Goal: Information Seeking & Learning: Compare options

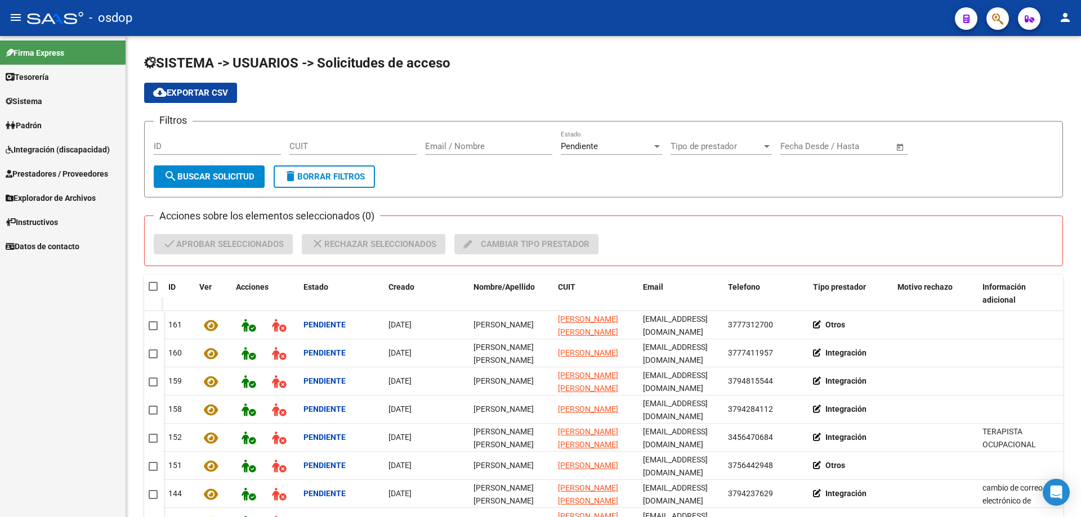
click at [30, 100] on span "Sistema" at bounding box center [24, 101] width 37 height 12
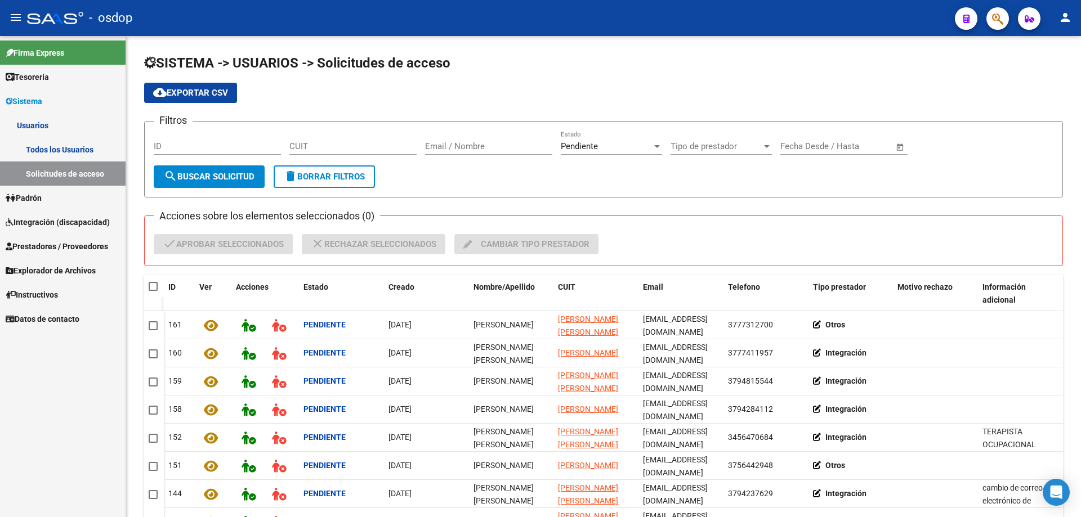
click at [58, 173] on link "Solicitudes de acceso" at bounding box center [63, 174] width 126 height 24
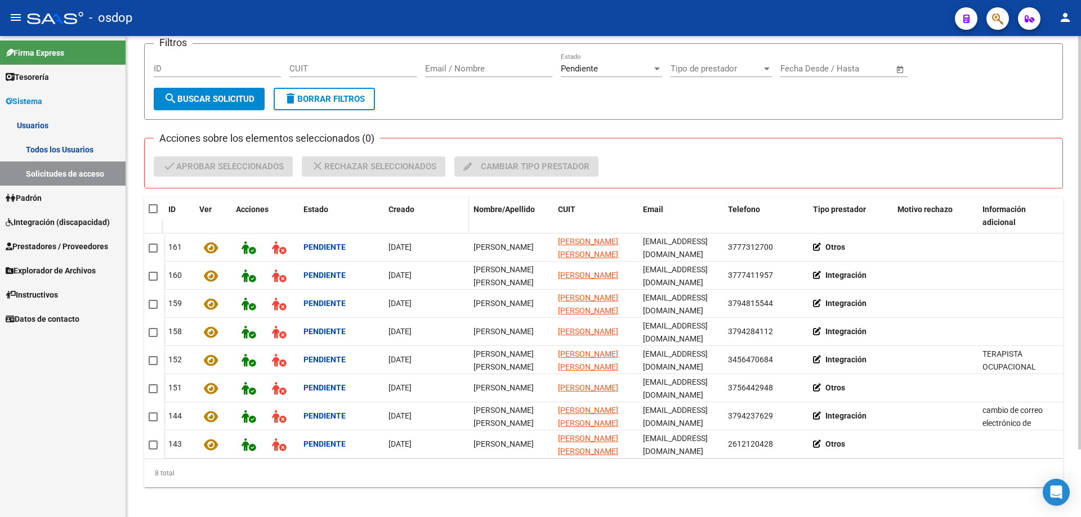
scroll to position [78, 0]
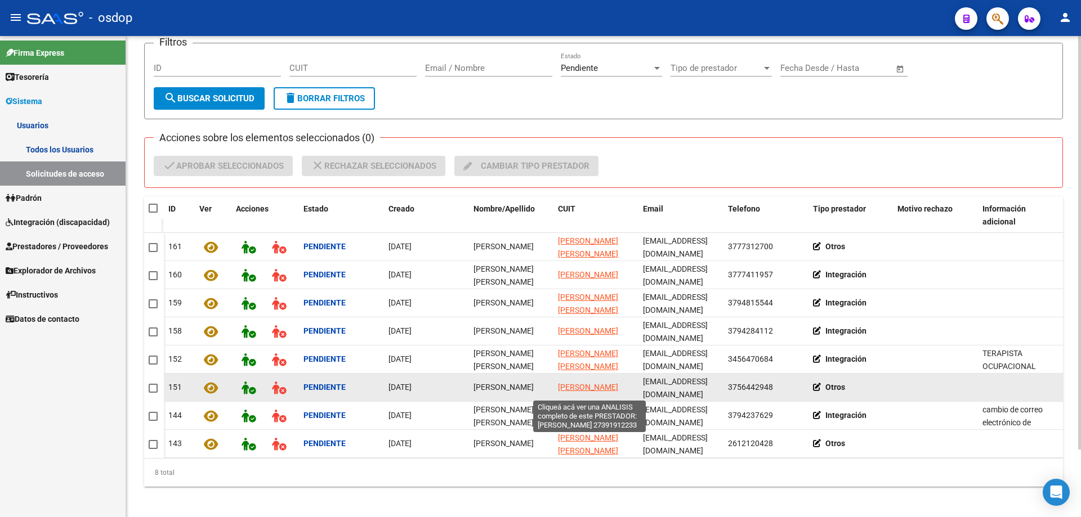
click at [590, 383] on span "[PERSON_NAME]" at bounding box center [588, 387] width 60 height 9
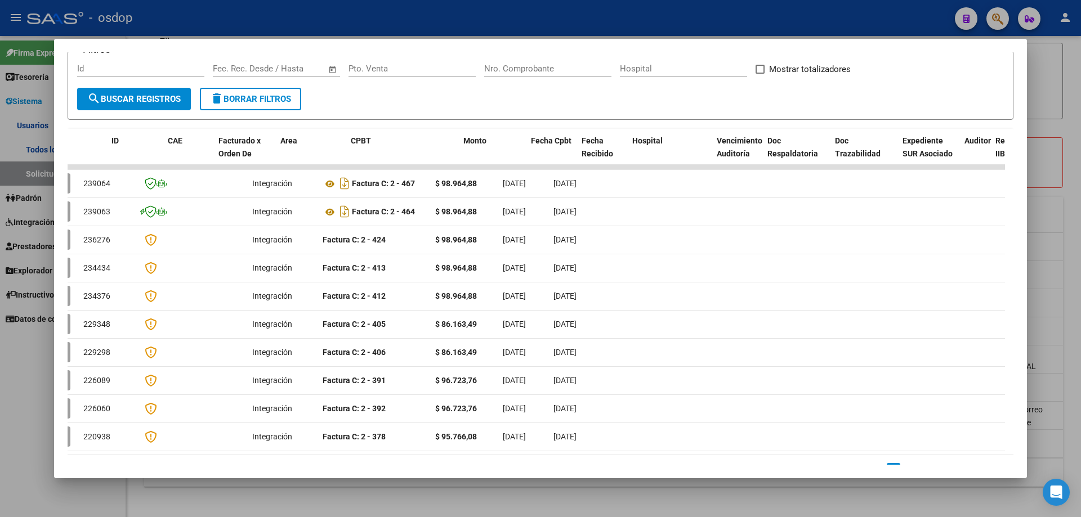
scroll to position [0, 0]
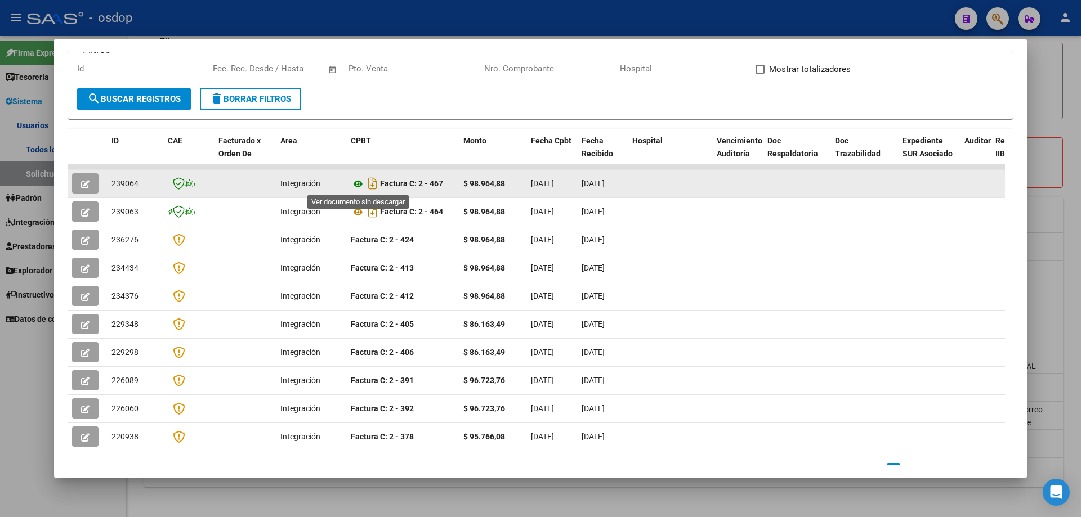
click at [358, 182] on icon at bounding box center [358, 184] width 15 height 14
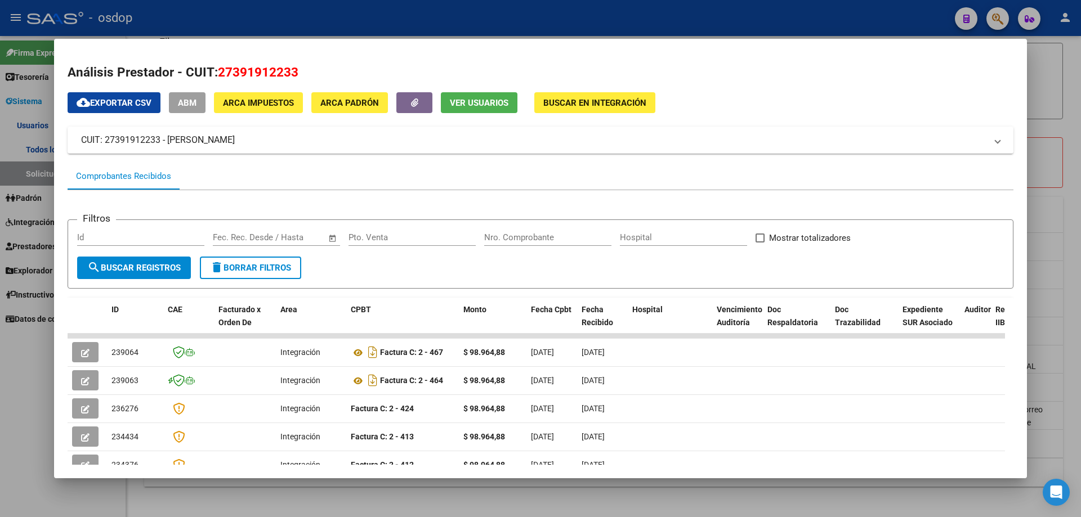
click at [480, 104] on span "Ver Usuarios" at bounding box center [479, 103] width 59 height 10
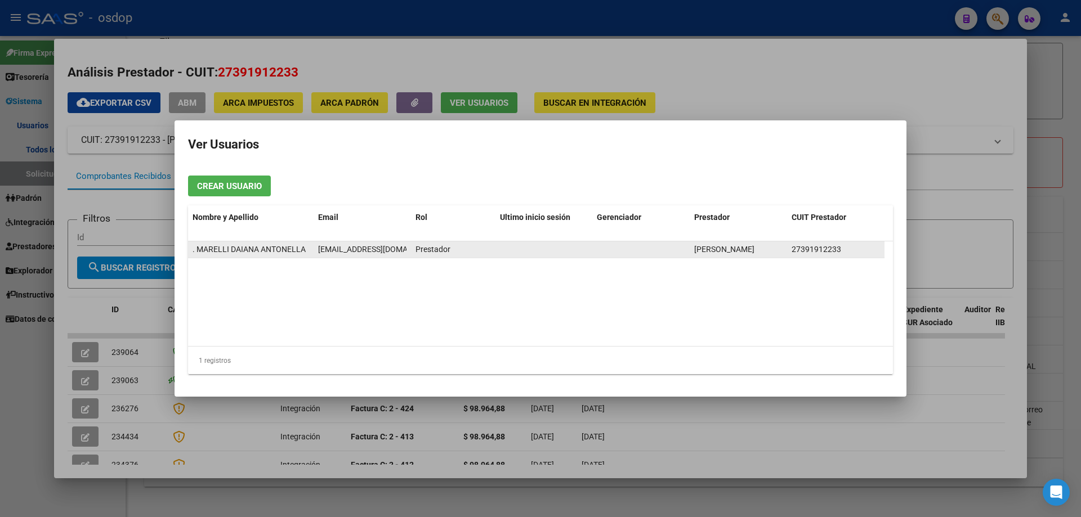
drag, startPoint x: 791, startPoint y: 250, endPoint x: 839, endPoint y: 251, distance: 48.4
click at [839, 251] on datatable-body-cell "27391912233" at bounding box center [835, 249] width 97 height 16
copy span "27391912233"
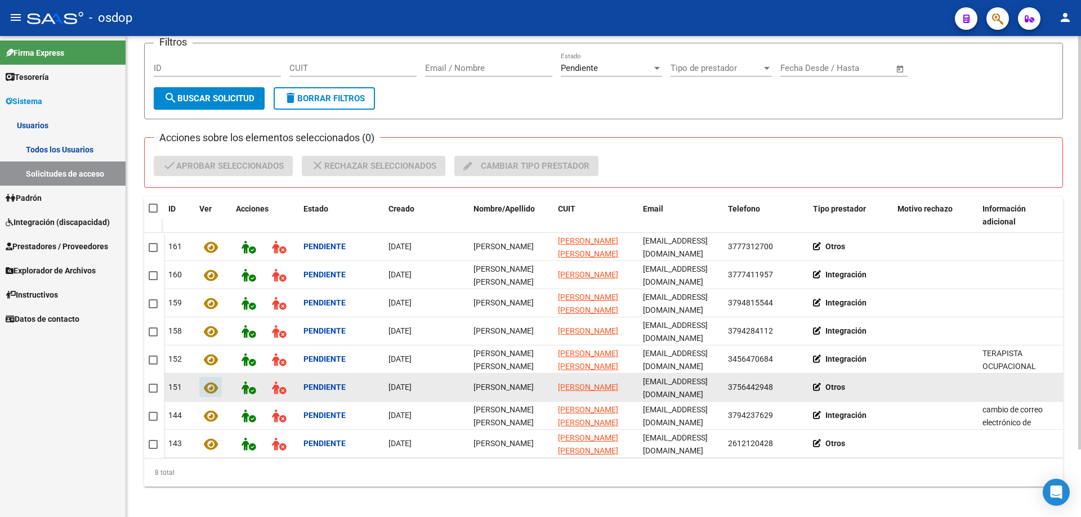
click at [209, 387] on icon at bounding box center [211, 388] width 14 height 13
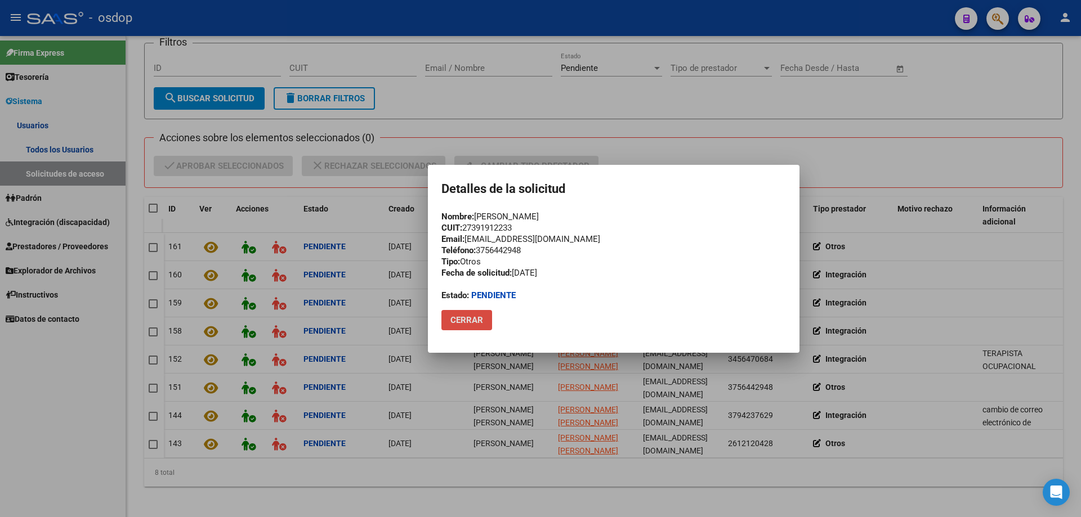
click at [468, 320] on span "Cerrar" at bounding box center [466, 320] width 33 height 10
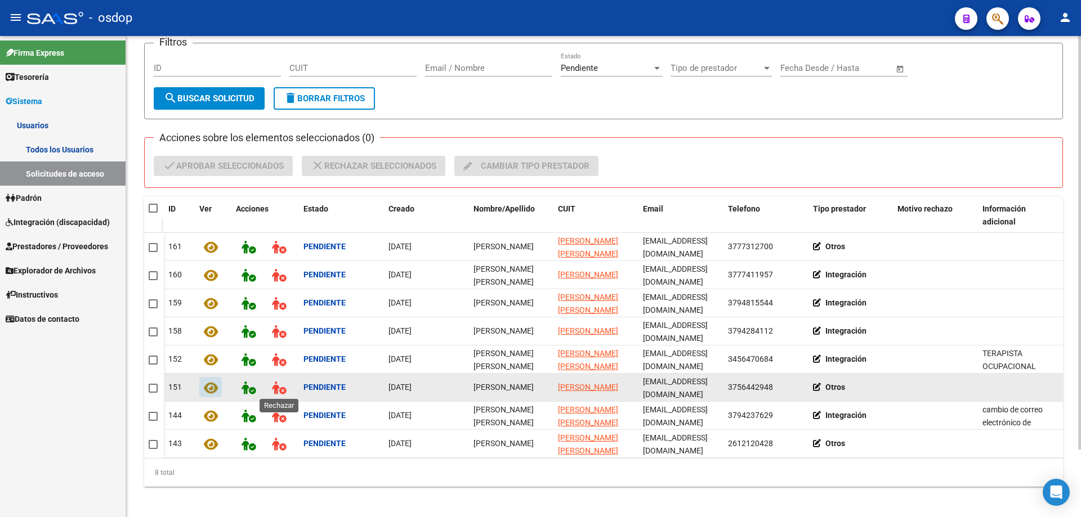
click at [272, 384] on icon at bounding box center [279, 388] width 14 height 13
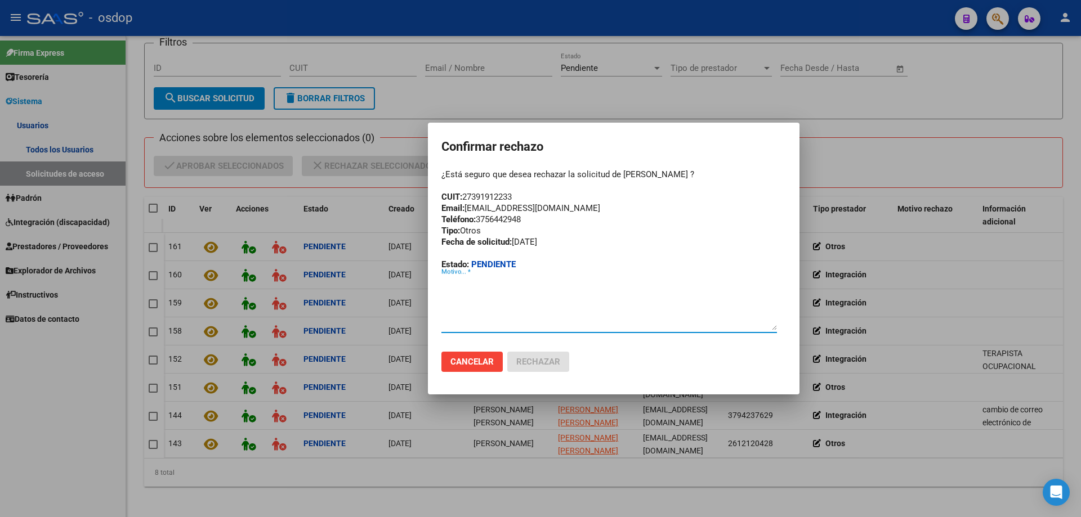
paste textarea "[EMAIL_ADDRESS][DOMAIN_NAME]"
click at [443, 284] on textarea "[EMAIL_ADDRESS][DOMAIN_NAME]" at bounding box center [608, 303] width 335 height 53
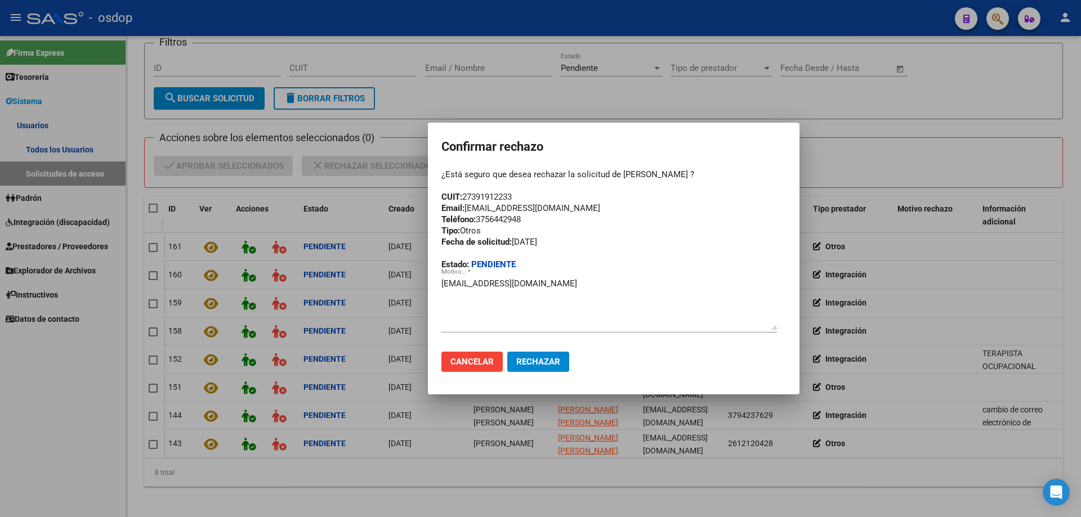
drag, startPoint x: 575, startPoint y: 205, endPoint x: 435, endPoint y: 210, distance: 140.2
click at [435, 210] on mat-dialog-container "Confirmar rechazo ¿Está seguro que desea rechazar la solicitud de Daiana Antone…" at bounding box center [613, 259] width 371 height 272
copy div "Email: marellidaiana27@gmail.com"
click at [442, 283] on textarea "[EMAIL_ADDRESS][DOMAIN_NAME]" at bounding box center [608, 303] width 335 height 53
paste textarea "Email: marellidaiana27@gmail.com"
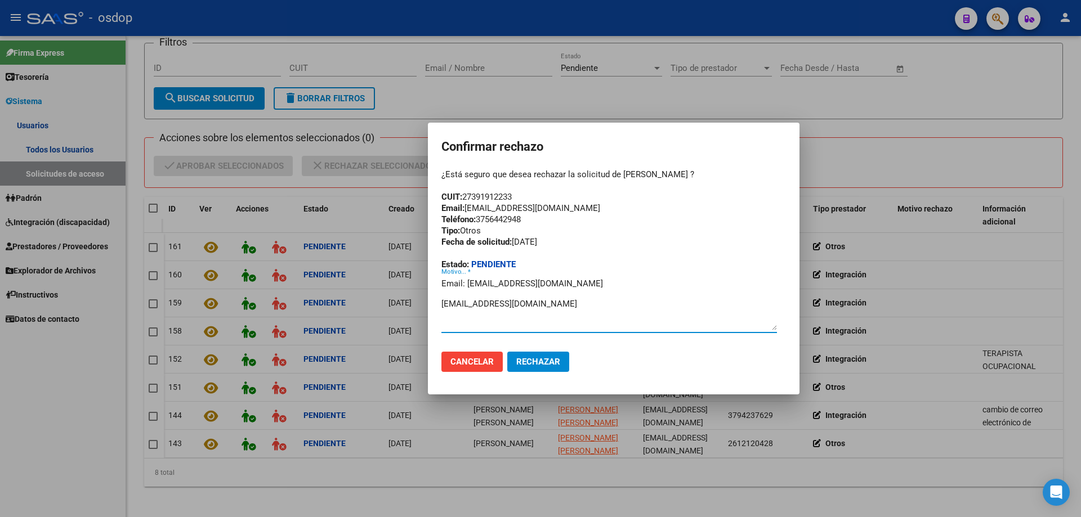
click at [442, 304] on textarea "Email: marellidaiana27@gmail.com daianto-2008@hotmail.com" at bounding box center [608, 303] width 335 height 53
click at [472, 302] on textarea "Email: marellidaiana27@gmail.com Cuenta con acceso habilitado: daianto-2008@hot…" at bounding box center [608, 303] width 335 height 53
type textarea "Email: marellidaiana27@gmail.com Cuenta de mail con acceso habilitado: daianto-…"
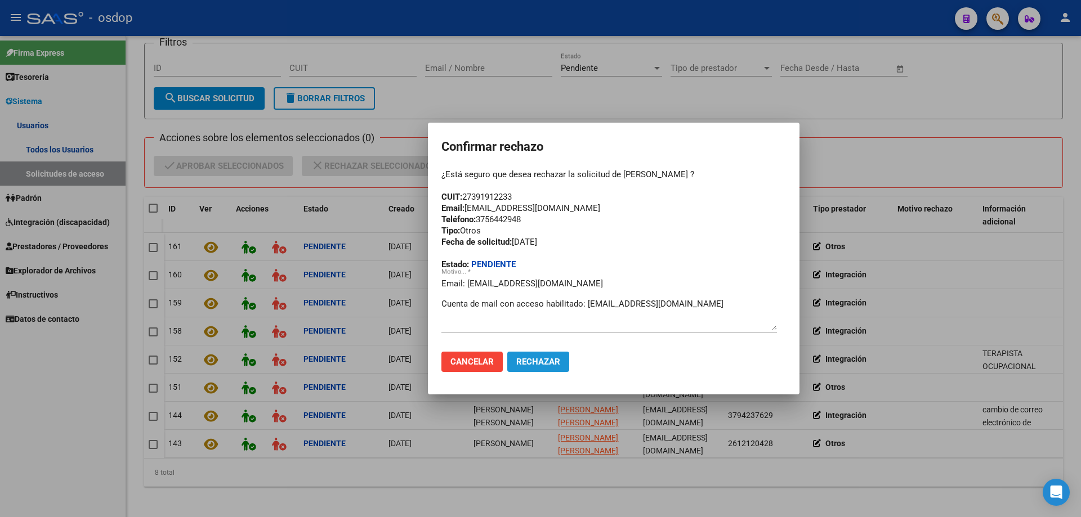
click at [537, 364] on span "Rechazar" at bounding box center [538, 362] width 44 height 10
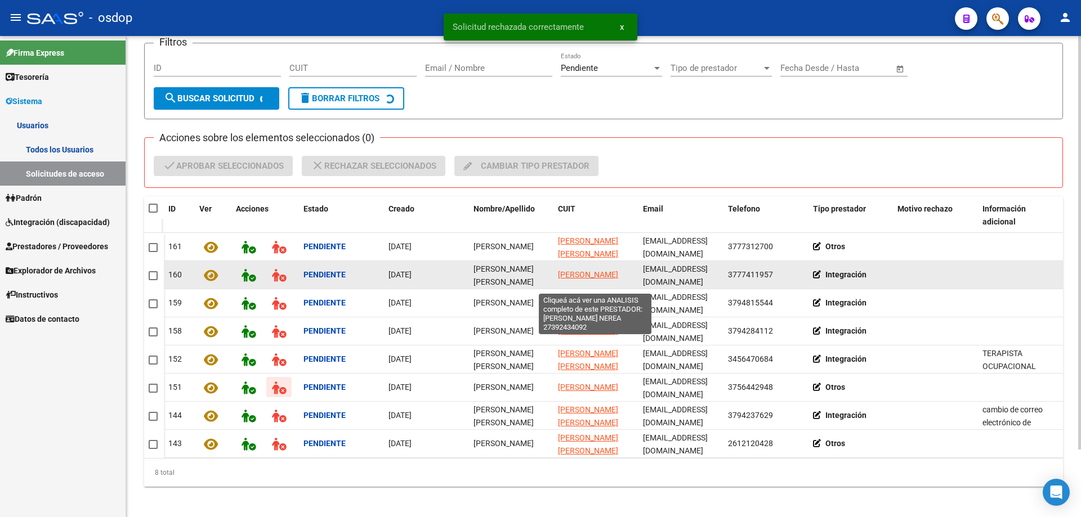
scroll to position [50, 0]
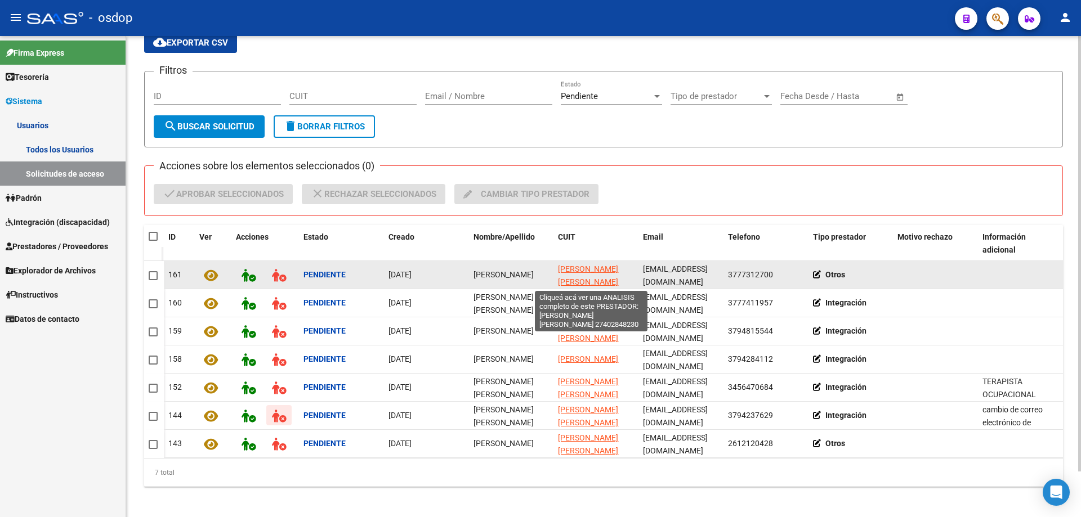
click at [567, 272] on span "GONZALEZ MARIA PAZ" at bounding box center [588, 276] width 60 height 22
type textarea "27402848230"
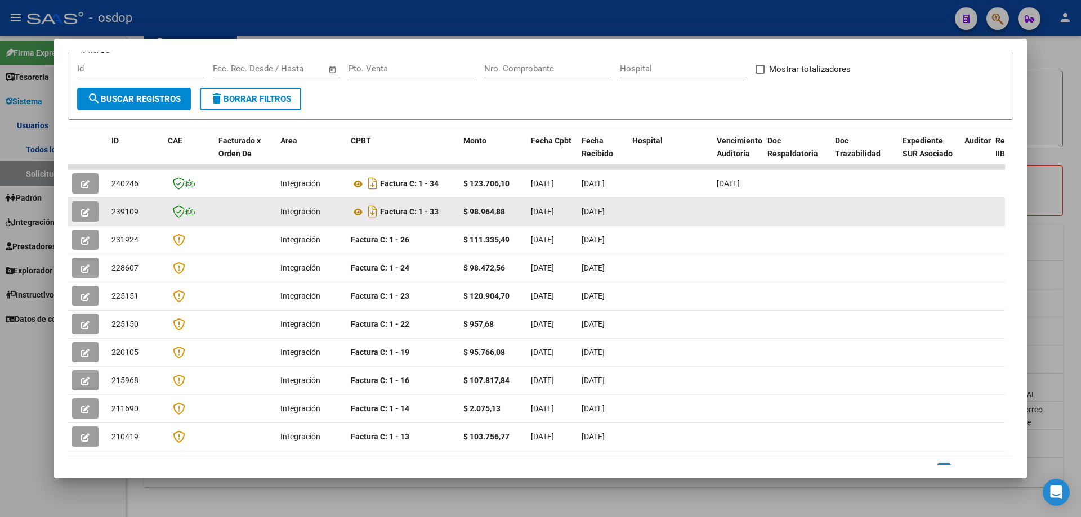
scroll to position [0, 0]
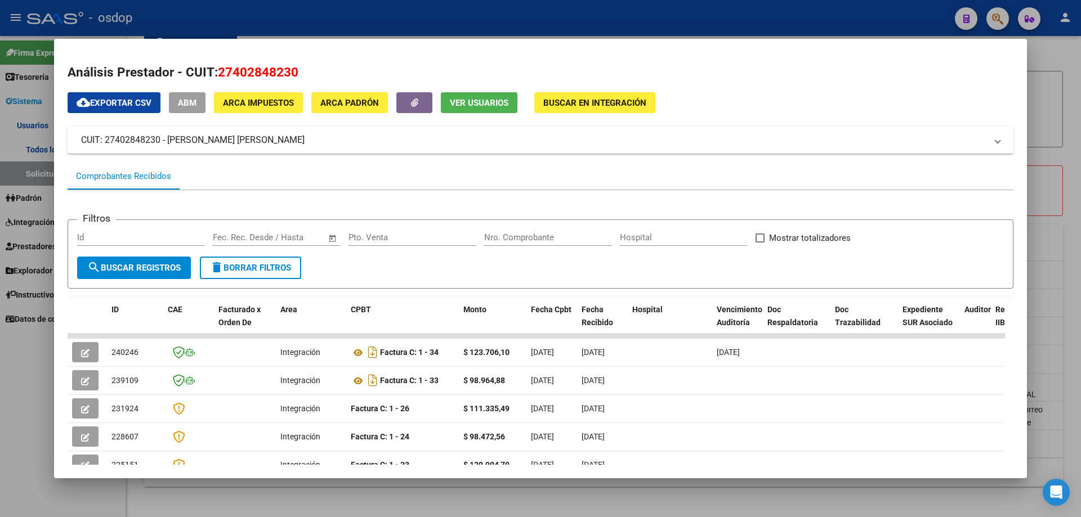
click at [459, 102] on span "Ver Usuarios" at bounding box center [479, 103] width 59 height 10
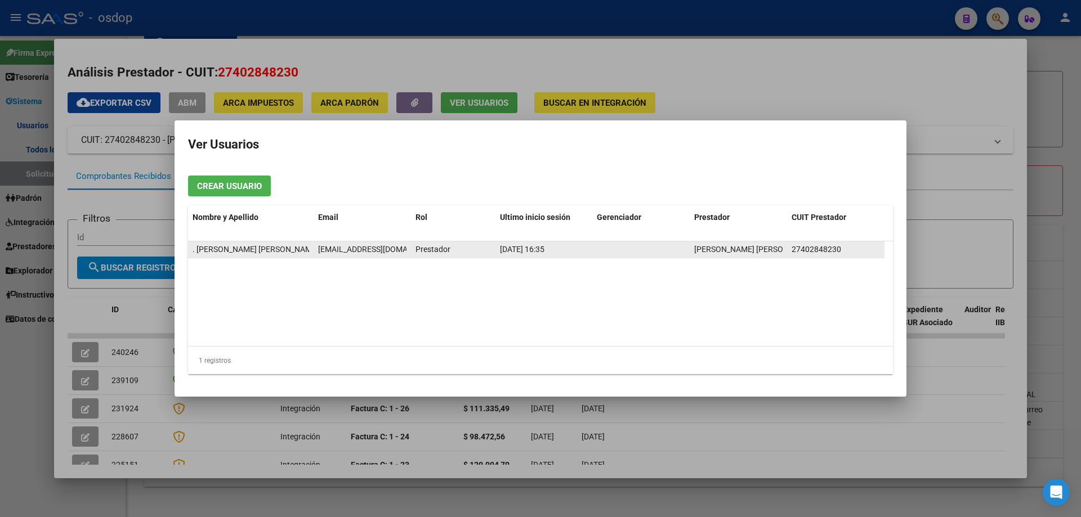
drag, startPoint x: 792, startPoint y: 249, endPoint x: 839, endPoint y: 249, distance: 46.7
click at [839, 249] on span "27402848230" at bounding box center [816, 249] width 50 height 9
copy span "27402848230"
drag, startPoint x: 398, startPoint y: 252, endPoint x: 412, endPoint y: 247, distance: 15.0
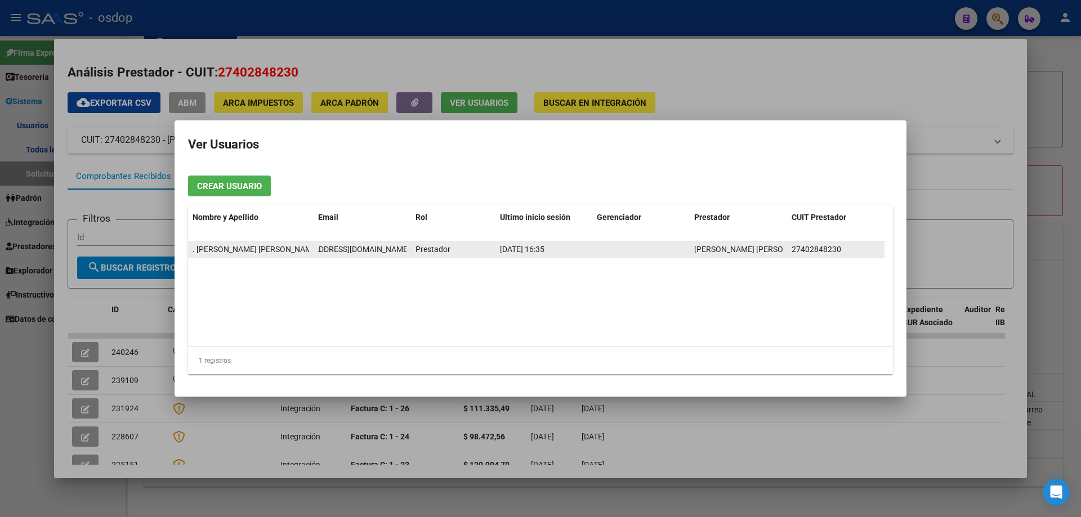
click at [412, 247] on div ". GONZALEZ MARIA PAZ mariapazgonzalezpsp@gmail.com Prestador 10/08/2025 16:35 G…" at bounding box center [536, 249] width 696 height 17
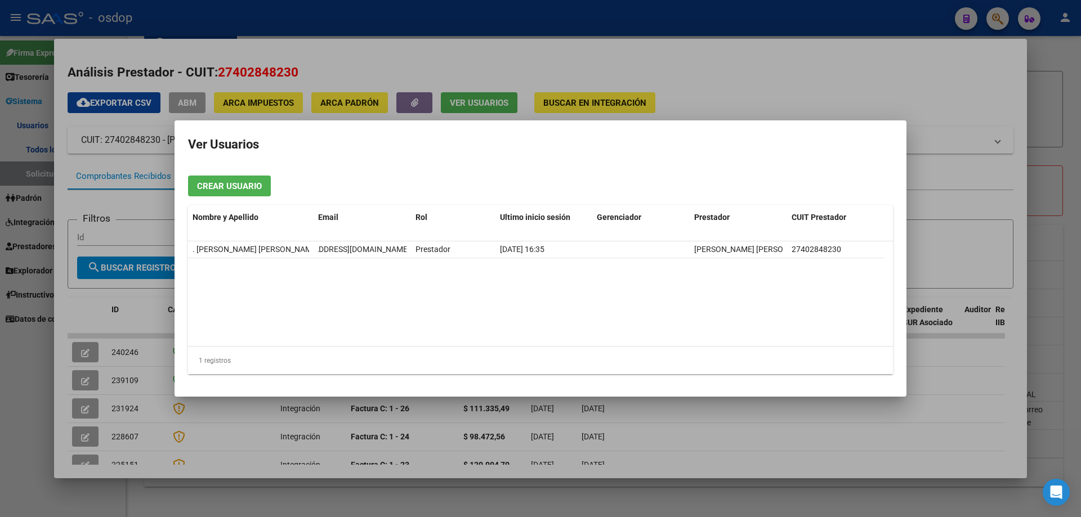
click at [538, 321] on datatable-body ". GONZALEZ MARIA PAZ mariapazgonzalezpsp@gmail.com Prestador 10/08/2025 16:35 G…" at bounding box center [540, 293] width 705 height 105
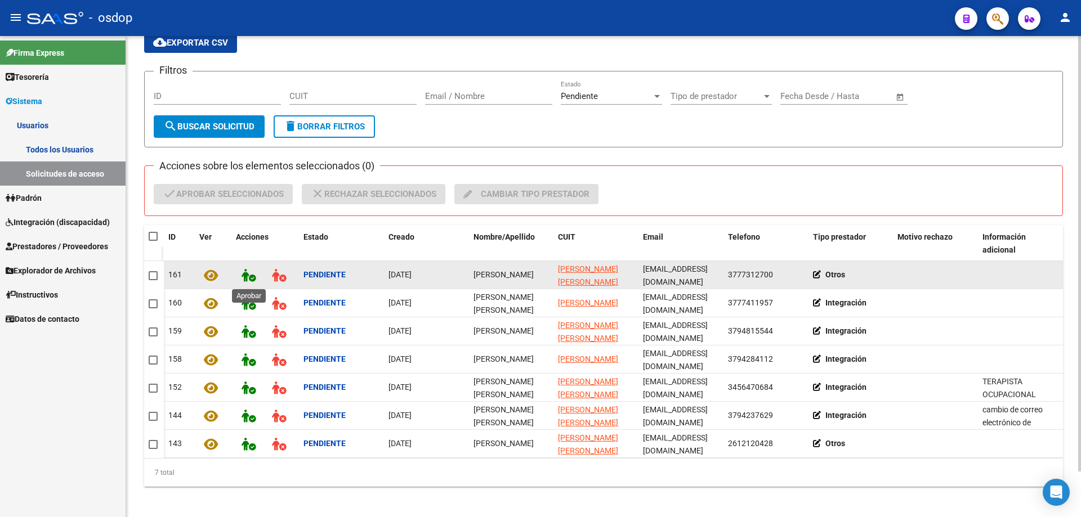
click at [246, 273] on icon at bounding box center [248, 275] width 14 height 13
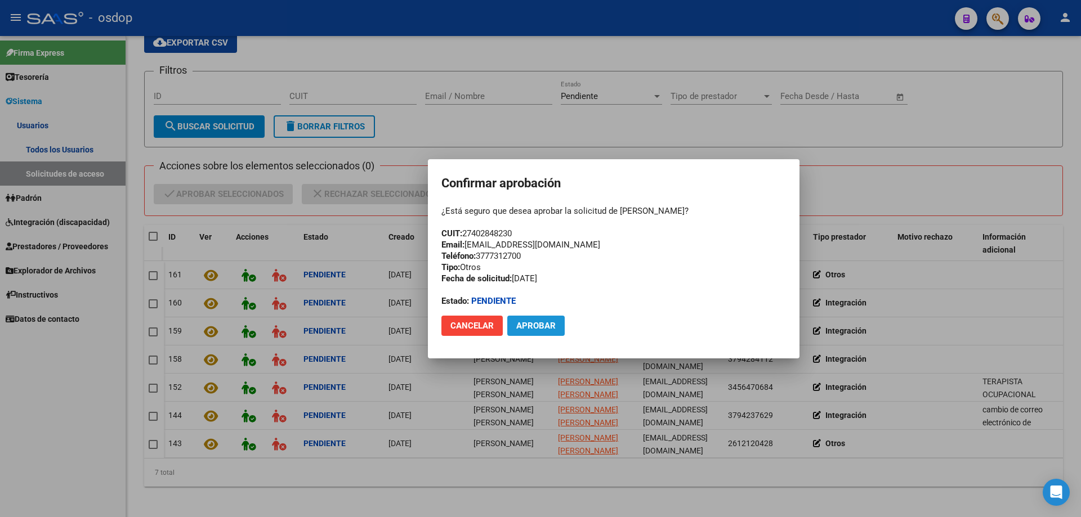
click at [535, 325] on span "Aprobar" at bounding box center [535, 326] width 39 height 10
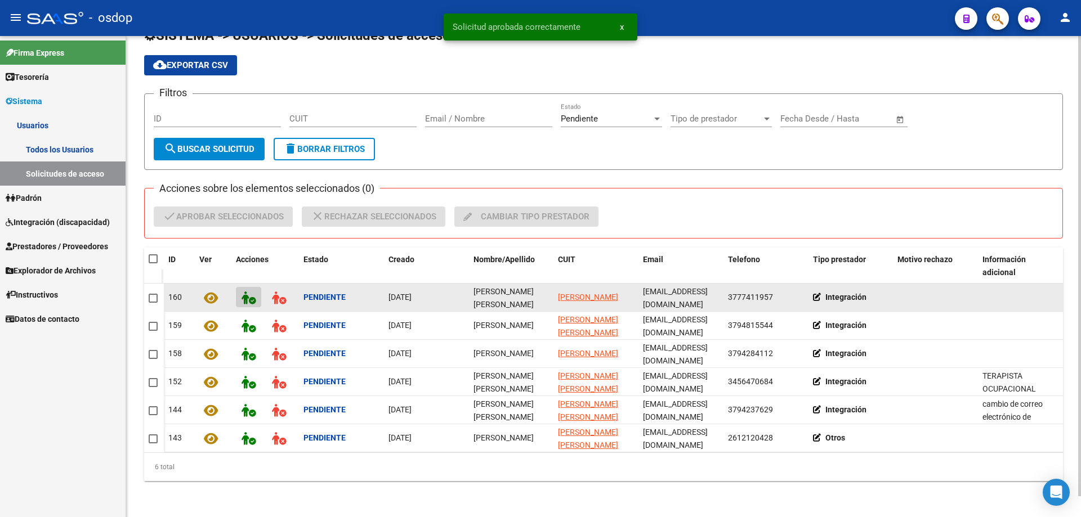
scroll to position [22, 0]
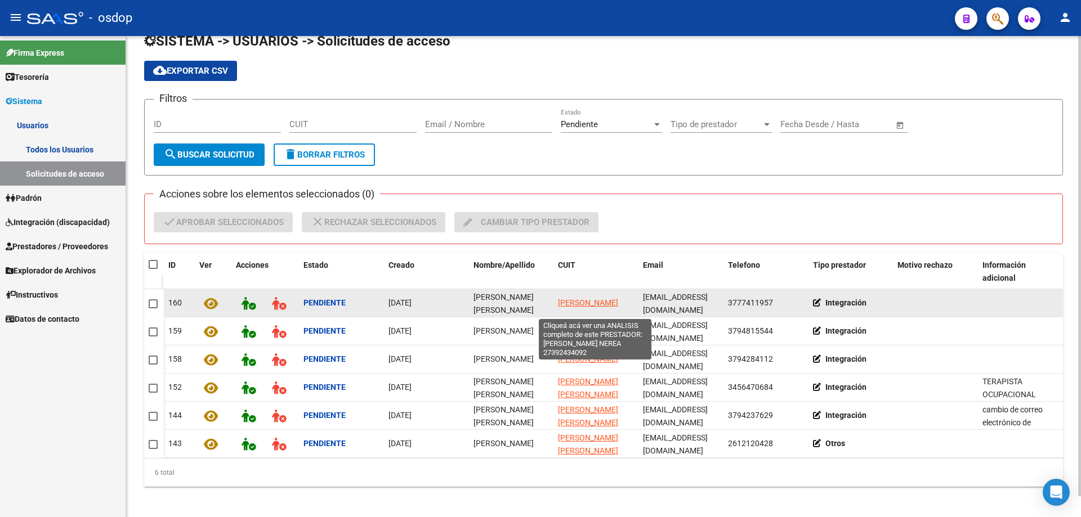
click at [573, 298] on span "[PERSON_NAME]" at bounding box center [588, 302] width 60 height 9
type textarea "27392434092"
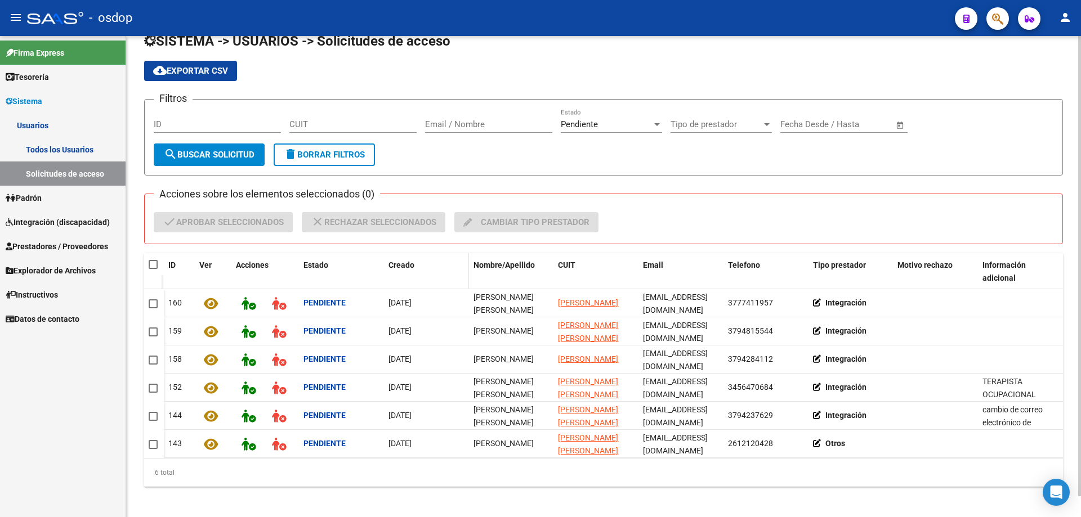
scroll to position [0, 0]
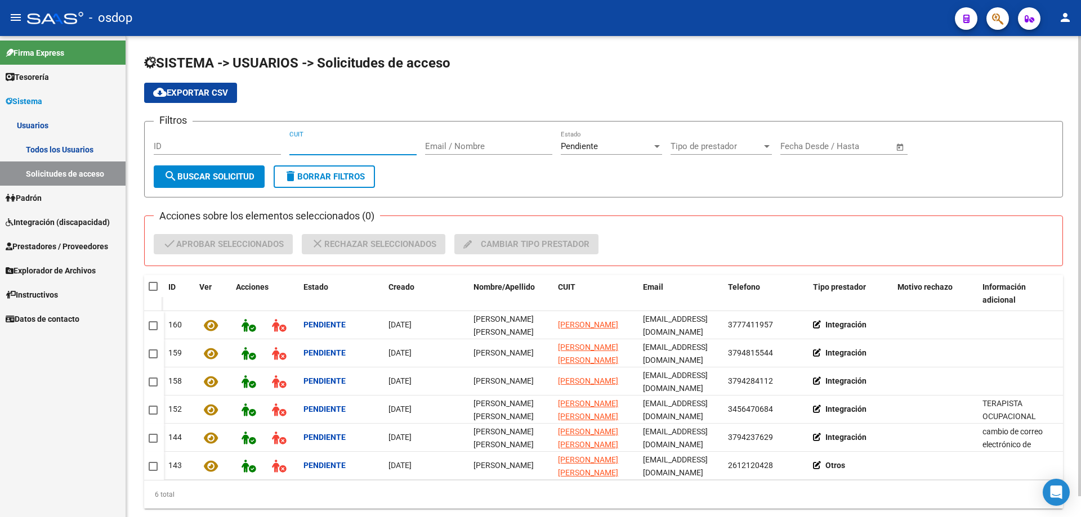
click at [314, 149] on input "CUIT" at bounding box center [352, 146] width 127 height 10
paste input "27-39243409-2"
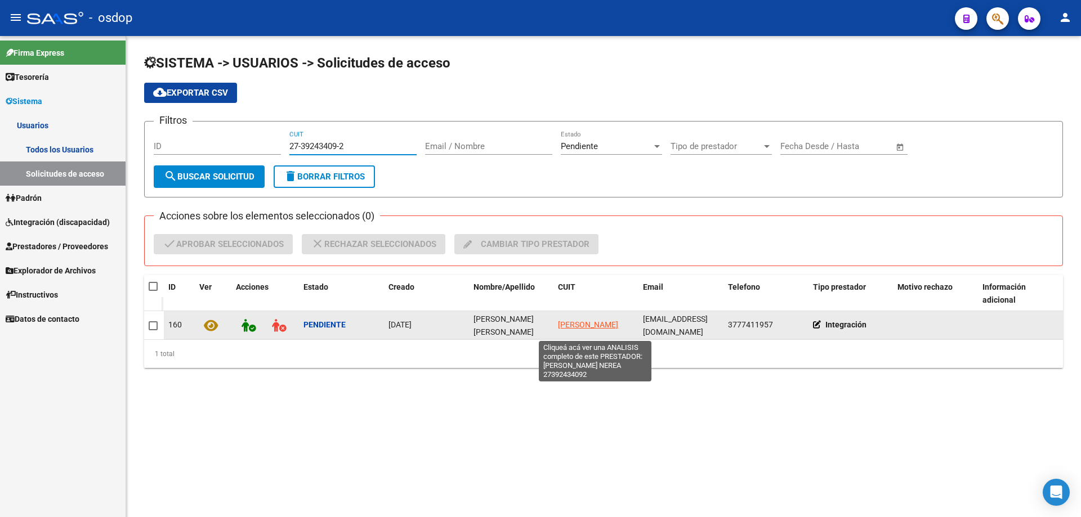
type input "27-39243409-2"
click at [583, 320] on span "[PERSON_NAME]" at bounding box center [588, 324] width 60 height 9
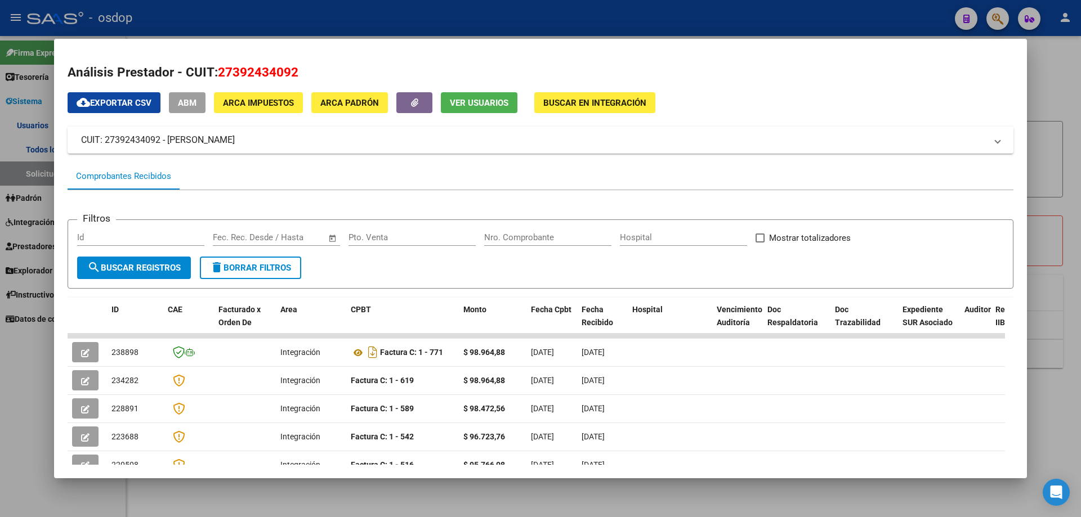
click at [492, 97] on span "Ver Usuarios" at bounding box center [479, 102] width 59 height 10
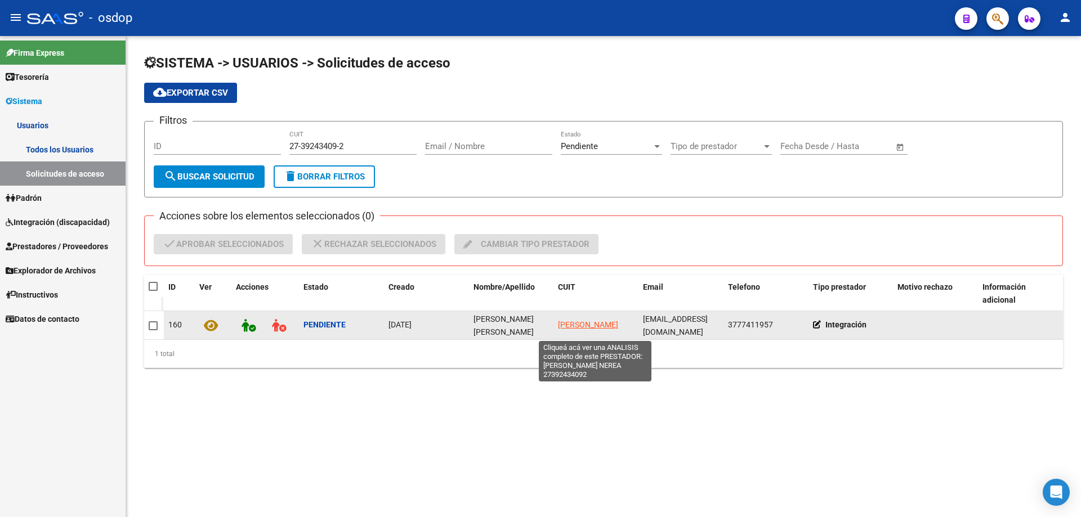
click at [587, 320] on span "[PERSON_NAME]" at bounding box center [588, 324] width 60 height 9
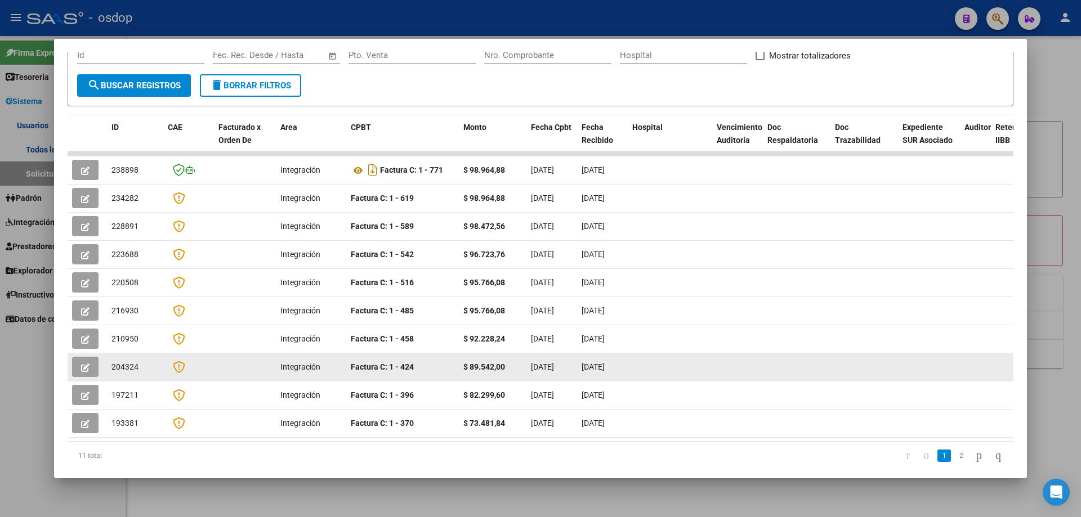
scroll to position [192, 0]
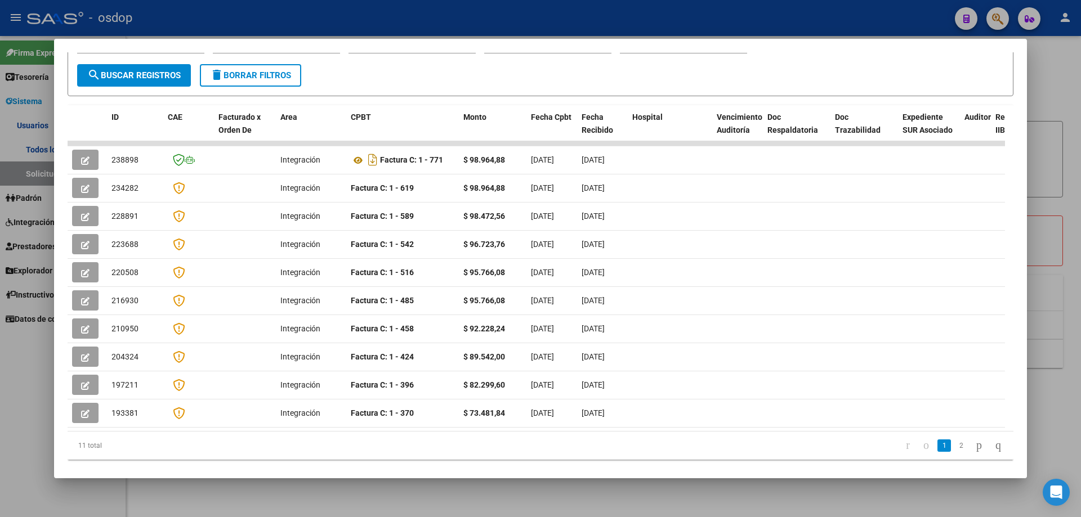
drag, startPoint x: 417, startPoint y: 415, endPoint x: 423, endPoint y: 417, distance: 6.4
click at [714, 432] on div "11 total 1 2" at bounding box center [541, 446] width 946 height 28
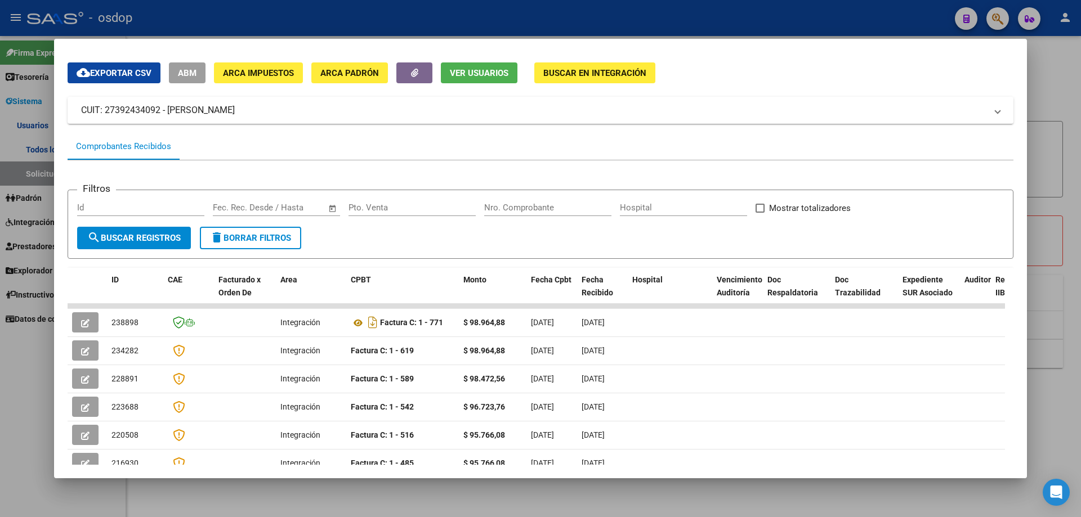
scroll to position [24, 0]
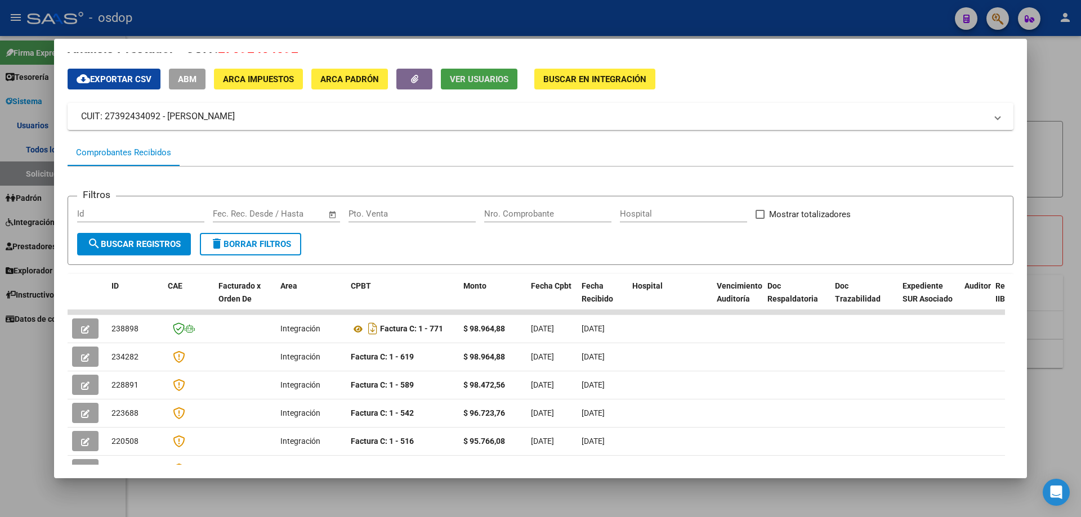
click at [467, 78] on span "Ver Usuarios" at bounding box center [479, 79] width 59 height 10
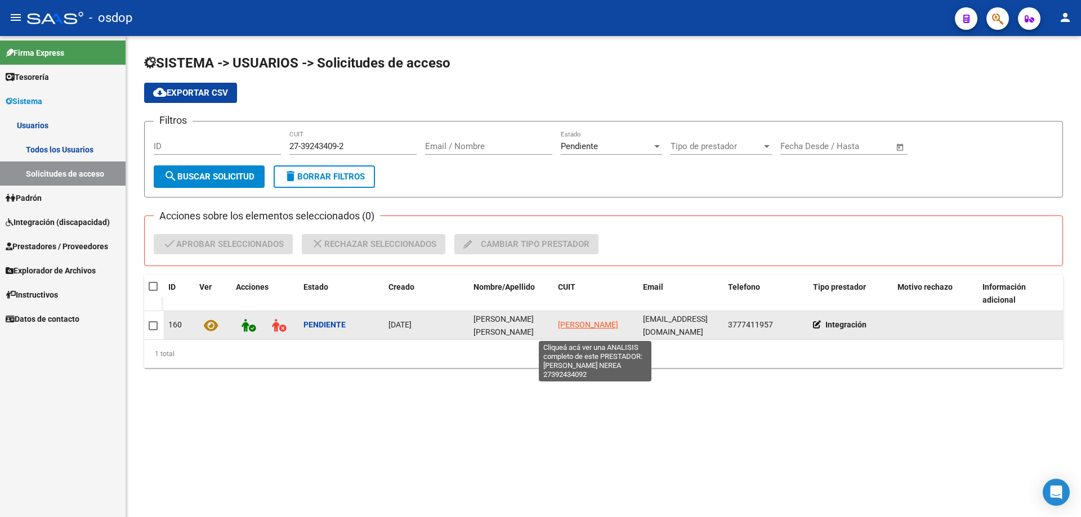
click at [574, 320] on span "[PERSON_NAME]" at bounding box center [588, 324] width 60 height 9
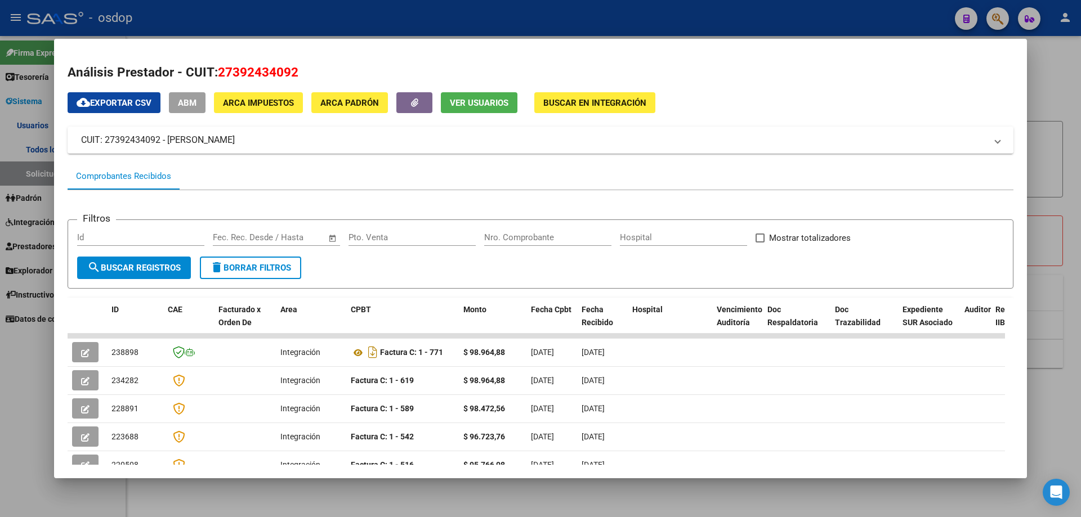
drag, startPoint x: 223, startPoint y: 71, endPoint x: 299, endPoint y: 71, distance: 76.0
click at [298, 71] on span "27392434092" at bounding box center [258, 72] width 80 height 15
copy span "27392434092"
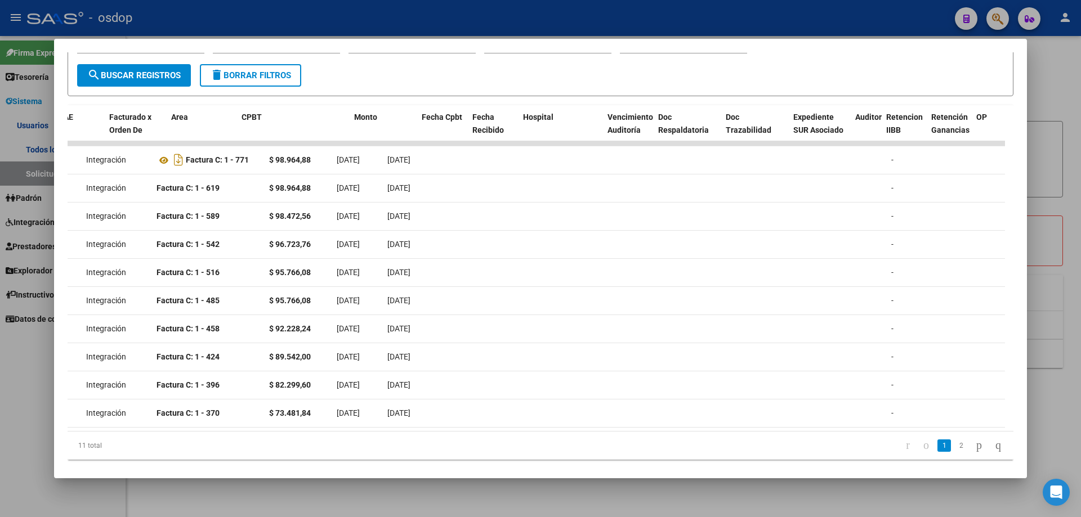
scroll to position [0, 0]
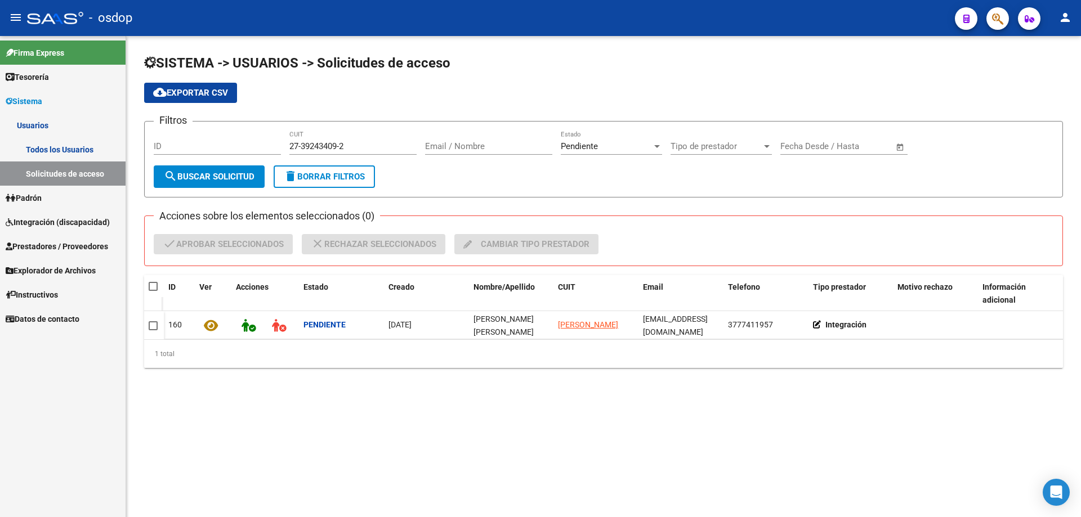
drag, startPoint x: 249, startPoint y: 328, endPoint x: 200, endPoint y: 366, distance: 62.6
click at [200, 382] on div "SISTEMA -> USUARIOS -> Solicitudes de acceso cloud_download Exportar CSV Filtro…" at bounding box center [603, 220] width 955 height 368
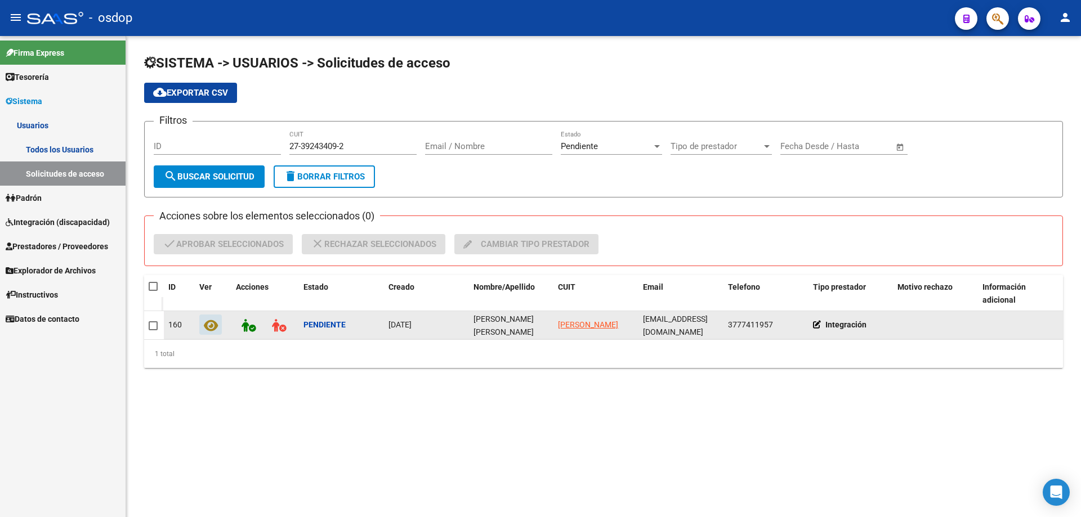
click at [211, 327] on icon at bounding box center [211, 325] width 14 height 13
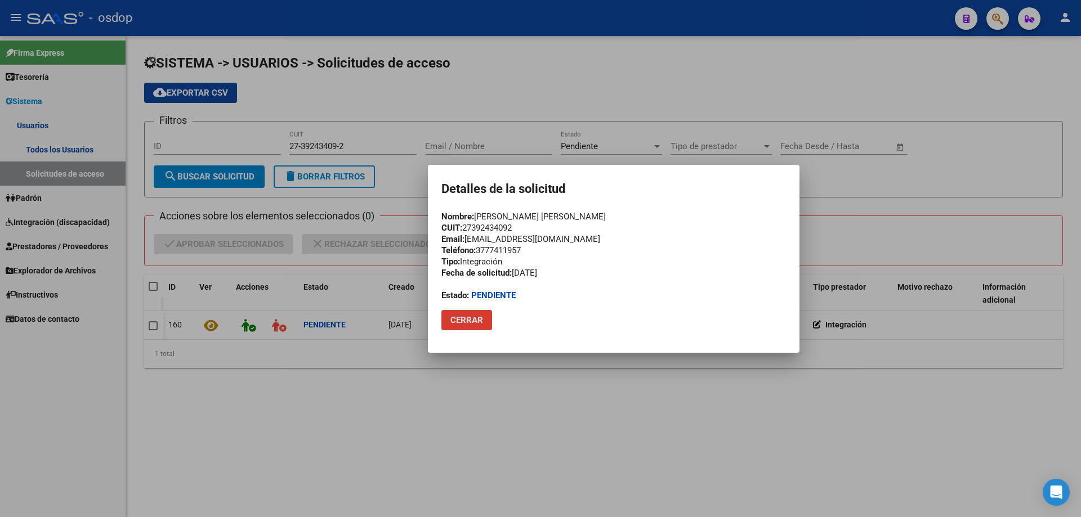
drag, startPoint x: 465, startPoint y: 320, endPoint x: 443, endPoint y: 313, distance: 23.0
click at [460, 317] on span "Cerrar" at bounding box center [466, 320] width 33 height 10
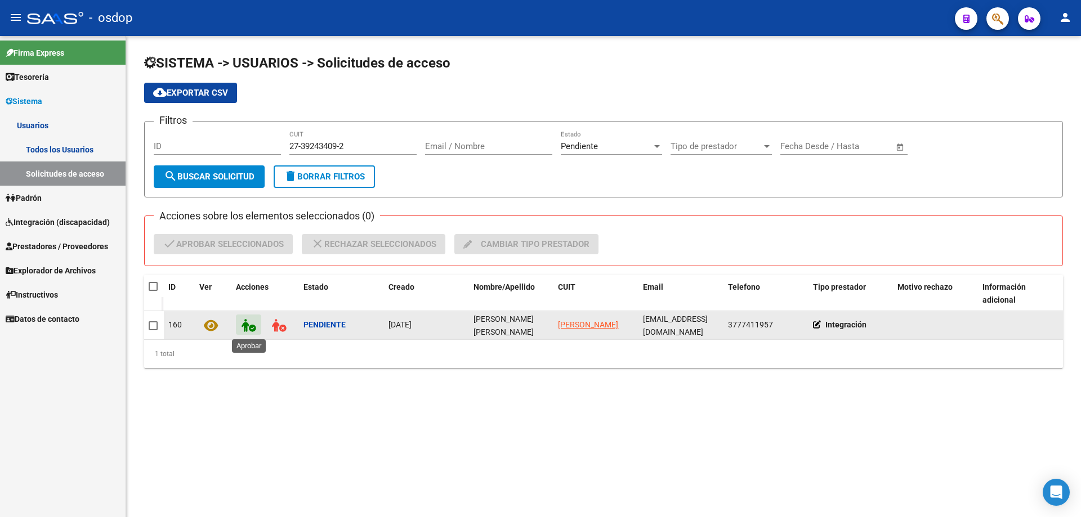
click at [245, 327] on icon at bounding box center [248, 325] width 14 height 13
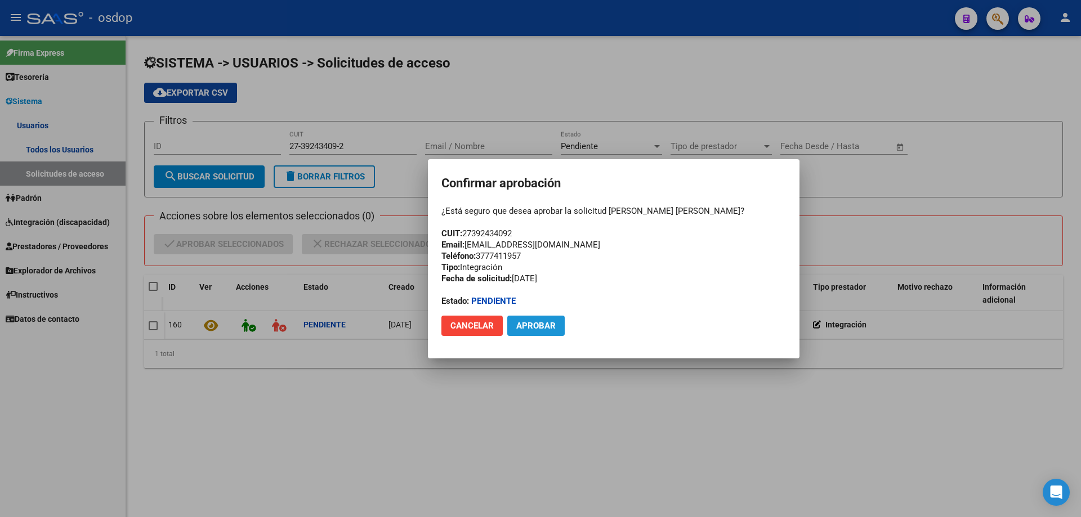
click at [534, 326] on span "Aprobar" at bounding box center [535, 326] width 39 height 10
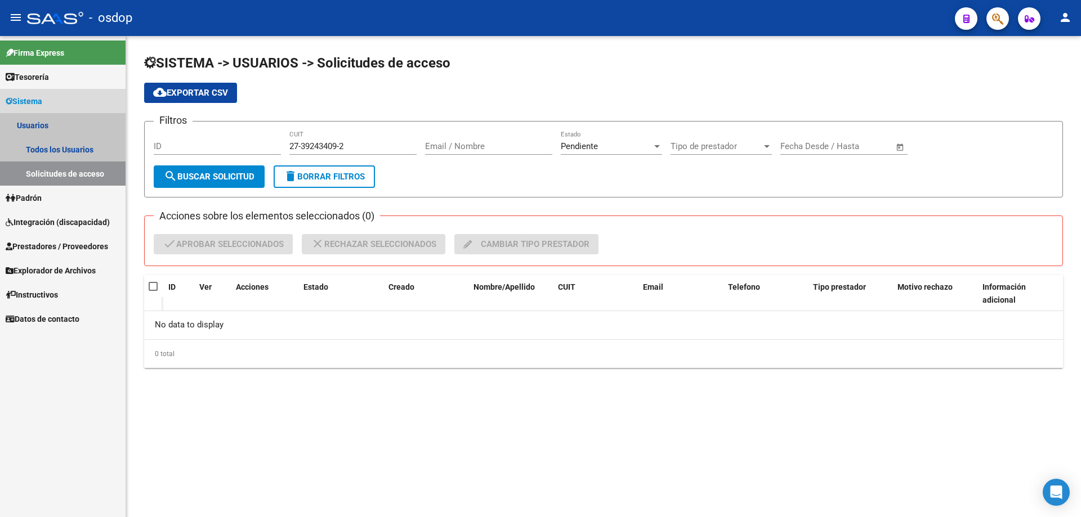
click at [65, 177] on link "Solicitudes de acceso" at bounding box center [63, 174] width 126 height 24
click at [30, 126] on link "Usuarios" at bounding box center [63, 125] width 126 height 24
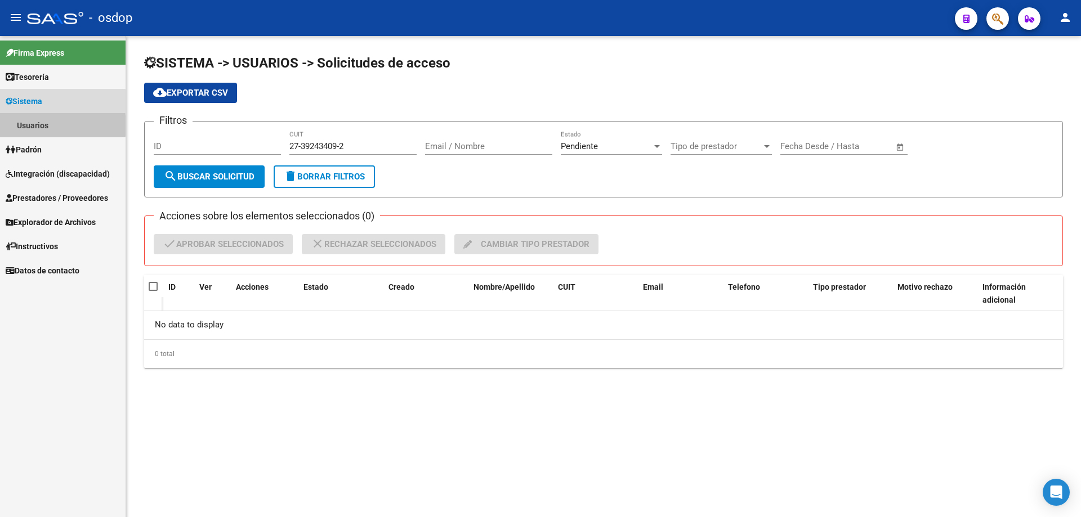
click at [33, 126] on link "Usuarios" at bounding box center [63, 125] width 126 height 24
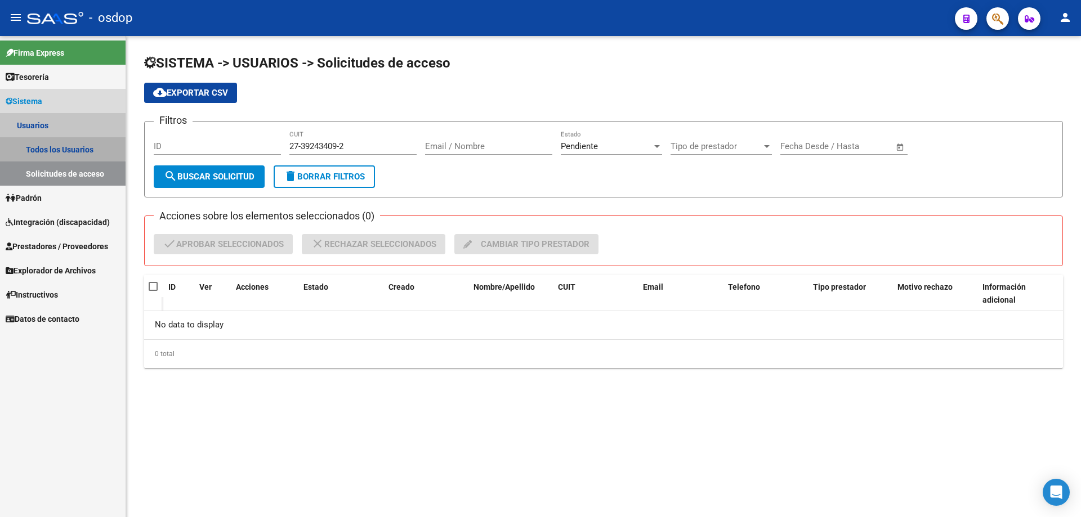
click at [46, 147] on link "Todos los Usuarios" at bounding box center [63, 149] width 126 height 24
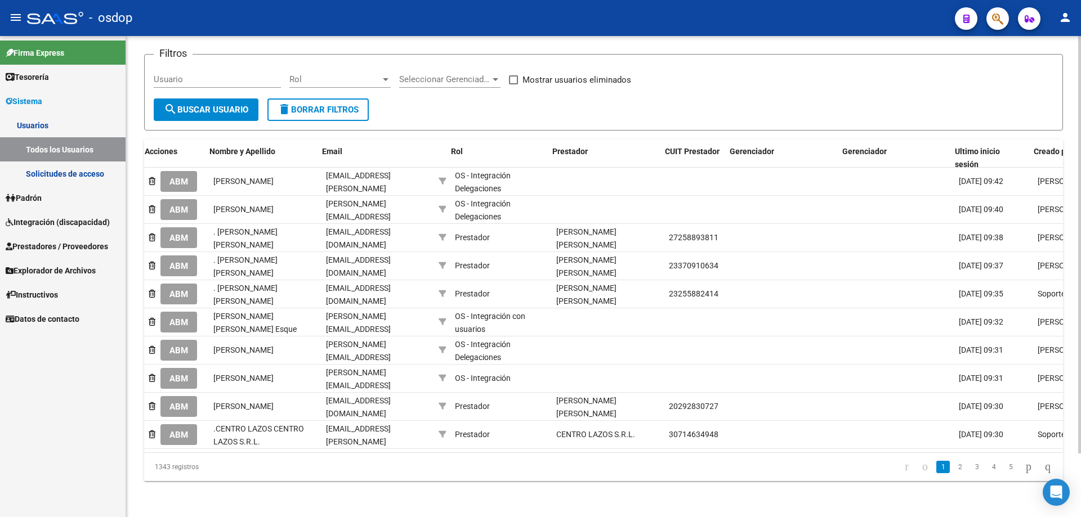
scroll to position [0, 111]
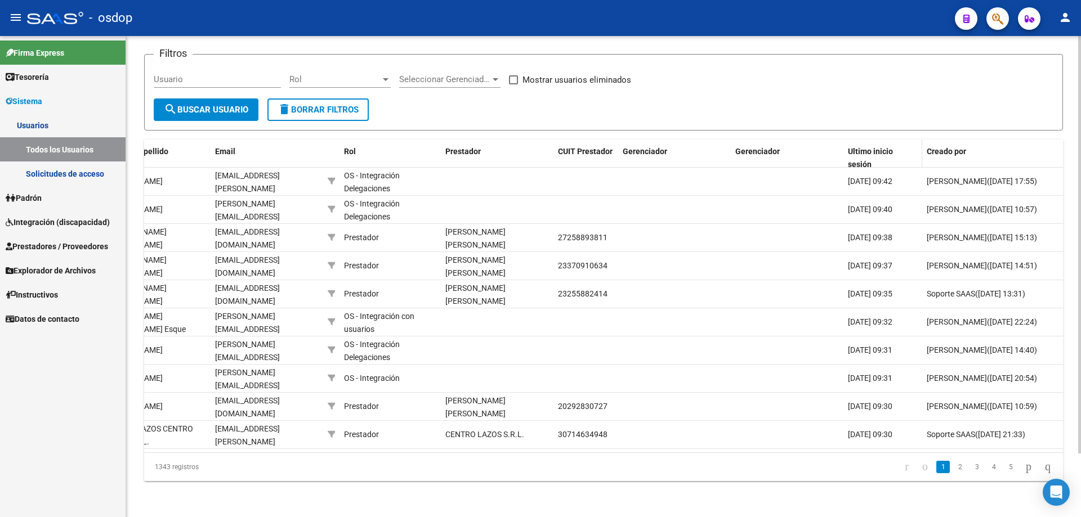
click at [865, 149] on span "Ultimo inicio sesión" at bounding box center [870, 158] width 45 height 22
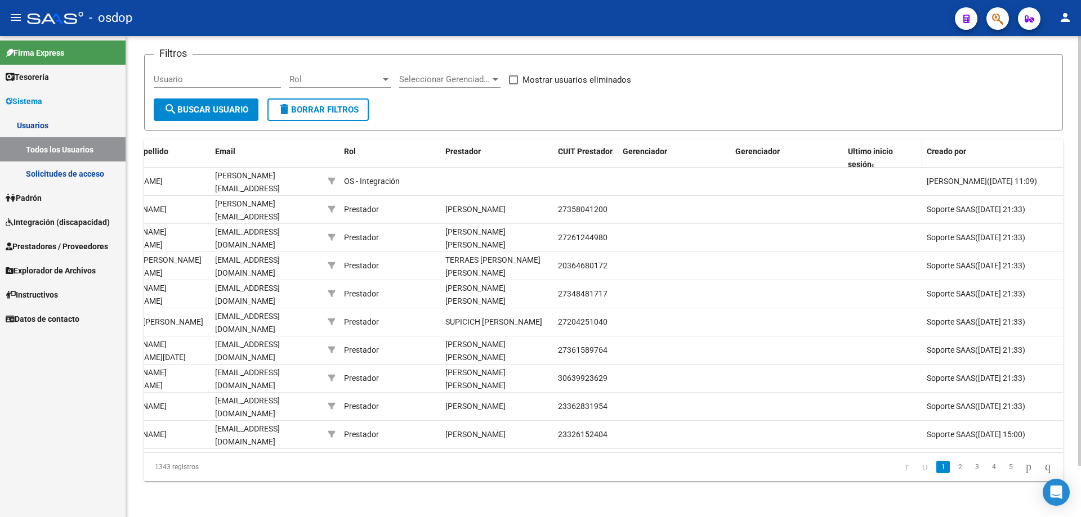
scroll to position [57, 0]
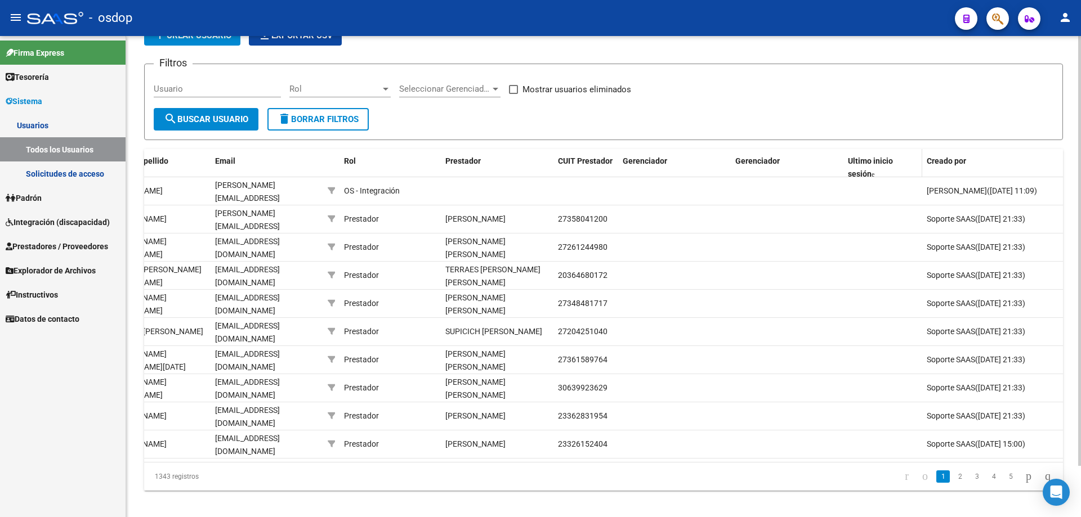
click at [865, 164] on span "Ultimo inicio sesión" at bounding box center [870, 167] width 45 height 22
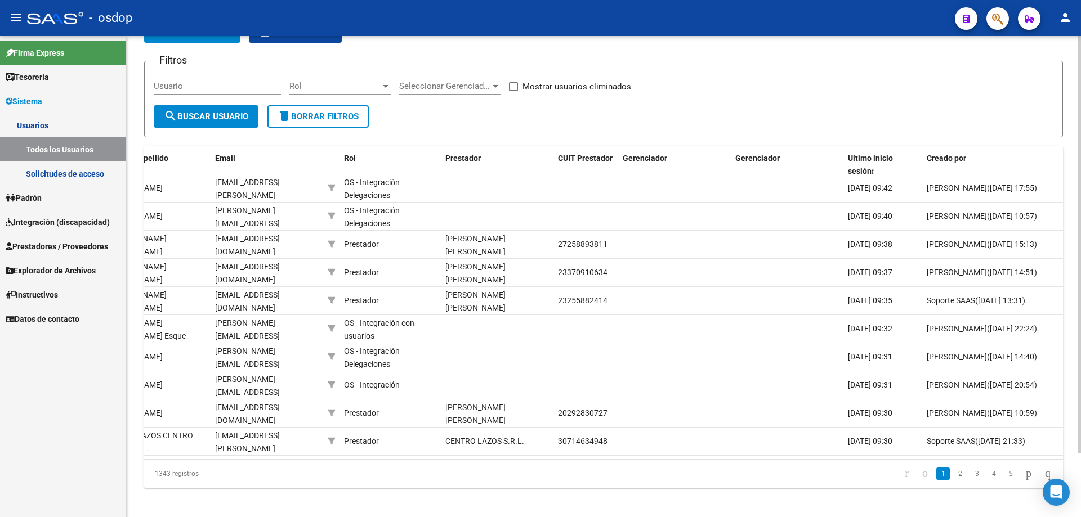
scroll to position [73, 0]
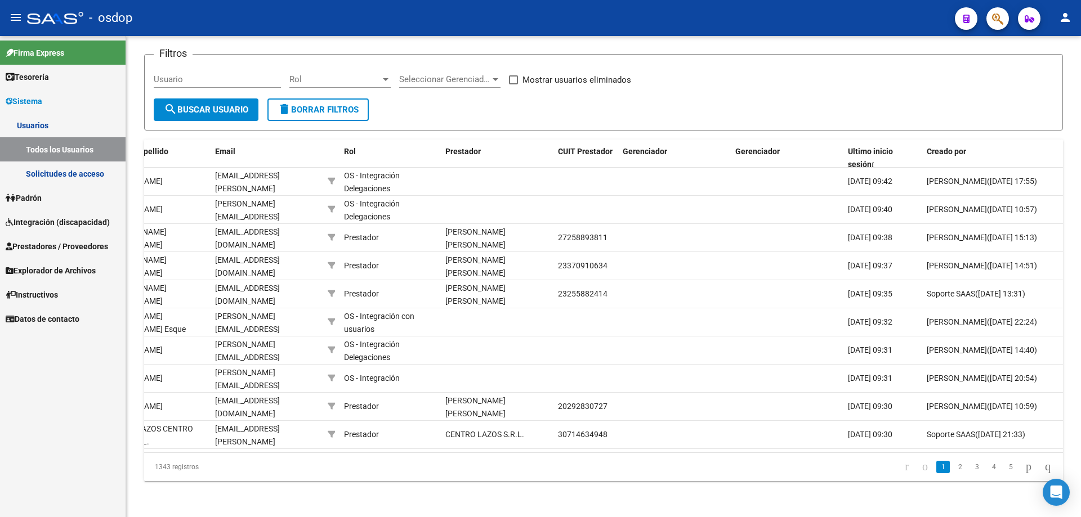
click at [62, 169] on link "Solicitudes de acceso" at bounding box center [63, 174] width 126 height 24
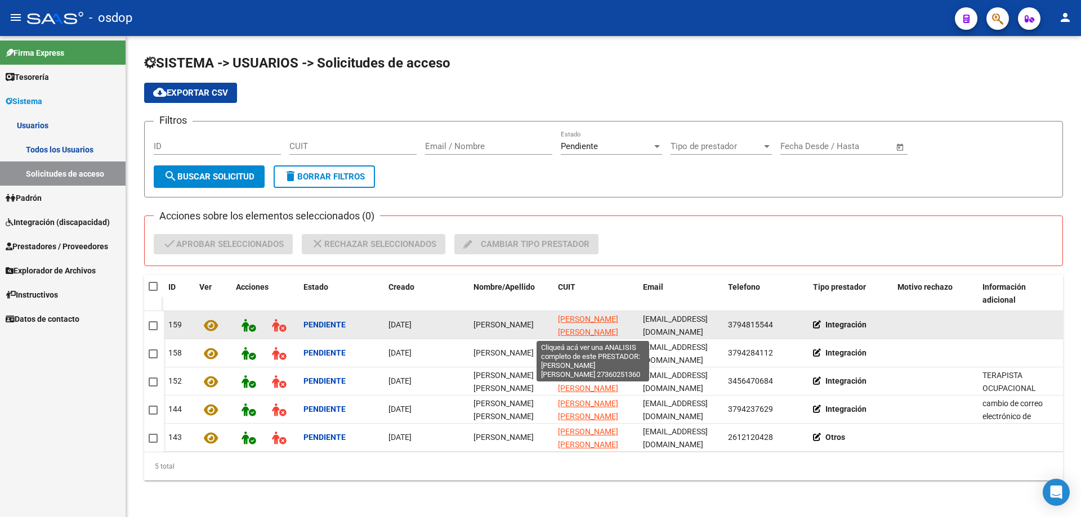
click at [577, 323] on span "[PERSON_NAME]" at bounding box center [588, 326] width 60 height 22
type textarea "27360251360"
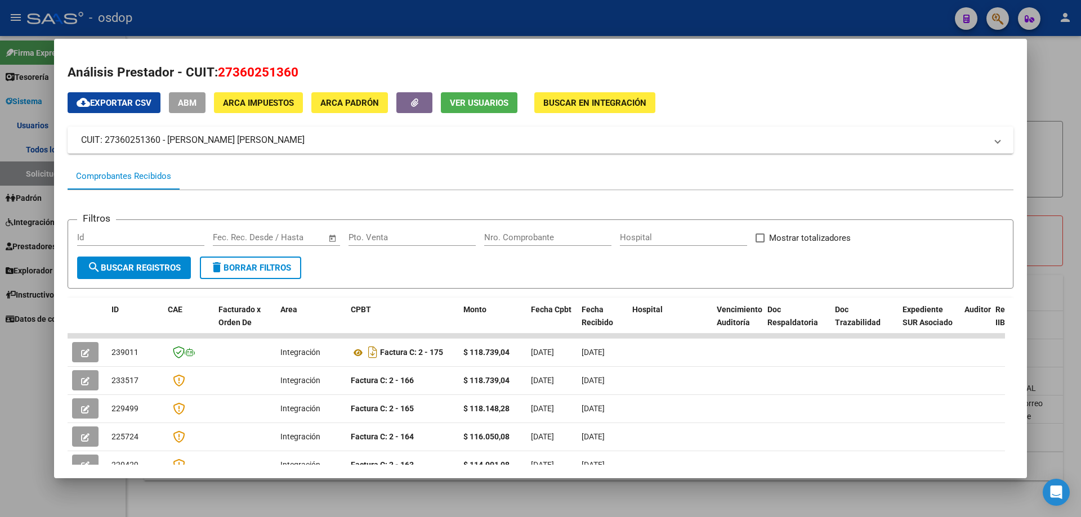
click at [473, 109] on button "Ver Usuarios" at bounding box center [479, 102] width 77 height 21
click at [469, 100] on span "Ver Usuarios" at bounding box center [479, 103] width 59 height 10
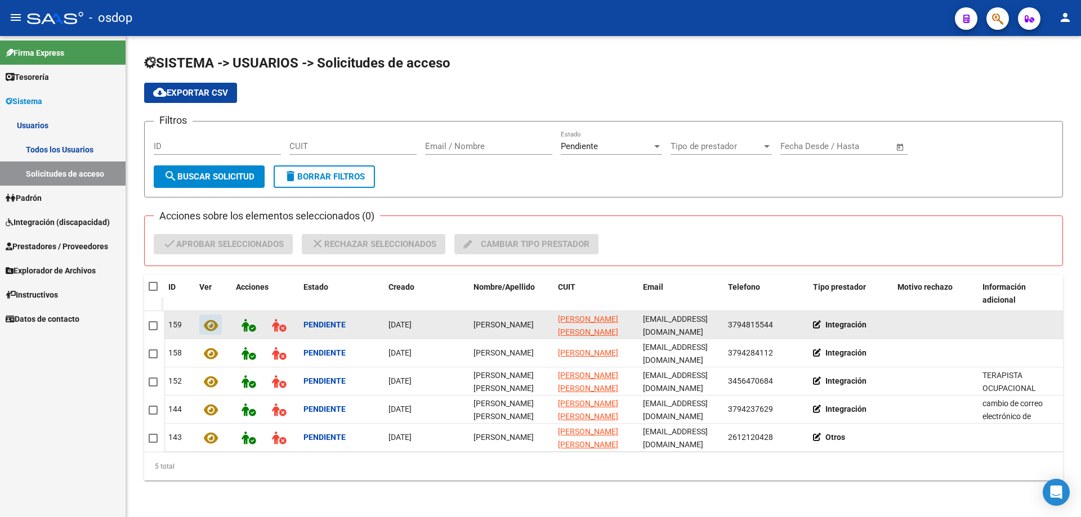
click at [208, 325] on icon at bounding box center [211, 325] width 14 height 13
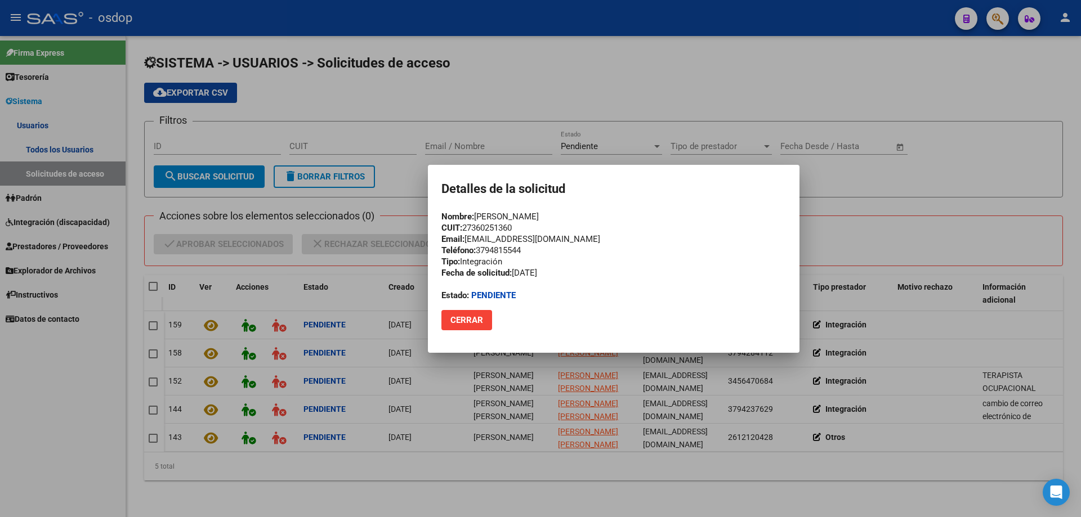
drag, startPoint x: 464, startPoint y: 228, endPoint x: 513, endPoint y: 228, distance: 48.4
click at [513, 228] on div "Nombre: Morales Claudia CUIT: 27360251360 Email: clau_moraless@hotmail.com Telé…" at bounding box center [613, 256] width 344 height 90
copy div "27360251360"
click at [477, 322] on span "Cerrar" at bounding box center [466, 320] width 33 height 10
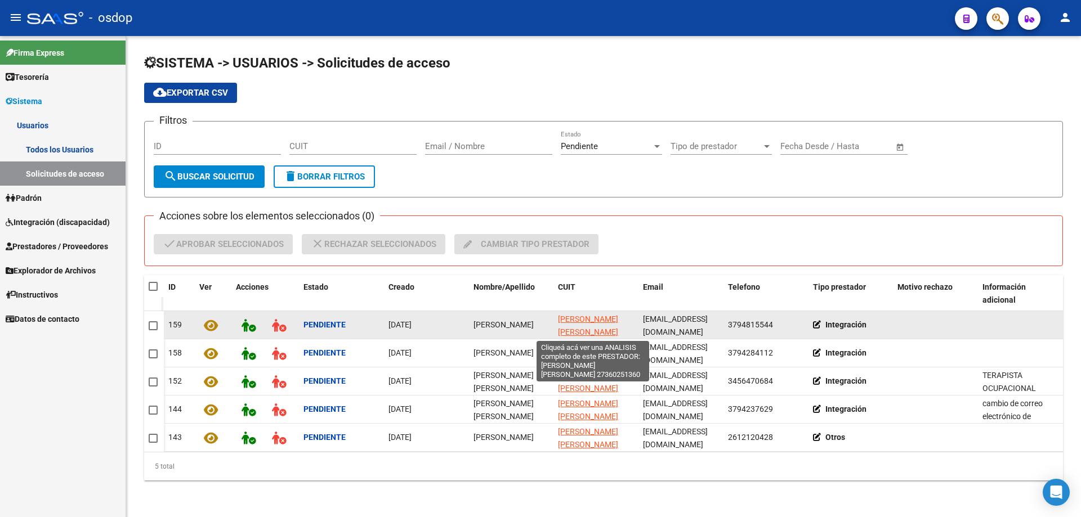
click at [576, 320] on span "[PERSON_NAME]" at bounding box center [588, 326] width 60 height 22
click at [247, 327] on icon at bounding box center [248, 325] width 14 height 13
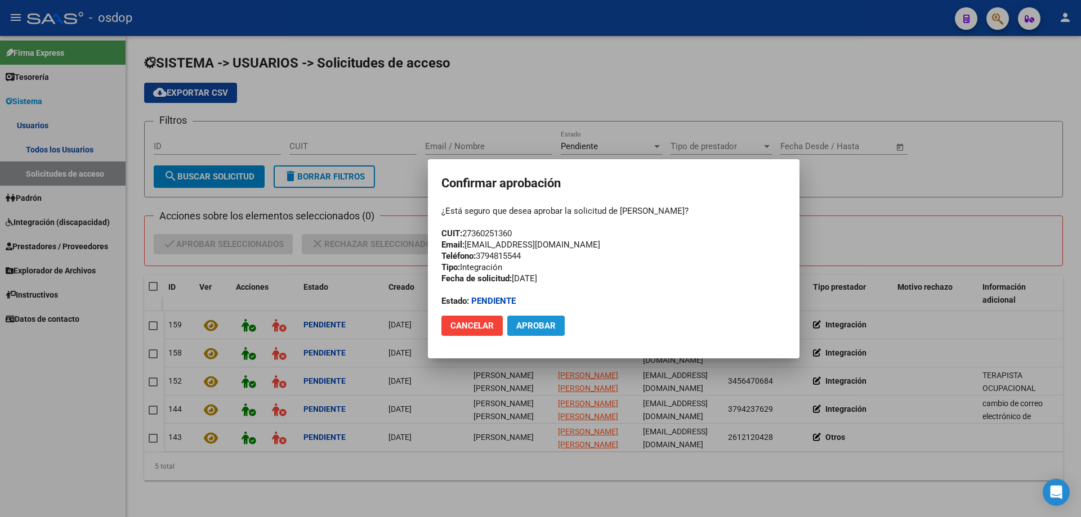
click at [527, 324] on span "Aprobar" at bounding box center [535, 326] width 39 height 10
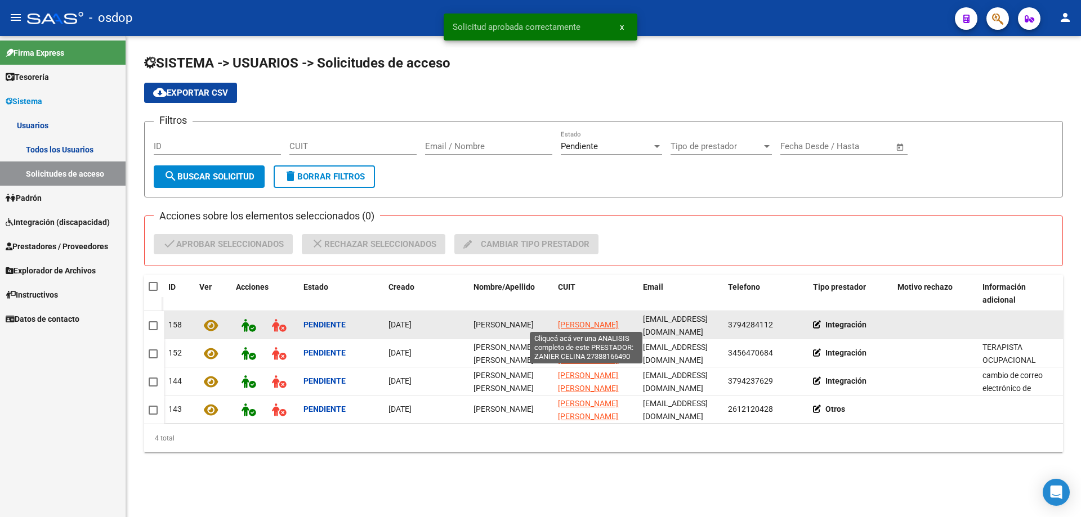
click at [574, 326] on span "[PERSON_NAME]" at bounding box center [588, 324] width 60 height 9
type textarea "27388166490"
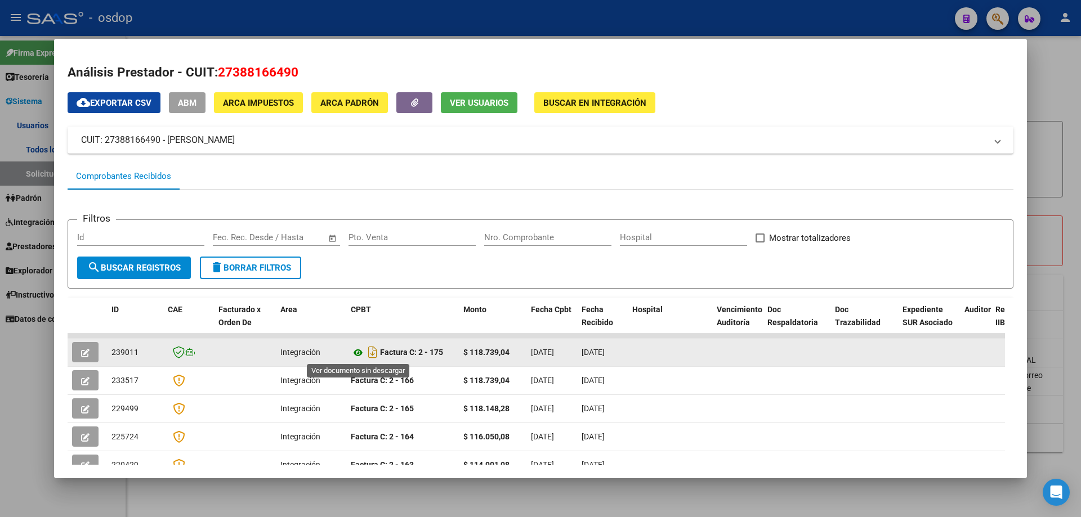
click at [357, 354] on icon at bounding box center [358, 353] width 15 height 14
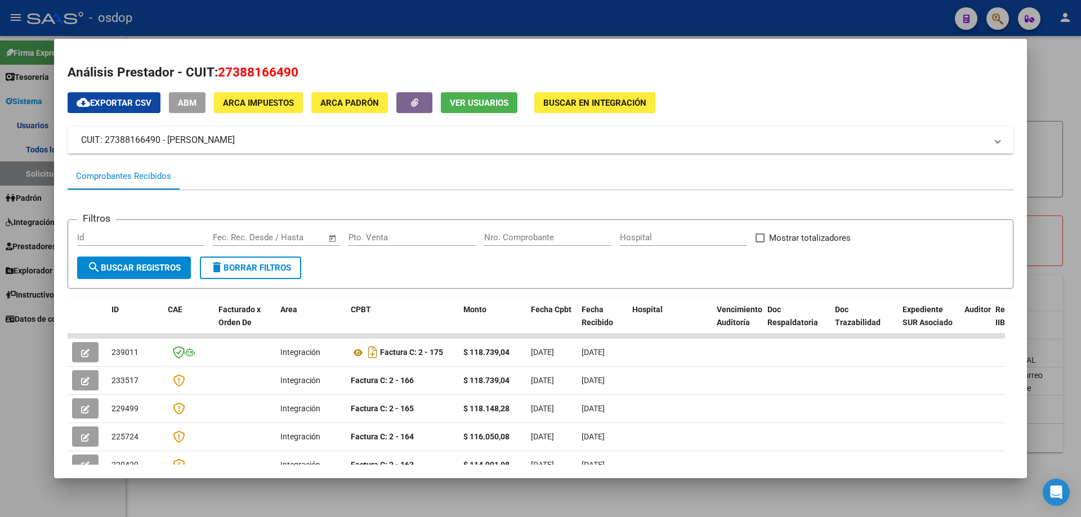
click at [468, 96] on button "Ver Usuarios" at bounding box center [479, 102] width 77 height 21
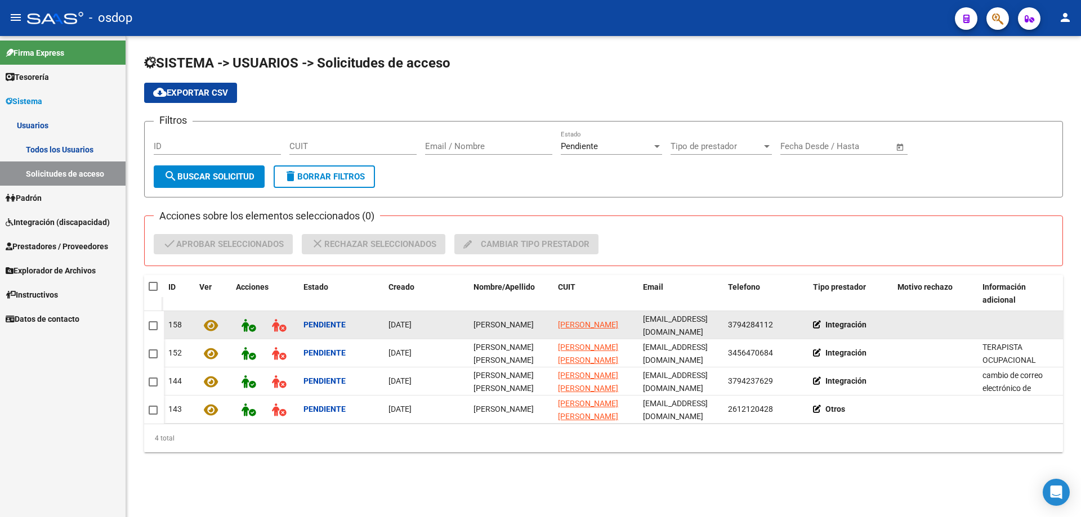
click at [205, 324] on icon at bounding box center [211, 325] width 14 height 13
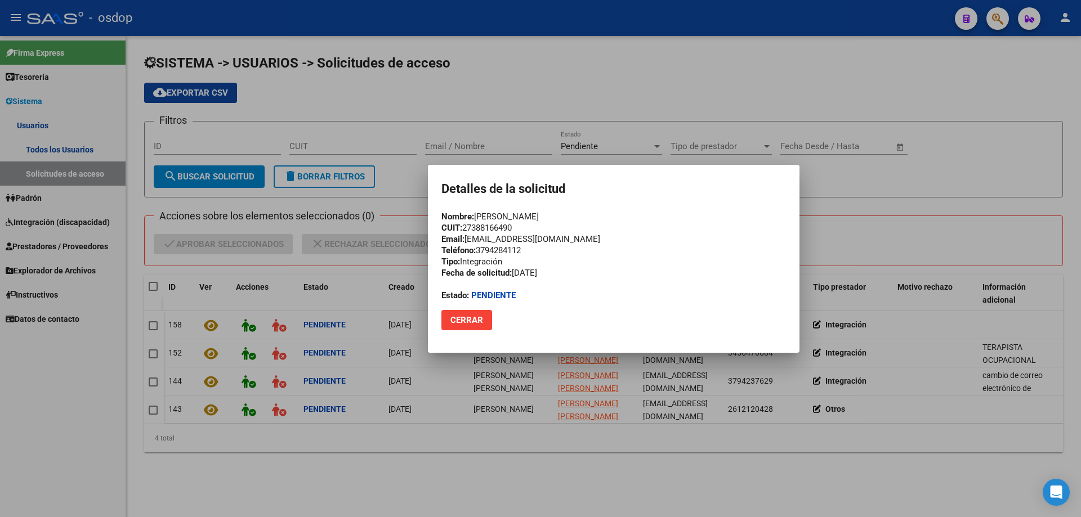
drag, startPoint x: 464, startPoint y: 226, endPoint x: 513, endPoint y: 227, distance: 48.4
click at [513, 227] on div "Nombre: Zanier Celina CUIT: 27388166490 Email: celina.zanier@hotmail.com Teléfo…" at bounding box center [613, 256] width 344 height 90
copy div "27388166490"
drag, startPoint x: 468, startPoint y: 239, endPoint x: 572, endPoint y: 240, distance: 103.6
click at [572, 240] on div "Nombre: Zanier Celina CUIT: 27388166490 Email: celina.zanier@hotmail.com Teléfo…" at bounding box center [613, 256] width 344 height 90
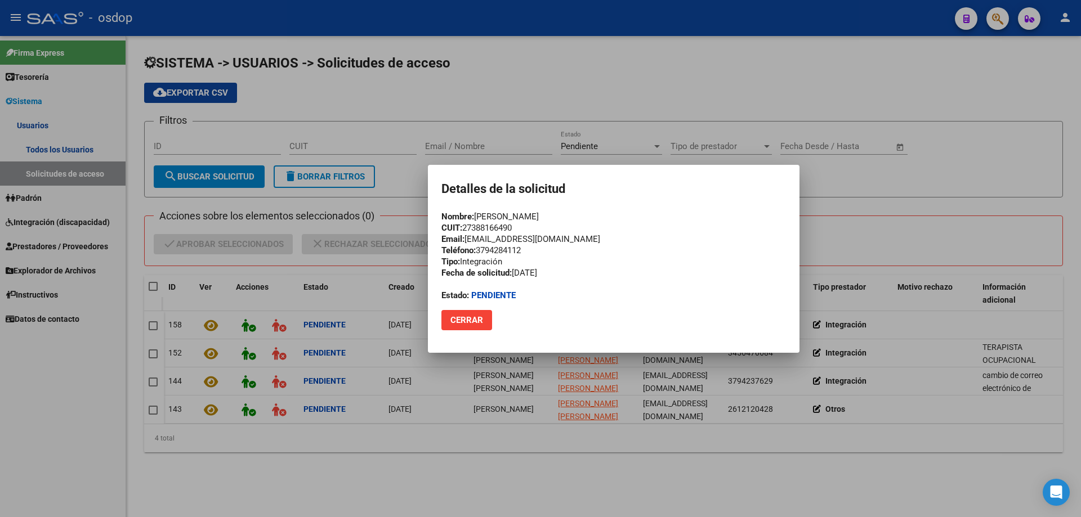
copy div "[PERSON_NAME][EMAIL_ADDRESS][PERSON_NAME][DOMAIN_NAME]"
drag, startPoint x: 514, startPoint y: 226, endPoint x: 466, endPoint y: 227, distance: 47.9
click at [466, 227] on div "Nombre: Zanier Celina CUIT: 27388166490 Email: celina.zanier@hotmail.com Teléfo…" at bounding box center [613, 256] width 344 height 90
copy div "27388166490"
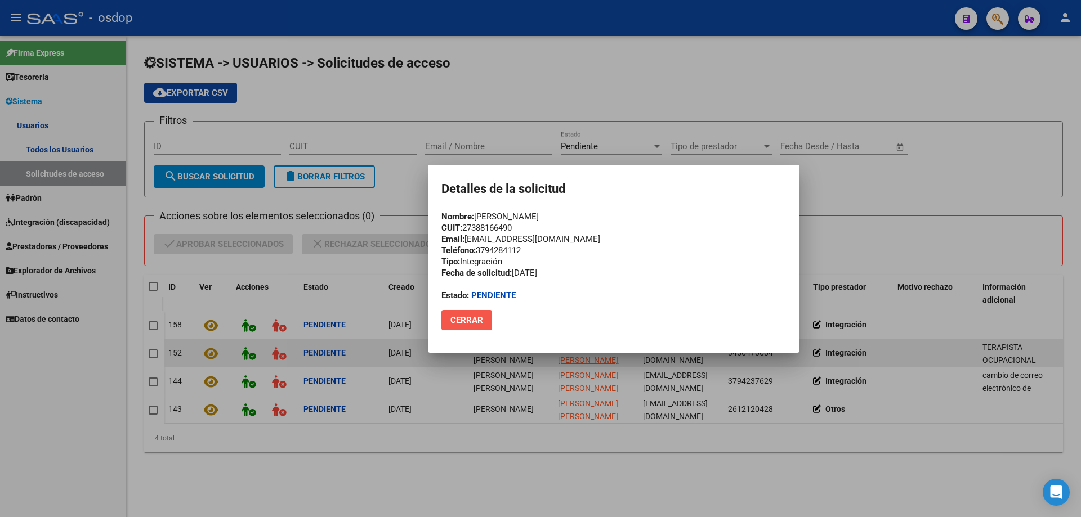
drag, startPoint x: 472, startPoint y: 321, endPoint x: 468, endPoint y: 341, distance: 20.1
click at [471, 321] on span "Cerrar" at bounding box center [466, 320] width 33 height 10
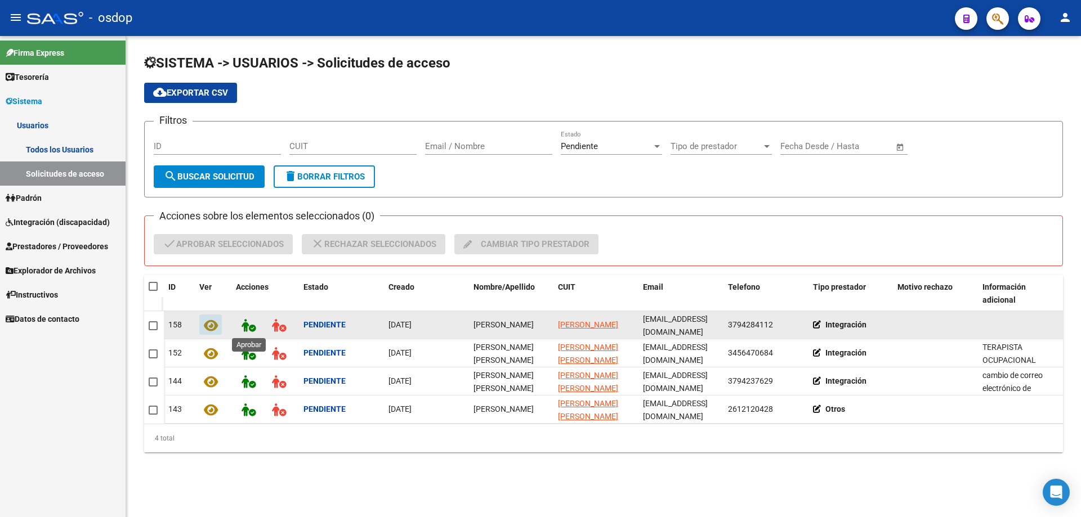
click at [249, 324] on icon at bounding box center [248, 325] width 14 height 13
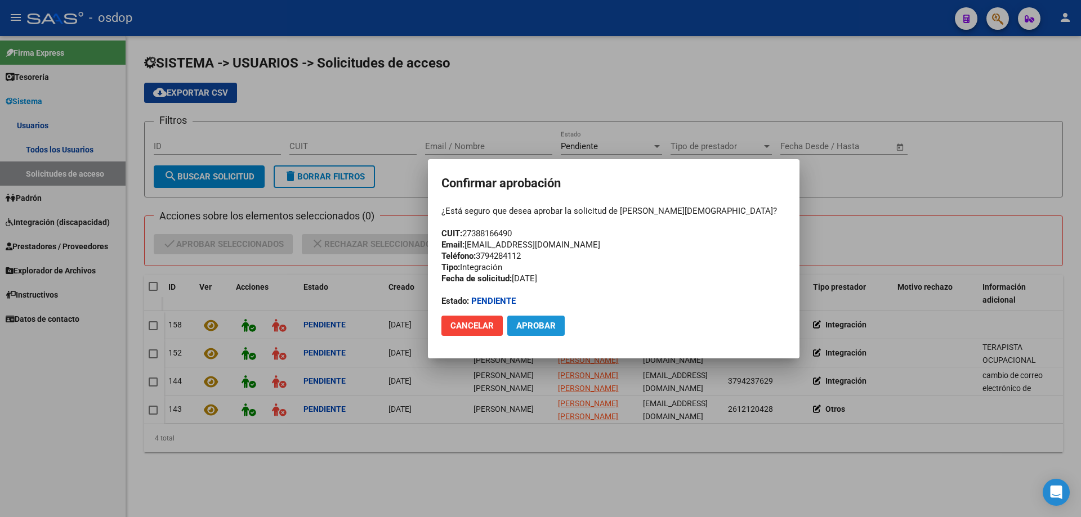
click at [524, 324] on span "Aprobar" at bounding box center [535, 326] width 39 height 10
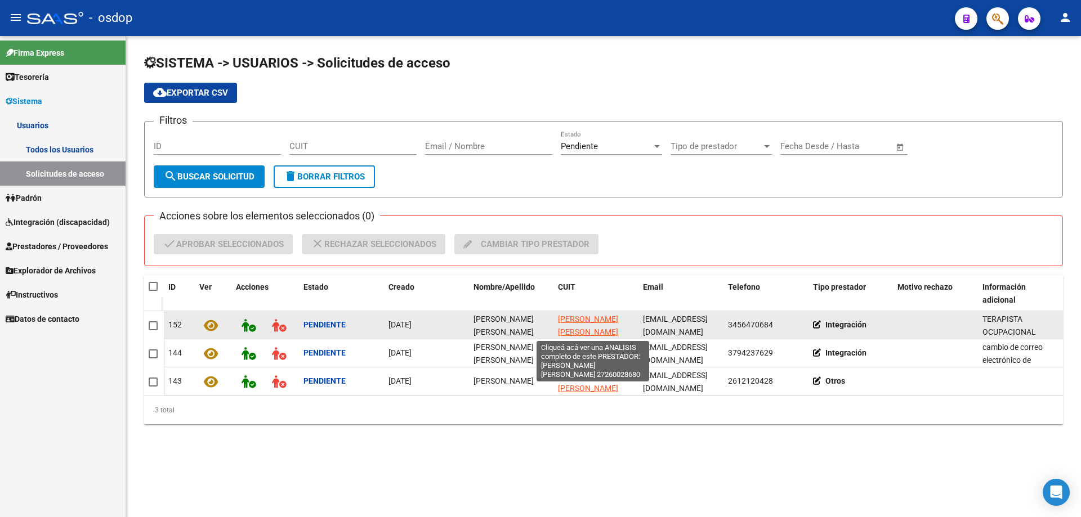
click at [584, 323] on span "LORENZINI CARINA VALERIA" at bounding box center [588, 326] width 60 height 22
type textarea "27260028680"
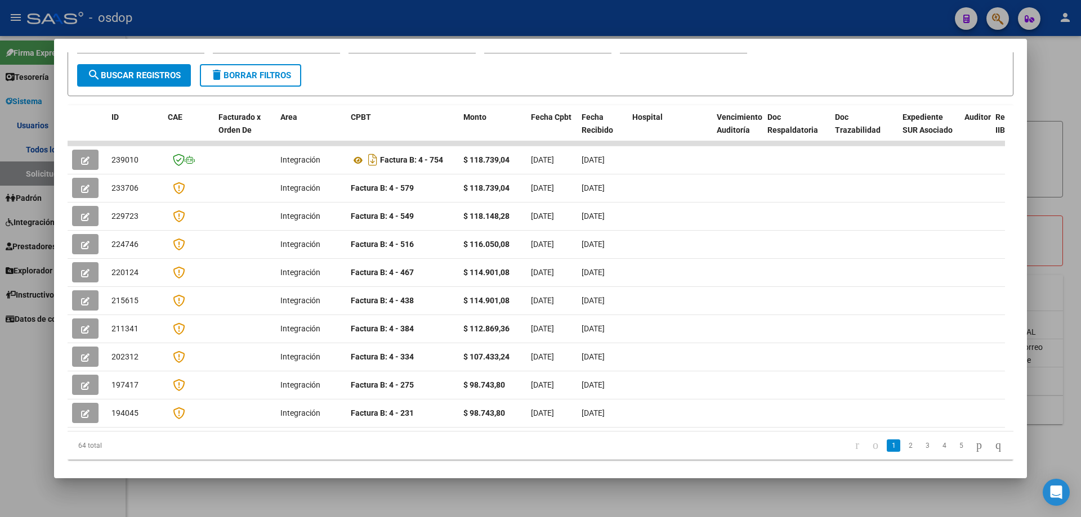
scroll to position [24, 0]
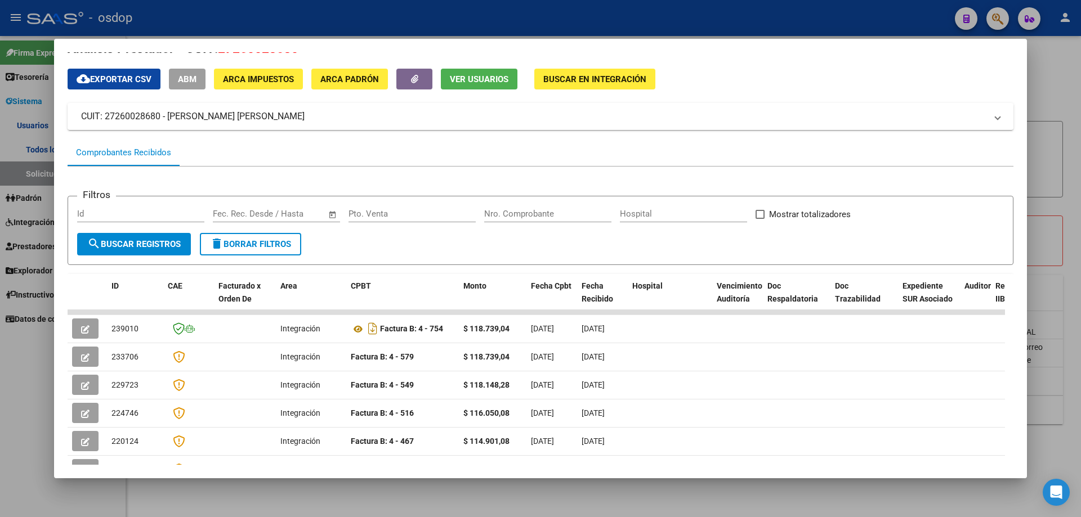
click at [483, 80] on span "Ver Usuarios" at bounding box center [479, 79] width 59 height 10
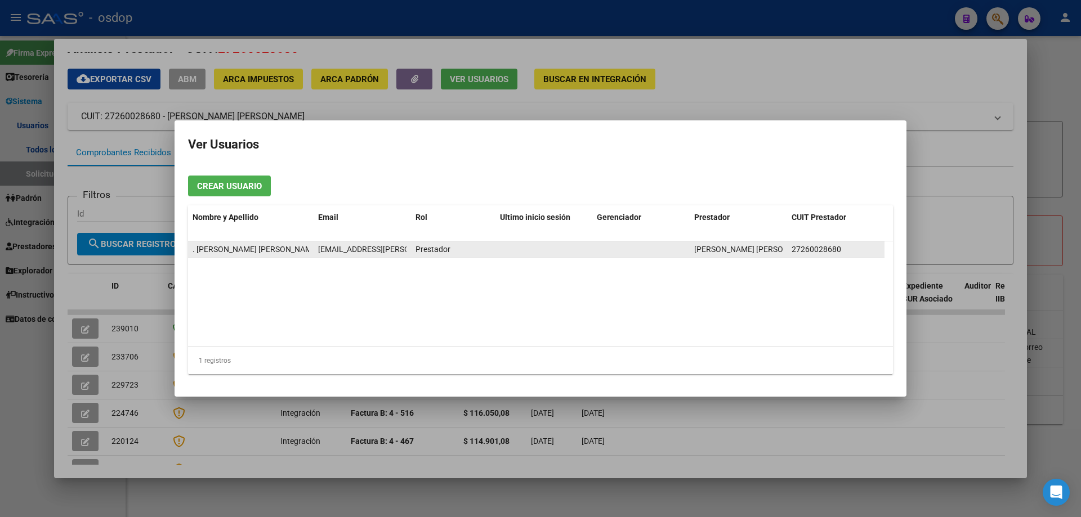
drag, startPoint x: 791, startPoint y: 249, endPoint x: 840, endPoint y: 251, distance: 49.6
click at [840, 251] on datatable-body-cell "27260028680" at bounding box center [835, 249] width 97 height 16
copy span "27260028680"
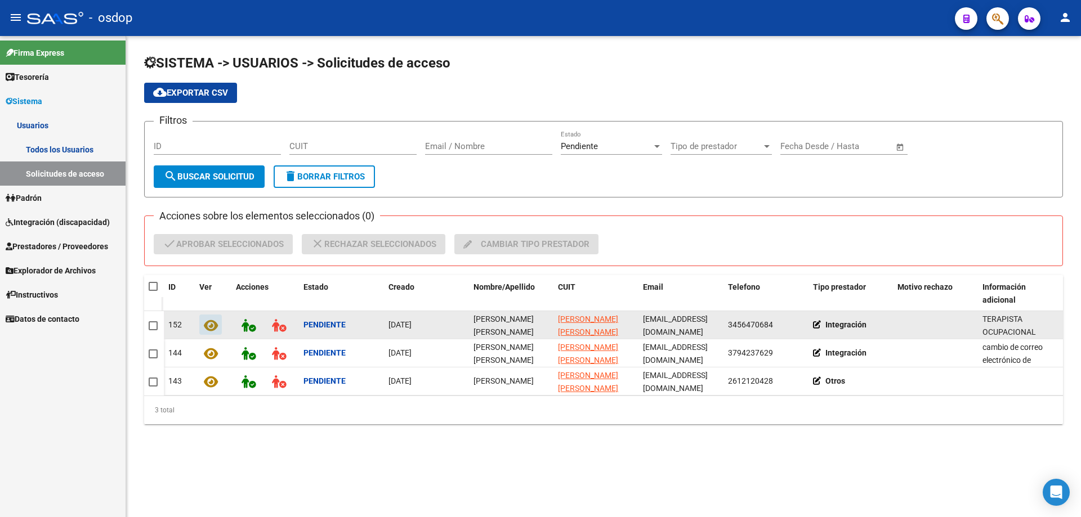
click at [211, 324] on icon at bounding box center [211, 325] width 14 height 13
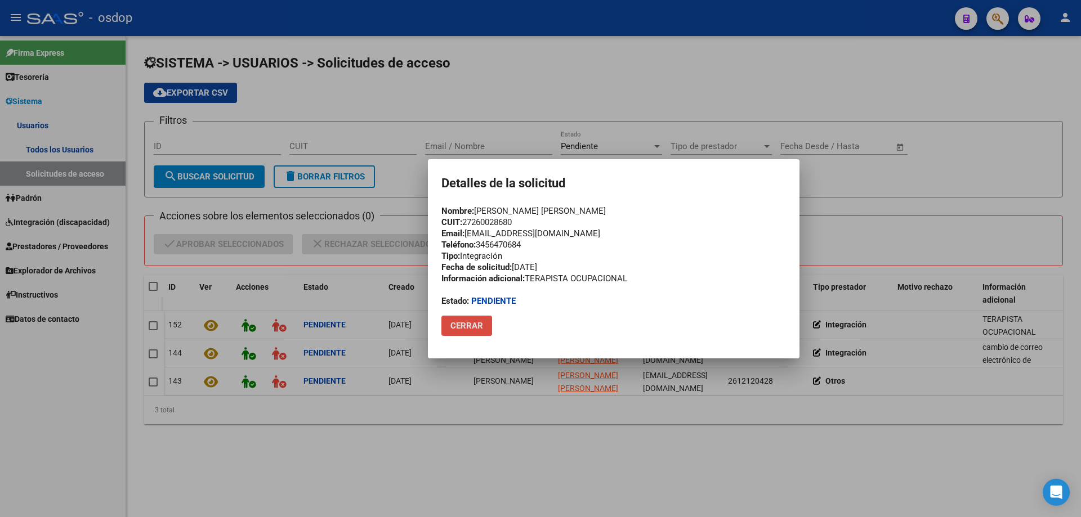
click at [450, 326] on span "Cerrar" at bounding box center [466, 326] width 33 height 10
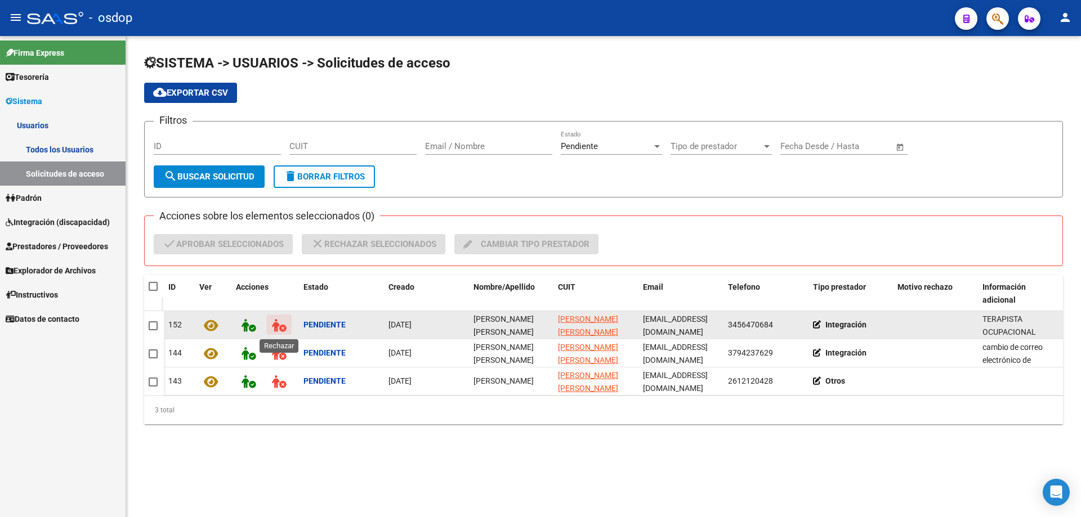
click at [280, 324] on icon at bounding box center [279, 325] width 14 height 13
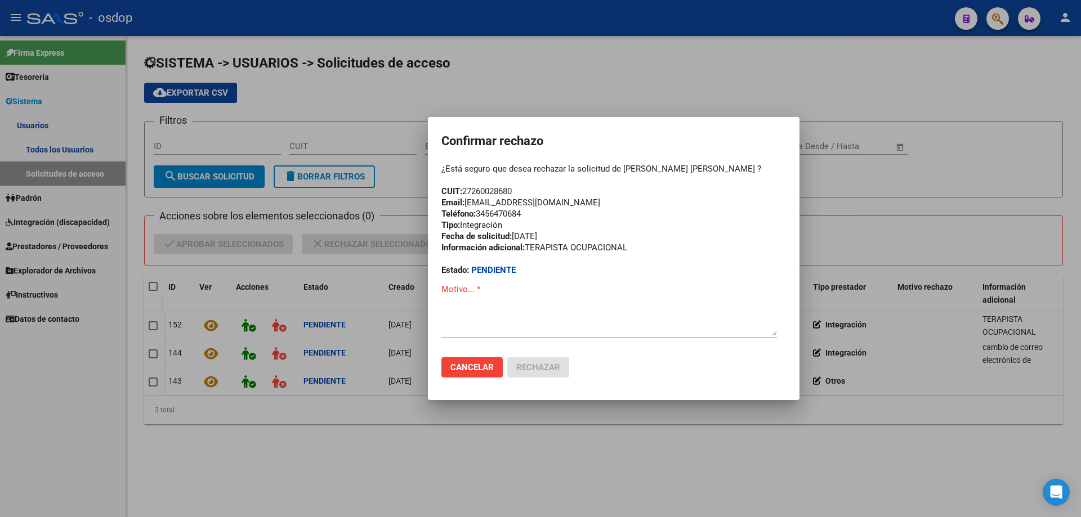
drag, startPoint x: 571, startPoint y: 200, endPoint x: 441, endPoint y: 205, distance: 130.7
click at [441, 205] on mat-dialog-container "Confirmar rechazo ¿Está seguro que desea rechazar la solicitud de CARINA VALERI…" at bounding box center [613, 259] width 371 height 284
copy div "Email: thiaguitosele@gmail.com"
click at [446, 301] on textarea "Motivo... *" at bounding box center [608, 309] width 335 height 53
paste textarea "Email: thiaguitosele@gmail.com"
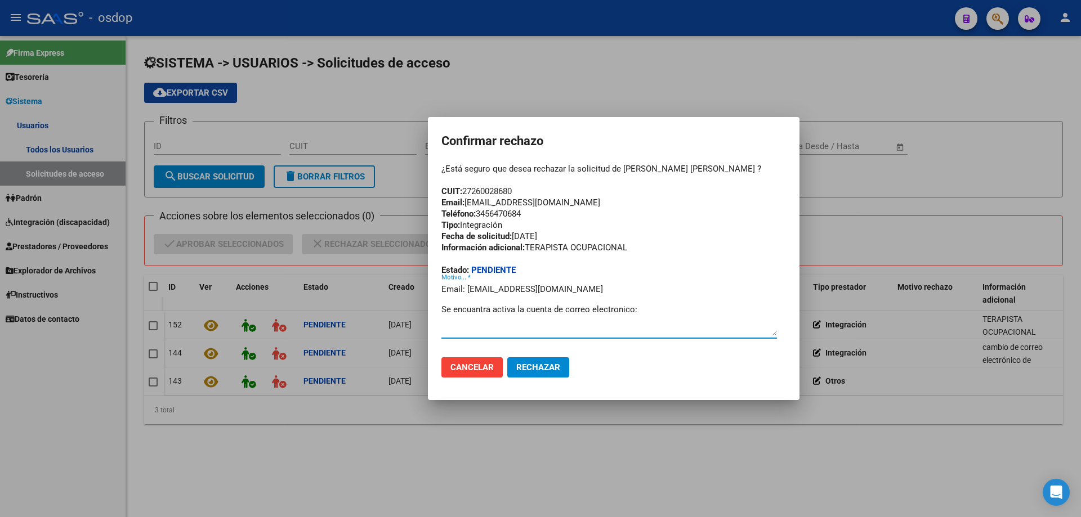
paste textarea "tocari-lorenzini@hotmail.com"
type textarea "Email: thiaguitosele@gmail.com Se encuentra activa la cuenta de correo electrón…"
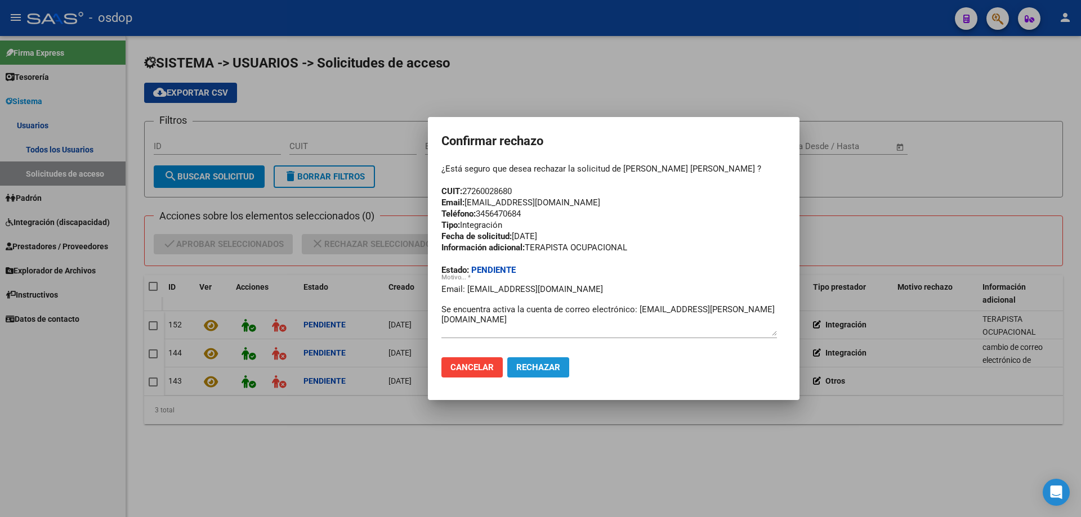
click at [535, 365] on span "Rechazar" at bounding box center [538, 367] width 44 height 10
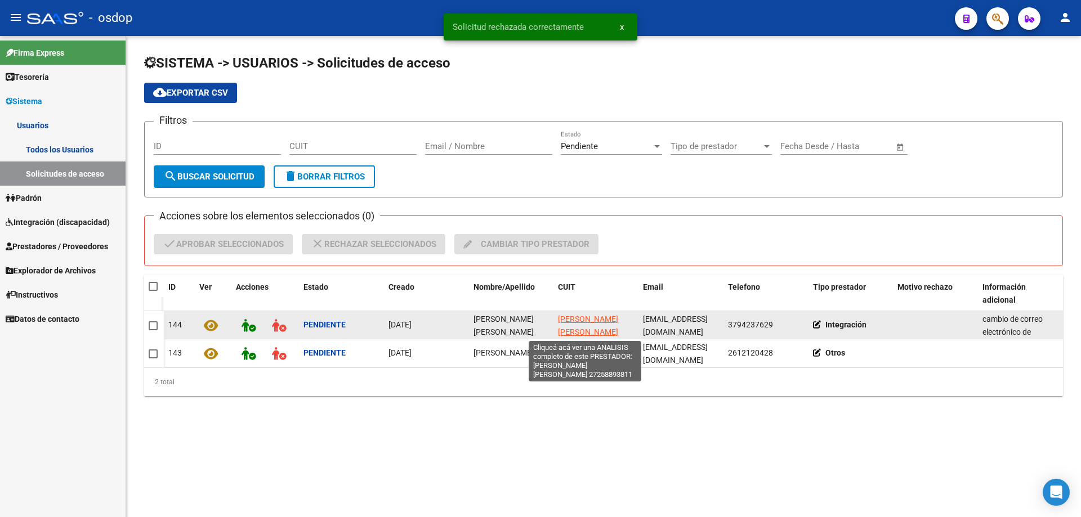
click at [581, 321] on span "[PERSON_NAME]" at bounding box center [588, 326] width 60 height 22
type textarea "27258893811"
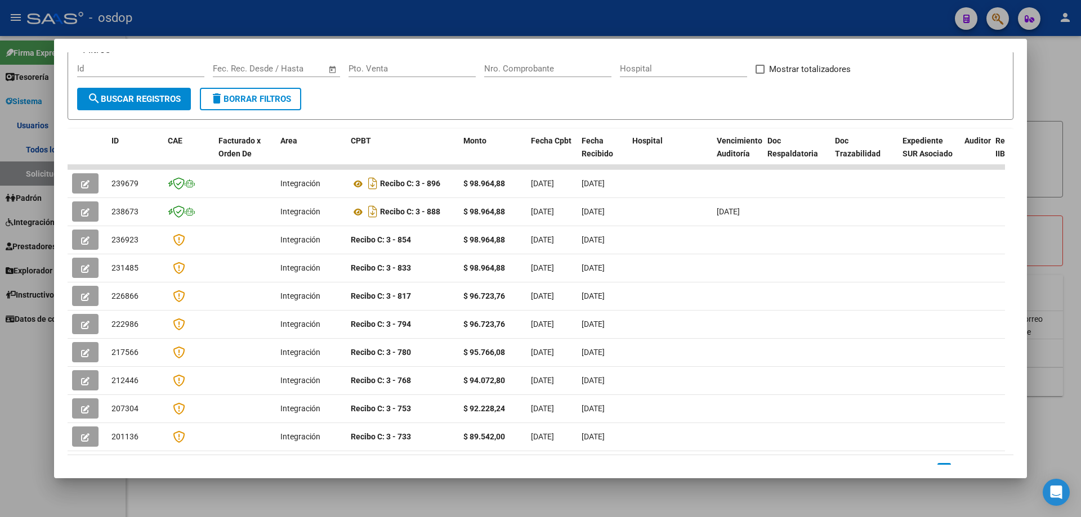
scroll to position [0, 0]
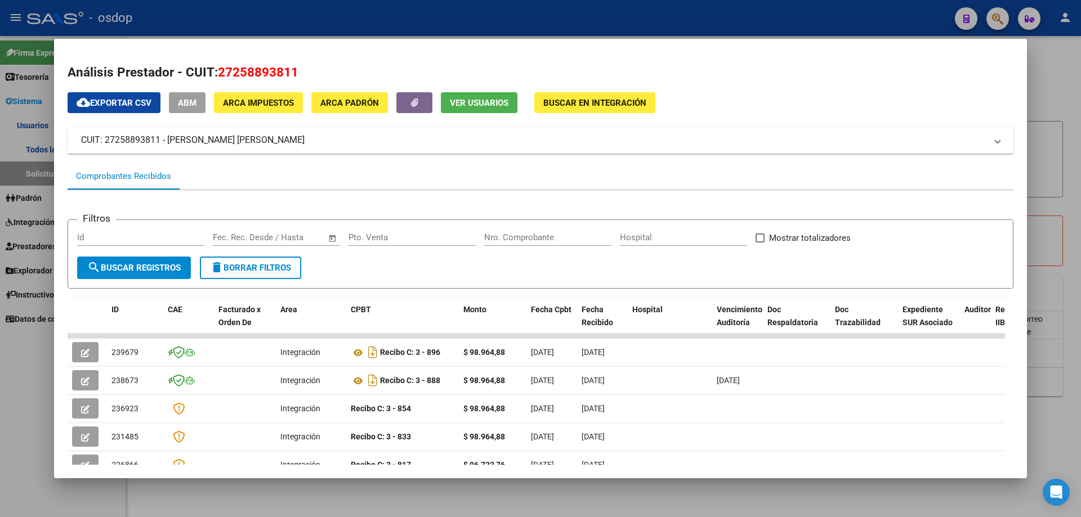
click at [477, 105] on span "Ver Usuarios" at bounding box center [479, 103] width 59 height 10
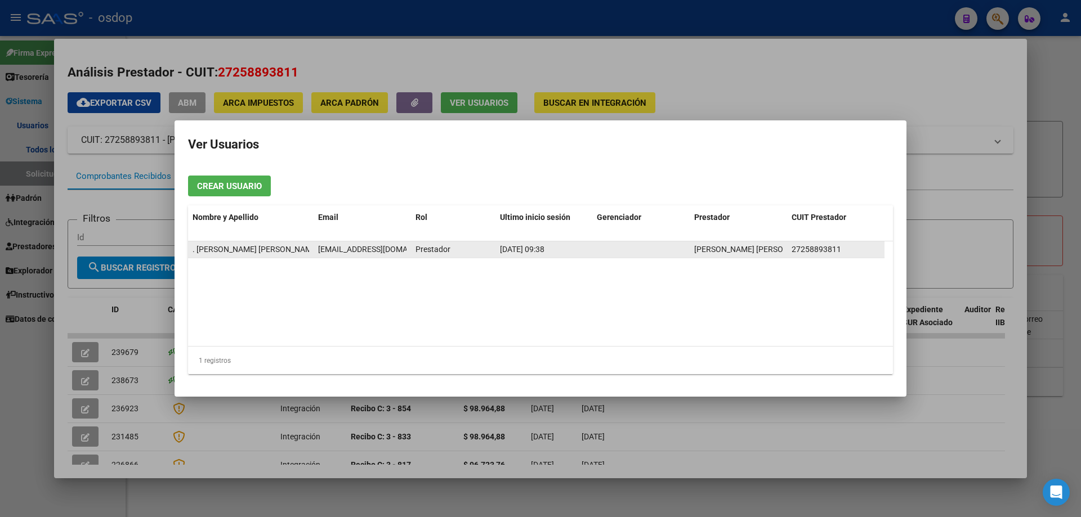
drag, startPoint x: 792, startPoint y: 249, endPoint x: 840, endPoint y: 251, distance: 47.9
click at [840, 251] on span "27258893811" at bounding box center [816, 249] width 50 height 9
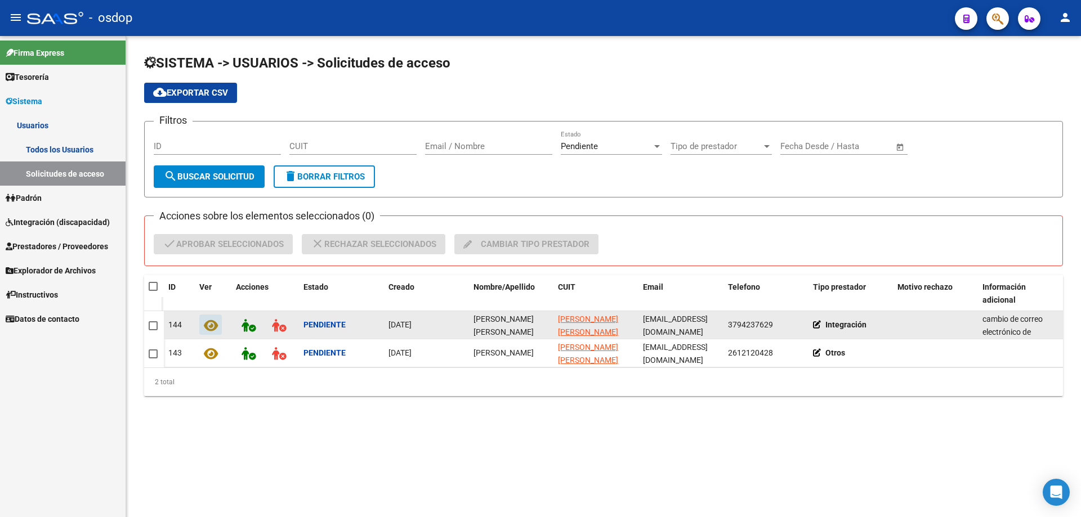
click at [214, 326] on icon at bounding box center [211, 325] width 14 height 13
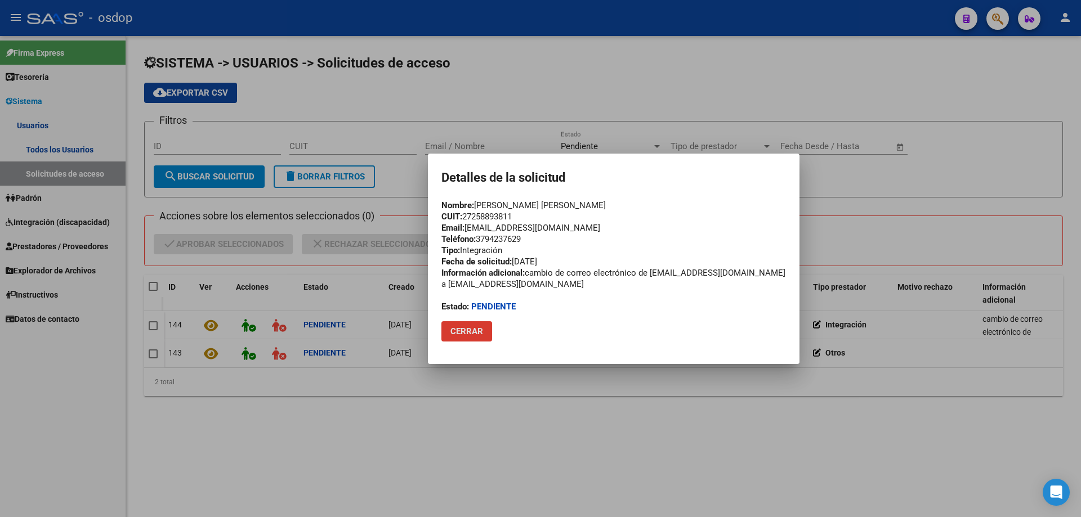
click at [468, 329] on span "Cerrar" at bounding box center [466, 331] width 33 height 10
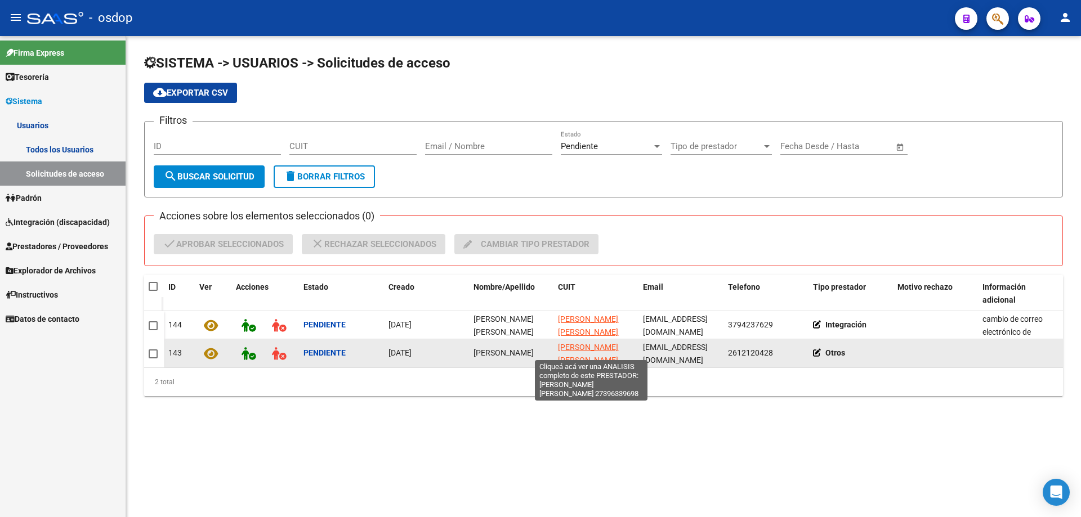
click at [574, 353] on span "LOPEZ CLARA PAZ" at bounding box center [588, 354] width 60 height 22
type textarea "27396339698"
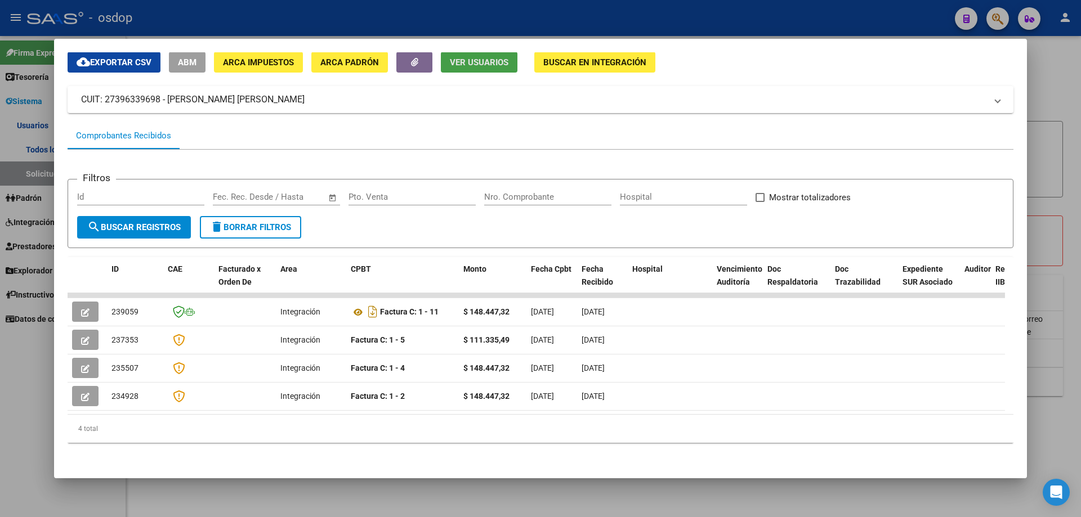
click at [471, 64] on span "Ver Usuarios" at bounding box center [479, 62] width 59 height 10
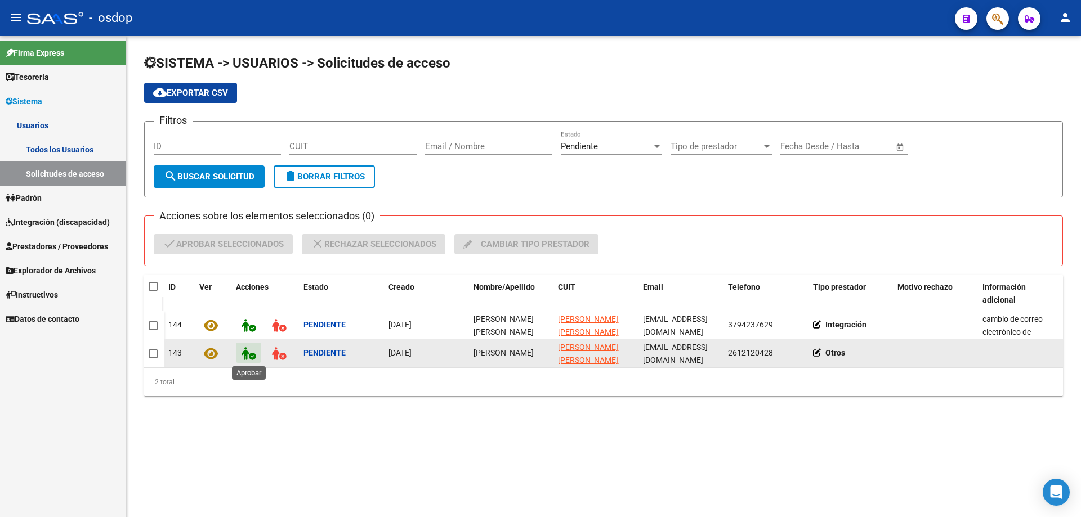
click at [247, 357] on icon at bounding box center [248, 353] width 14 height 13
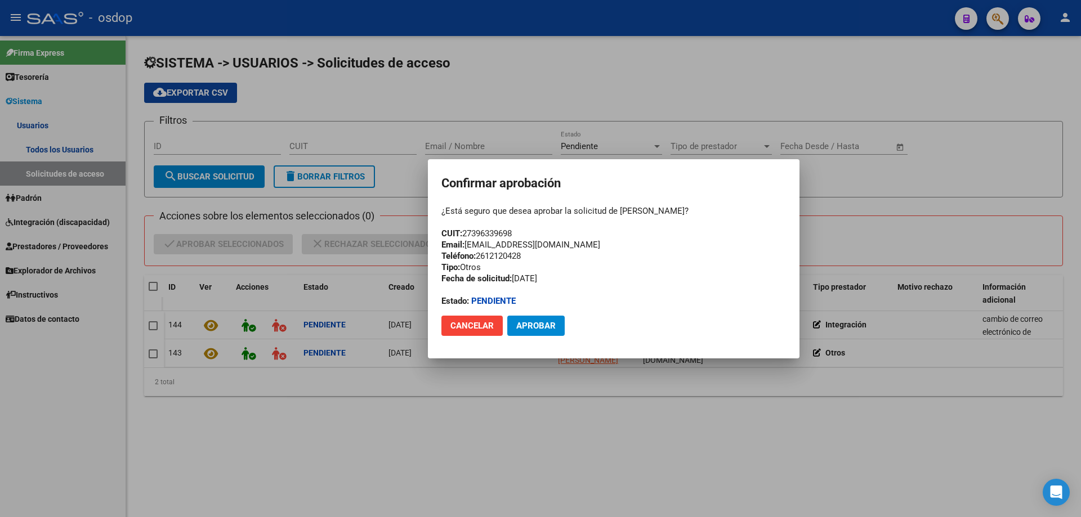
drag, startPoint x: 514, startPoint y: 232, endPoint x: 466, endPoint y: 234, distance: 48.4
click at [466, 234] on div "¿Está seguro que desea aprobar la solicitud de Clara Paz López? CUIT: 273963396…" at bounding box center [613, 255] width 344 height 101
click at [552, 324] on span "Aprobar" at bounding box center [535, 326] width 39 height 10
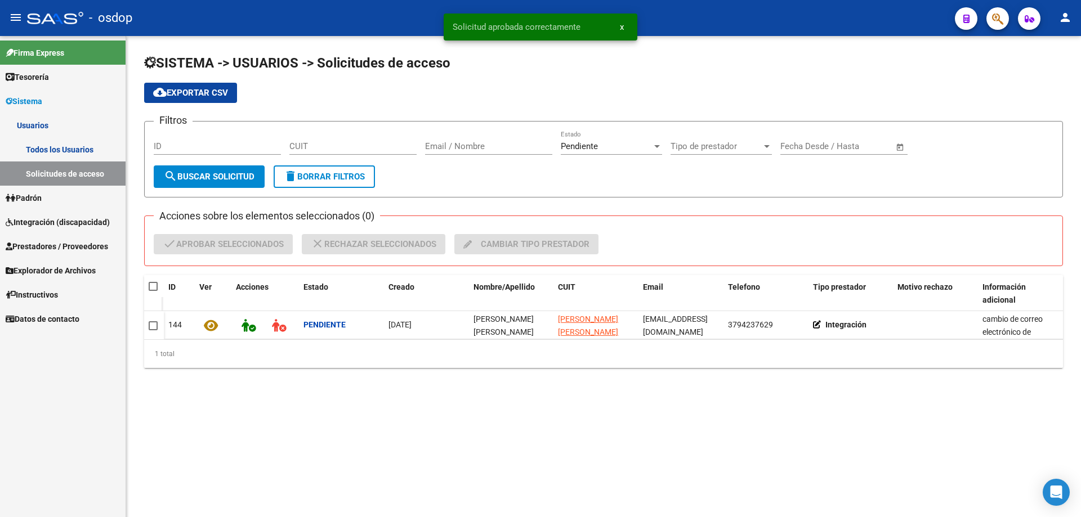
click at [471, 370] on div "SISTEMA -> USUARIOS -> Solicitudes de acceso cloud_download Exportar CSV Filtro…" at bounding box center [603, 220] width 955 height 368
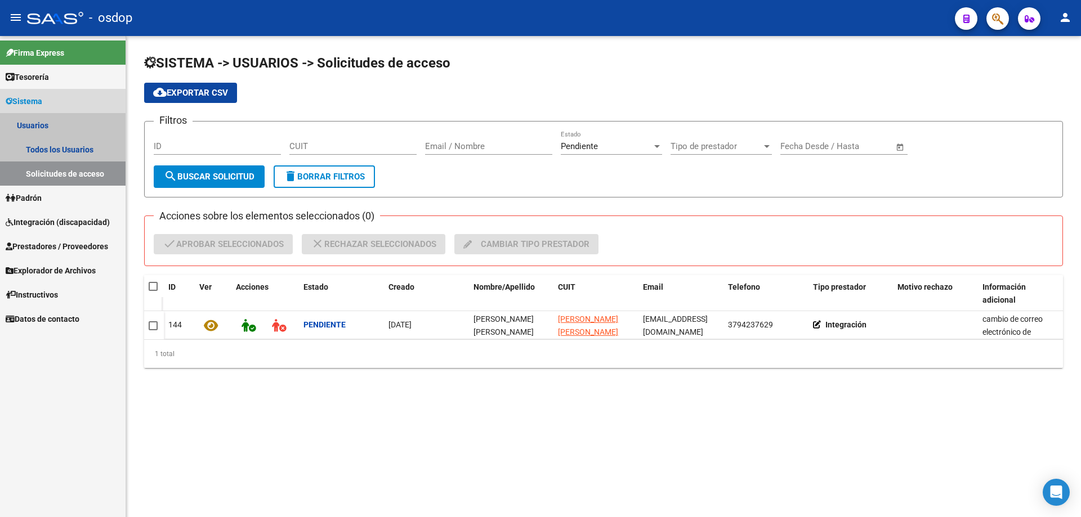
click at [39, 167] on link "Solicitudes de acceso" at bounding box center [63, 174] width 126 height 24
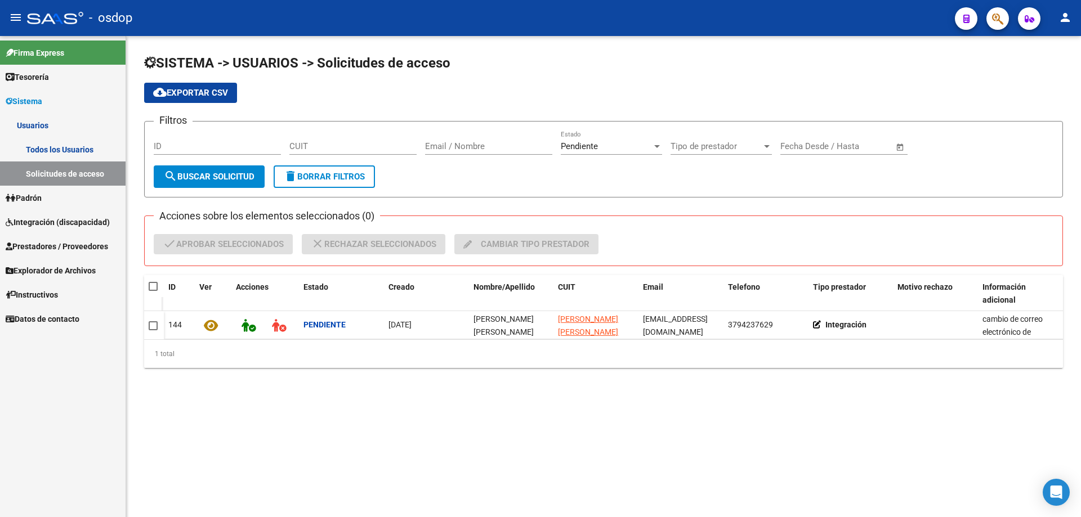
click at [48, 173] on link "Solicitudes de acceso" at bounding box center [63, 174] width 126 height 24
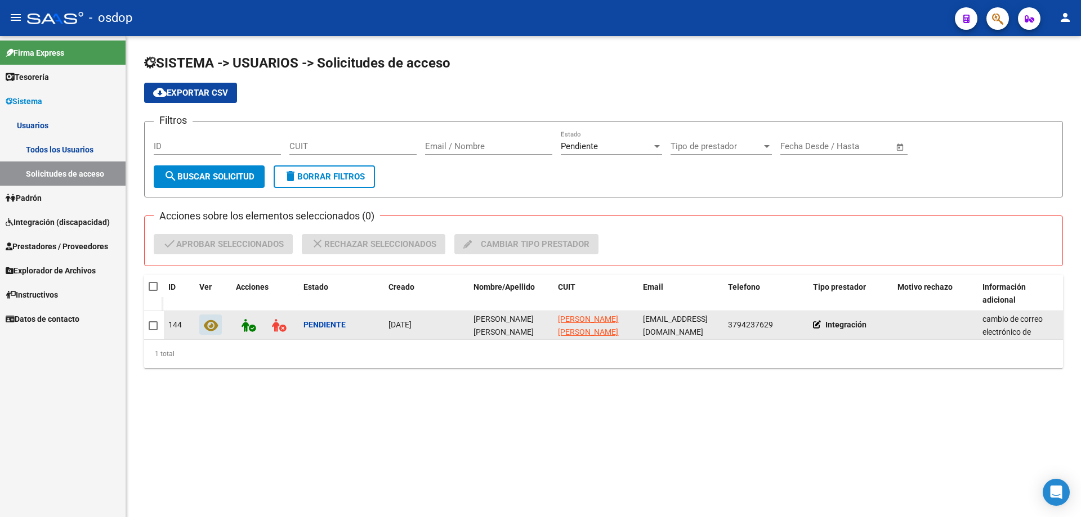
click at [208, 326] on icon at bounding box center [211, 325] width 14 height 13
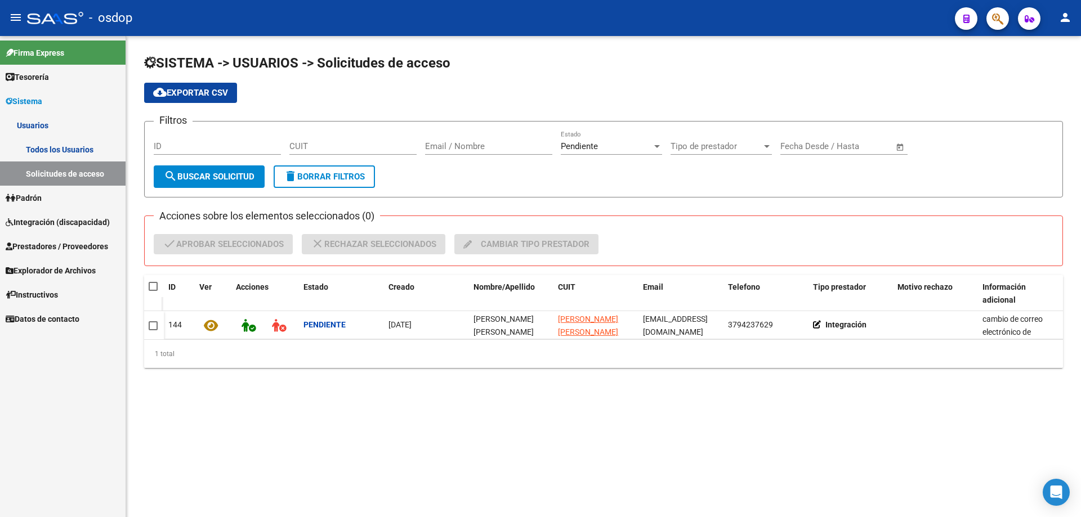
click at [30, 126] on link "Usuarios" at bounding box center [63, 125] width 126 height 24
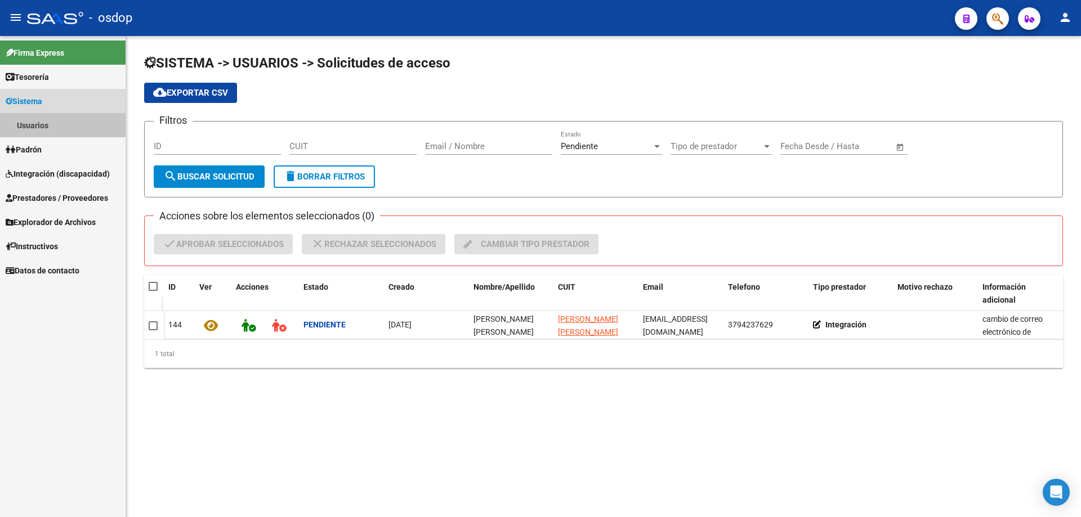
click at [30, 126] on link "Usuarios" at bounding box center [63, 125] width 126 height 24
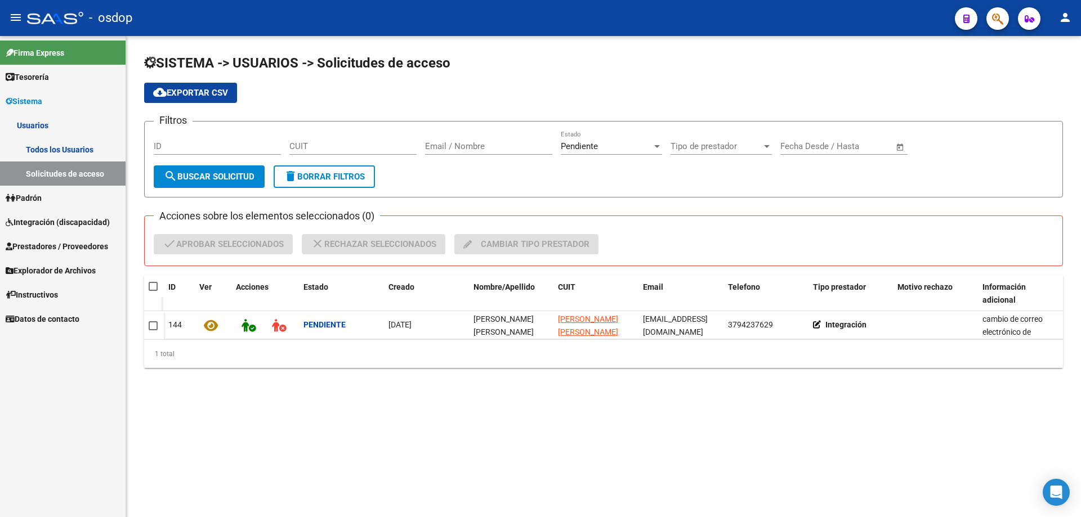
click at [50, 293] on span "Instructivos" at bounding box center [32, 295] width 52 height 12
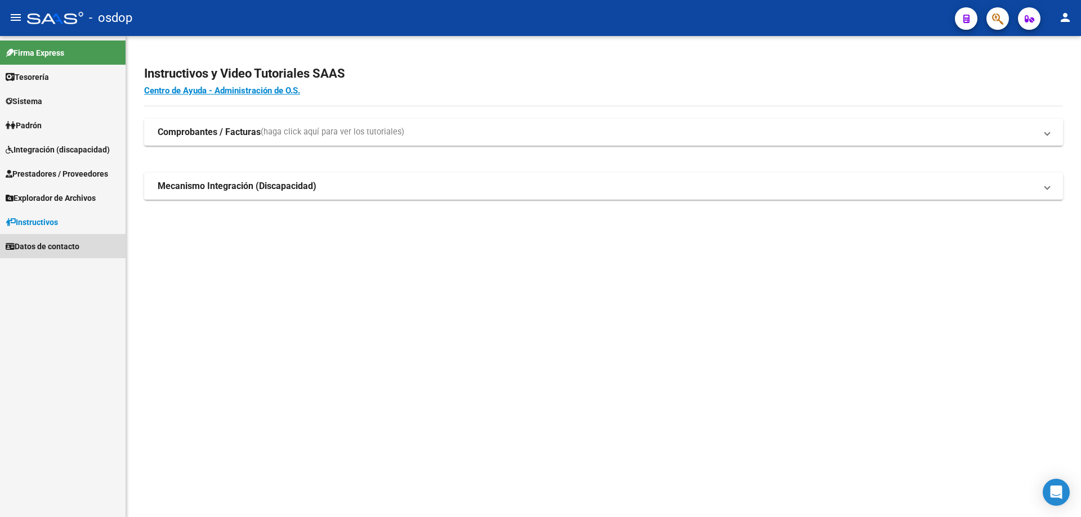
click at [45, 250] on span "Datos de contacto" at bounding box center [43, 246] width 74 height 12
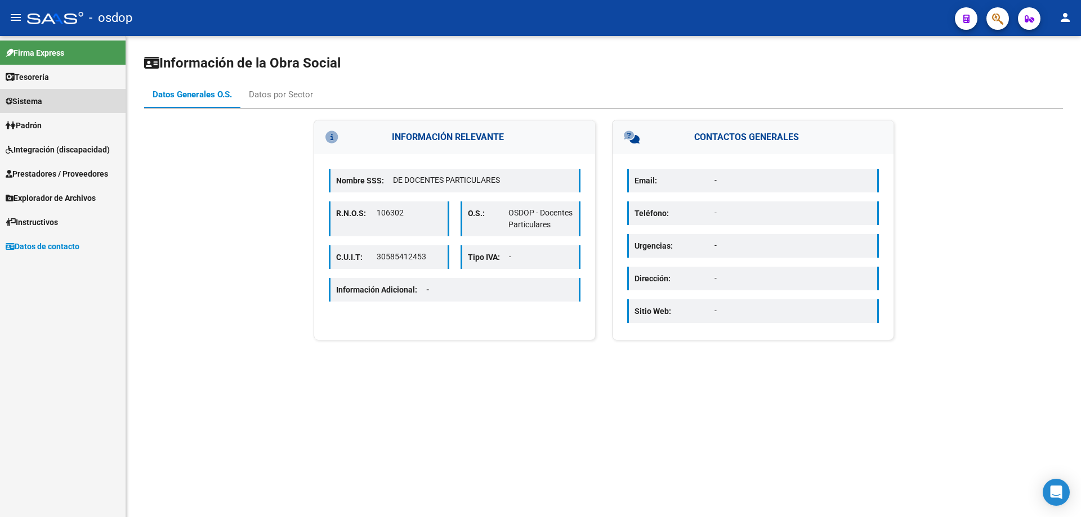
click at [38, 96] on span "Sistema" at bounding box center [24, 101] width 37 height 12
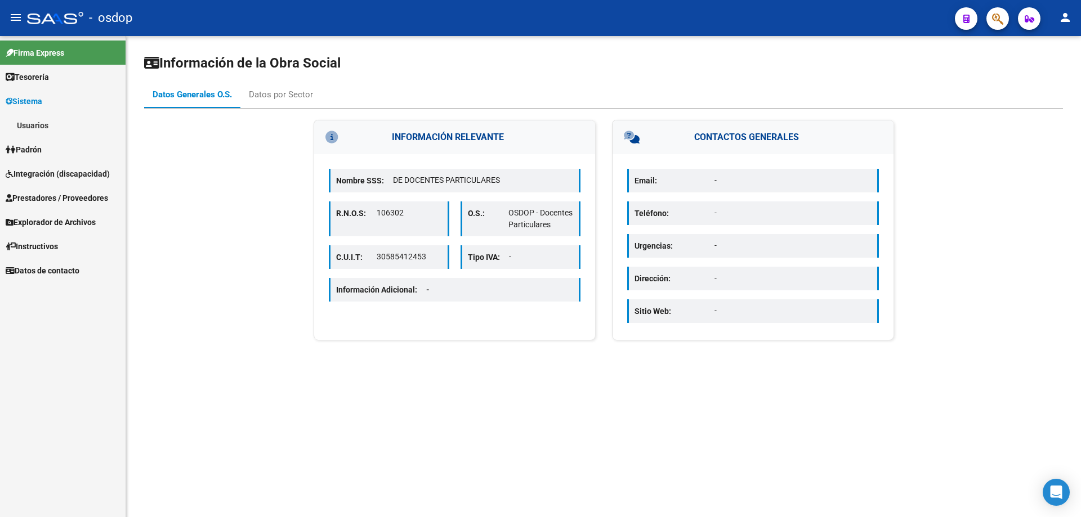
click at [29, 124] on link "Usuarios" at bounding box center [63, 125] width 126 height 24
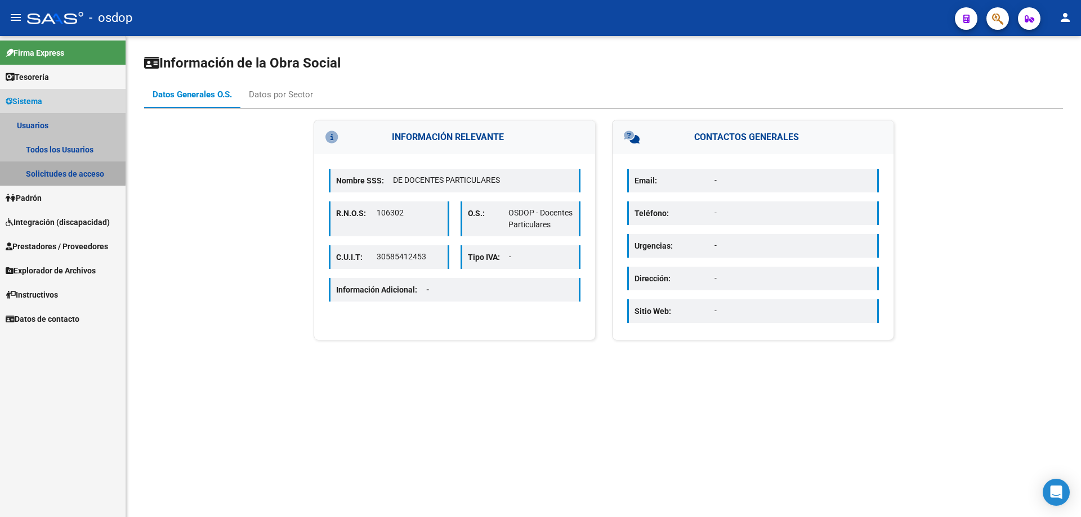
click at [49, 171] on link "Solicitudes de acceso" at bounding box center [63, 174] width 126 height 24
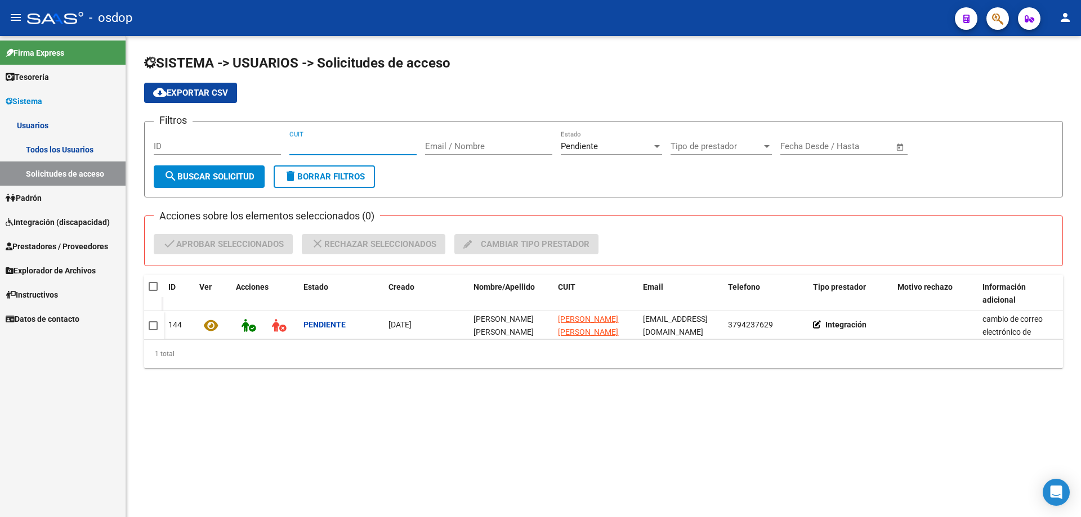
click at [293, 144] on input "CUIT" at bounding box center [352, 146] width 127 height 10
paste input "27-37070389-8"
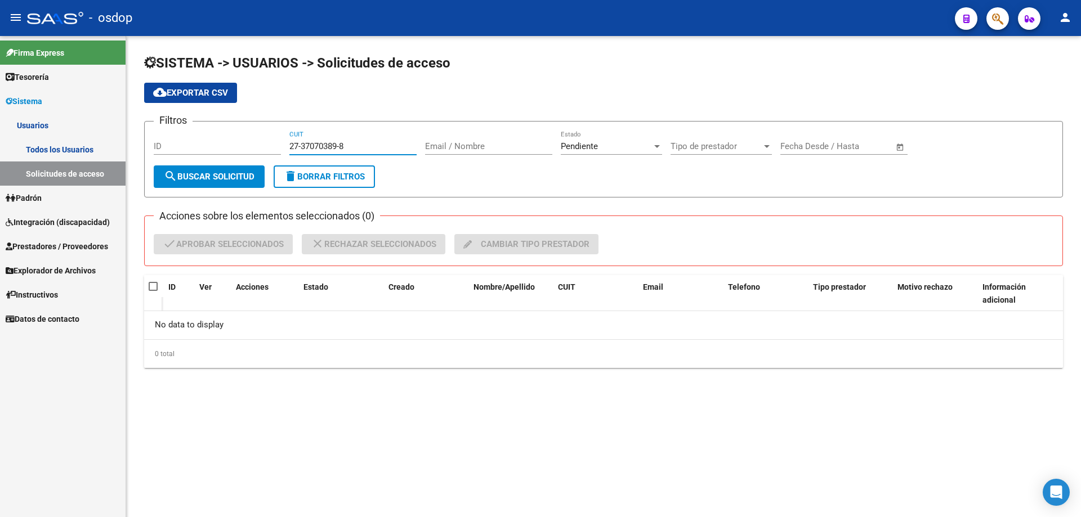
type input "27-37070389-8"
click at [69, 247] on span "Prestadores / Proveedores" at bounding box center [57, 246] width 102 height 12
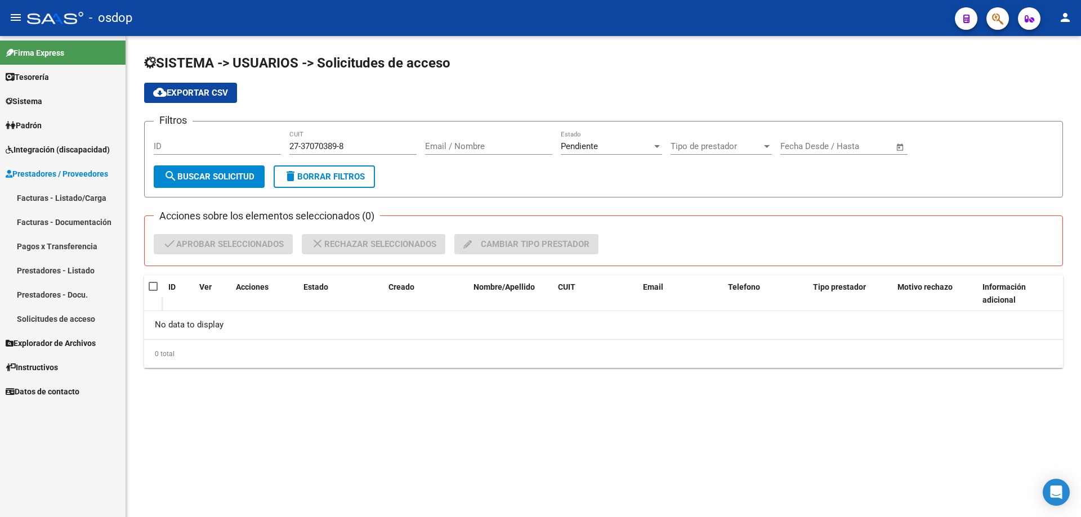
click at [68, 277] on link "Prestadores - Listado" at bounding box center [63, 270] width 126 height 24
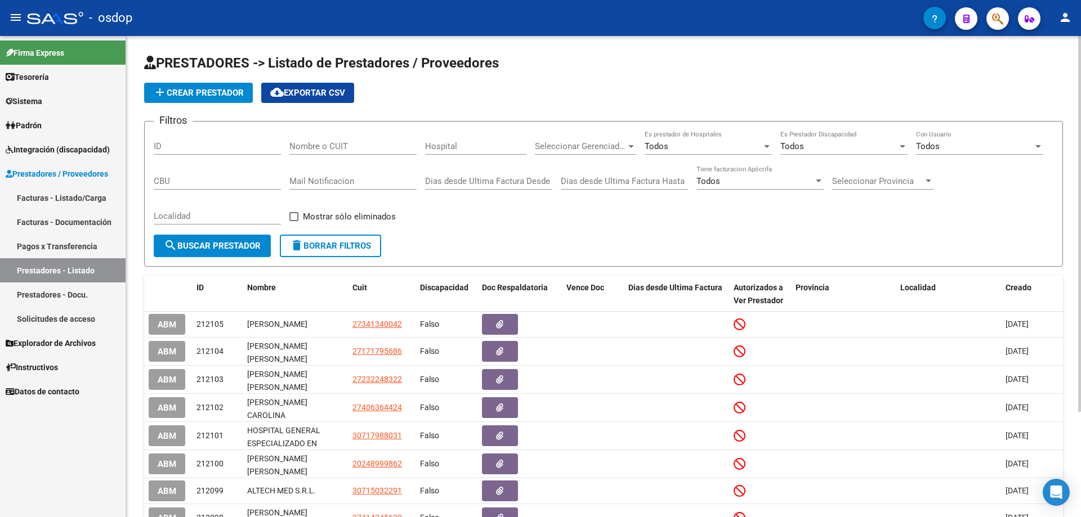
click at [292, 143] on input "Nombre o CUIT" at bounding box center [352, 146] width 127 height 10
paste input "27370703898"
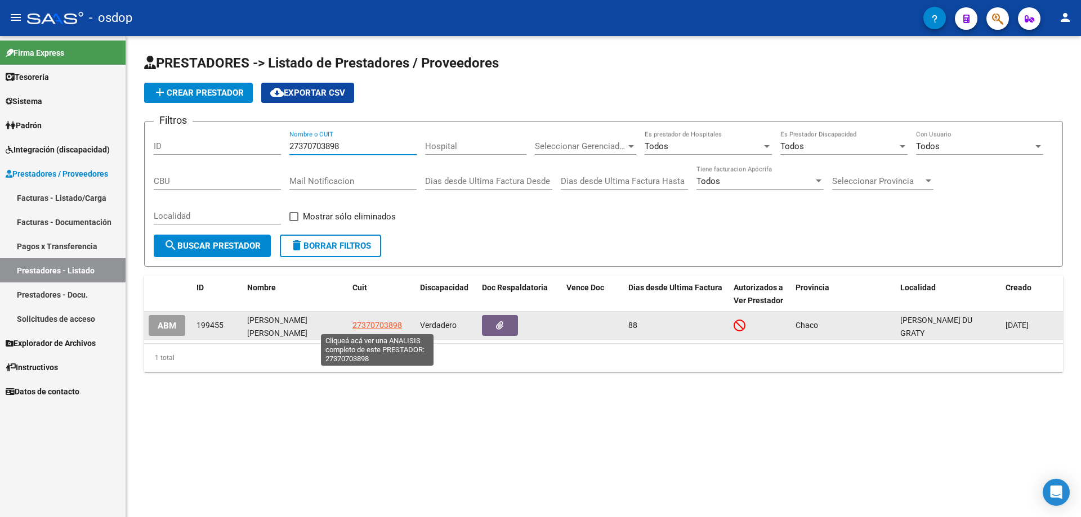
type input "27370703898"
click at [369, 326] on span "27370703898" at bounding box center [377, 325] width 50 height 9
type textarea "27370703898"
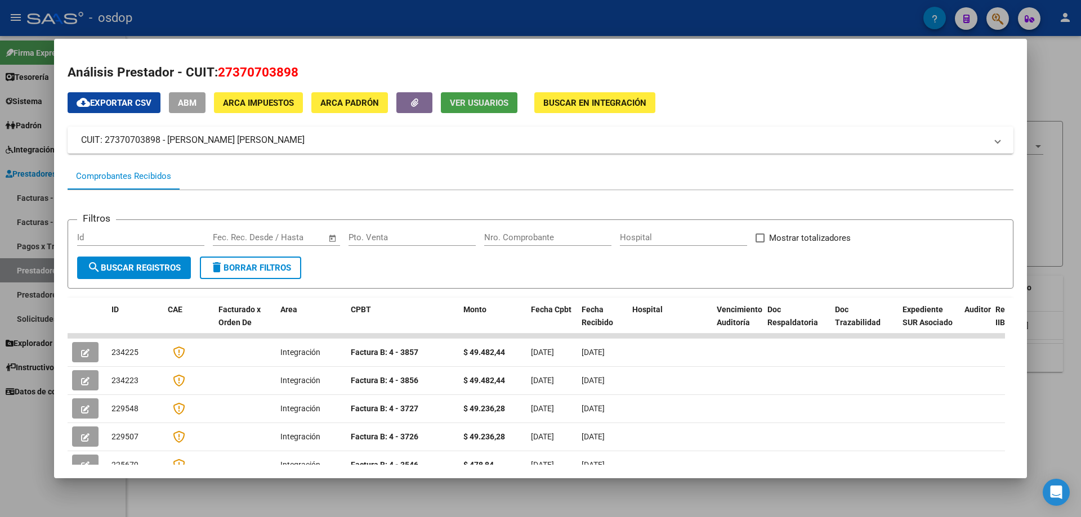
click at [474, 106] on span "Ver Usuarios" at bounding box center [479, 103] width 59 height 10
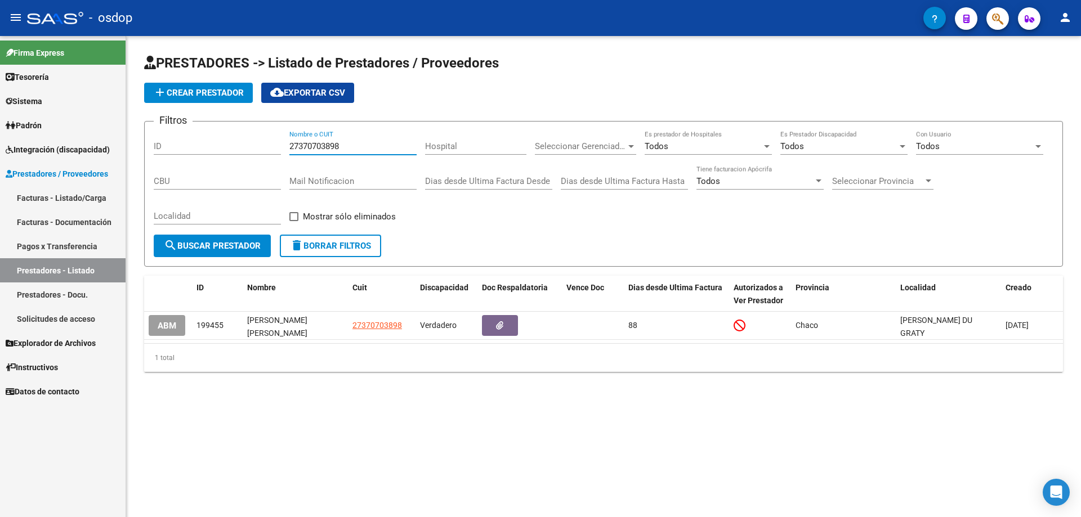
drag, startPoint x: 339, startPoint y: 146, endPoint x: 277, endPoint y: 149, distance: 62.5
click at [277, 149] on div "Filtros ID 27370703898 Nombre o CUIT Hospital Seleccionar Gerenciador Seleccion…" at bounding box center [603, 183] width 899 height 104
paste input "0249308073"
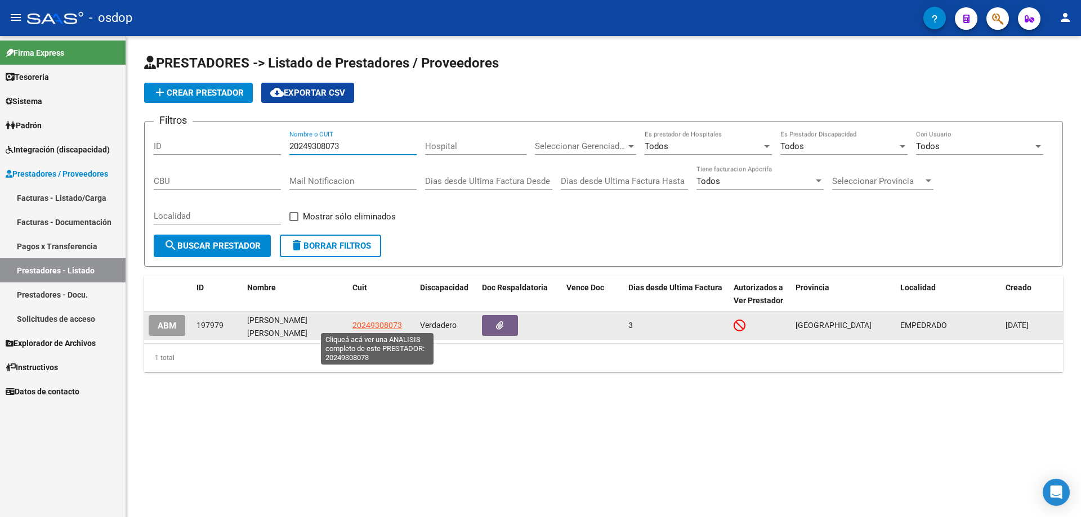
type input "20249308073"
click at [377, 326] on span "20249308073" at bounding box center [377, 325] width 50 height 9
type textarea "20249308073"
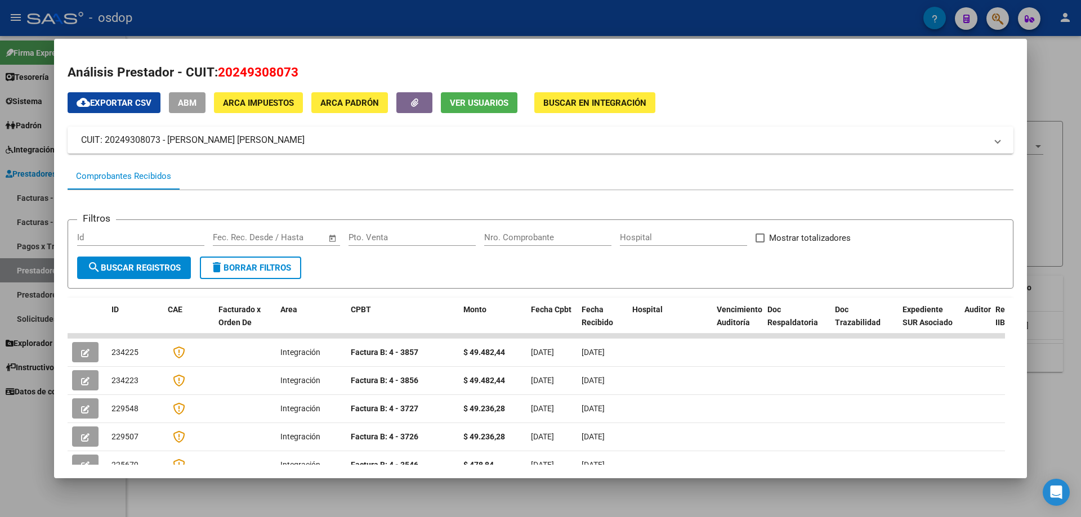
click at [463, 100] on span "Ver Usuarios" at bounding box center [479, 103] width 59 height 10
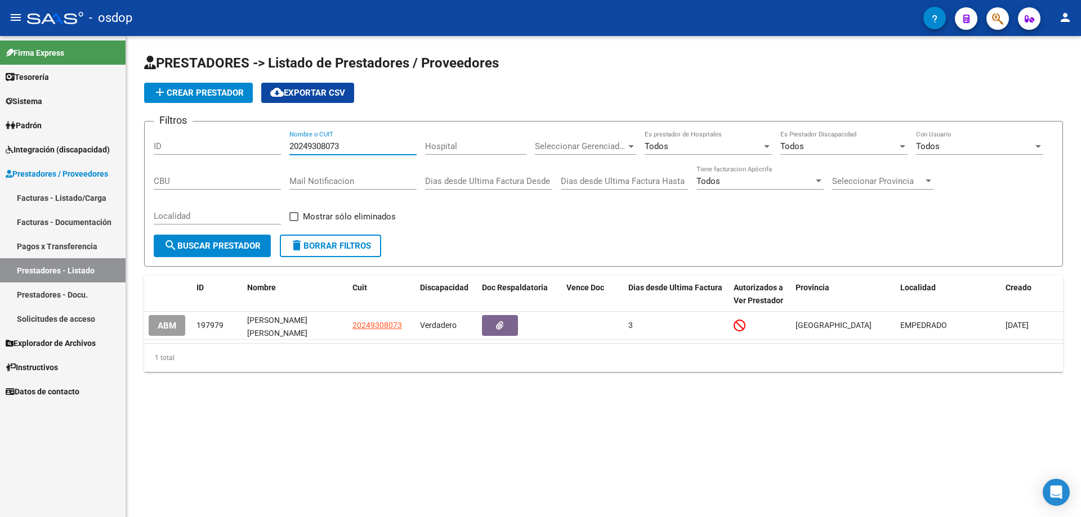
drag, startPoint x: 341, startPoint y: 144, endPoint x: 257, endPoint y: 145, distance: 84.4
click at [257, 145] on div "Filtros ID 20249308073 Nombre o CUIT Hospital Seleccionar Gerenciador Seleccion…" at bounding box center [603, 183] width 899 height 104
paste input "72957126"
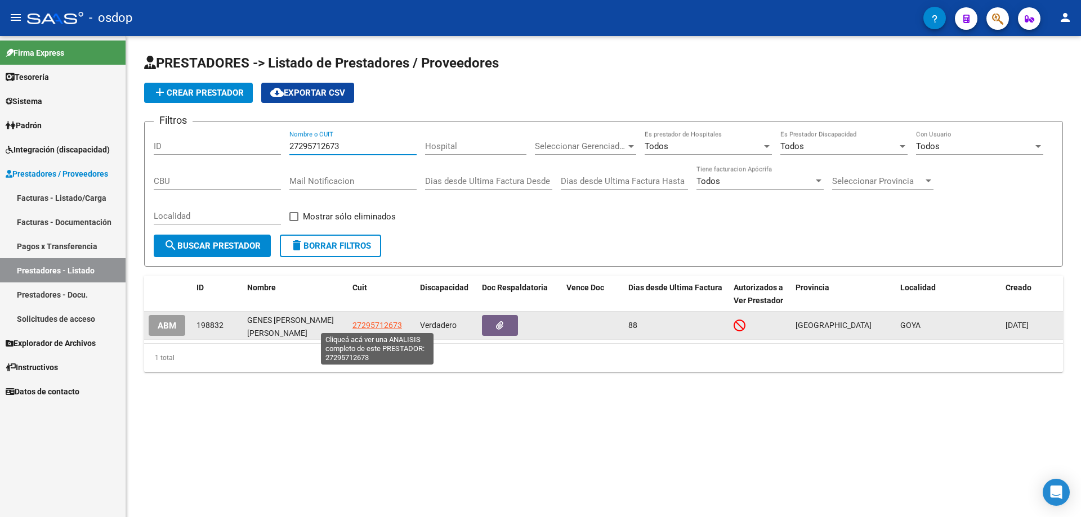
type input "27295712673"
click at [368, 325] on span "27295712673" at bounding box center [377, 325] width 50 height 9
type textarea "27295712673"
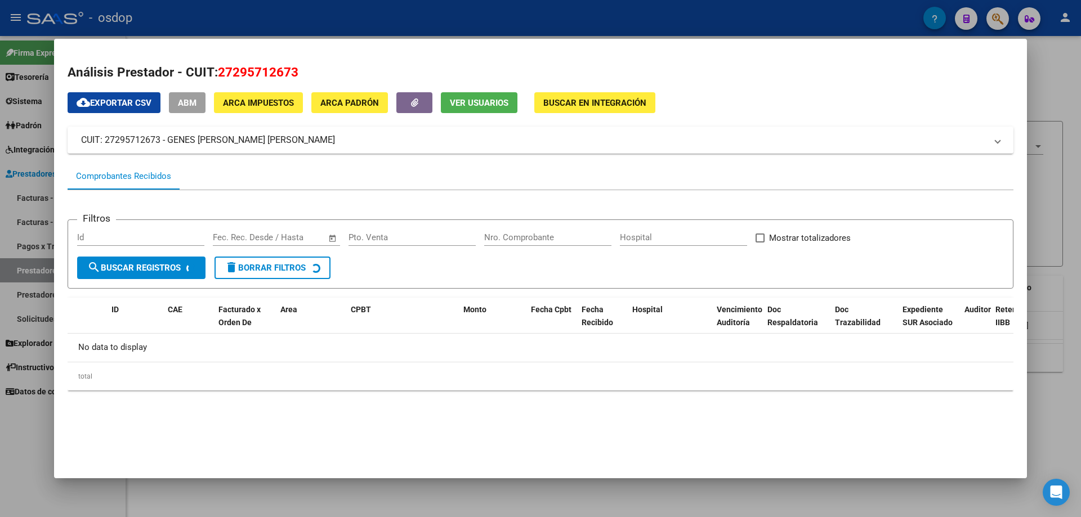
click at [465, 100] on span "Ver Usuarios" at bounding box center [479, 103] width 59 height 10
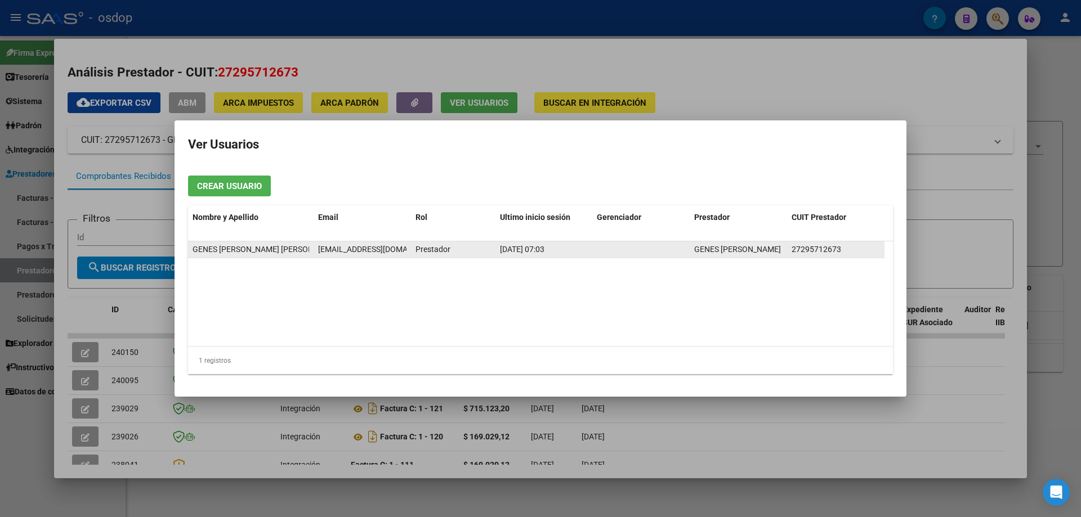
scroll to position [0, 6]
drag, startPoint x: 317, startPoint y: 248, endPoint x: 403, endPoint y: 249, distance: 86.1
click at [403, 249] on datatable-body-cell "genesveronica@gmail.com" at bounding box center [362, 249] width 97 height 16
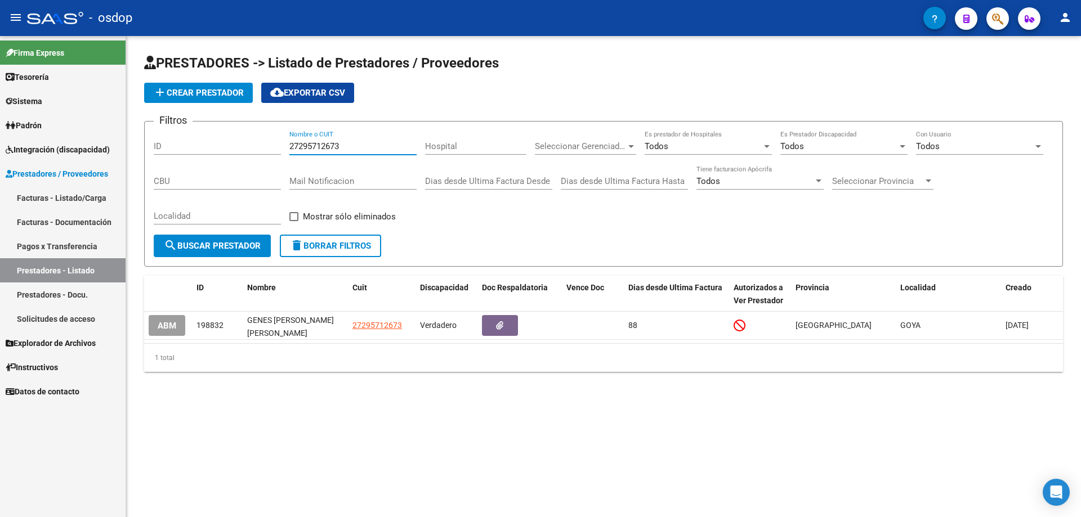
drag, startPoint x: 339, startPoint y: 143, endPoint x: 255, endPoint y: 144, distance: 84.4
click at [255, 144] on div "Filtros ID 27295712673 Nombre o CUIT Hospital Seleccionar Gerenciador Seleccion…" at bounding box center [603, 183] width 899 height 104
paste input "333131442"
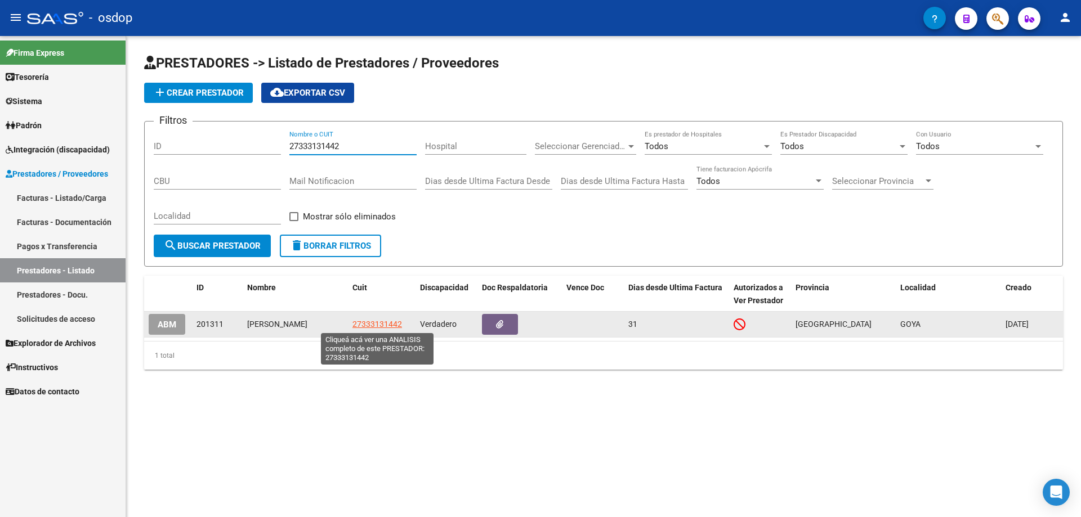
type input "27333131442"
click at [378, 325] on span "27333131442" at bounding box center [377, 324] width 50 height 9
type textarea "27333131442"
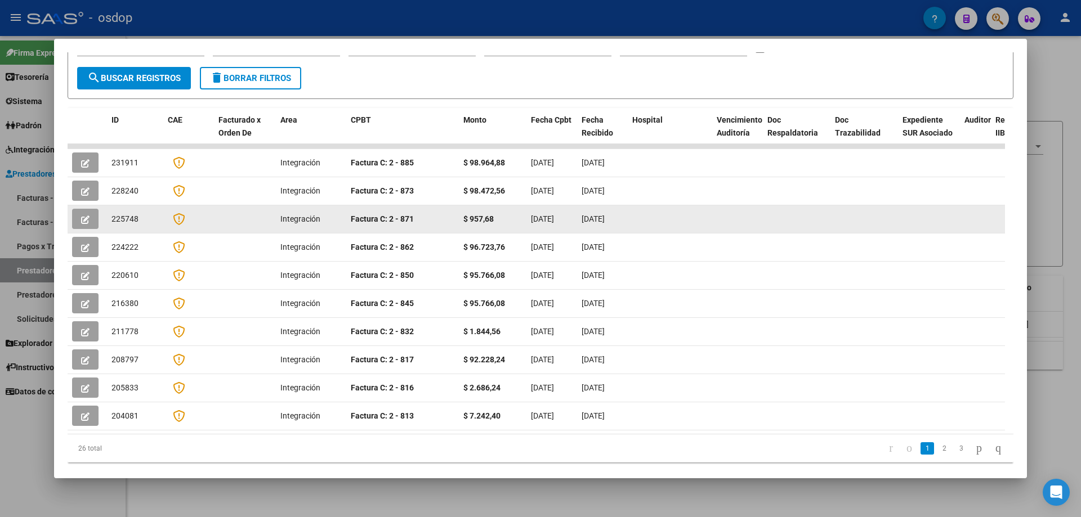
scroll to position [0, 0]
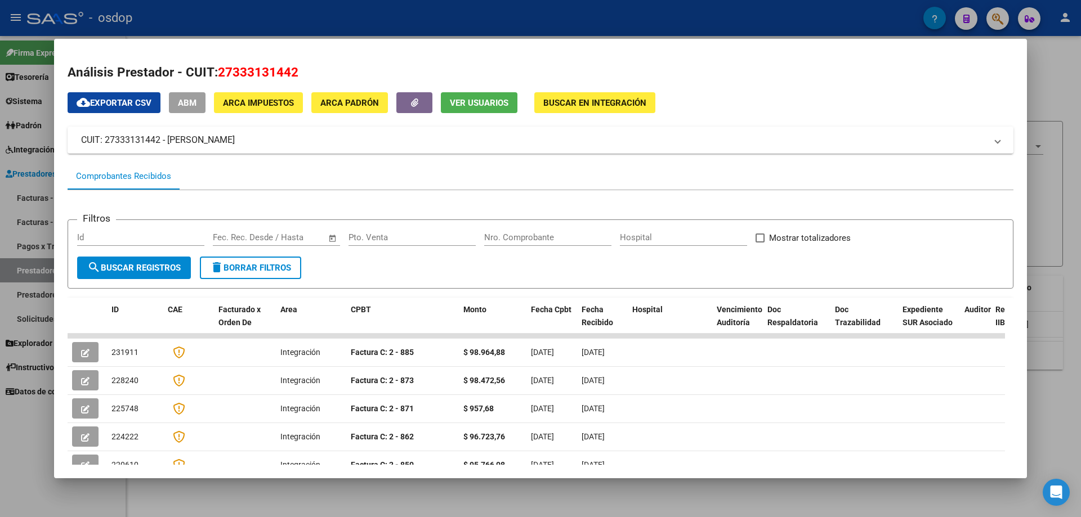
click at [480, 100] on span "Ver Usuarios" at bounding box center [479, 103] width 59 height 10
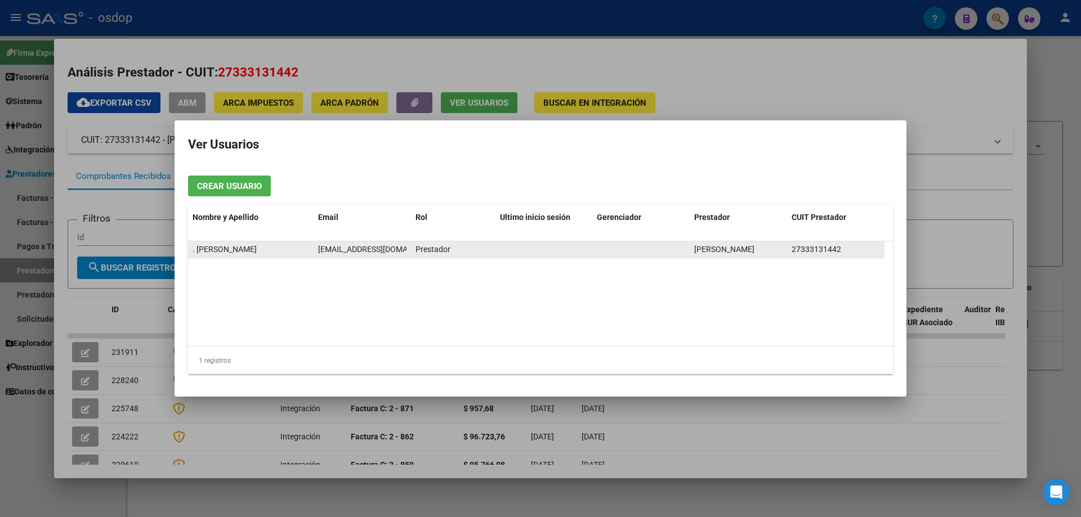
scroll to position [0, 7]
drag, startPoint x: 317, startPoint y: 249, endPoint x: 410, endPoint y: 248, distance: 92.9
click at [410, 248] on div ". BERLARI DELFINA berlarid1308@hotmail.com Prestador BERLARI DELFINA 27333131442" at bounding box center [536, 249] width 696 height 17
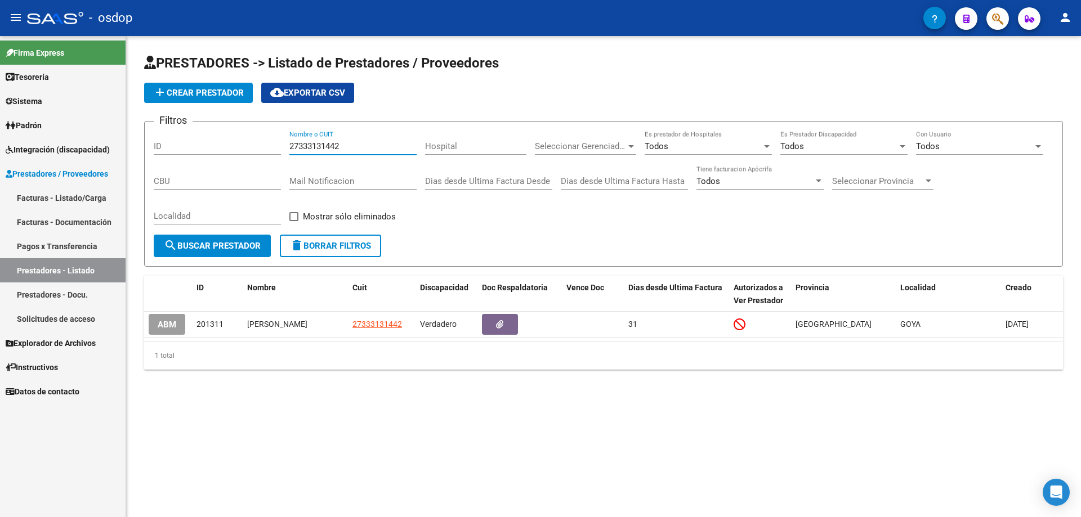
drag, startPoint x: 339, startPoint y: 145, endPoint x: 259, endPoint y: 144, distance: 79.4
click at [259, 144] on div "Filtros ID 27333131442 Nombre o CUIT Hospital Seleccionar Gerenciador Seleccion…" at bounding box center [603, 183] width 899 height 104
paste input "0230833754"
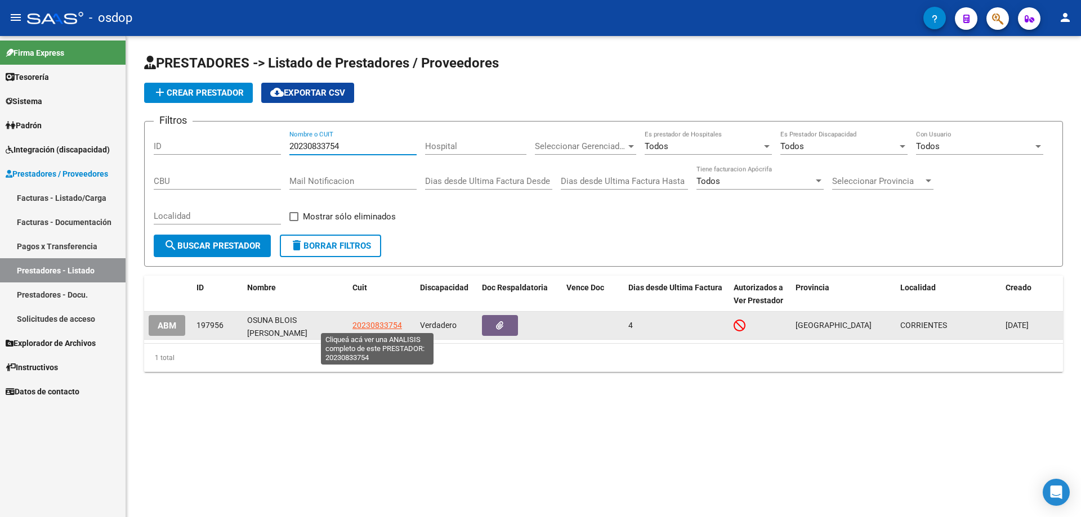
type input "20230833754"
click at [384, 323] on span "20230833754" at bounding box center [377, 325] width 50 height 9
type textarea "20230833754"
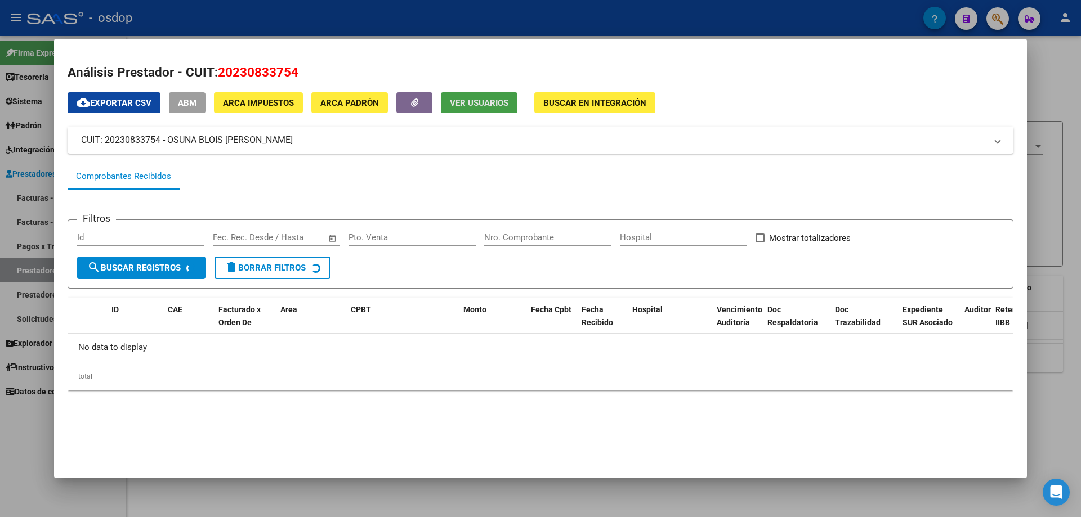
click at [467, 103] on span "Ver Usuarios" at bounding box center [479, 103] width 59 height 10
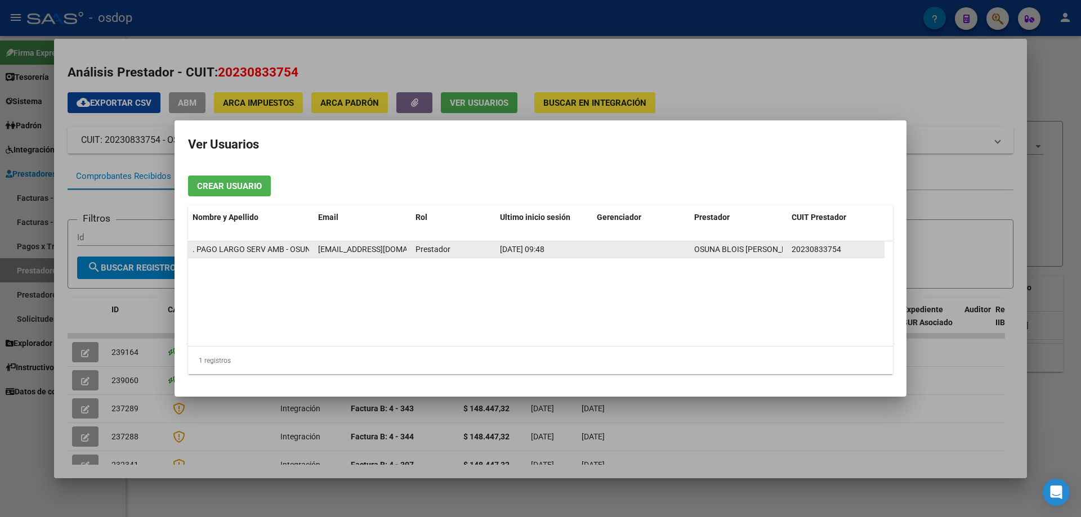
drag, startPoint x: 841, startPoint y: 249, endPoint x: 791, endPoint y: 250, distance: 50.1
click at [791, 250] on datatable-body-cell "20230833754" at bounding box center [835, 249] width 97 height 16
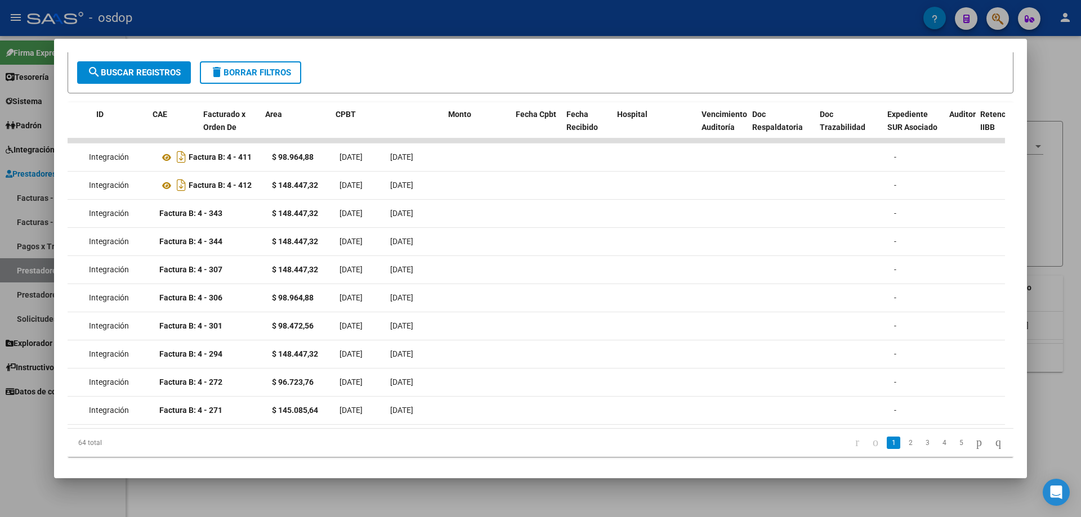
scroll to position [0, 15]
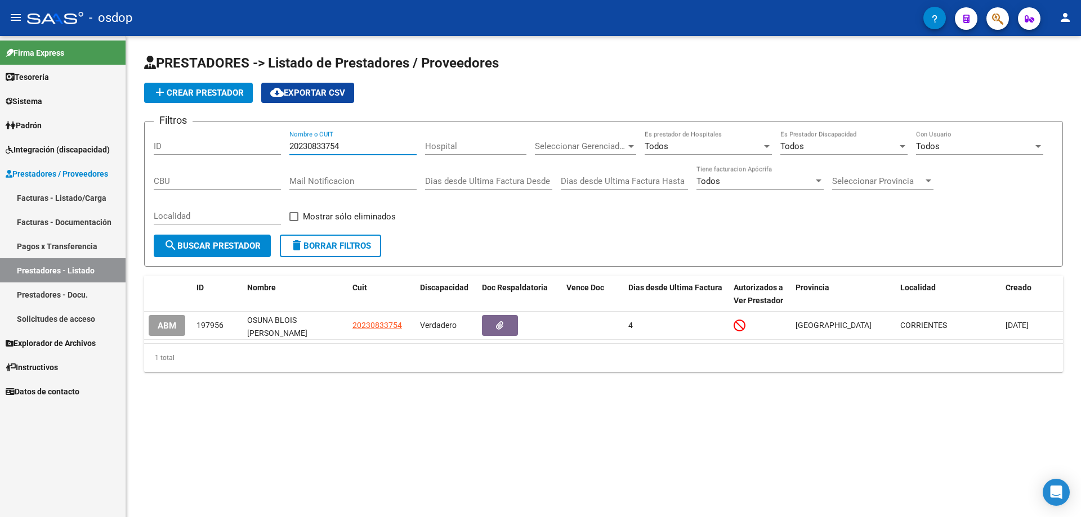
drag, startPoint x: 337, startPoint y: 148, endPoint x: 284, endPoint y: 147, distance: 52.9
click at [284, 147] on div "Filtros ID 20230833754 Nombre o CUIT Hospital Seleccionar Gerenciador Seleccion…" at bounding box center [603, 183] width 899 height 104
paste input "7310438907"
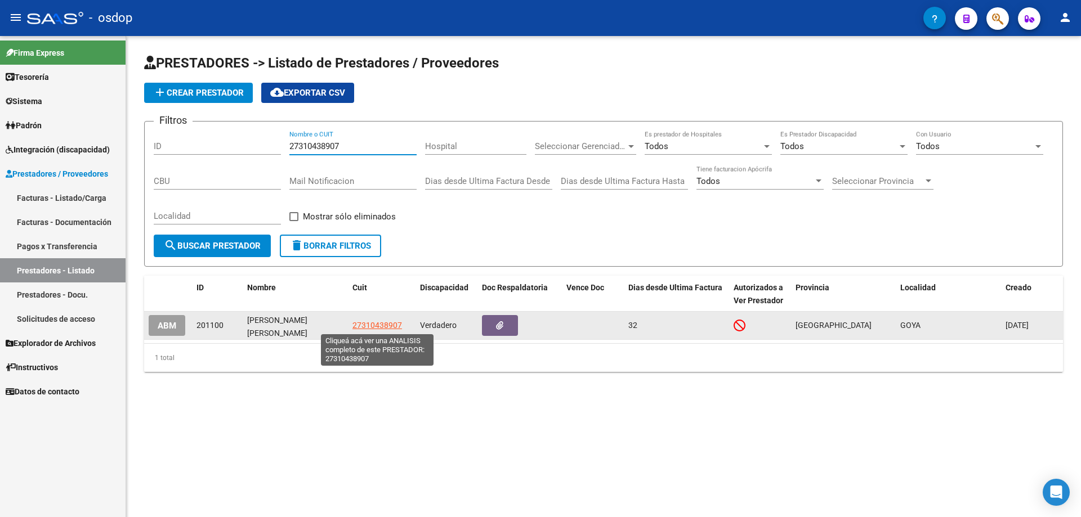
type input "27310438907"
click at [371, 326] on span "27310438907" at bounding box center [377, 325] width 50 height 9
type textarea "27310438907"
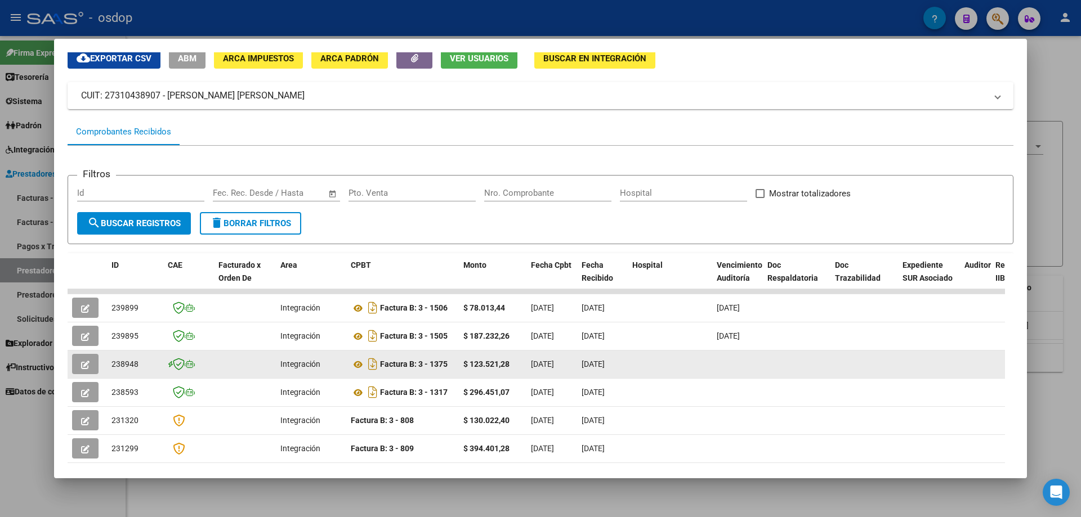
scroll to position [0, 0]
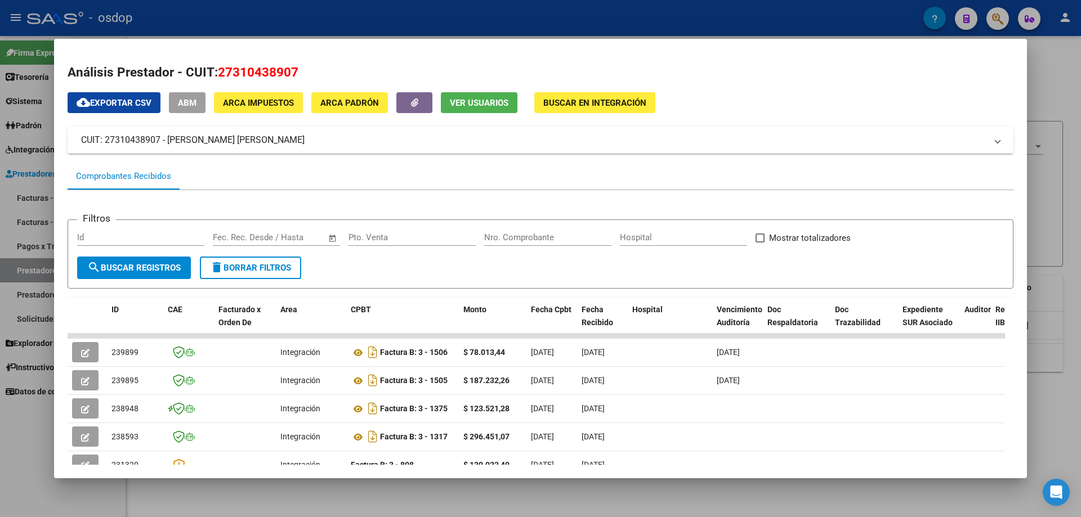
click at [479, 105] on span "Ver Usuarios" at bounding box center [479, 103] width 59 height 10
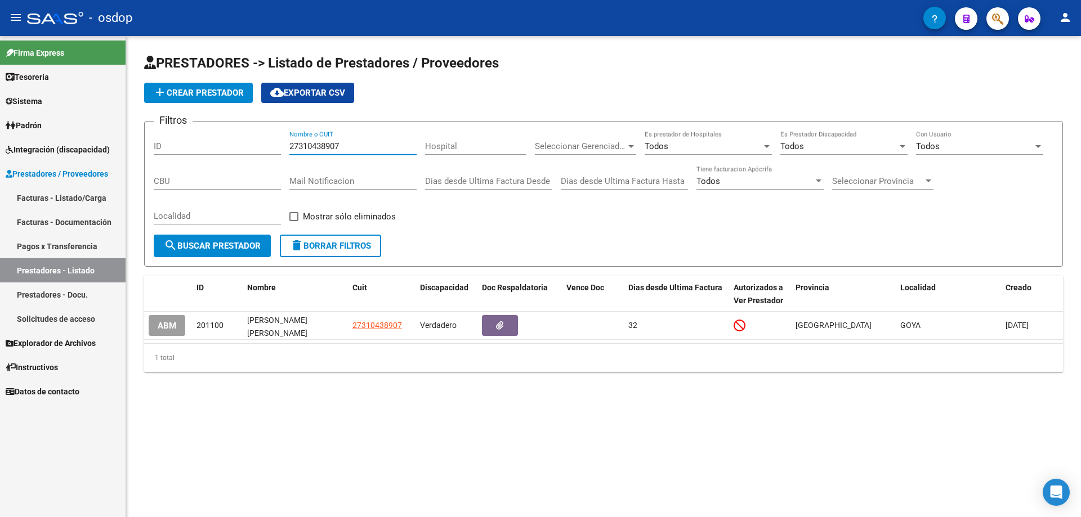
drag, startPoint x: 340, startPoint y: 145, endPoint x: 239, endPoint y: 142, distance: 100.8
click at [239, 142] on div "Filtros ID 27310438907 Nombre o CUIT Hospital Seleccionar Gerenciador Seleccion…" at bounding box center [603, 183] width 899 height 104
paste input "3071476853"
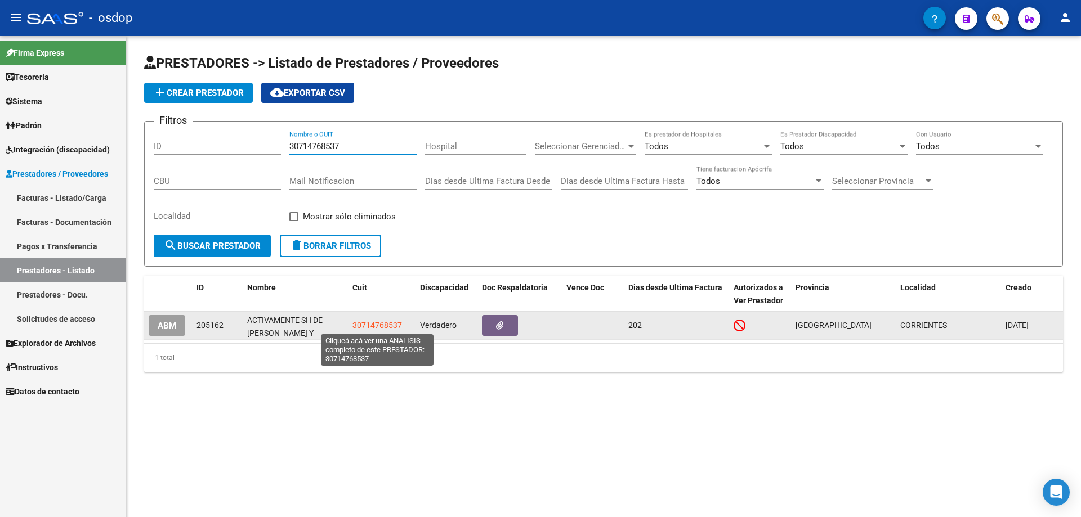
type input "30714768537"
click at [379, 321] on span "30714768537" at bounding box center [377, 325] width 50 height 9
type textarea "30714768537"
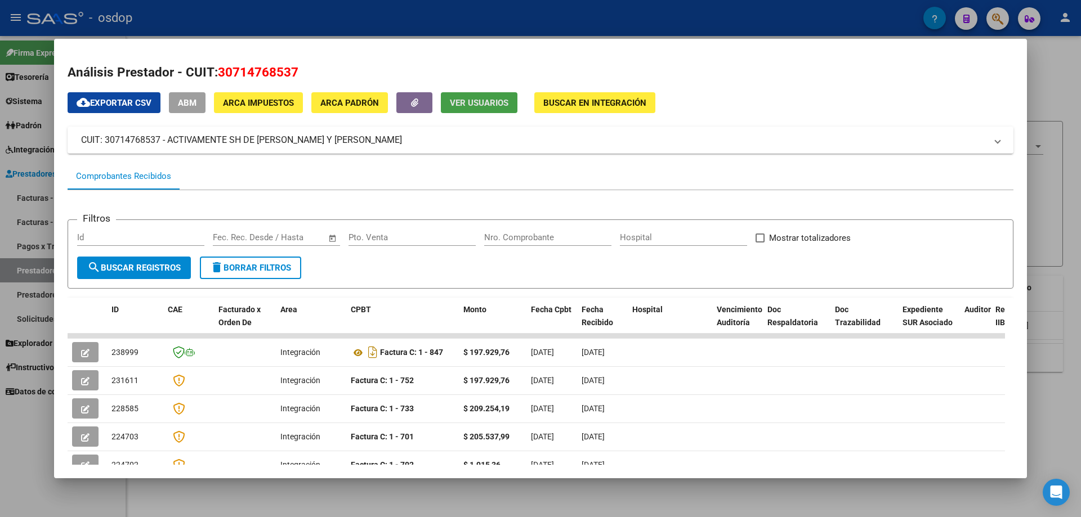
click at [473, 101] on span "Ver Usuarios" at bounding box center [479, 103] width 59 height 10
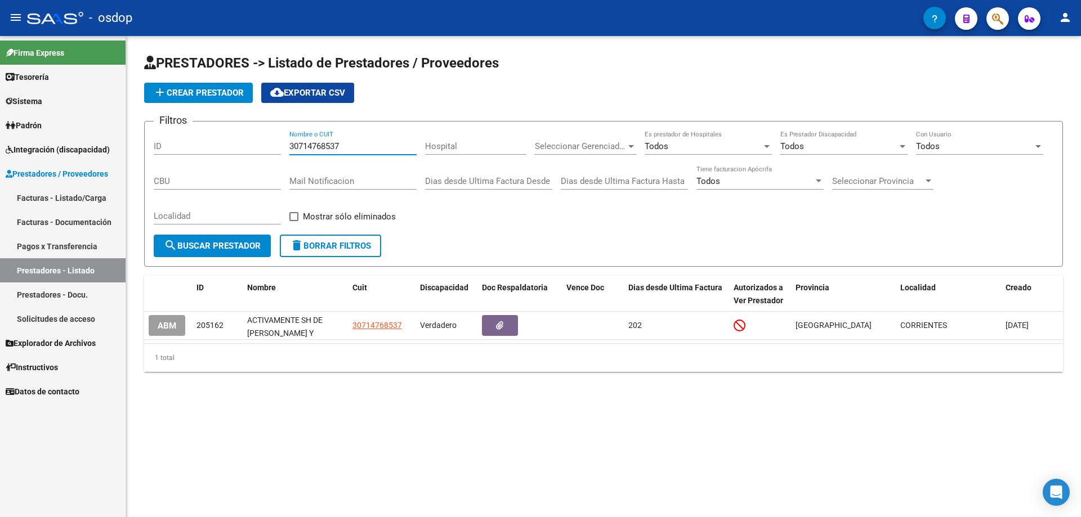
drag, startPoint x: 340, startPoint y: 144, endPoint x: 279, endPoint y: 144, distance: 61.3
click at [279, 144] on div "Filtros ID 30714768537 Nombre o CUIT Hospital Seleccionar Gerenciador Seleccion…" at bounding box center [603, 183] width 899 height 104
paste input "27328376844"
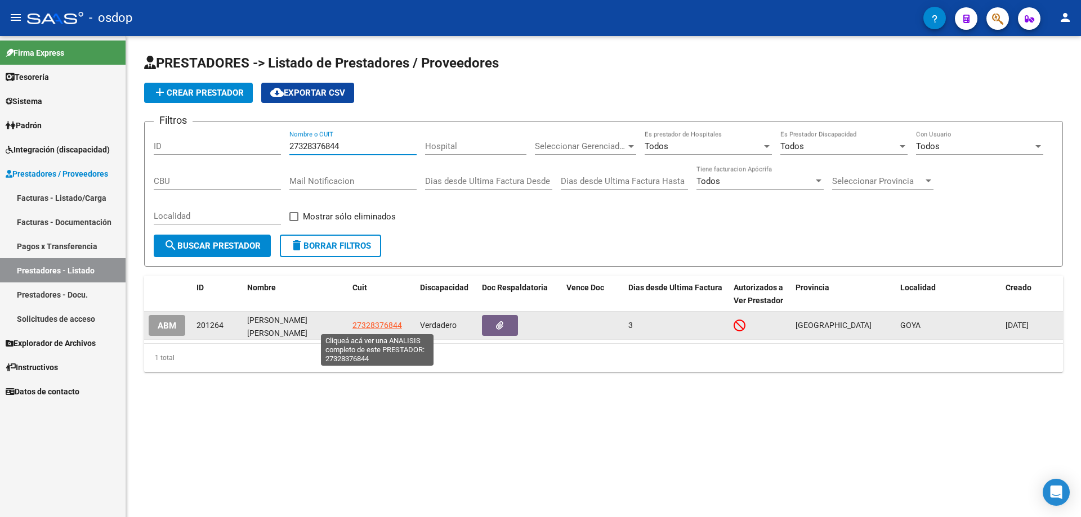
type input "27328376844"
click at [372, 324] on span "27328376844" at bounding box center [377, 325] width 50 height 9
type textarea "27328376844"
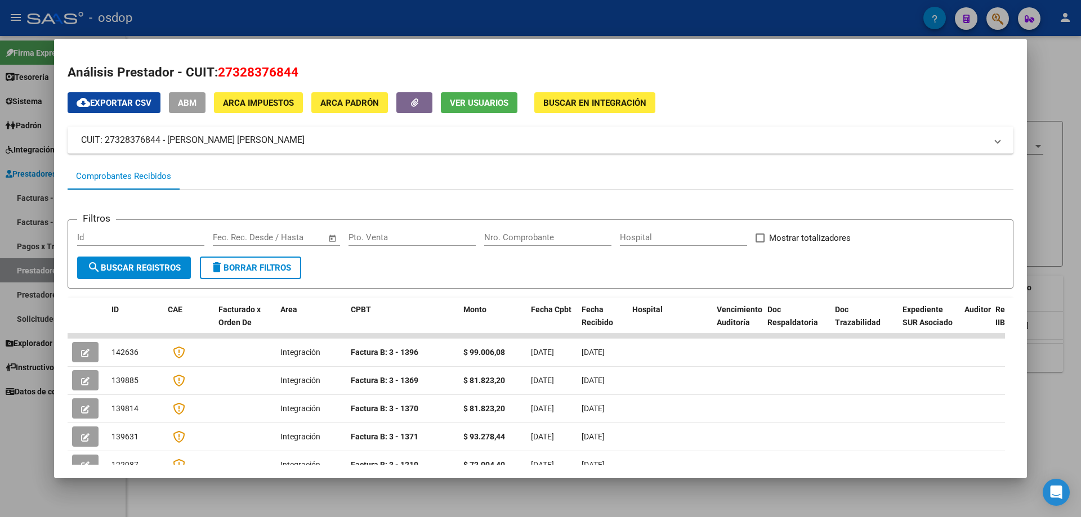
click at [477, 108] on span "Ver Usuarios" at bounding box center [479, 103] width 59 height 10
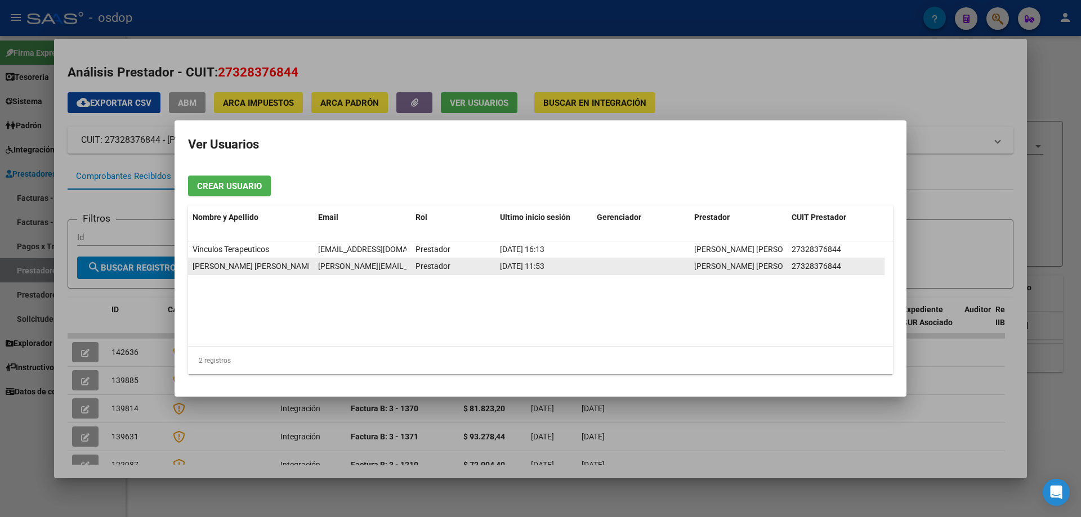
scroll to position [0, 20]
drag, startPoint x: 318, startPoint y: 266, endPoint x: 413, endPoint y: 266, distance: 94.6
click at [413, 266] on div "CONTRERAS JULIETA ROCIO julieta-contreras@hotmail.com Prestador 08/08/2025 11:5…" at bounding box center [536, 266] width 696 height 17
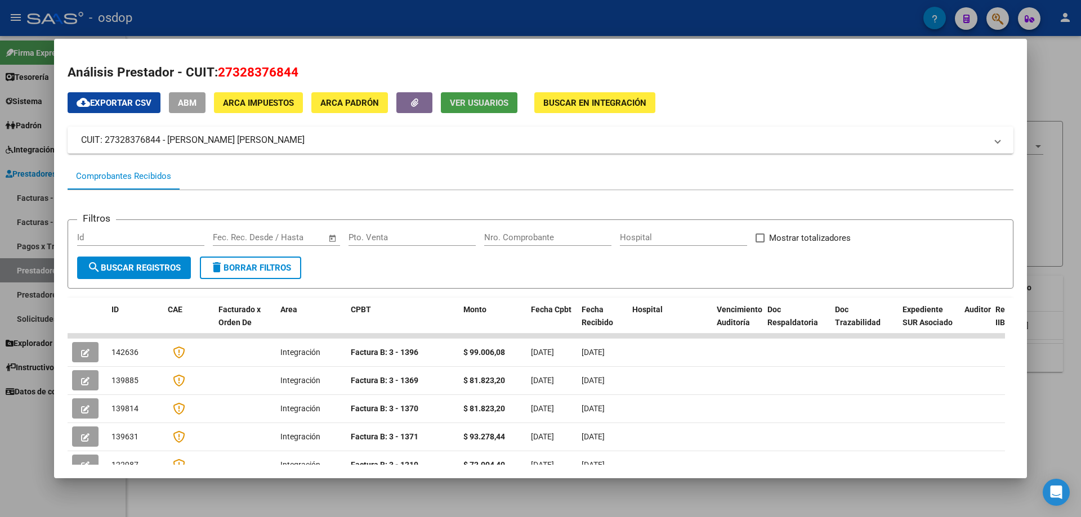
click at [463, 101] on span "Ver Usuarios" at bounding box center [479, 103] width 59 height 10
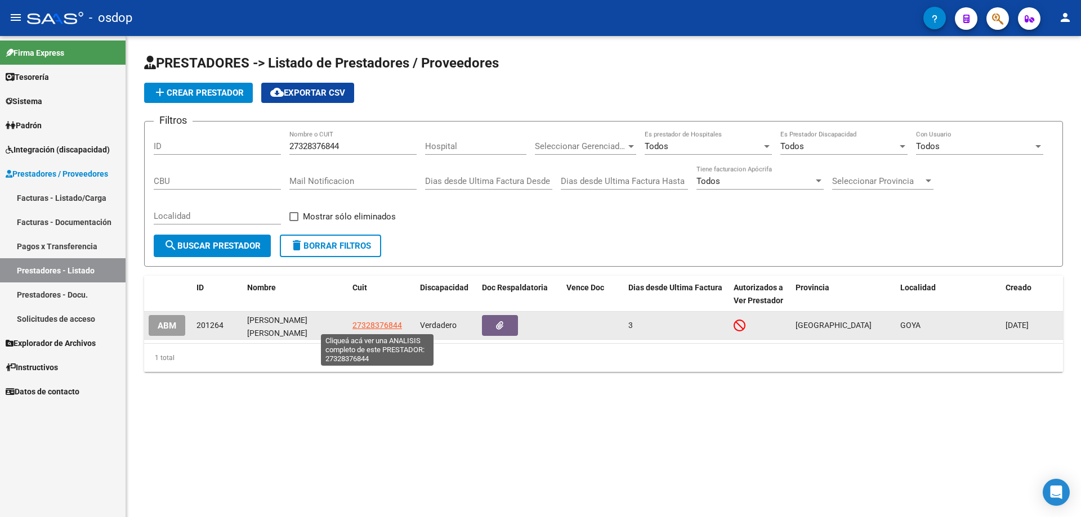
click at [368, 326] on span "27328376844" at bounding box center [377, 325] width 50 height 9
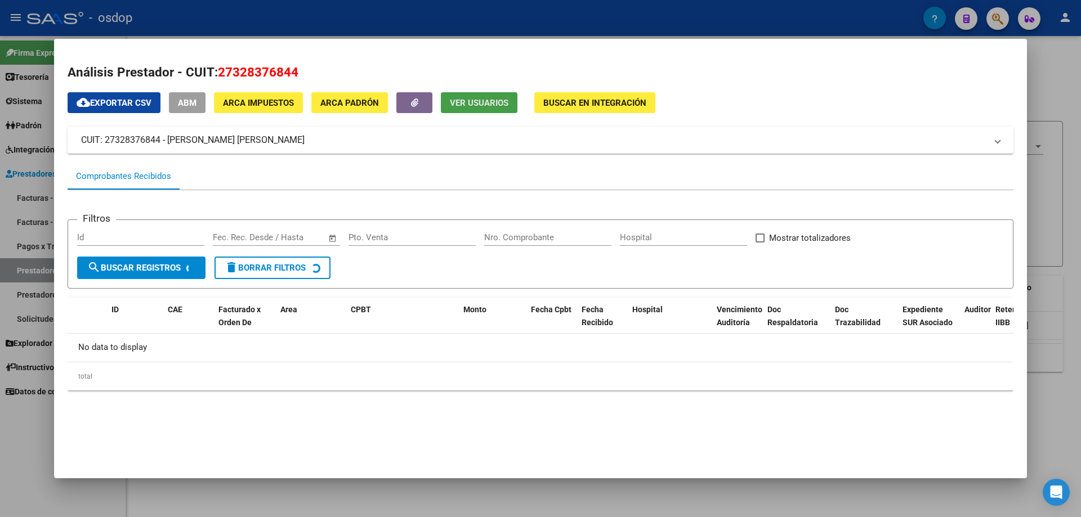
click at [484, 97] on button "Ver Usuarios" at bounding box center [479, 102] width 77 height 21
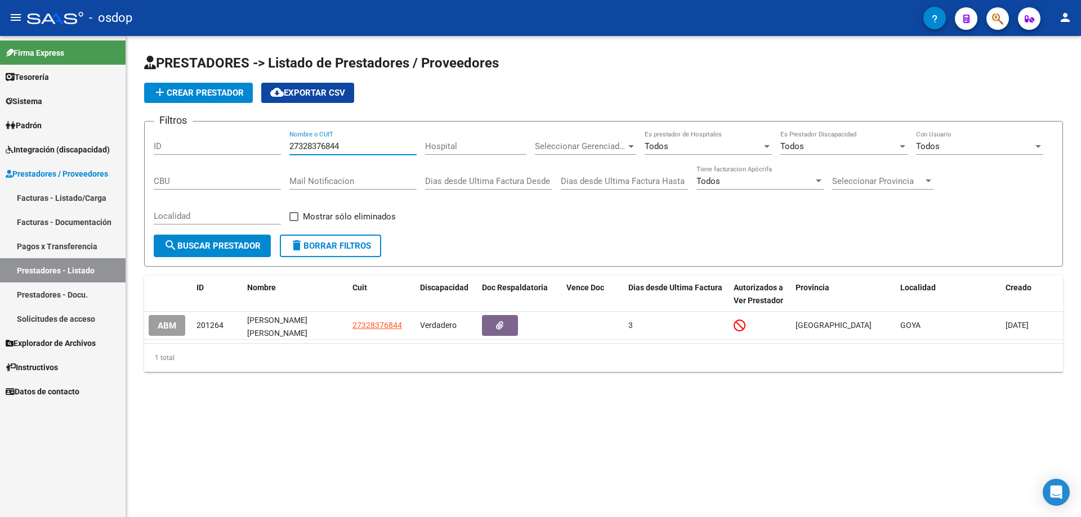
drag, startPoint x: 342, startPoint y: 145, endPoint x: 257, endPoint y: 142, distance: 85.0
click at [257, 142] on div "Filtros ID 27328376844 Nombre o CUIT Hospital Seleccionar Gerenciador Seleccion…" at bounding box center [603, 183] width 899 height 104
paste input "69897859"
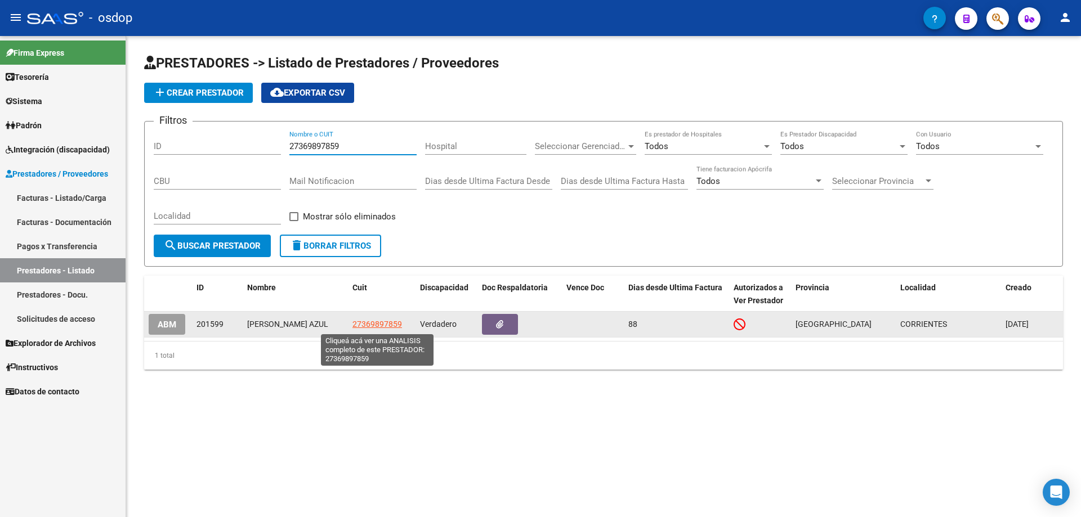
type input "27369897859"
click at [362, 328] on span "27369897859" at bounding box center [377, 324] width 50 height 9
type textarea "27369897859"
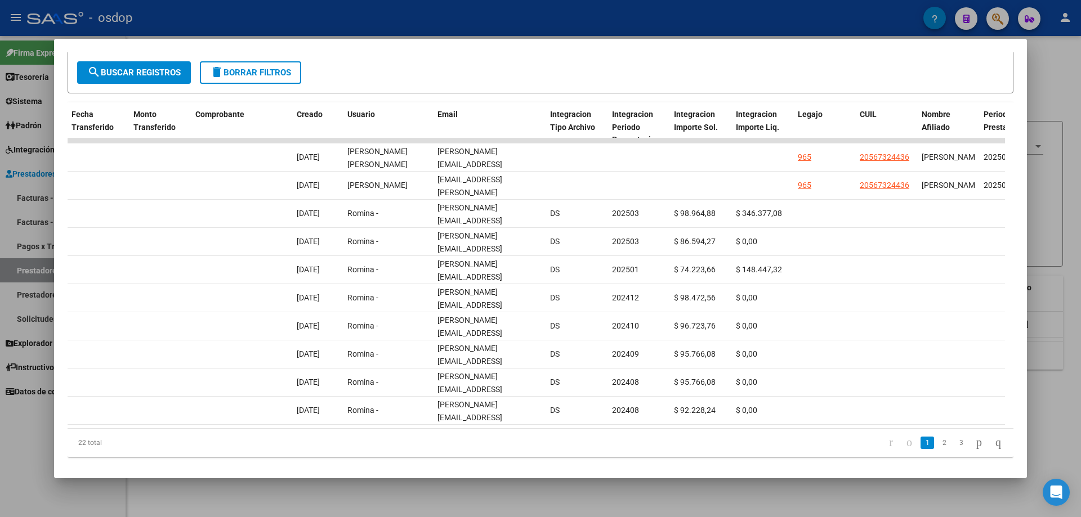
scroll to position [0, 0]
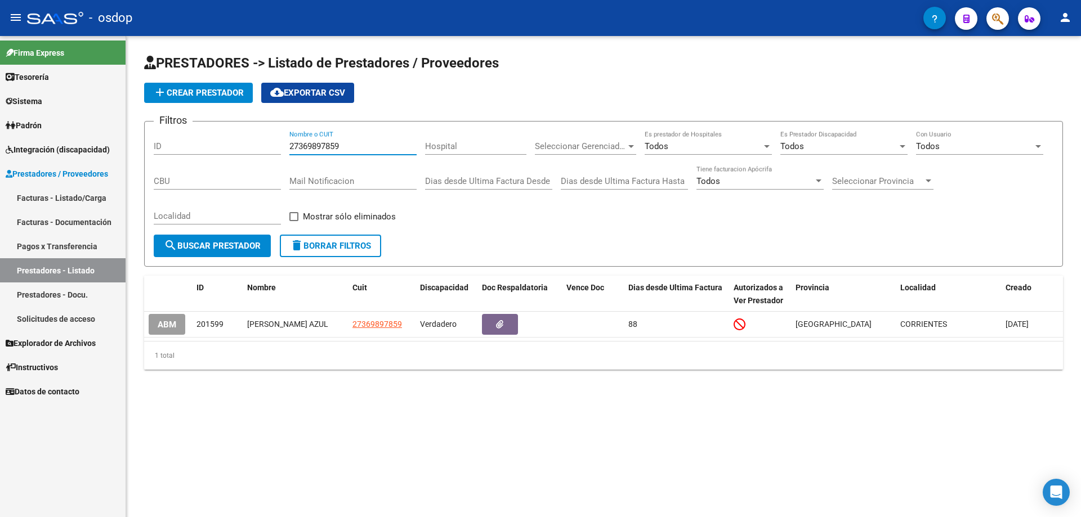
drag, startPoint x: 343, startPoint y: 144, endPoint x: 253, endPoint y: 146, distance: 90.1
click at [253, 146] on div "Filtros ID 27369897859 Nombre o CUIT Hospital Seleccionar Gerenciador Seleccion…" at bounding box center [603, 183] width 899 height 104
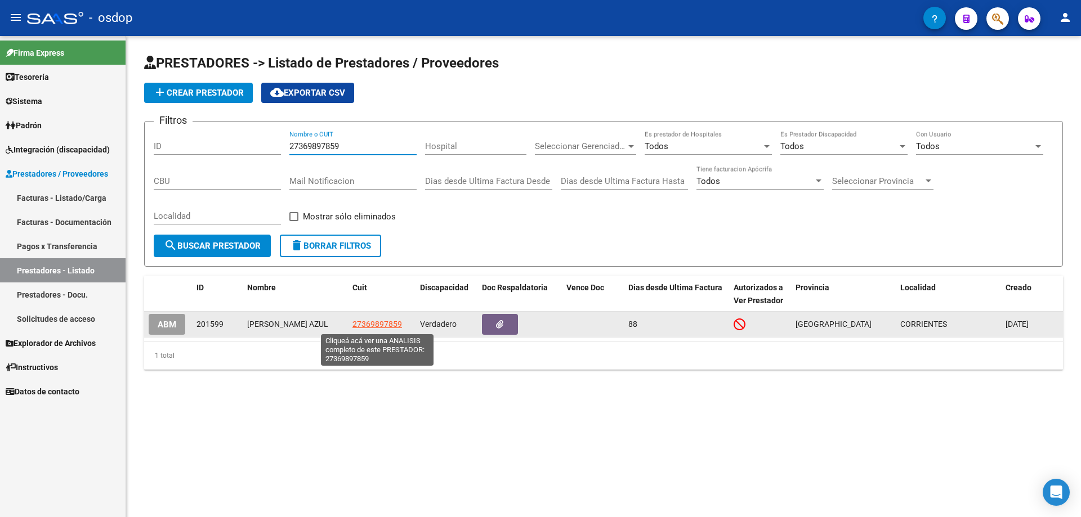
click at [370, 324] on span "27369897859" at bounding box center [377, 324] width 50 height 9
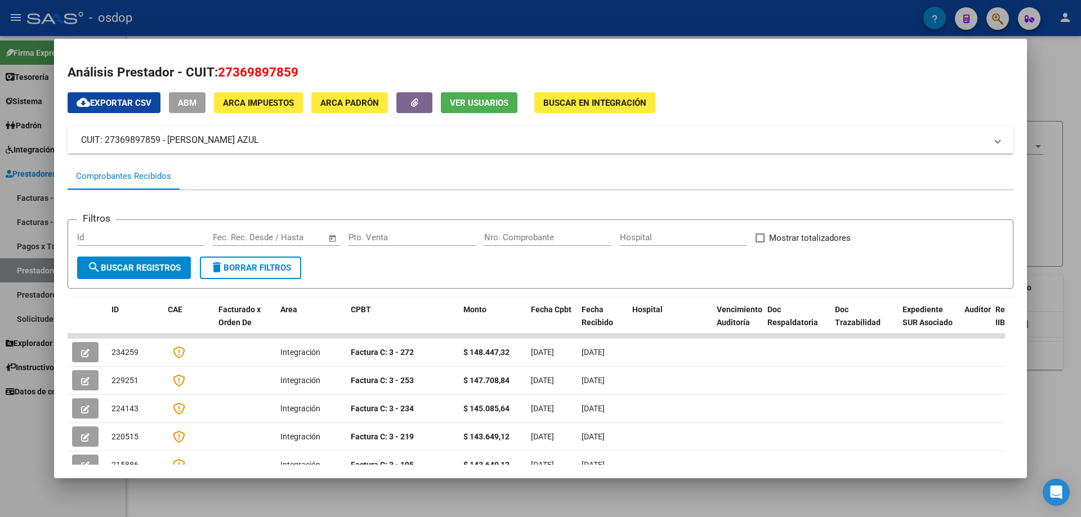
click at [462, 98] on span "Ver Usuarios" at bounding box center [479, 103] width 59 height 10
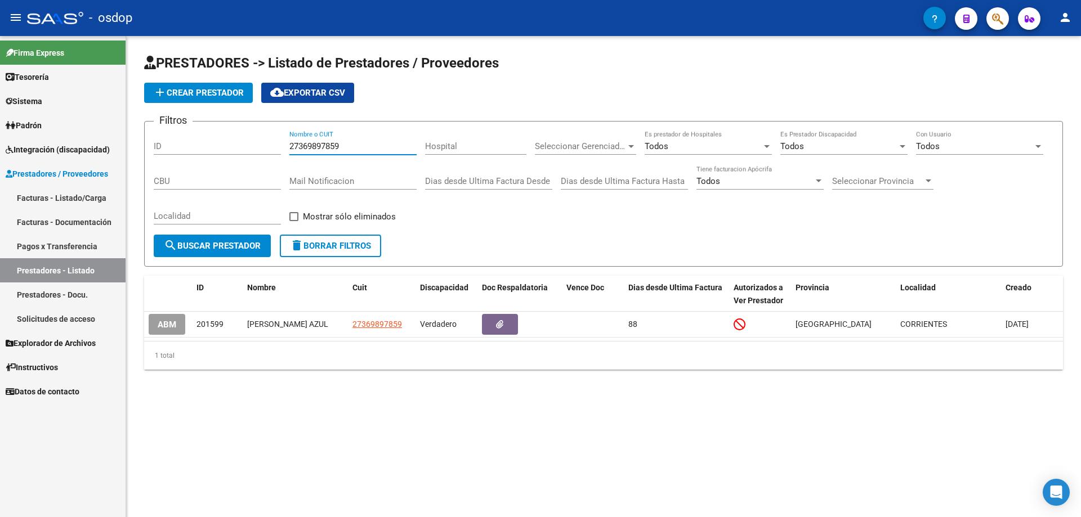
drag, startPoint x: 341, startPoint y: 143, endPoint x: 288, endPoint y: 143, distance: 53.5
click at [288, 143] on div "Filtros ID 27369897859 Nombre o CUIT Hospital Seleccionar Gerenciador Seleccion…" at bounding box center [603, 183] width 899 height 104
paste input "03721082"
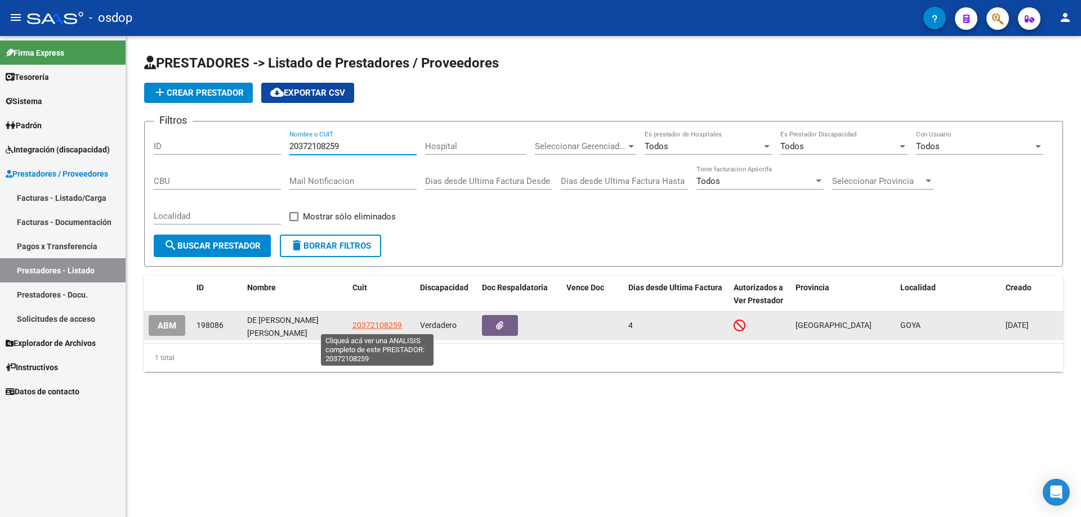
type input "20372108259"
click at [369, 326] on span "20372108259" at bounding box center [377, 325] width 50 height 9
type textarea "20372108259"
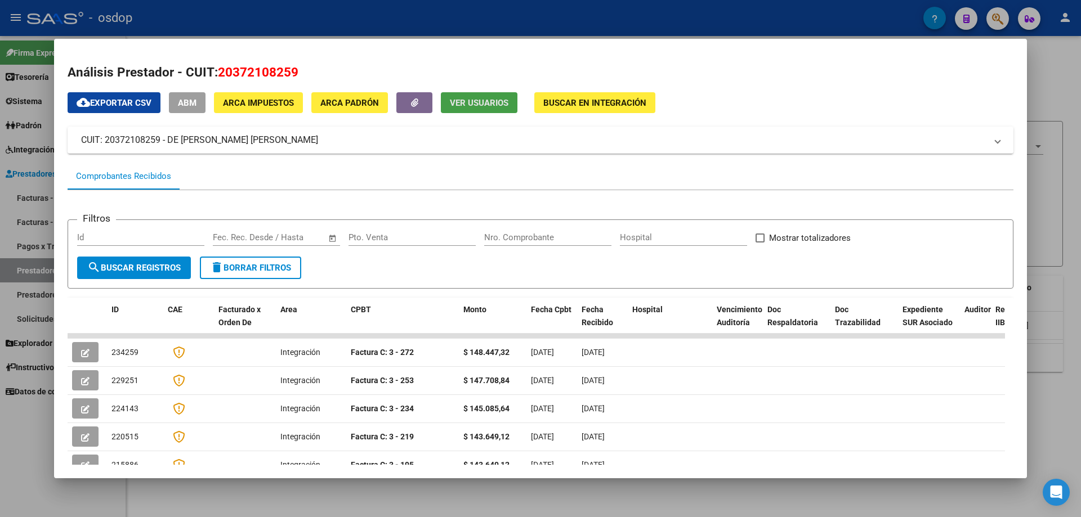
click at [466, 101] on span "Ver Usuarios" at bounding box center [479, 103] width 59 height 10
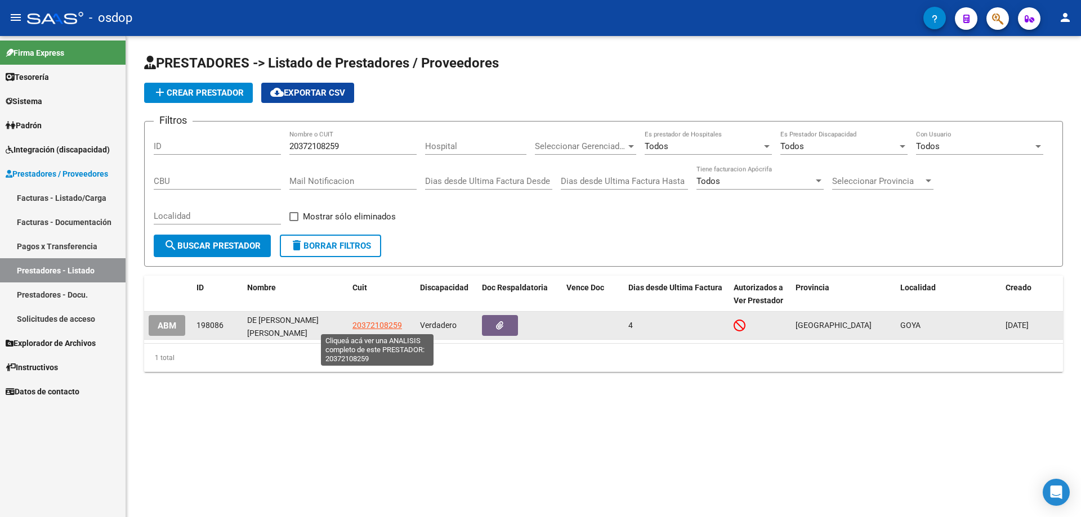
click at [379, 327] on span "20372108259" at bounding box center [377, 325] width 50 height 9
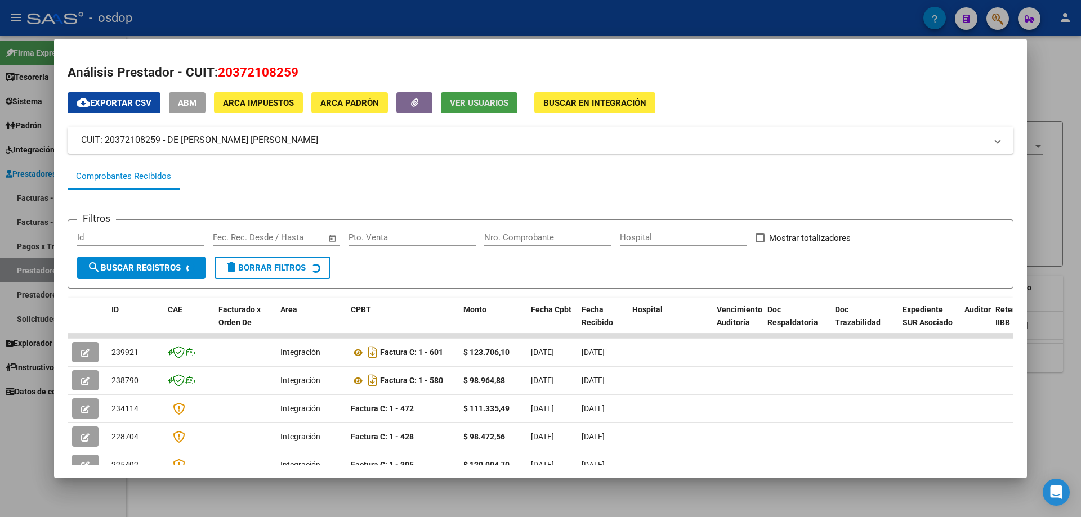
click at [465, 110] on button "Ver Usuarios" at bounding box center [479, 102] width 77 height 21
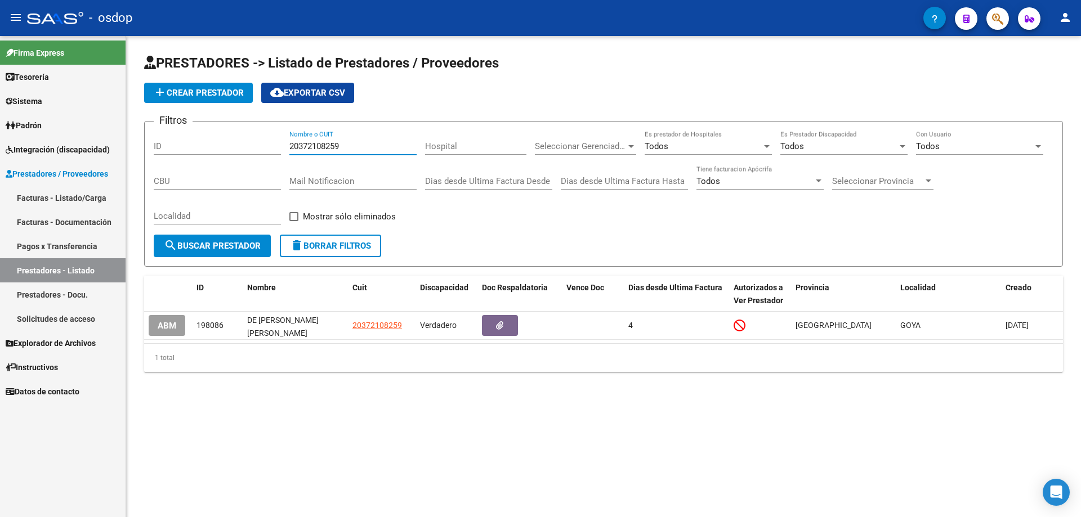
drag, startPoint x: 339, startPoint y: 146, endPoint x: 286, endPoint y: 146, distance: 52.3
click at [286, 146] on div "Filtros ID 20372108259 Nombre o CUIT Hospital Seleccionar Gerenciador Seleccion…" at bounding box center [603, 183] width 899 height 104
paste input "7293611527"
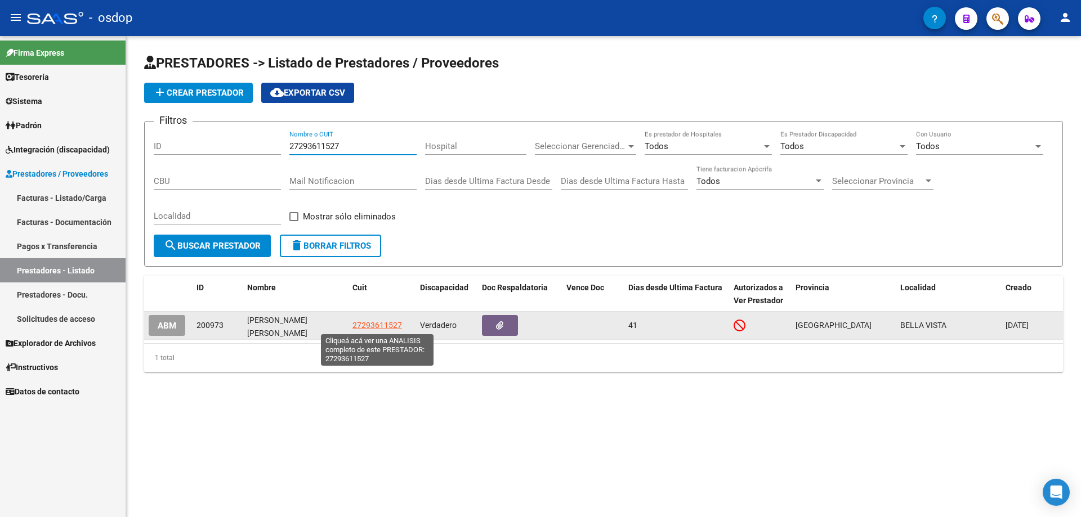
type input "27293611527"
click at [369, 328] on span "27293611527" at bounding box center [377, 325] width 50 height 9
type textarea "27293611527"
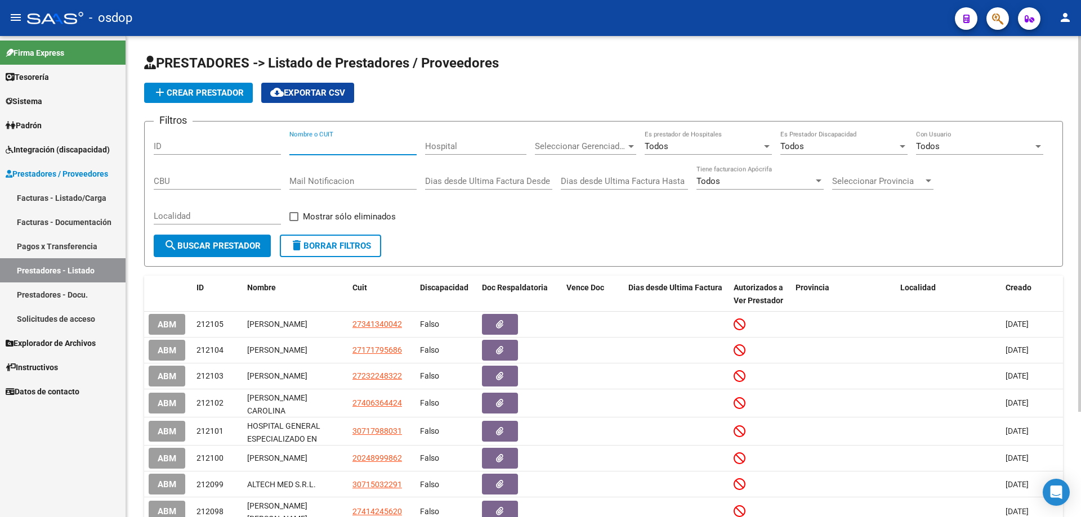
click at [301, 146] on input "Nombre o CUIT" at bounding box center [352, 146] width 127 height 10
paste input "27293611527"
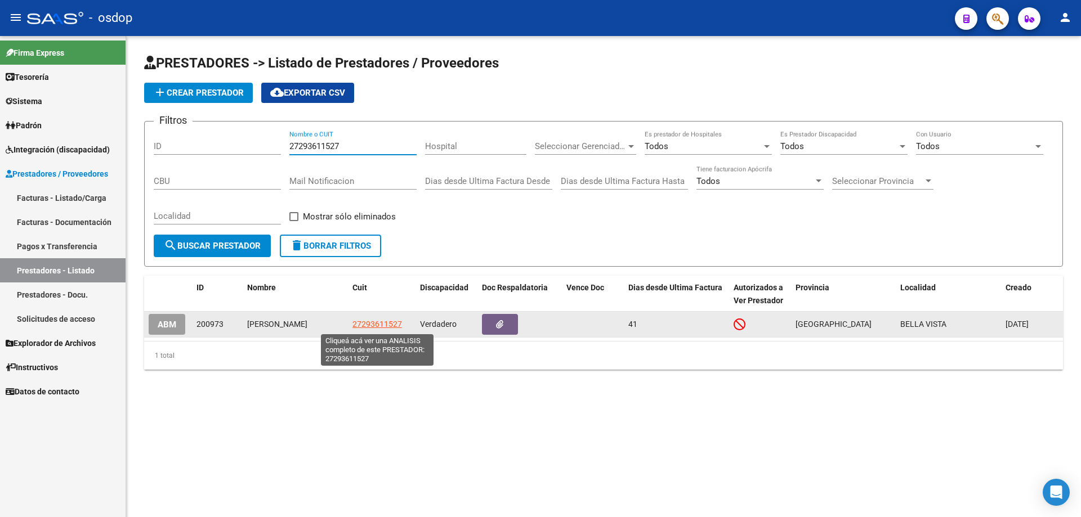
type input "27293611527"
click at [382, 326] on span "27293611527" at bounding box center [377, 324] width 50 height 9
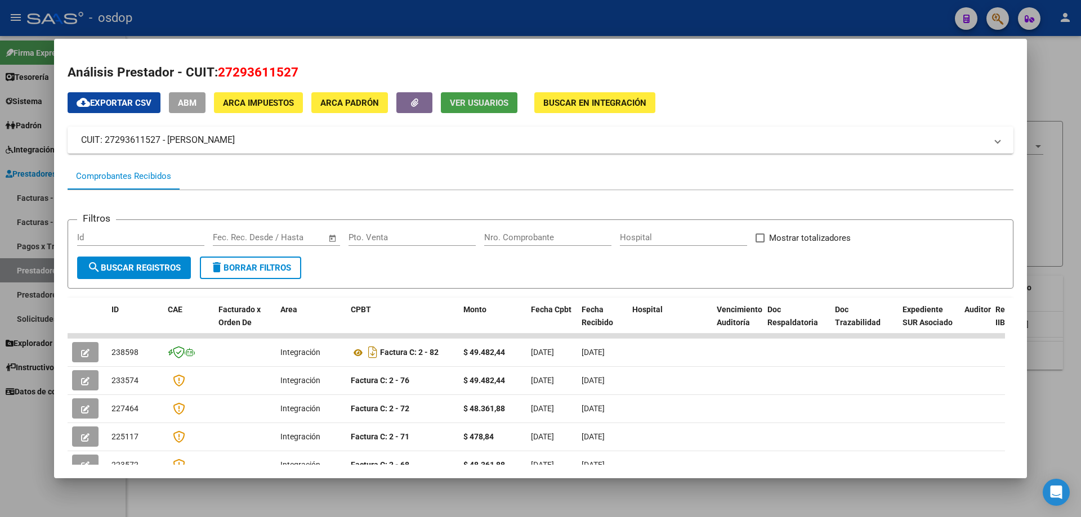
click at [475, 105] on span "Ver Usuarios" at bounding box center [479, 103] width 59 height 10
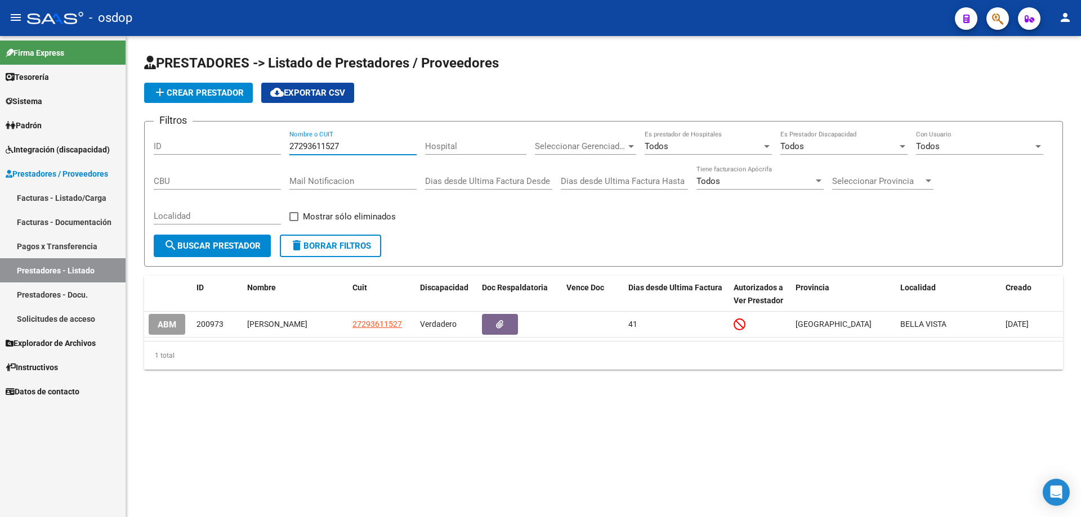
drag, startPoint x: 340, startPoint y: 146, endPoint x: 288, endPoint y: 147, distance: 52.4
click at [288, 147] on div "Filtros ID 27293611527 Nombre o CUIT Hospital Seleccionar Gerenciador Seleccion…" at bounding box center [603, 183] width 899 height 104
paste input "0361118370"
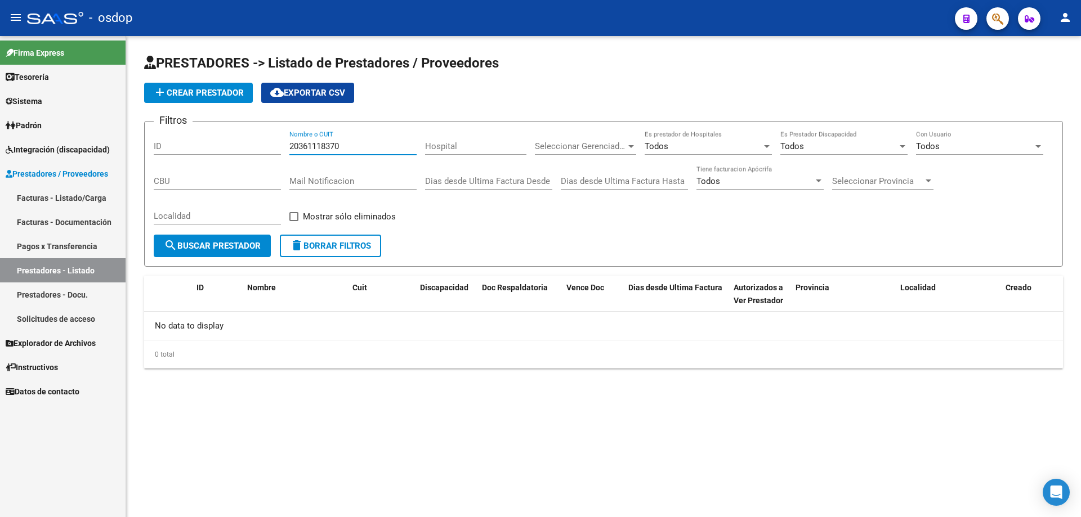
drag, startPoint x: 342, startPoint y: 146, endPoint x: 290, endPoint y: 141, distance: 51.5
click at [290, 141] on div "20361118370 Nombre o CUIT" at bounding box center [352, 143] width 127 height 24
drag, startPoint x: 343, startPoint y: 143, endPoint x: 280, endPoint y: 142, distance: 63.0
click at [280, 142] on div "Filtros ID 20361118370 Nombre o CUIT Hospital Seleccionar Gerenciador Seleccion…" at bounding box center [603, 183] width 899 height 104
paste input "7370637046"
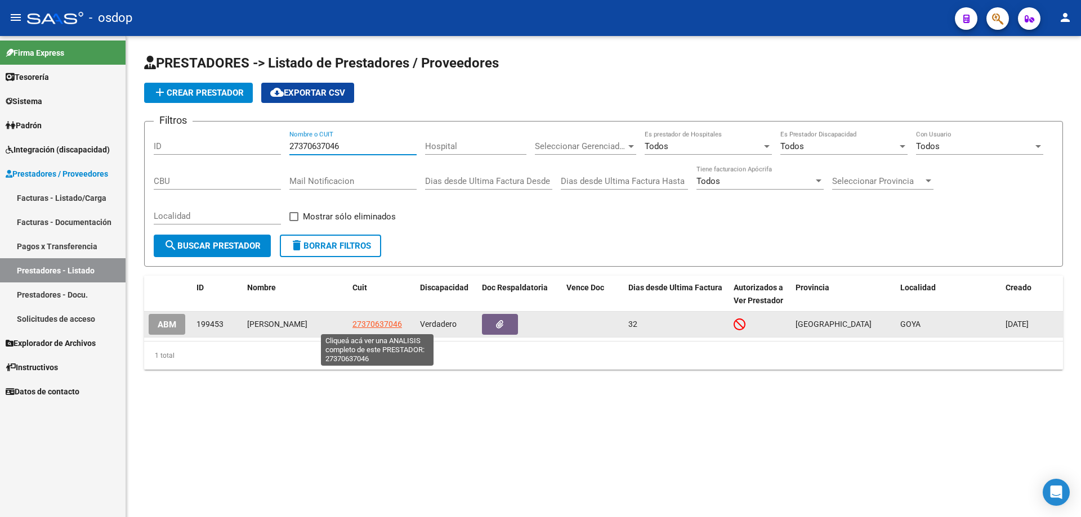
type input "27370637046"
click at [373, 325] on span "27370637046" at bounding box center [377, 324] width 50 height 9
type textarea "27370637046"
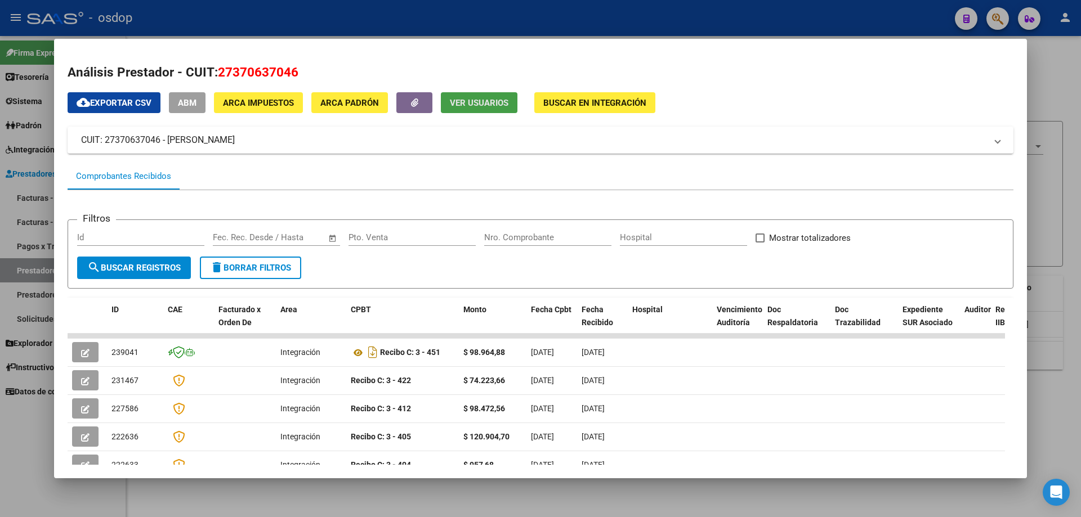
click at [485, 109] on button "Ver Usuarios" at bounding box center [479, 102] width 77 height 21
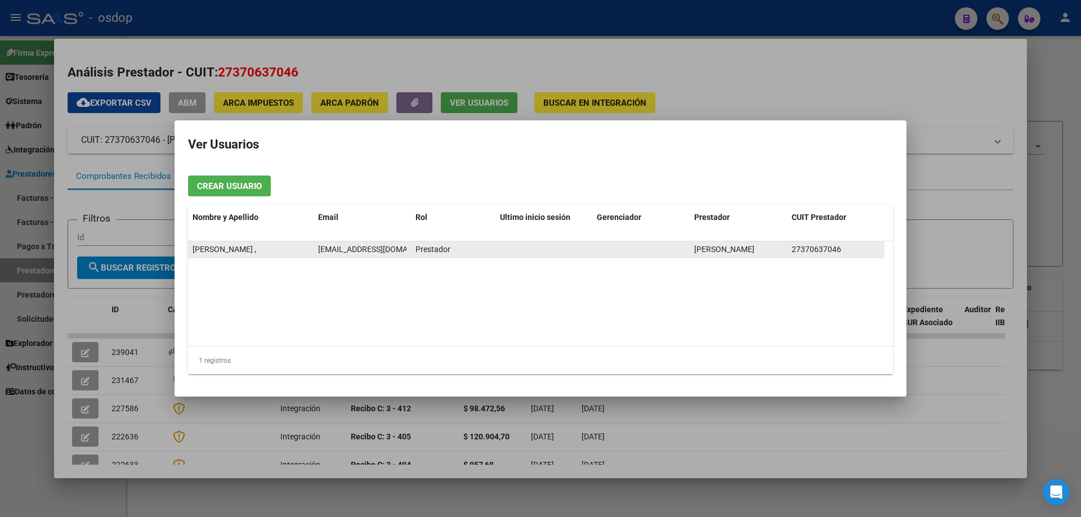
click at [397, 249] on span "[EMAIL_ADDRESS][DOMAIN_NAME]" at bounding box center [380, 249] width 125 height 9
drag, startPoint x: 318, startPoint y: 249, endPoint x: 404, endPoint y: 252, distance: 85.6
click at [404, 252] on span "[EMAIL_ADDRESS][DOMAIN_NAME]" at bounding box center [343, 249] width 125 height 9
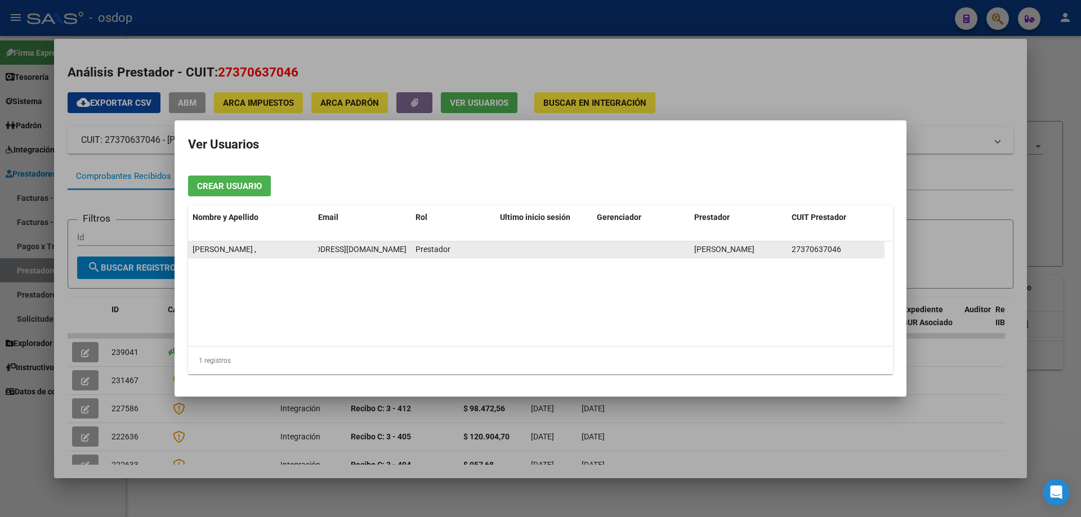
copy span "[EMAIL_ADDRESS][DOMAIN_NAME]"
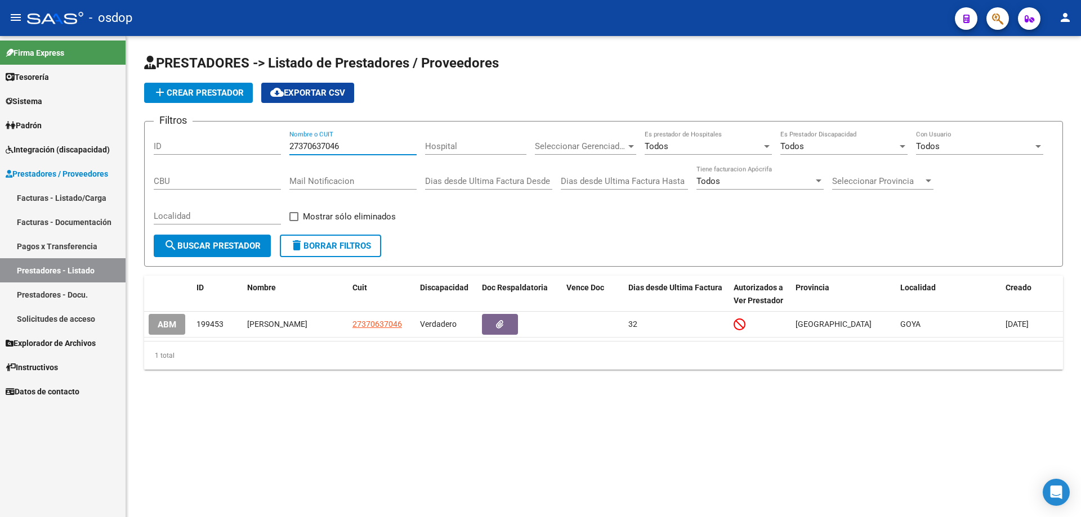
drag, startPoint x: 340, startPoint y: 146, endPoint x: 288, endPoint y: 146, distance: 52.3
click at [288, 146] on div "Filtros ID 27370637046 Nombre o CUIT Hospital Seleccionar Gerenciador Seleccion…" at bounding box center [603, 183] width 899 height 104
paste input "402"
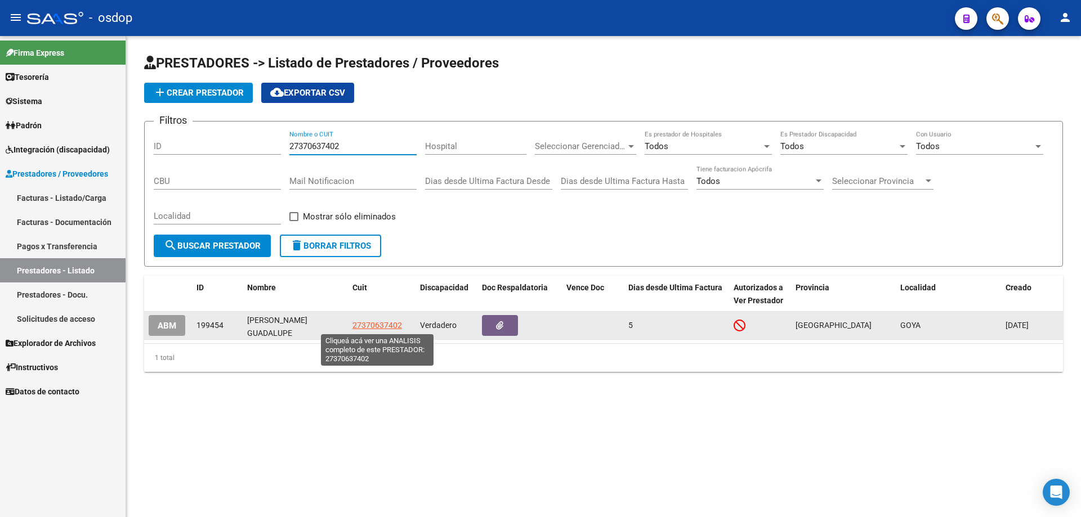
type input "27370637402"
click at [386, 326] on span "27370637402" at bounding box center [377, 325] width 50 height 9
type textarea "27370637402"
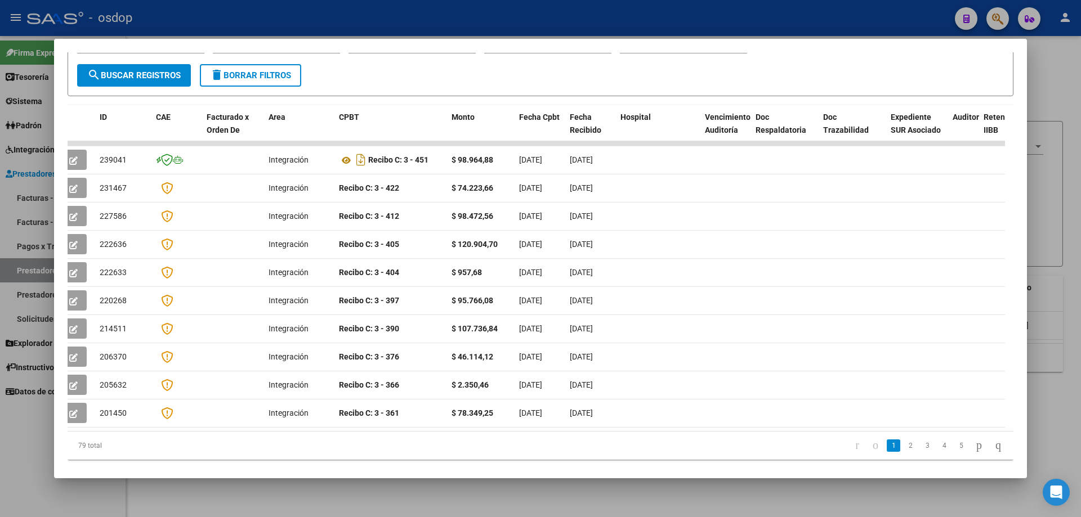
scroll to position [0, 0]
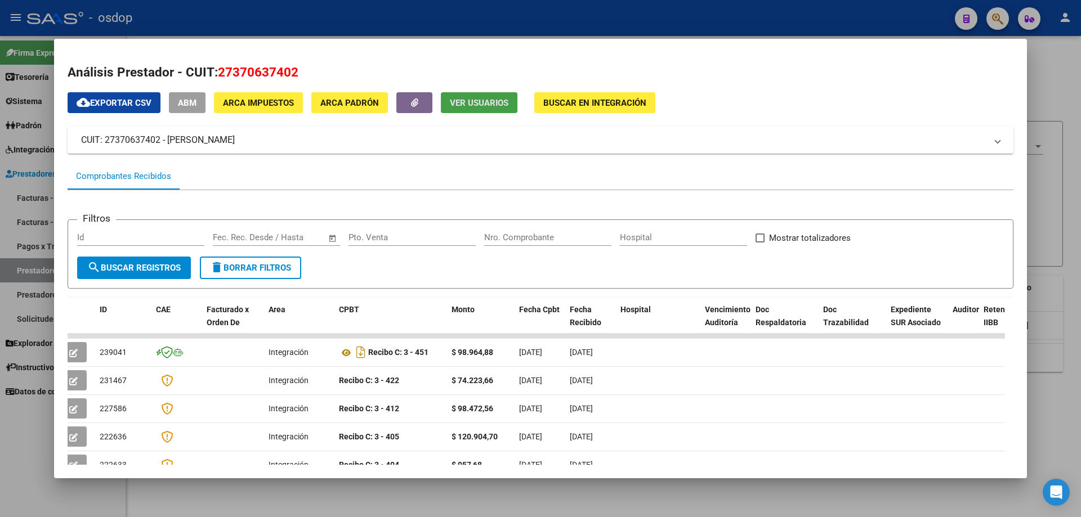
click at [478, 102] on span "Ver Usuarios" at bounding box center [479, 103] width 59 height 10
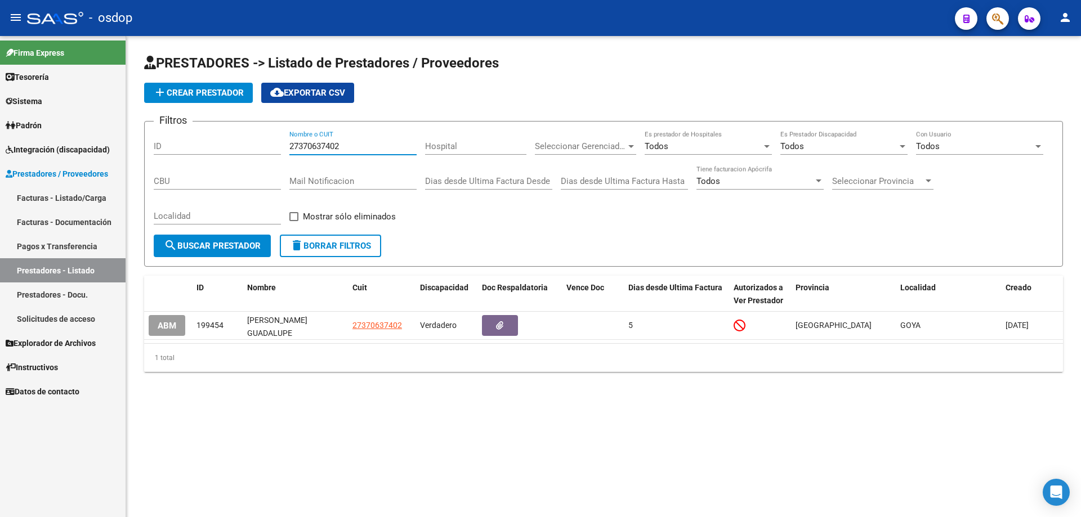
drag, startPoint x: 339, startPoint y: 145, endPoint x: 288, endPoint y: 149, distance: 51.9
click at [288, 149] on div "Filtros ID 27370637402 Nombre o CUIT Hospital Seleccionar Gerenciador Seleccion…" at bounding box center [603, 183] width 899 height 104
paste input "91912233"
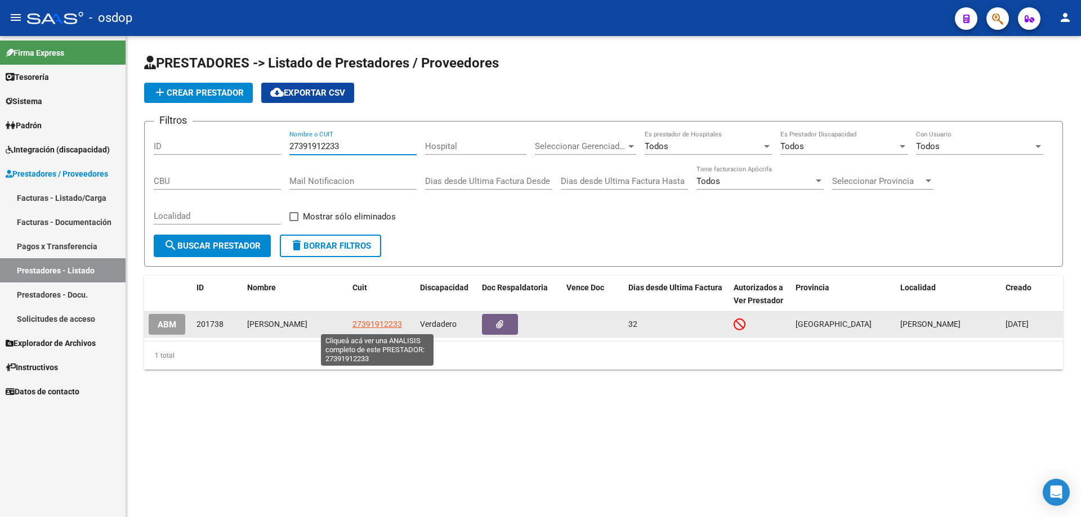
type input "27391912233"
click at [368, 325] on span "27391912233" at bounding box center [377, 324] width 50 height 9
type textarea "27391912233"
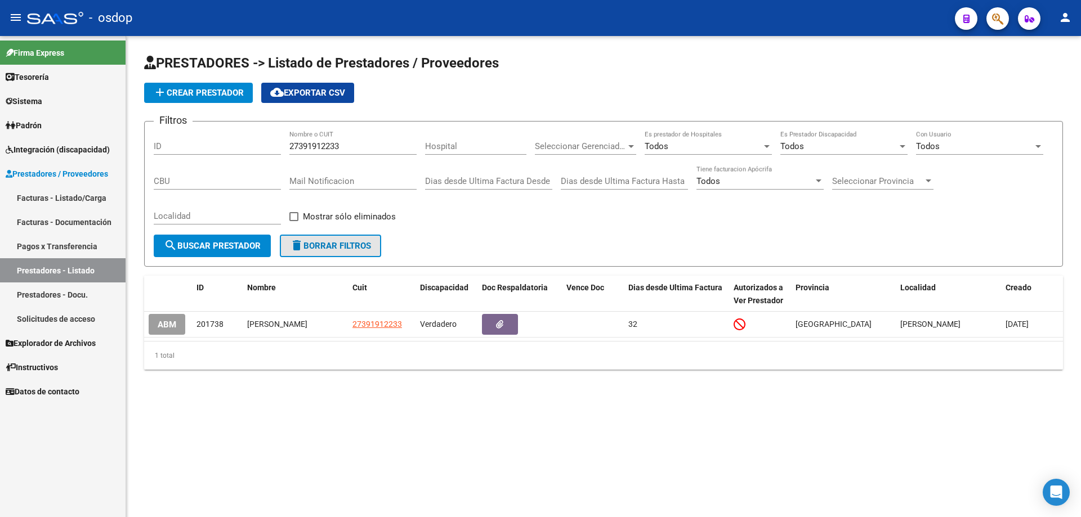
click at [337, 253] on button "delete Borrar Filtros" at bounding box center [330, 246] width 101 height 23
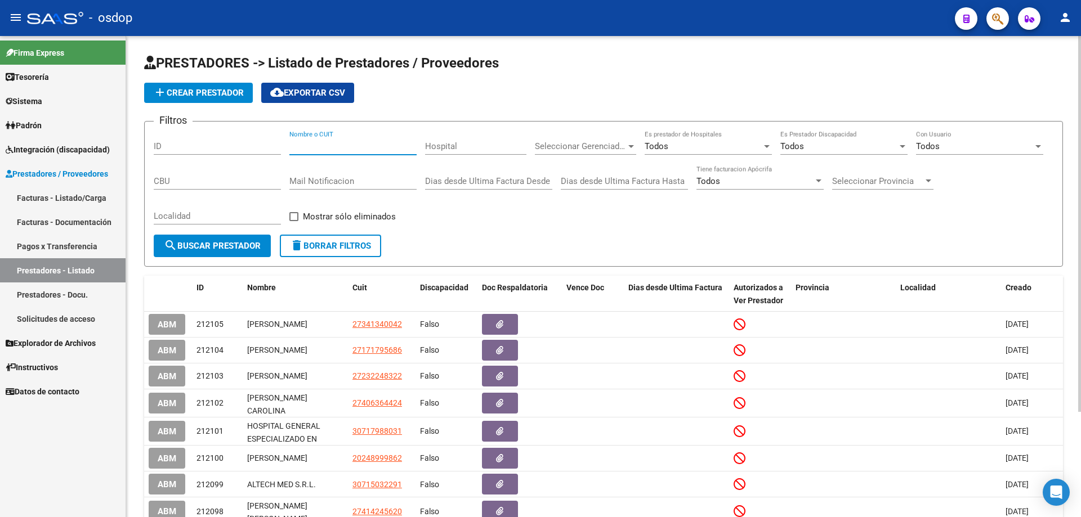
click at [296, 144] on input "Nombre o CUIT" at bounding box center [352, 146] width 127 height 10
paste input "27391912233"
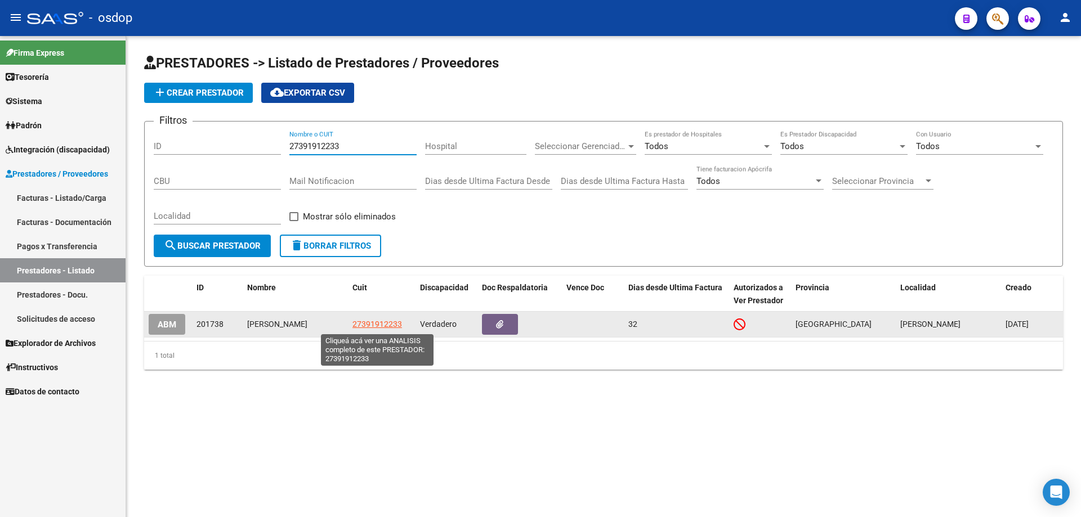
type input "27391912233"
click at [379, 327] on span "27391912233" at bounding box center [377, 324] width 50 height 9
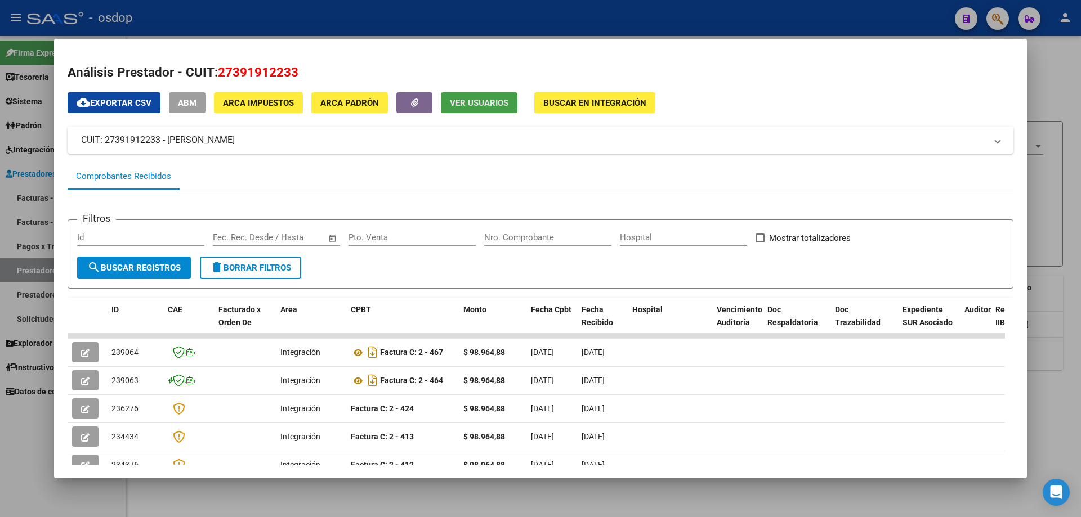
click at [479, 98] on span "Ver Usuarios" at bounding box center [479, 103] width 59 height 10
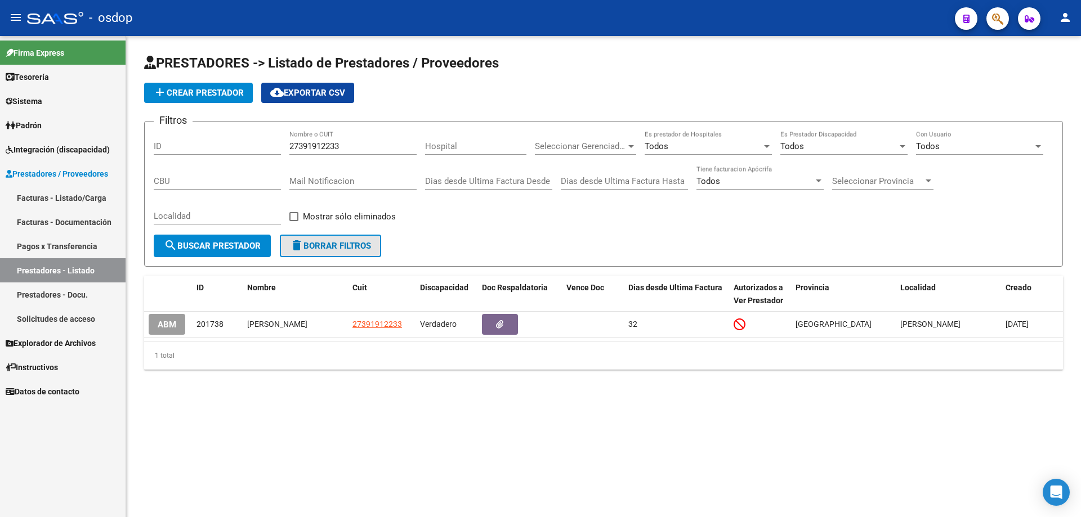
click at [341, 247] on span "delete Borrar Filtros" at bounding box center [330, 246] width 81 height 10
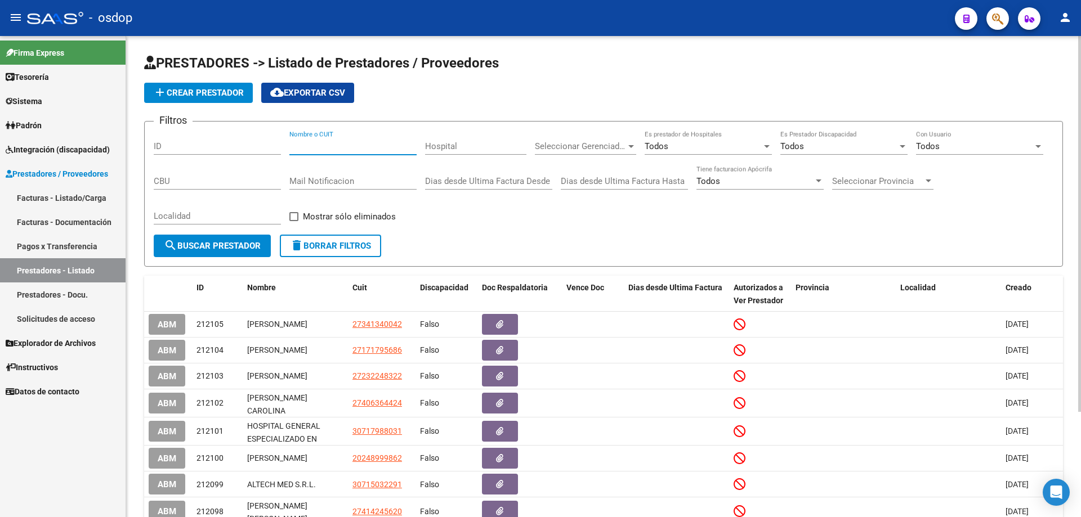
click at [295, 146] on input "Nombre o CUIT" at bounding box center [352, 146] width 127 height 10
paste input "27332431108"
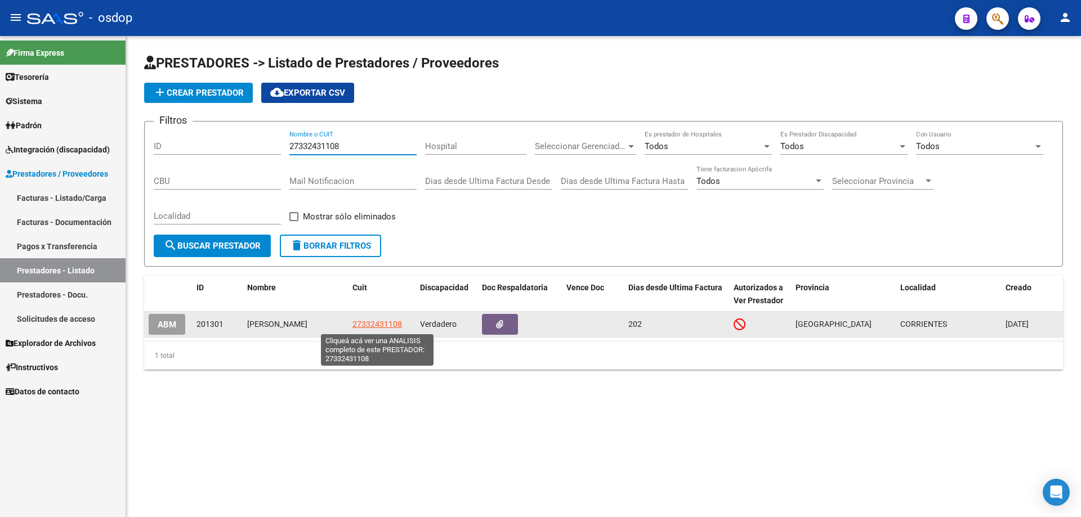
type input "27332431108"
click at [377, 323] on span "27332431108" at bounding box center [377, 324] width 50 height 9
type textarea "27332431108"
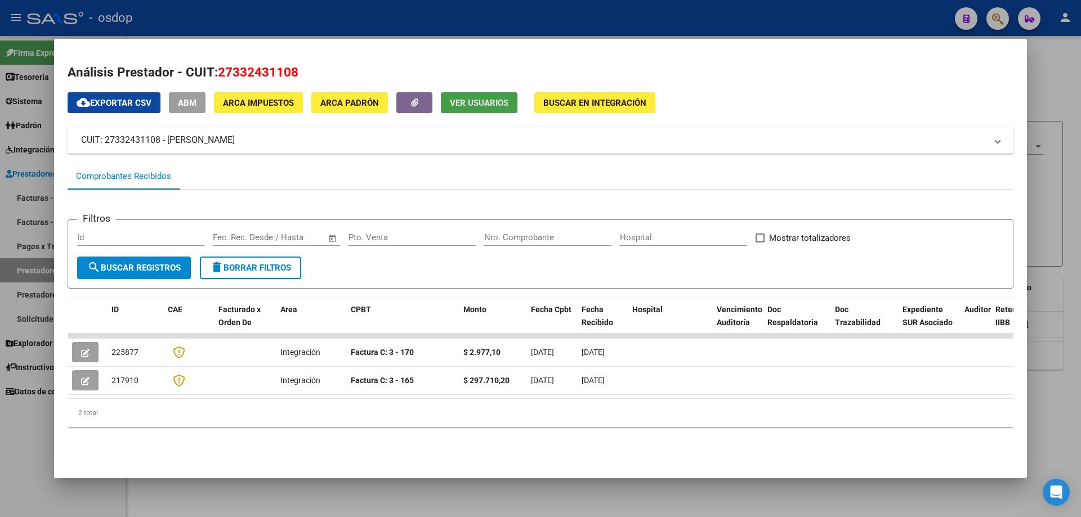
click at [473, 109] on button "Ver Usuarios" at bounding box center [479, 102] width 77 height 21
click at [268, 268] on span "delete Borrar Filtros" at bounding box center [250, 268] width 81 height 10
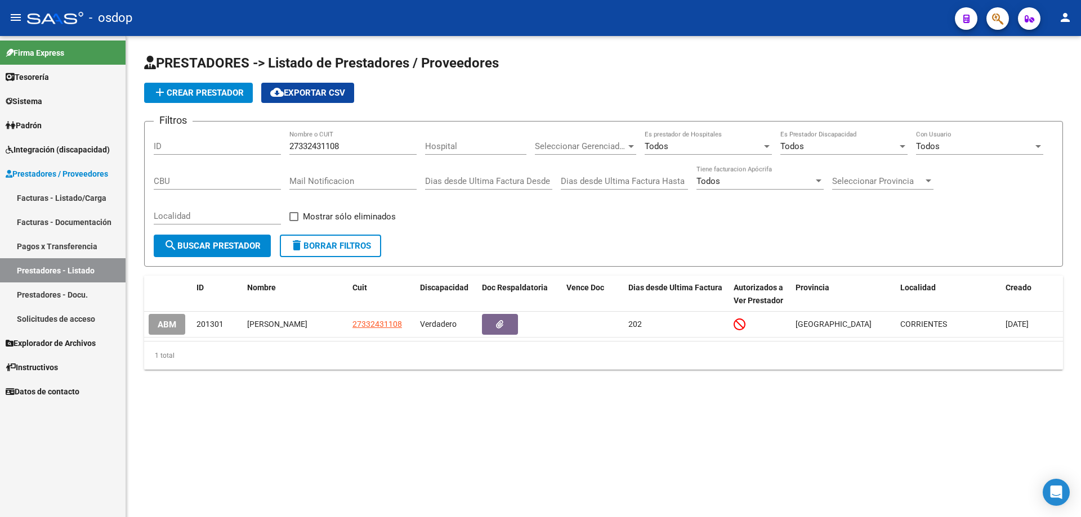
click at [338, 248] on span "delete Borrar Filtros" at bounding box center [330, 246] width 81 height 10
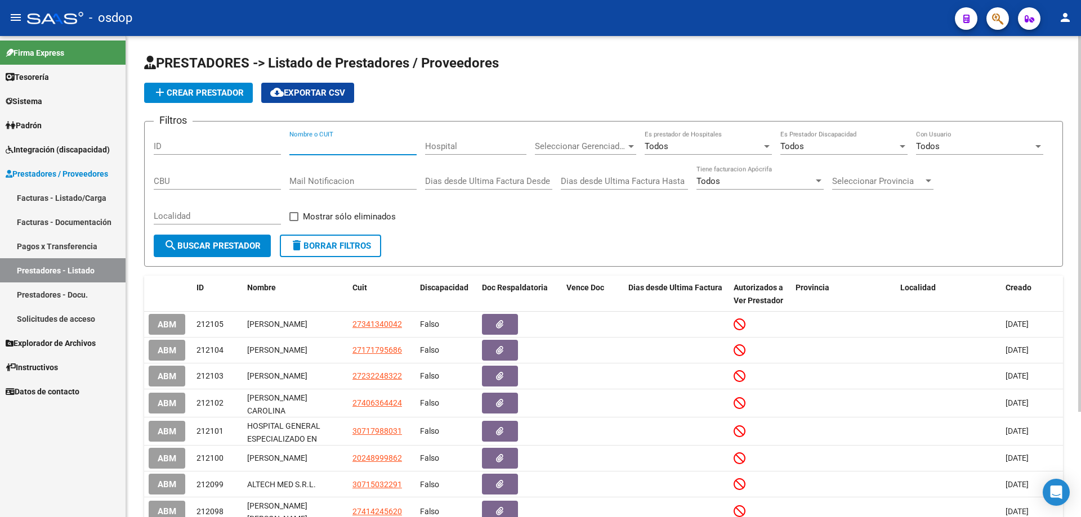
click at [294, 147] on input "Nombre o CUIT" at bounding box center [352, 146] width 127 height 10
paste input "27388166490"
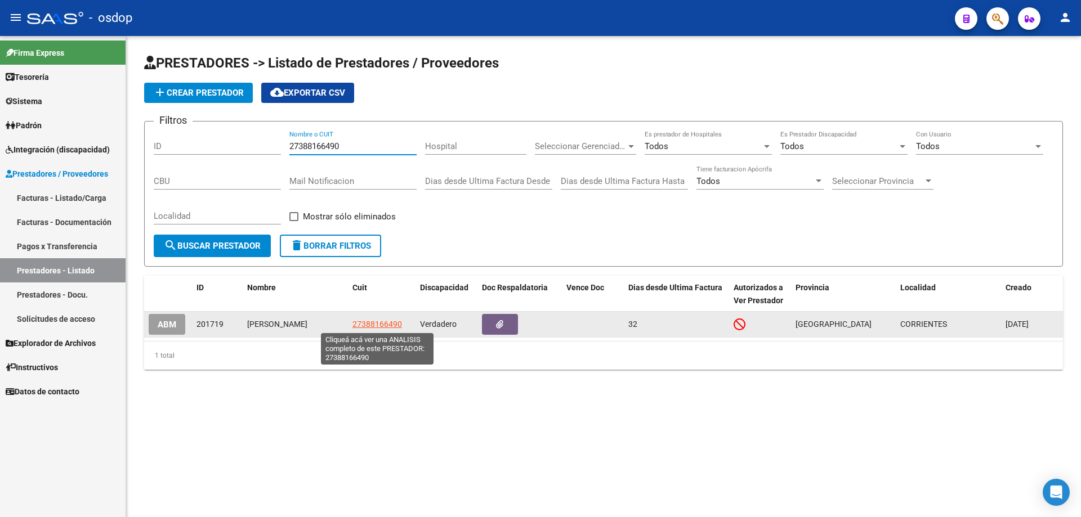
type input "27388166490"
click at [386, 325] on span "27388166490" at bounding box center [377, 324] width 50 height 9
type textarea "27388166490"
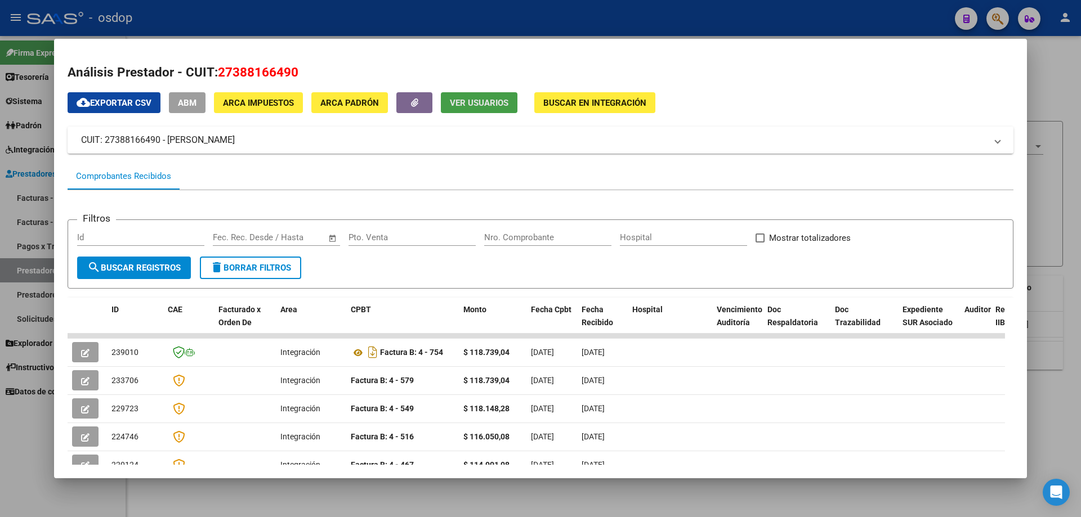
click at [473, 105] on span "Ver Usuarios" at bounding box center [479, 103] width 59 height 10
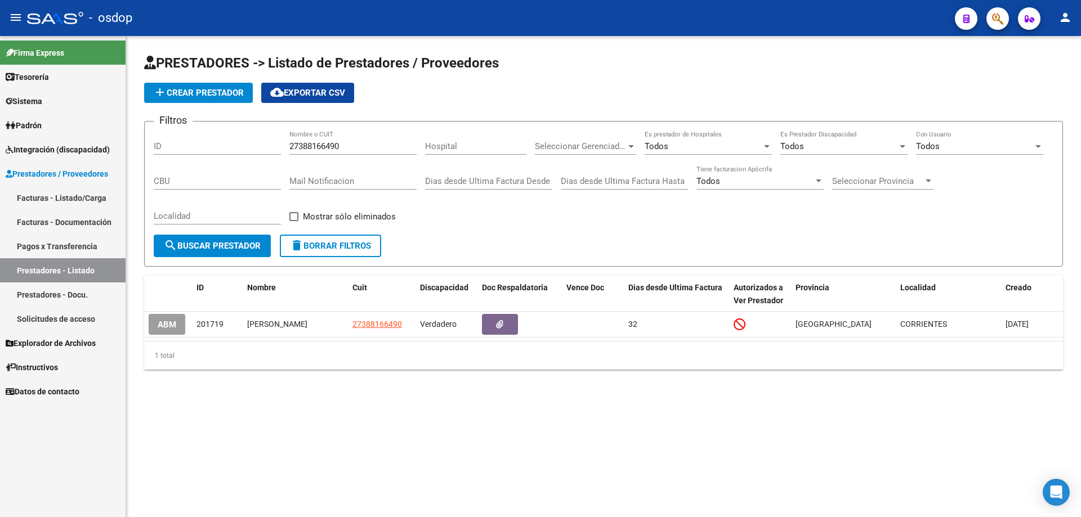
click at [332, 248] on span "delete Borrar Filtros" at bounding box center [330, 246] width 81 height 10
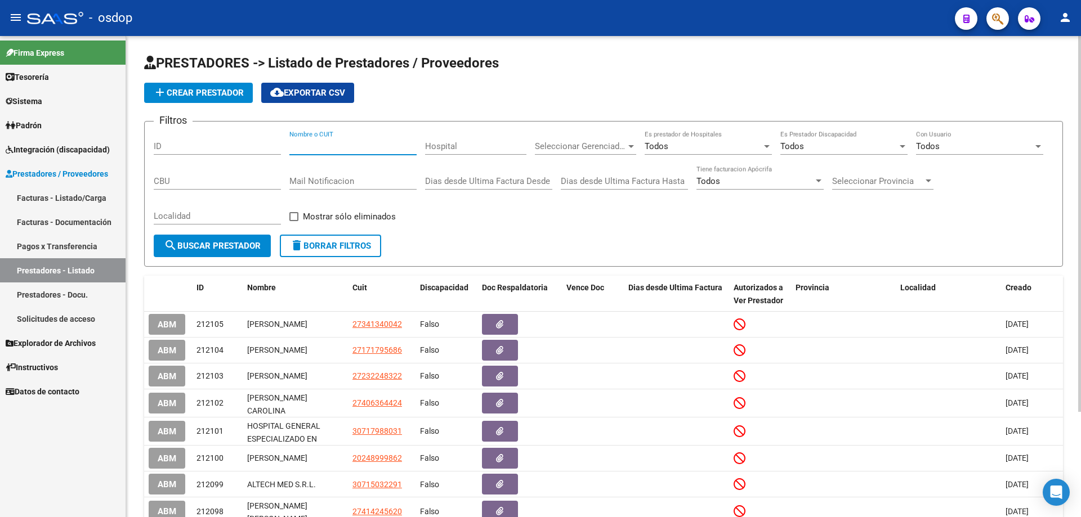
click at [294, 147] on input "Nombre o CUIT" at bounding box center [352, 146] width 127 height 10
paste input "27342070510"
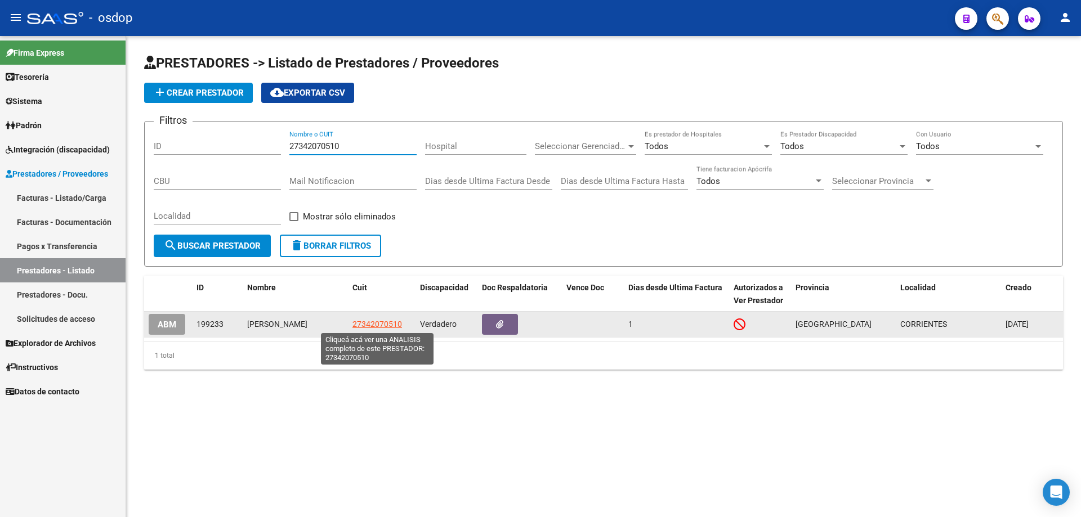
type input "27342070510"
click at [370, 323] on span "27342070510" at bounding box center [377, 324] width 50 height 9
type textarea "27342070510"
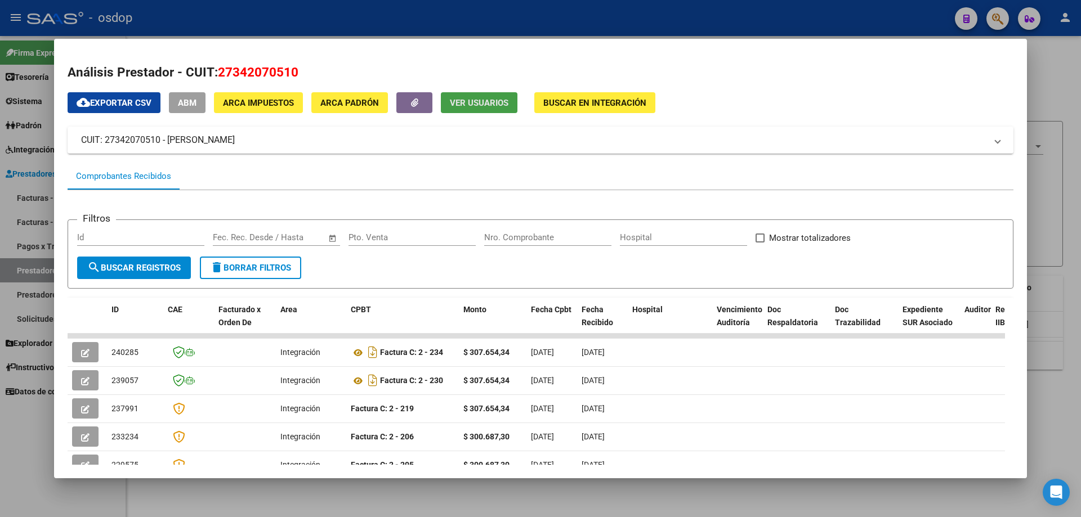
click at [474, 105] on span "Ver Usuarios" at bounding box center [479, 103] width 59 height 10
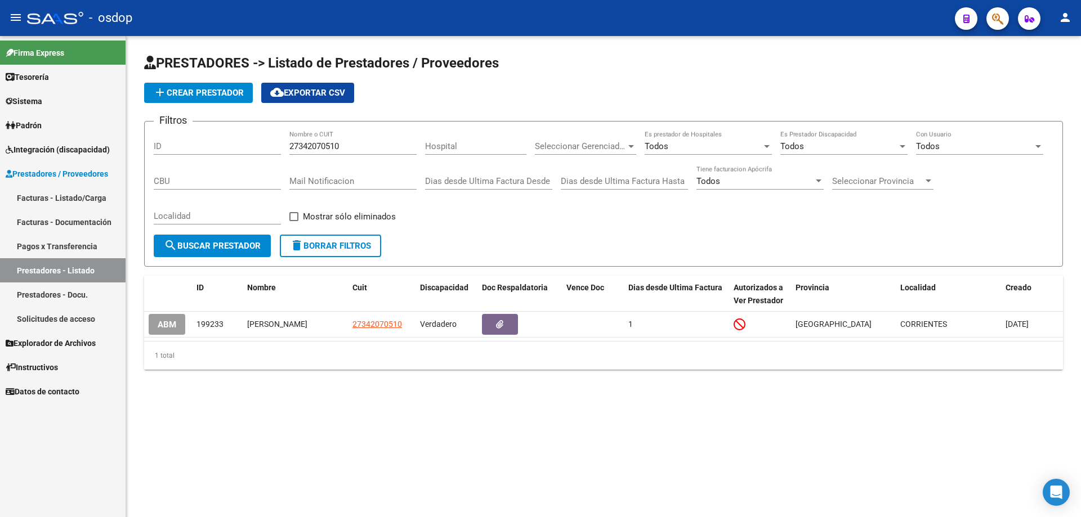
click at [312, 247] on span "delete Borrar Filtros" at bounding box center [330, 246] width 81 height 10
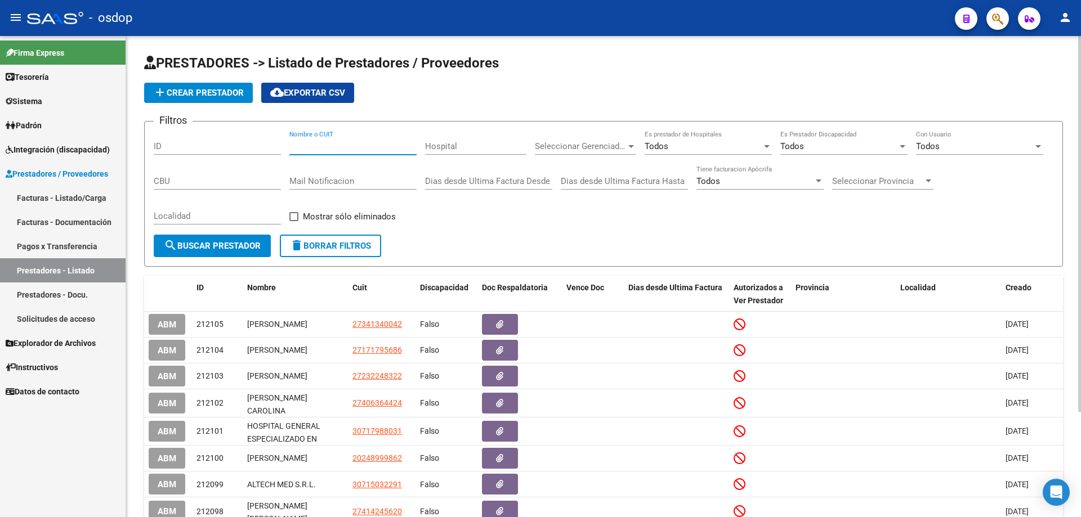
click at [291, 145] on input "Nombre o CUIT" at bounding box center [352, 146] width 127 height 10
paste input "27300946130"
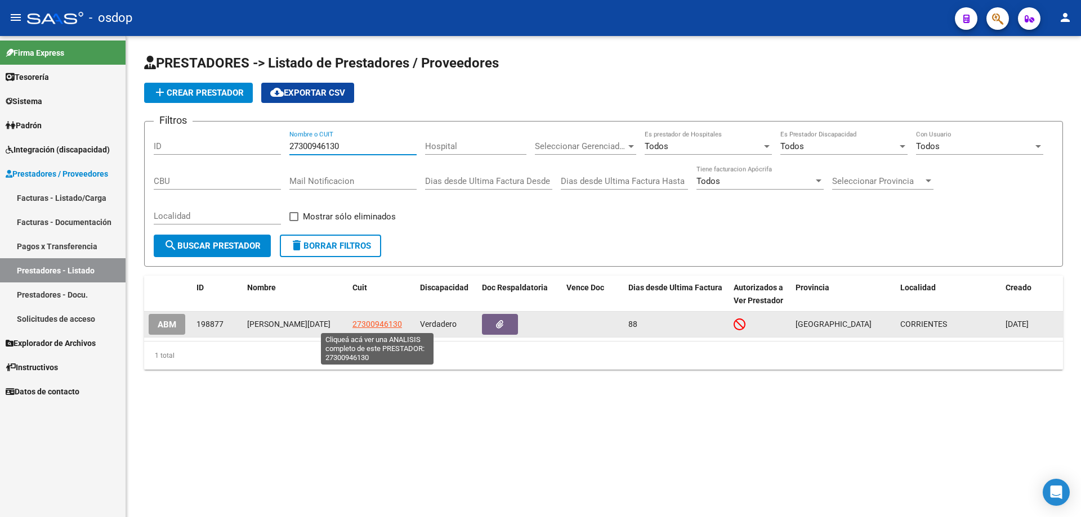
type input "27300946130"
click at [376, 326] on span "27300946130" at bounding box center [377, 324] width 50 height 9
type textarea "27300946130"
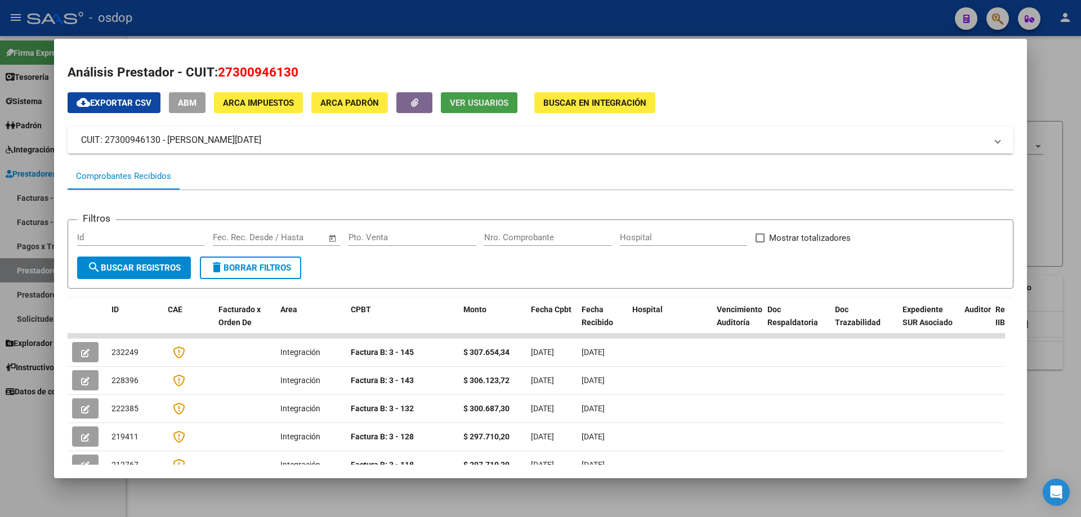
click at [471, 101] on span "Ver Usuarios" at bounding box center [479, 103] width 59 height 10
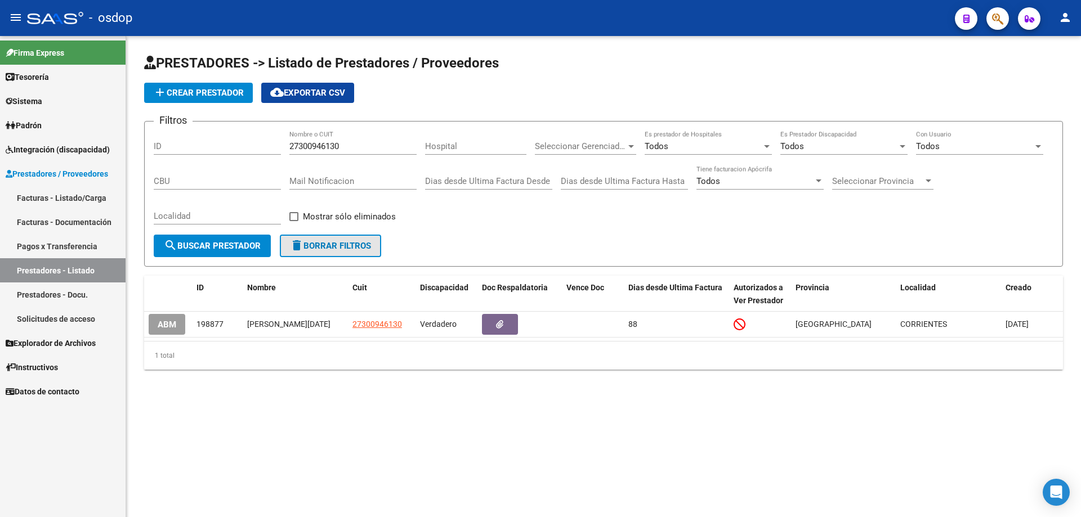
click at [326, 247] on span "delete Borrar Filtros" at bounding box center [330, 246] width 81 height 10
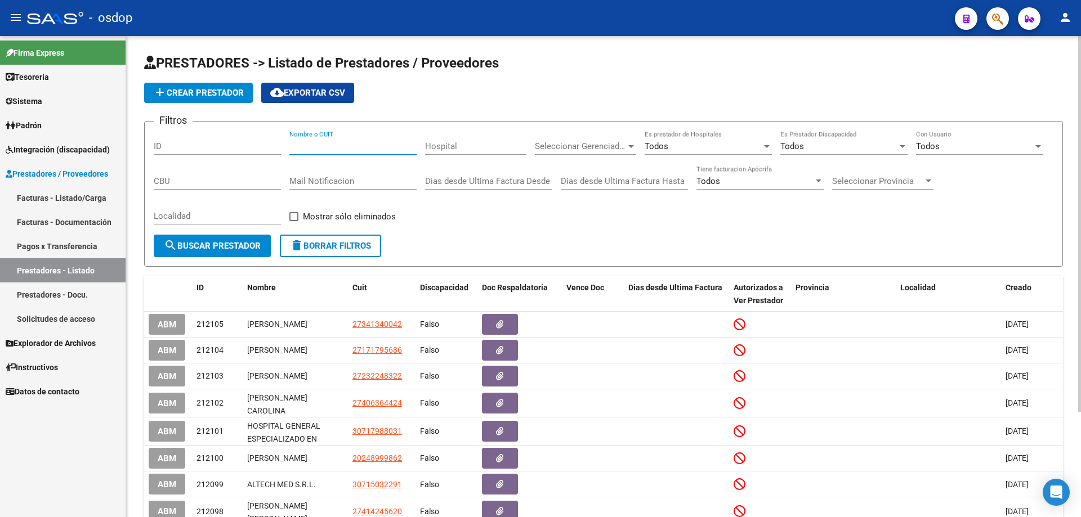
click at [293, 144] on input "Nombre o CUIT" at bounding box center [352, 146] width 127 height 10
paste input "27332146543"
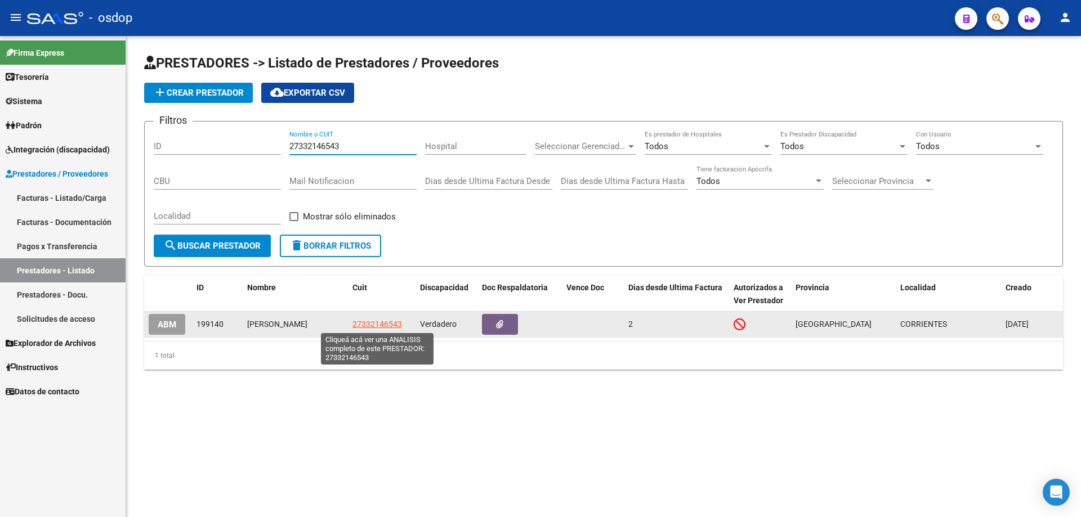
type input "27332146543"
click at [376, 321] on span "27332146543" at bounding box center [377, 324] width 50 height 9
type textarea "27332146543"
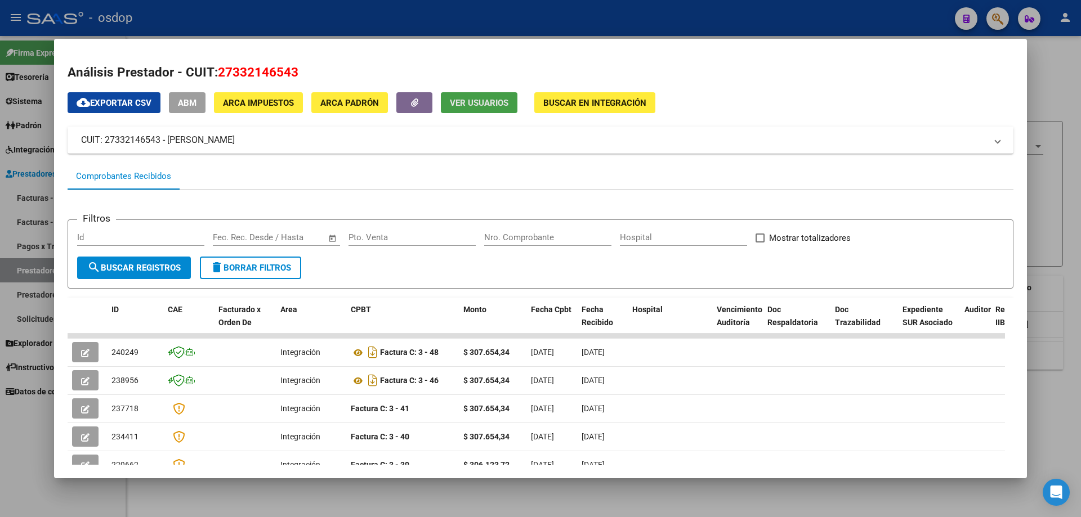
click at [460, 97] on button "Ver Usuarios" at bounding box center [479, 102] width 77 height 21
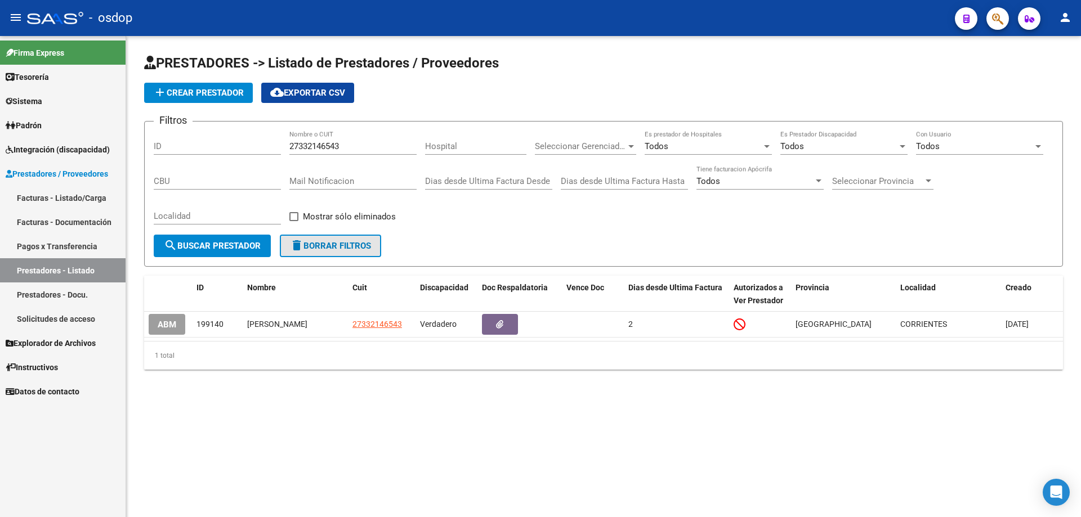
click at [320, 247] on span "delete Borrar Filtros" at bounding box center [330, 246] width 81 height 10
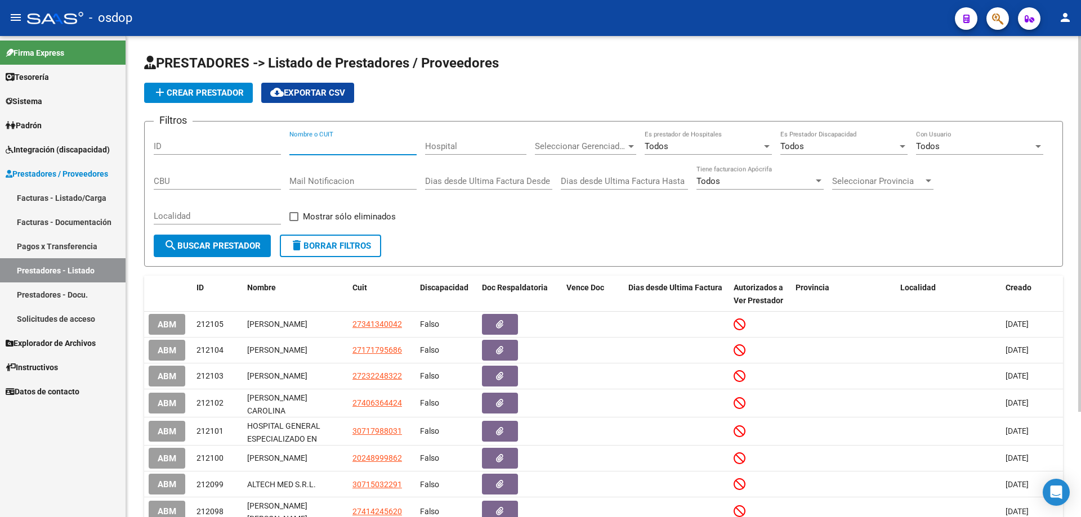
click at [293, 144] on input "Nombre o CUIT" at bounding box center [352, 146] width 127 height 10
paste input "27260372934"
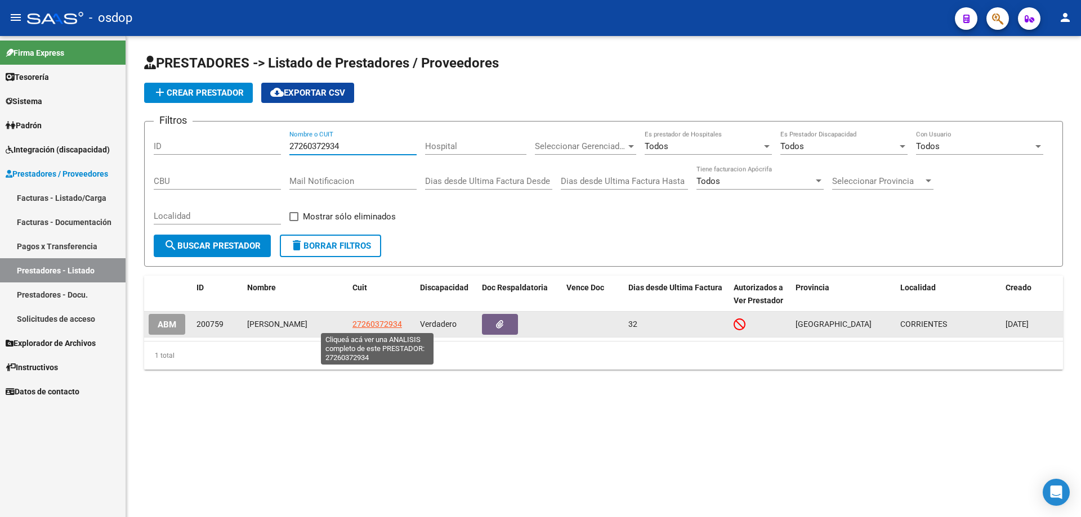
type input "27260372934"
click at [377, 325] on span "27260372934" at bounding box center [377, 324] width 50 height 9
type textarea "27260372934"
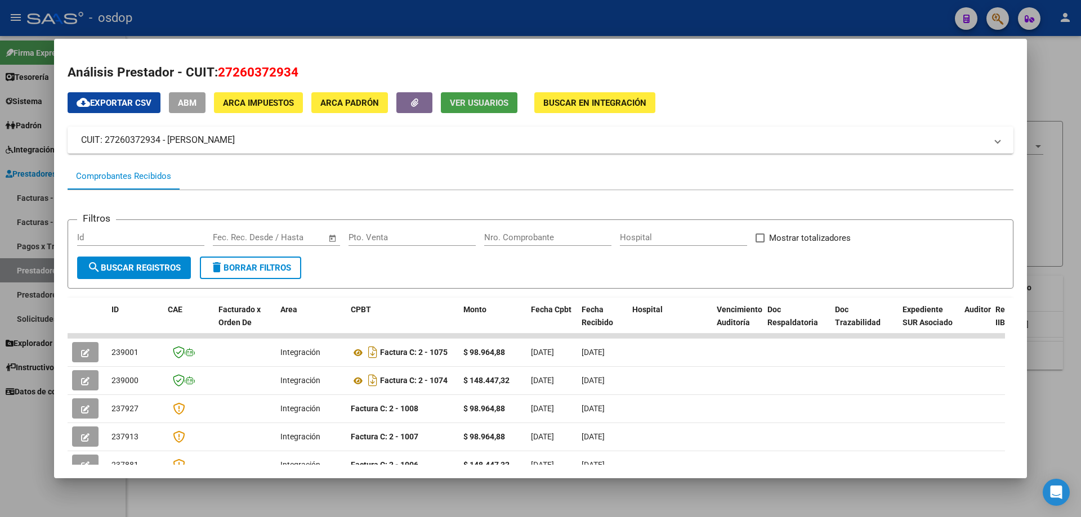
click at [464, 105] on span "Ver Usuarios" at bounding box center [479, 103] width 59 height 10
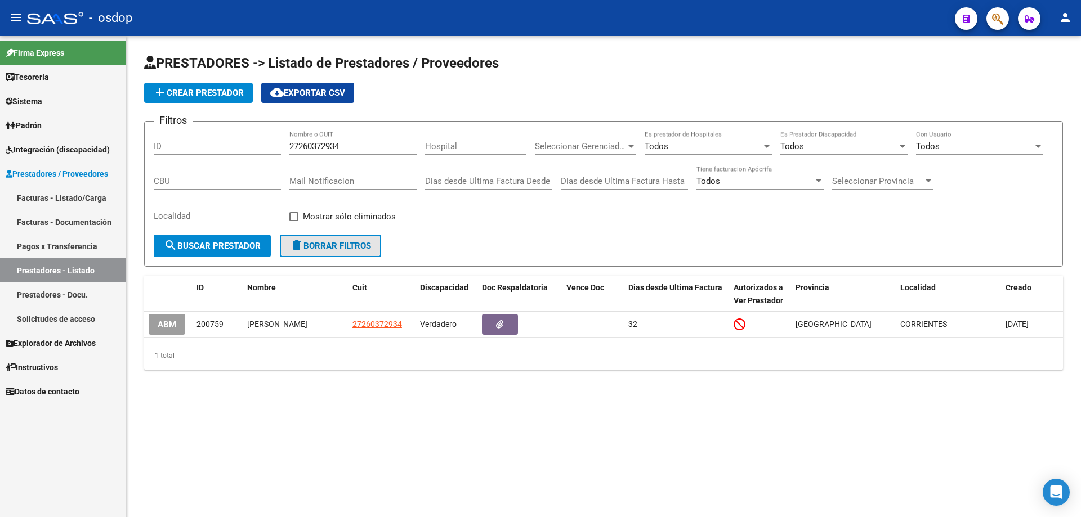
click at [320, 249] on span "delete Borrar Filtros" at bounding box center [330, 246] width 81 height 10
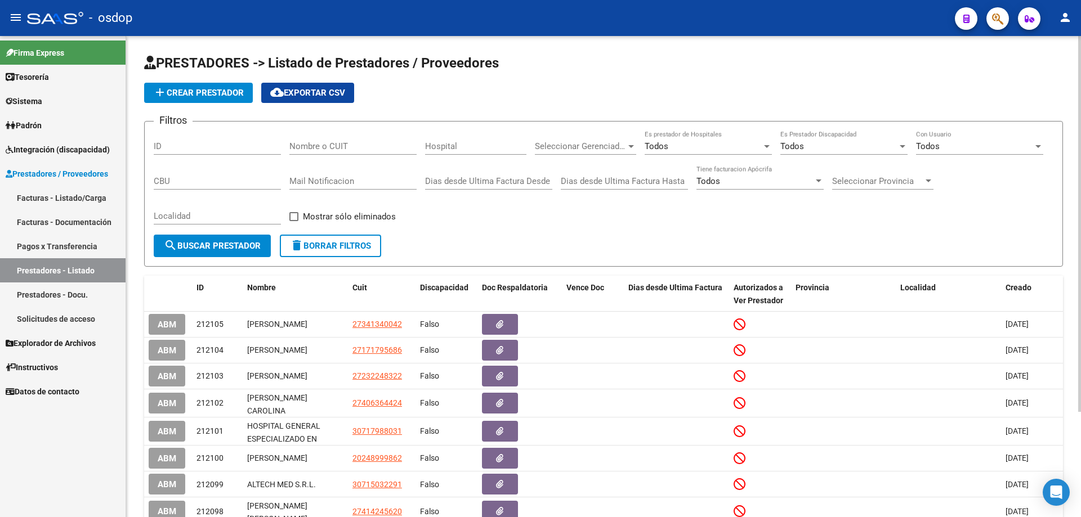
click at [299, 148] on input "Nombre o CUIT" at bounding box center [352, 146] width 127 height 10
paste input "27213679959"
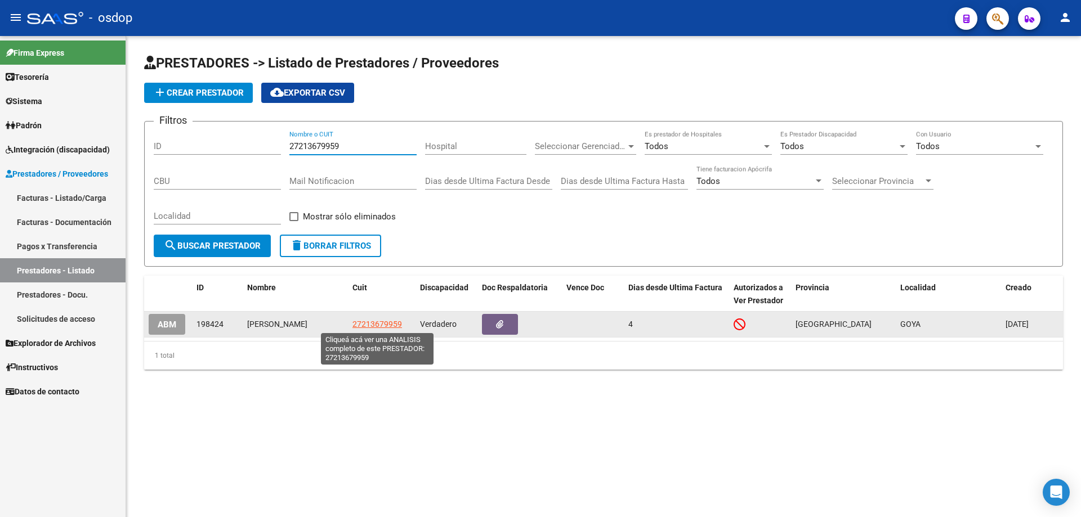
type input "27213679959"
click at [375, 324] on span "27213679959" at bounding box center [377, 324] width 50 height 9
type textarea "27213679959"
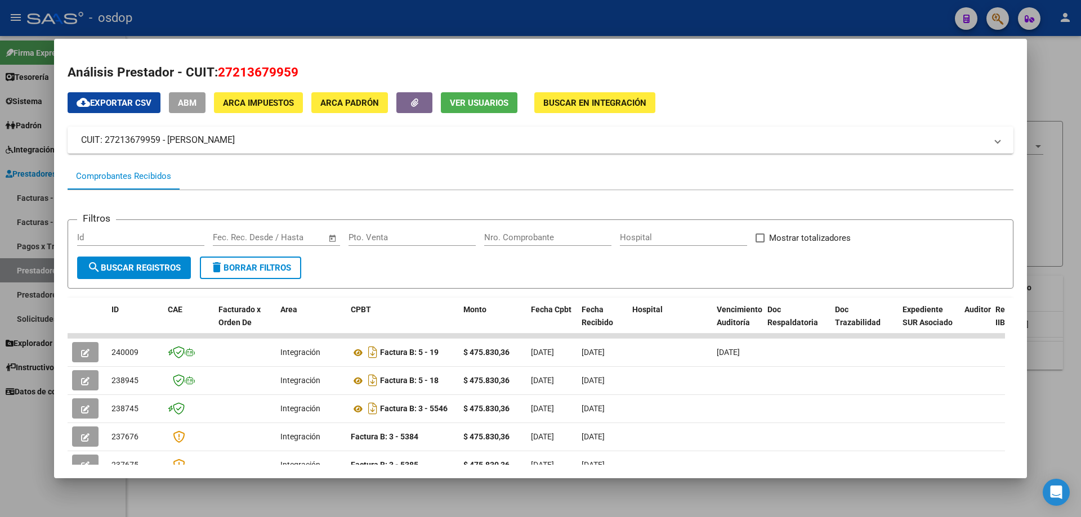
click at [489, 109] on button "Ver Usuarios" at bounding box center [479, 102] width 77 height 21
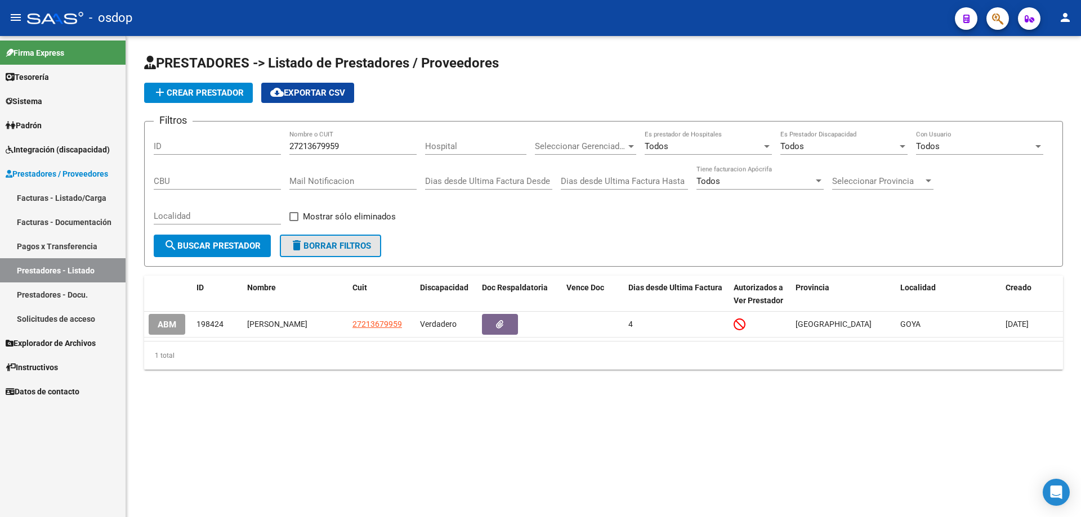
click at [320, 251] on span "delete Borrar Filtros" at bounding box center [330, 246] width 81 height 10
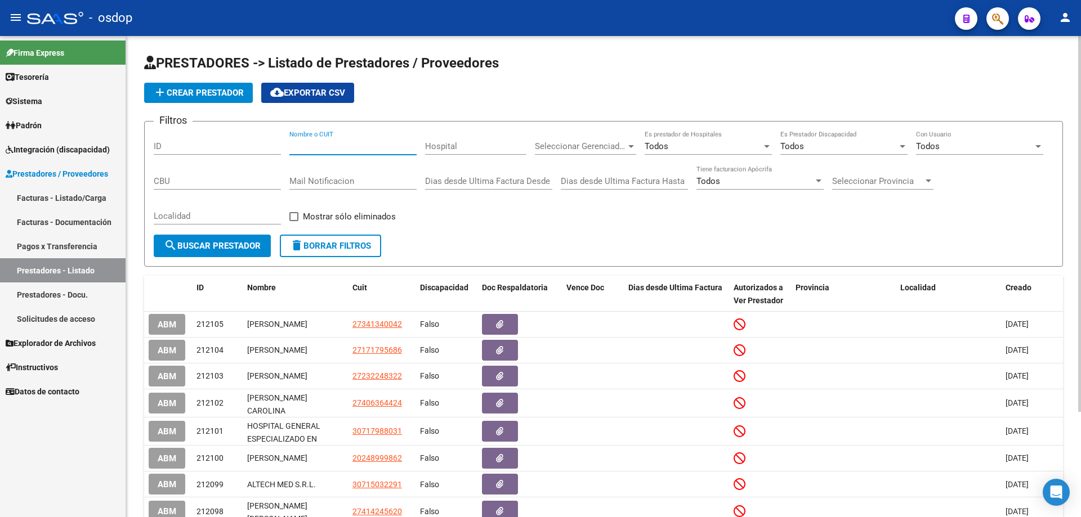
click at [294, 145] on input "Nombre o CUIT" at bounding box center [352, 146] width 127 height 10
paste input "27354391827"
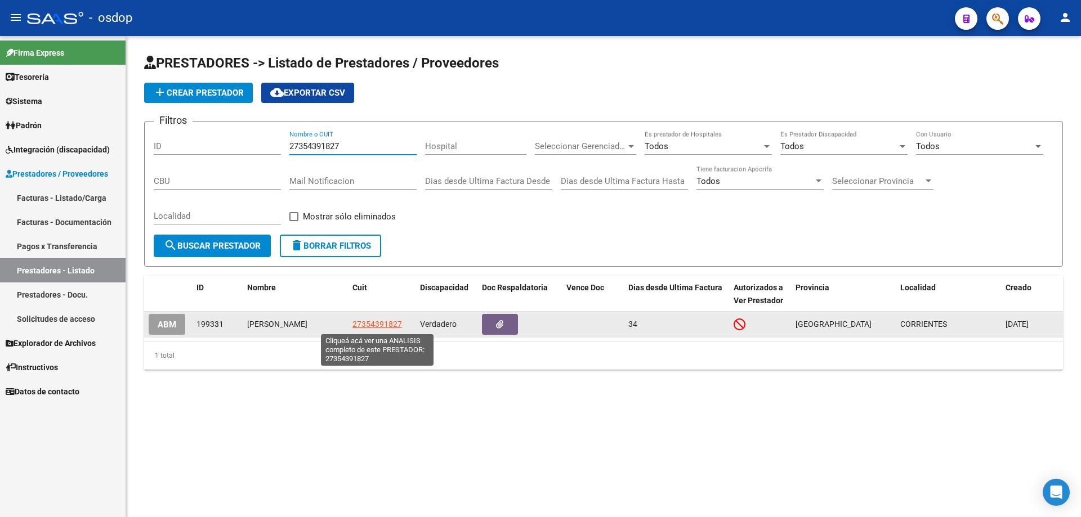
type input "27354391827"
click at [366, 322] on span "27354391827" at bounding box center [377, 324] width 50 height 9
type textarea "27354391827"
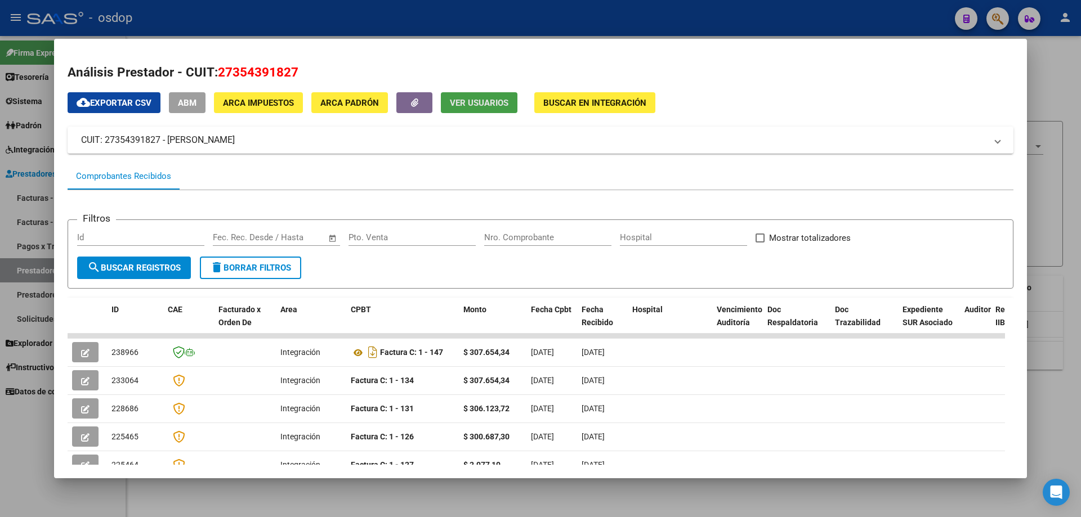
click at [454, 105] on span "Ver Usuarios" at bounding box center [479, 103] width 59 height 10
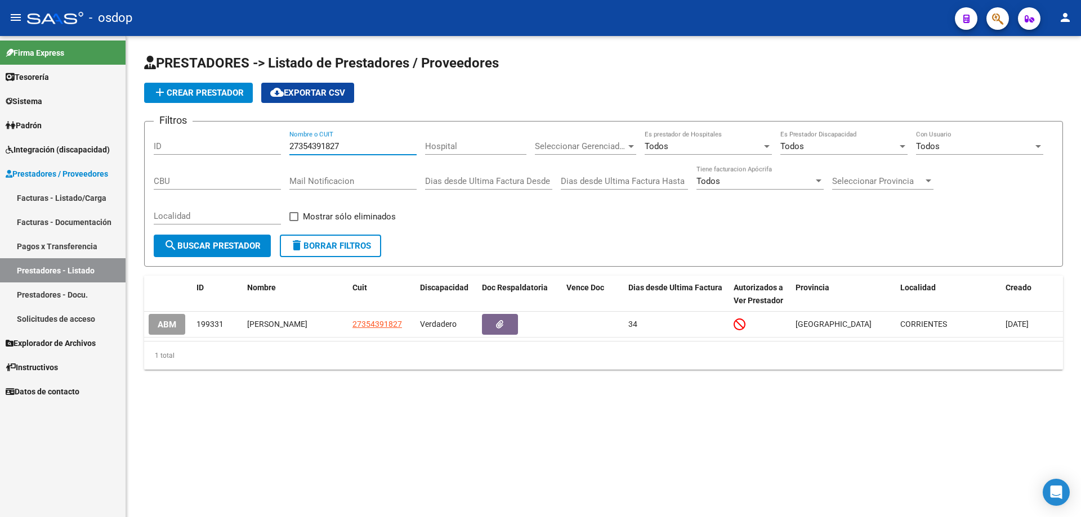
drag, startPoint x: 341, startPoint y: 141, endPoint x: 278, endPoint y: 145, distance: 62.6
click at [278, 145] on div "Filtros ID 27354391827 Nombre o CUIT Hospital Seleccionar Gerenciador Seleccion…" at bounding box center [603, 183] width 899 height 104
paste input "33102701"
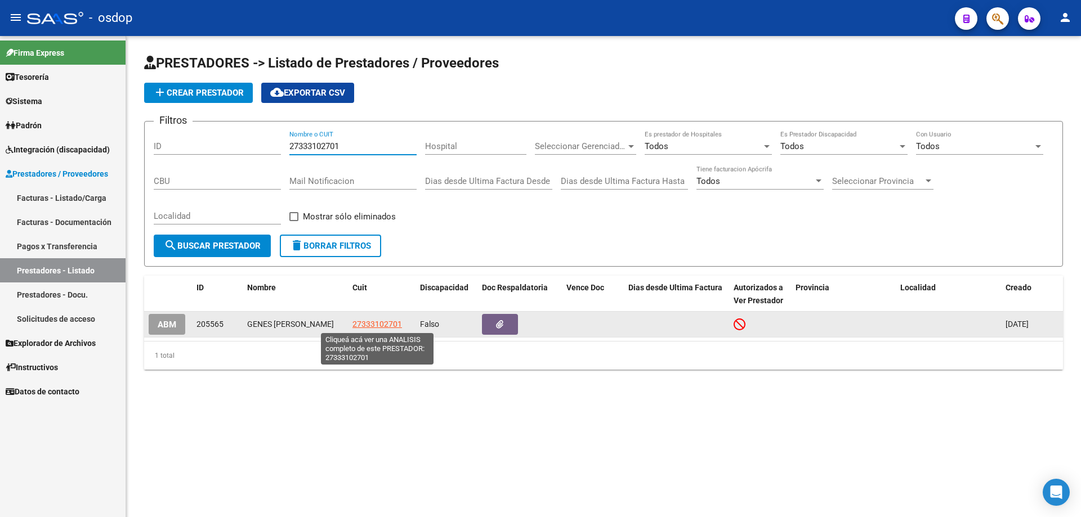
type input "27333102701"
click at [370, 328] on span "27333102701" at bounding box center [377, 324] width 50 height 9
type textarea "27333102701"
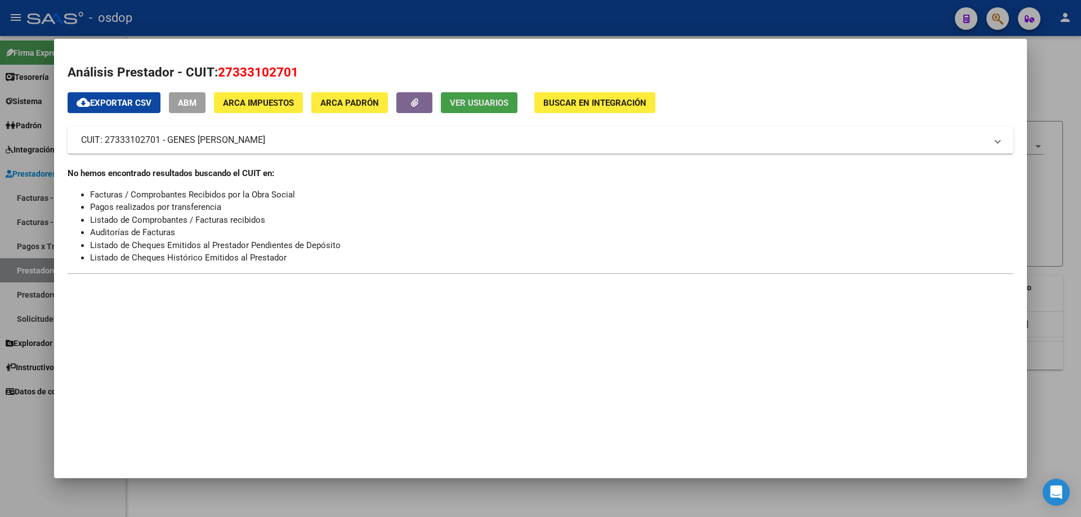
click at [468, 101] on span "Ver Usuarios" at bounding box center [479, 103] width 59 height 10
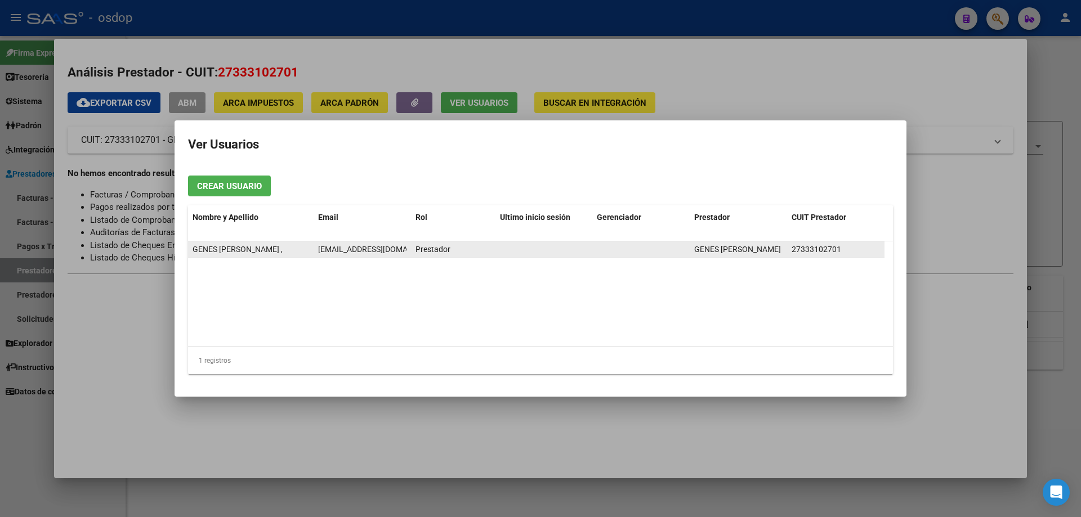
scroll to position [0, 25]
drag, startPoint x: 317, startPoint y: 250, endPoint x: 405, endPoint y: 255, distance: 88.5
click at [405, 255] on datatable-body-cell "[EMAIL_ADDRESS][DOMAIN_NAME]" at bounding box center [362, 249] width 97 height 16
copy span "[EMAIL_ADDRESS][DOMAIN_NAME]"
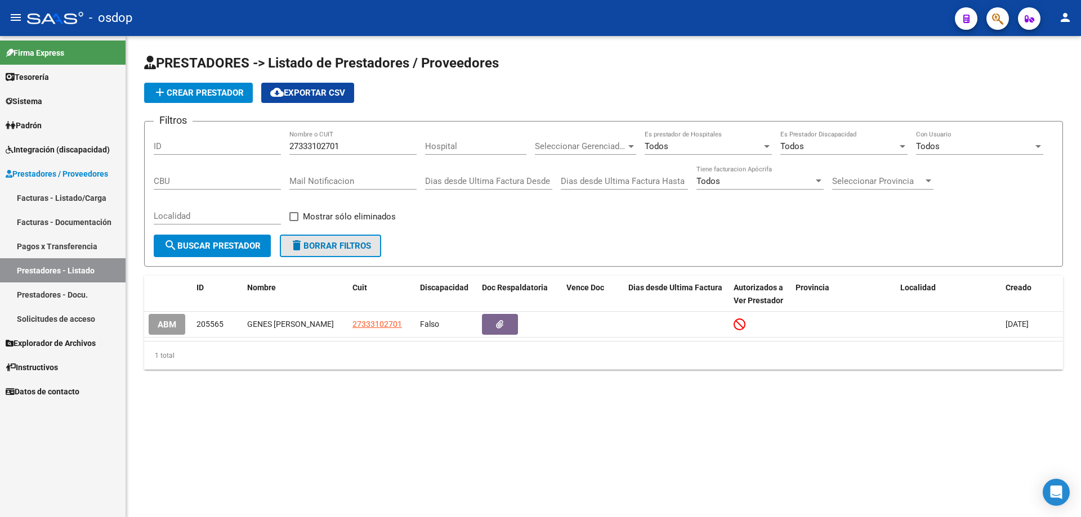
click at [327, 249] on span "delete Borrar Filtros" at bounding box center [330, 246] width 81 height 10
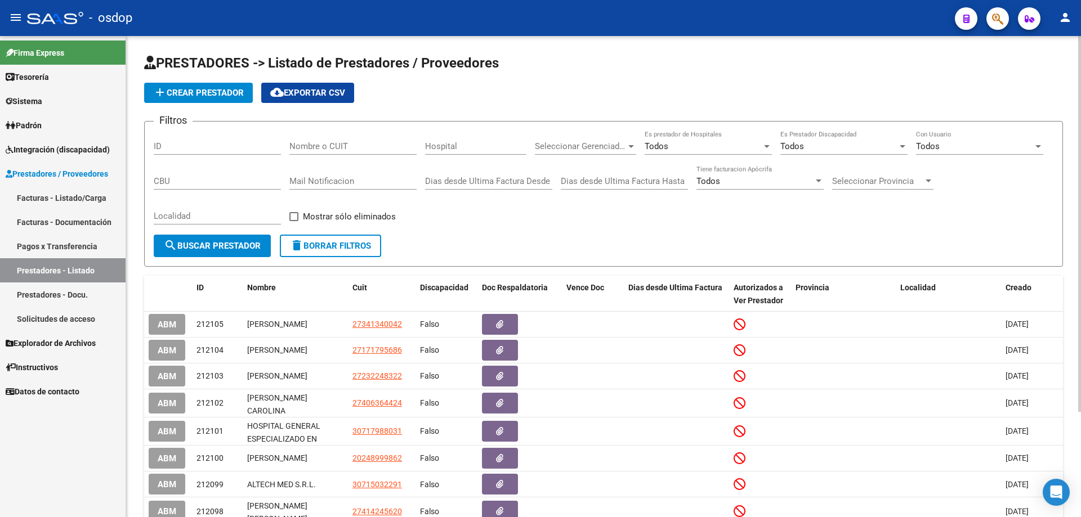
click at [302, 144] on input "Nombre o CUIT" at bounding box center [352, 146] width 127 height 10
paste input "27370639502"
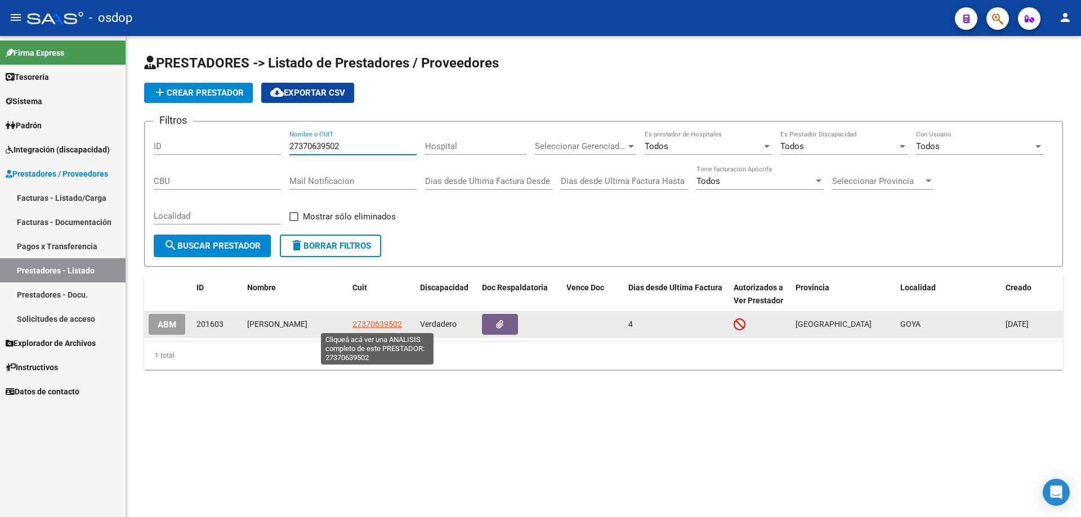
type input "27370639502"
click at [379, 326] on span "27370639502" at bounding box center [377, 324] width 50 height 9
type textarea "27370639502"
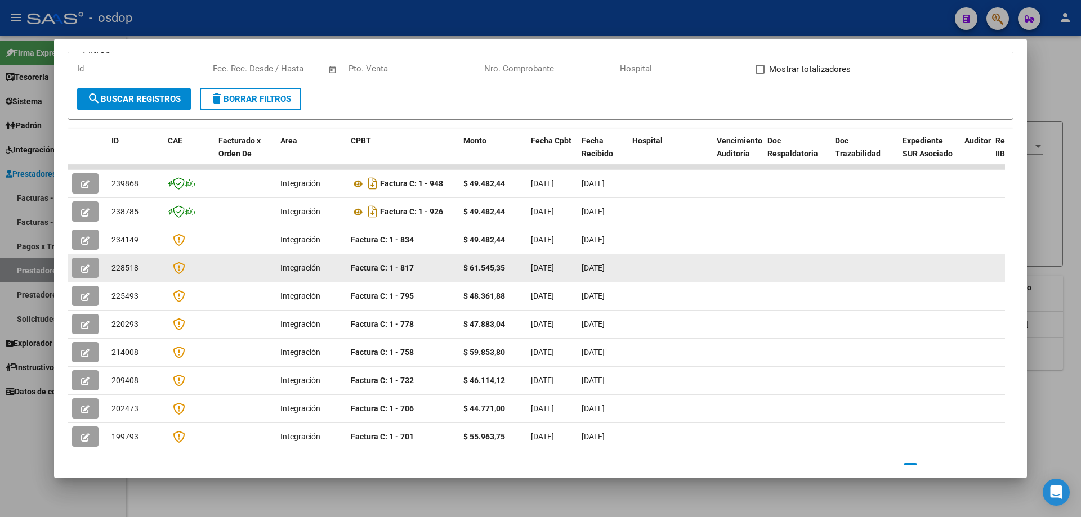
scroll to position [0, 0]
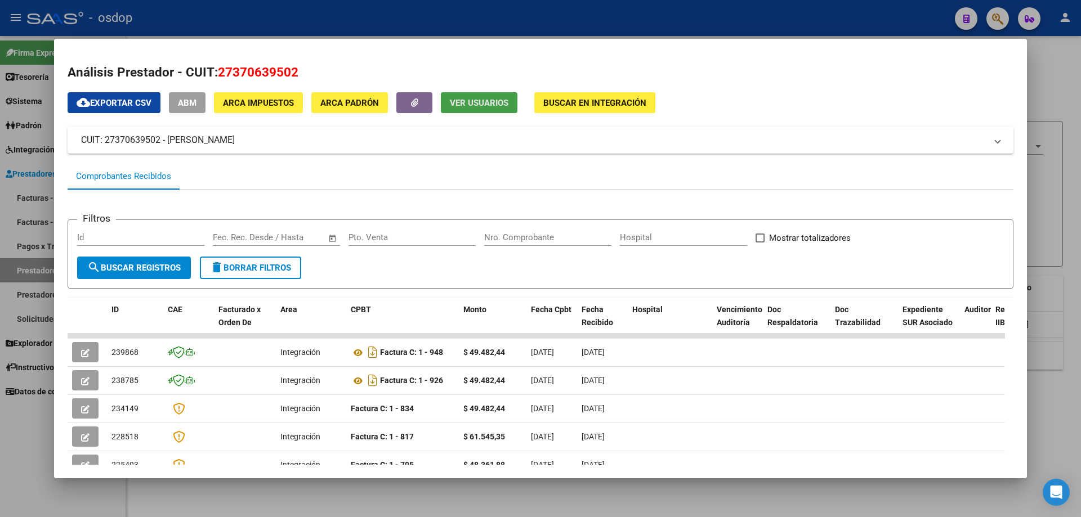
click at [482, 100] on span "Ver Usuarios" at bounding box center [479, 103] width 59 height 10
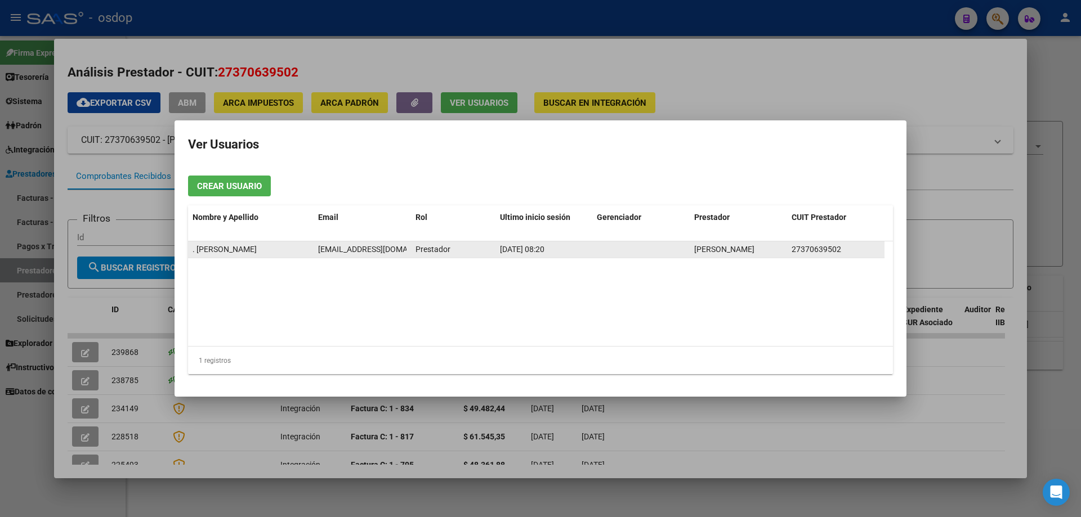
scroll to position [0, 4]
drag, startPoint x: 317, startPoint y: 247, endPoint x: 411, endPoint y: 248, distance: 93.4
click at [411, 248] on div ". [PERSON_NAME] [EMAIL_ADDRESS][DOMAIN_NAME] Prestador [DATE] 08:20 [PERSON_NAM…" at bounding box center [536, 249] width 696 height 17
copy span "[EMAIL_ADDRESS][DOMAIN_NAME]"
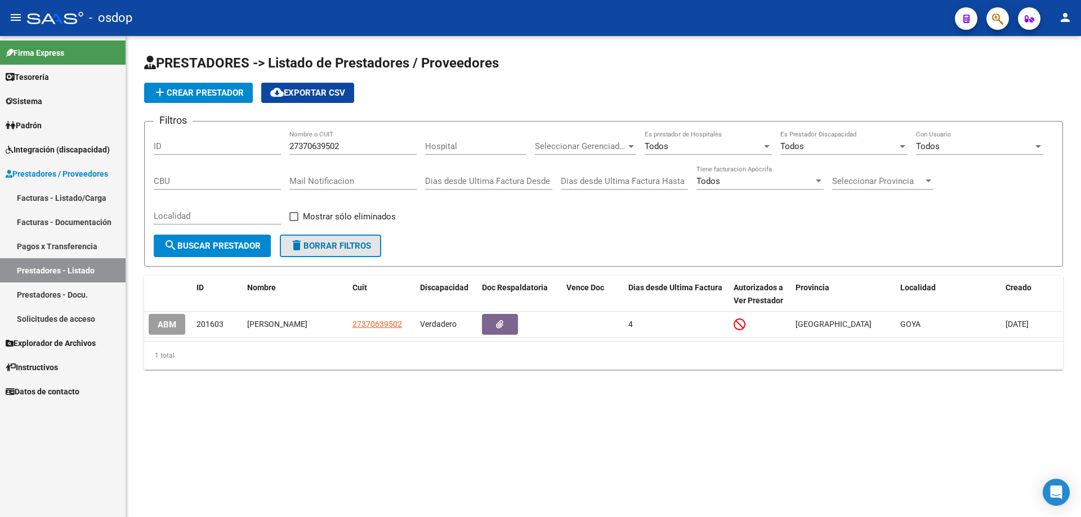
drag, startPoint x: 336, startPoint y: 242, endPoint x: 331, endPoint y: 236, distance: 8.0
click at [334, 241] on span "delete Borrar Filtros" at bounding box center [330, 246] width 81 height 10
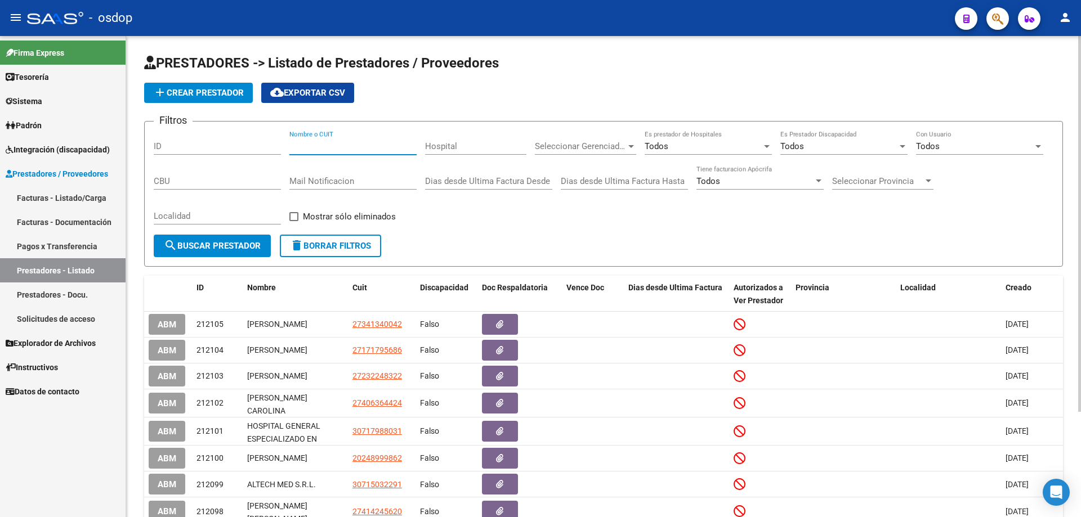
click at [290, 146] on input "Nombre o CUIT" at bounding box center [352, 146] width 127 height 10
paste input "27370647661"
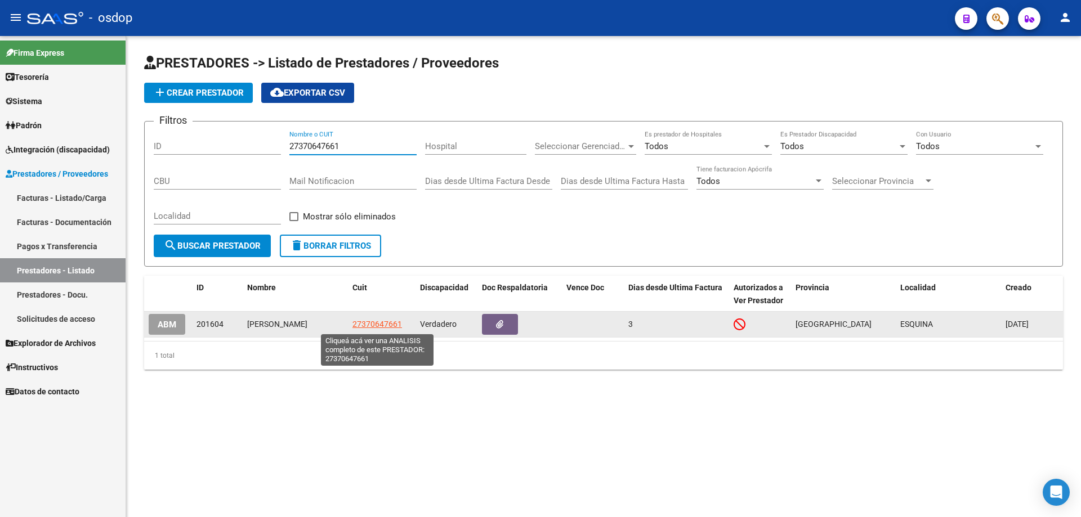
type input "27370647661"
click at [371, 327] on span "27370647661" at bounding box center [377, 324] width 50 height 9
type textarea "27370647661"
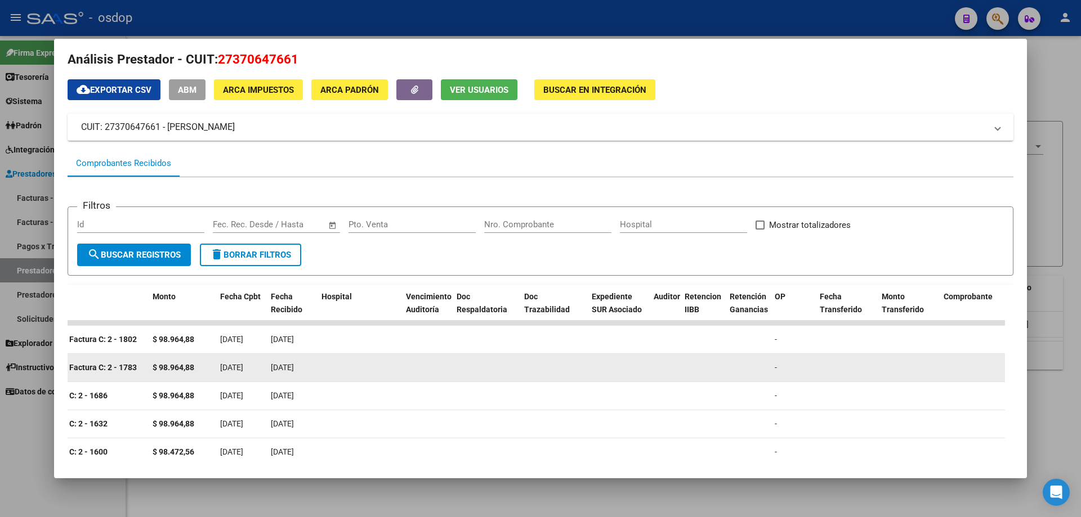
scroll to position [0, 0]
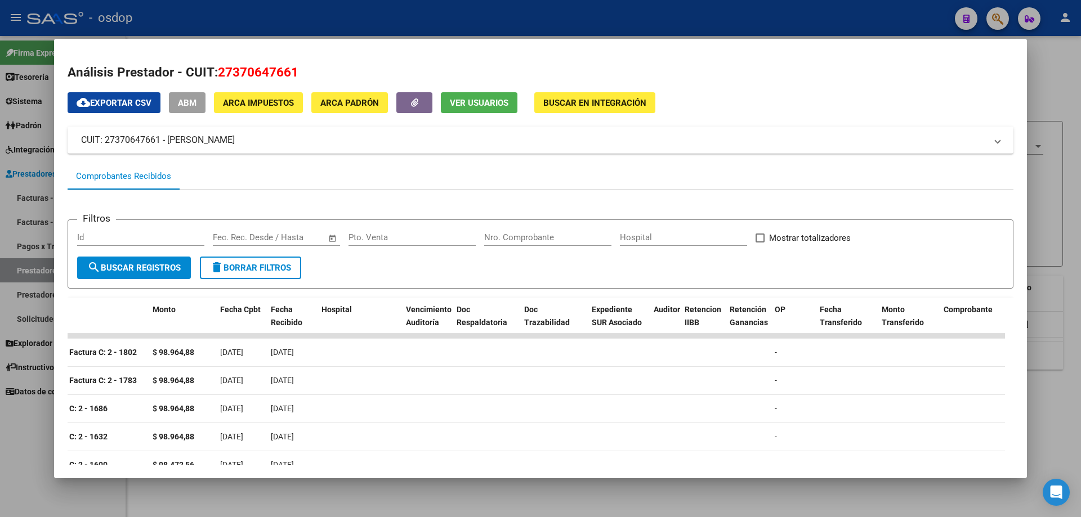
click at [477, 103] on span "Ver Usuarios" at bounding box center [479, 103] width 59 height 10
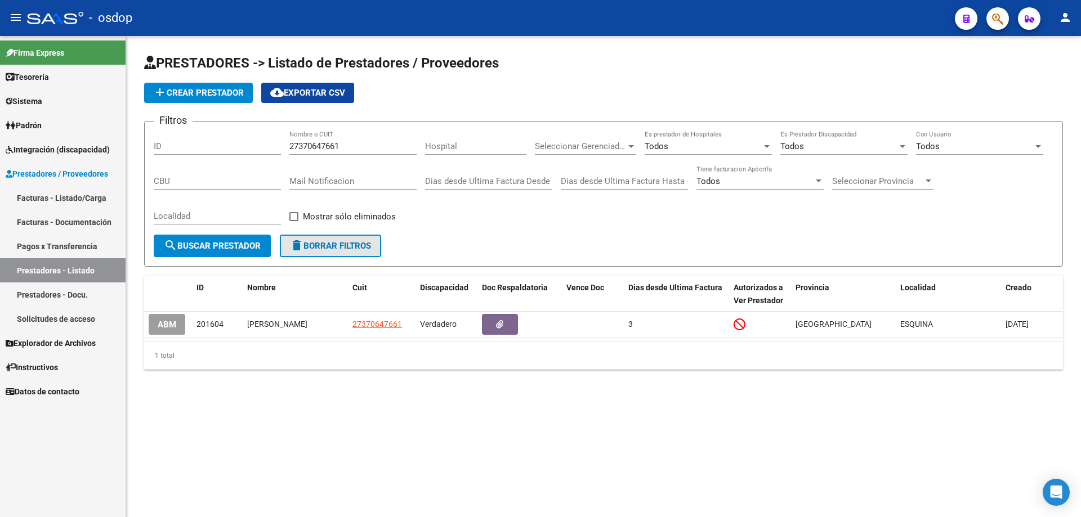
drag, startPoint x: 326, startPoint y: 248, endPoint x: 325, endPoint y: 239, distance: 8.6
click at [326, 247] on span "delete Borrar Filtros" at bounding box center [330, 246] width 81 height 10
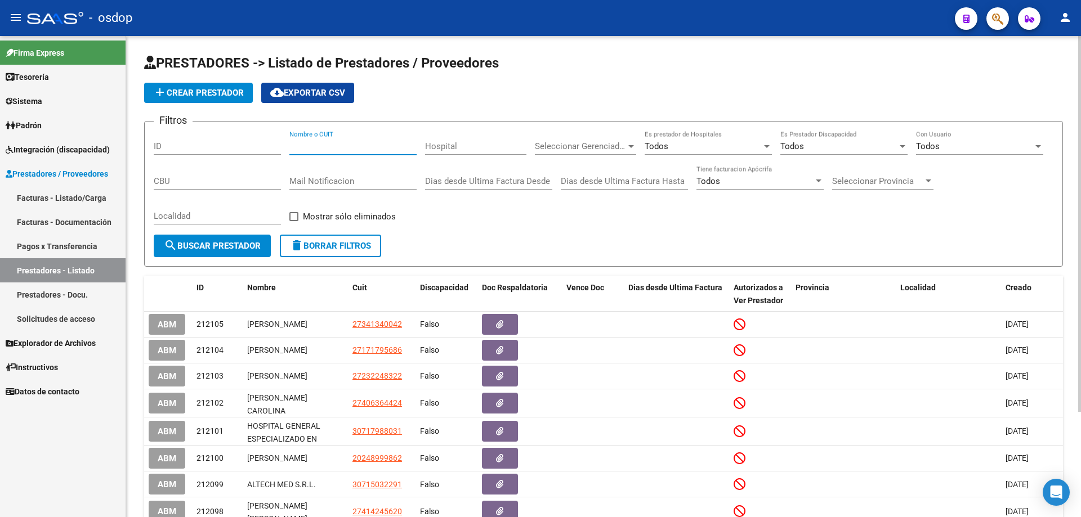
click at [290, 144] on input "Nombre o CUIT" at bounding box center [352, 146] width 127 height 10
paste input "27360251360"
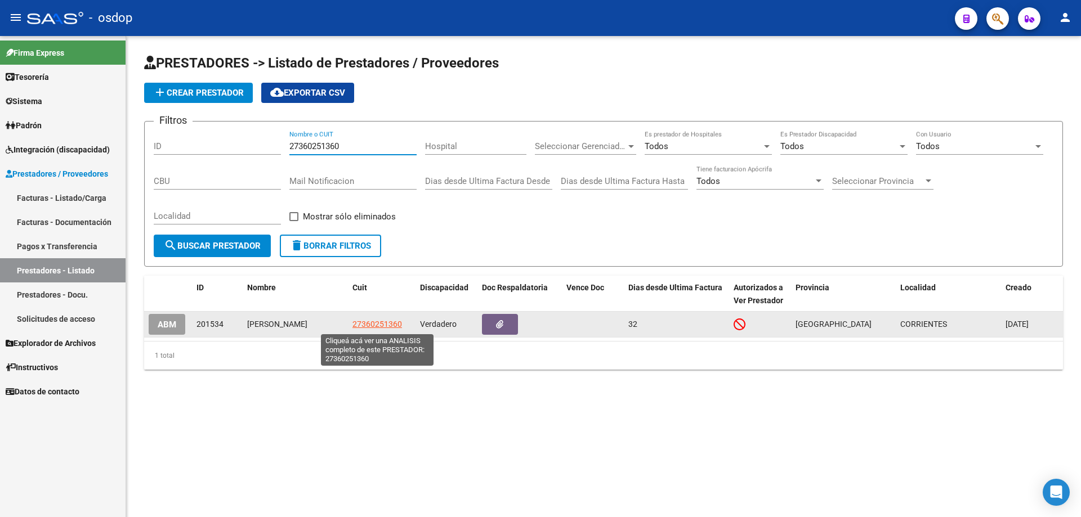
type input "27360251360"
click at [377, 326] on span "27360251360" at bounding box center [377, 324] width 50 height 9
type textarea "27360251360"
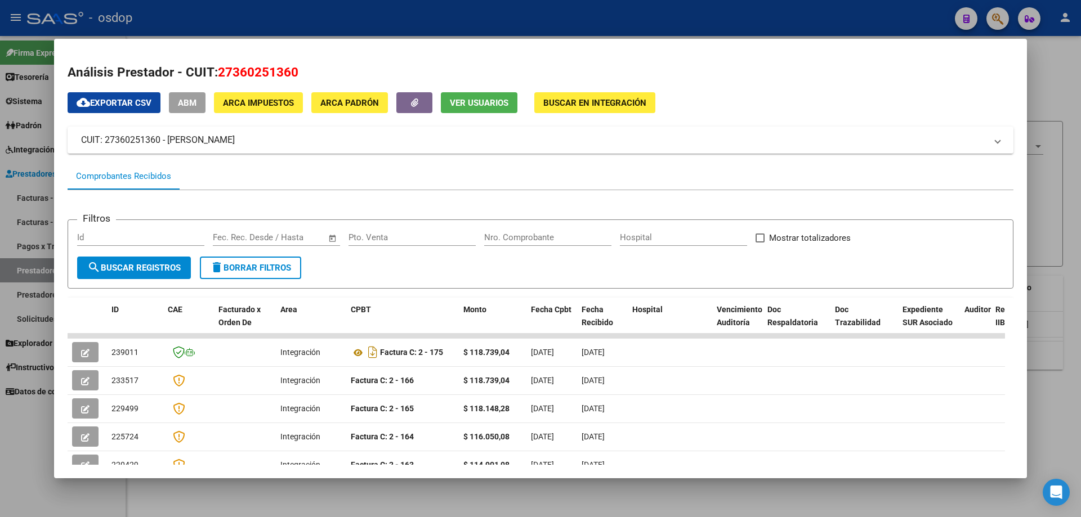
click at [469, 97] on button "Ver Usuarios" at bounding box center [479, 102] width 77 height 21
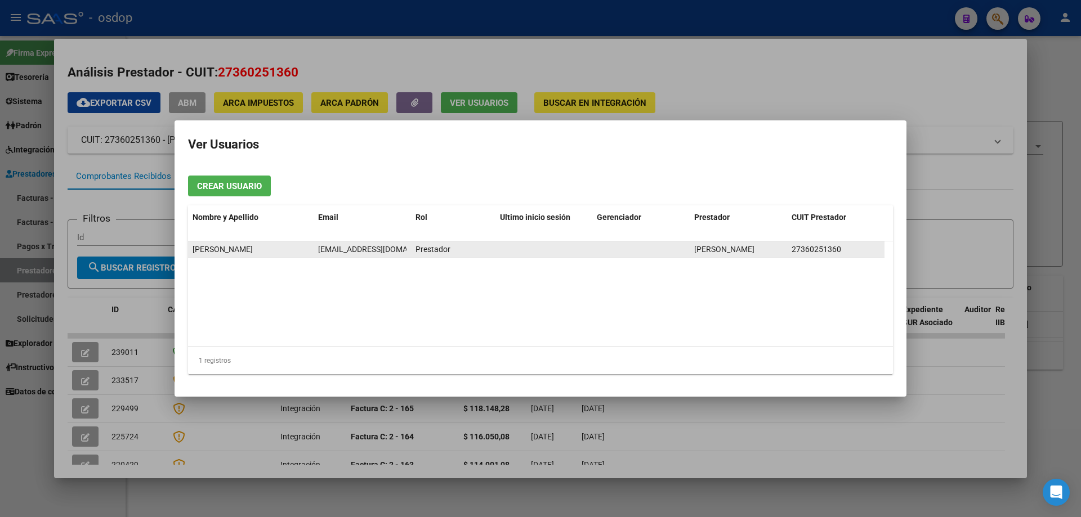
scroll to position [0, 13]
drag, startPoint x: 319, startPoint y: 248, endPoint x: 404, endPoint y: 250, distance: 85.6
click at [404, 250] on span "[EMAIL_ADDRESS][DOMAIN_NAME]" at bounding box center [367, 249] width 125 height 9
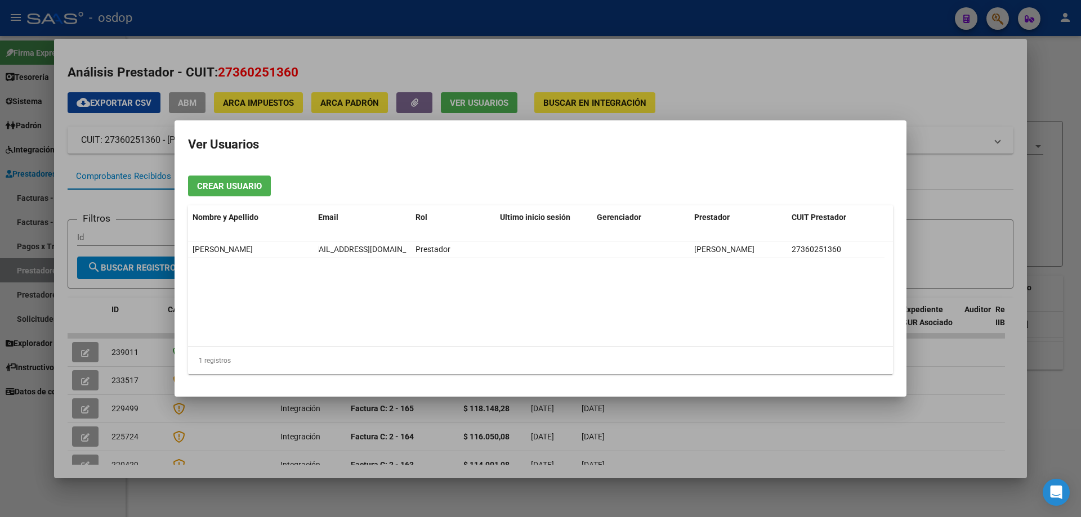
copy span "[EMAIL_ADDRESS][DOMAIN_NAME]"
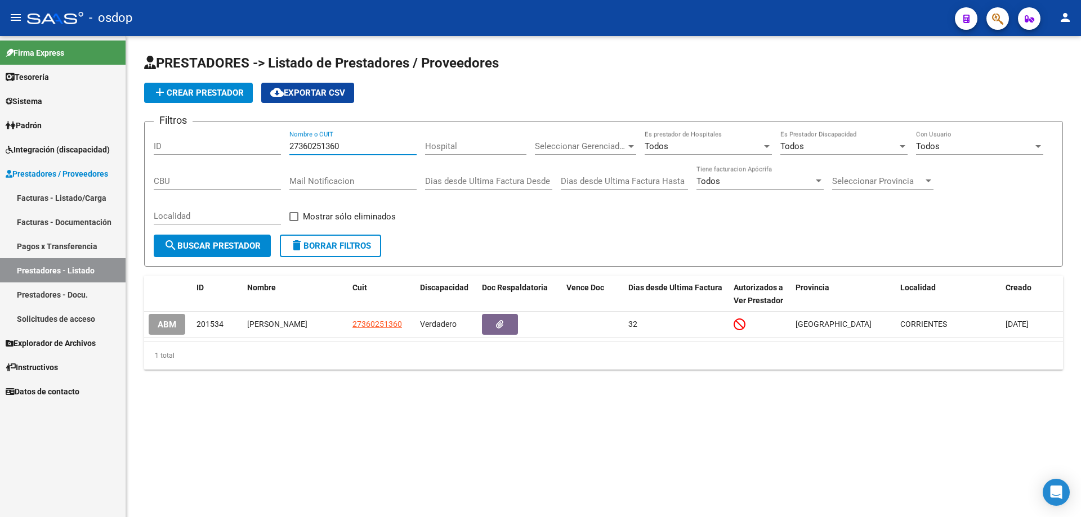
drag, startPoint x: 338, startPoint y: 146, endPoint x: 274, endPoint y: 146, distance: 64.2
click at [274, 146] on div "Filtros ID 27360251360 Nombre o CUIT Hospital Seleccionar Gerenciador Seleccion…" at bounding box center [603, 183] width 899 height 104
paste input "0366759035"
type input "20366759035"
click at [337, 249] on span "delete Borrar Filtros" at bounding box center [330, 246] width 81 height 10
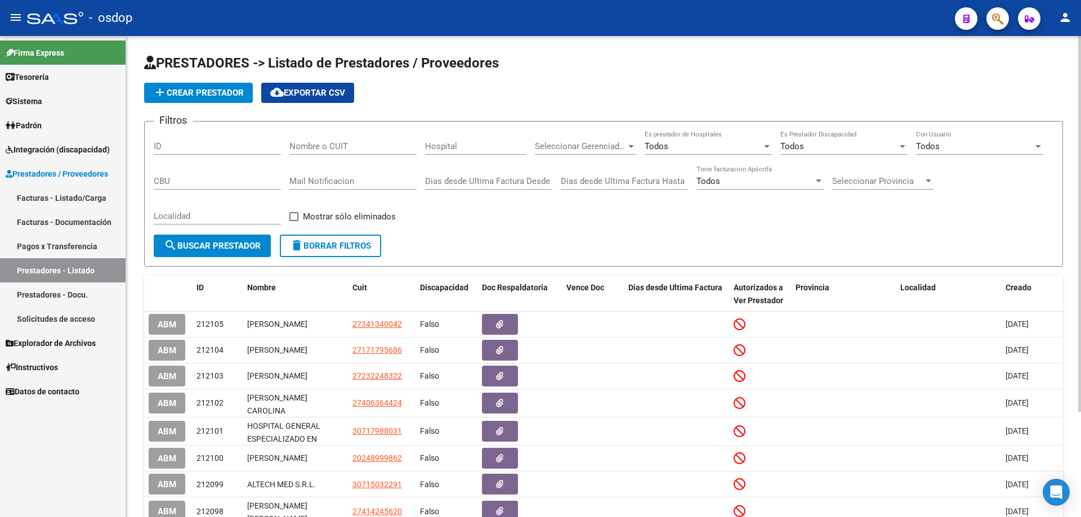
click at [289, 144] on div "Filtros ID Nombre o CUIT Hospital Seleccionar Gerenciador Seleccionar Gerenciad…" at bounding box center [603, 183] width 899 height 104
click at [290, 145] on input "Nombre o CUIT" at bounding box center [352, 146] width 127 height 10
paste input "20366759035"
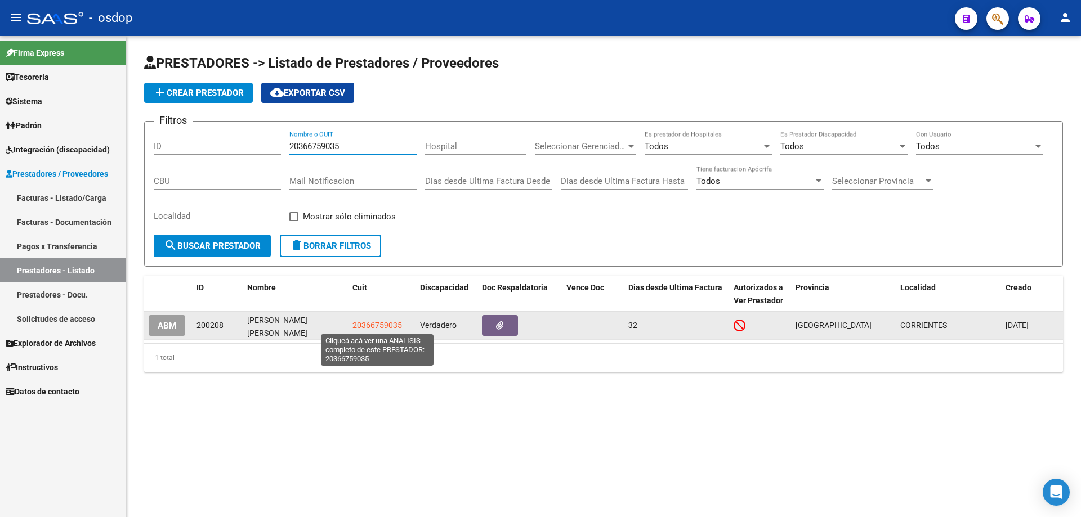
type input "20366759035"
click at [380, 329] on span "20366759035" at bounding box center [377, 325] width 50 height 9
type textarea "20366759035"
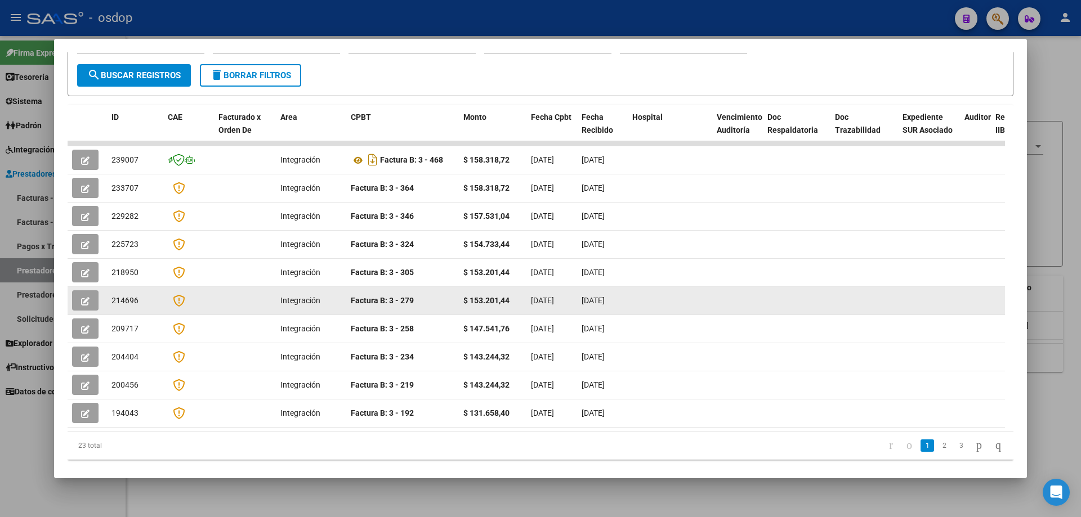
scroll to position [24, 0]
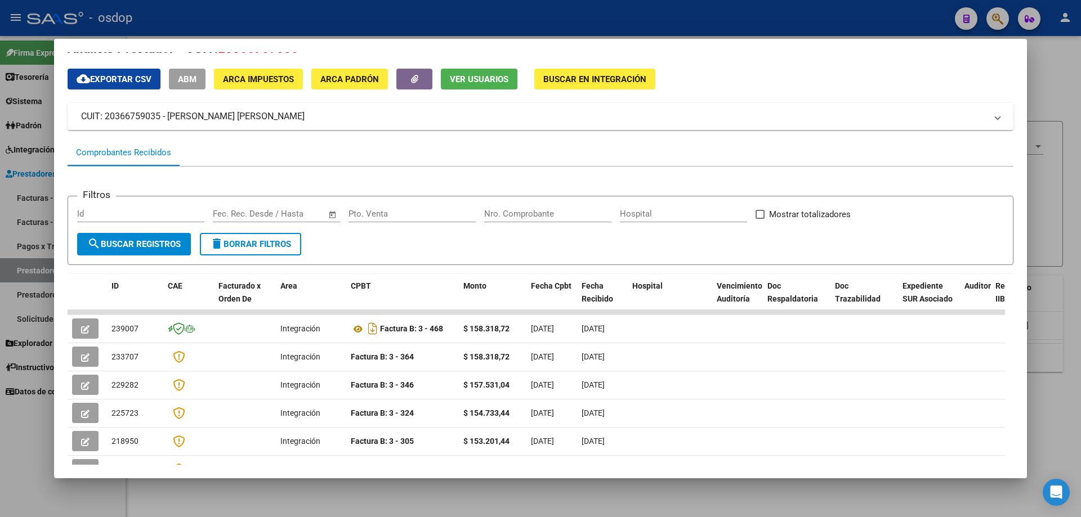
click at [475, 77] on span "Ver Usuarios" at bounding box center [479, 79] width 59 height 10
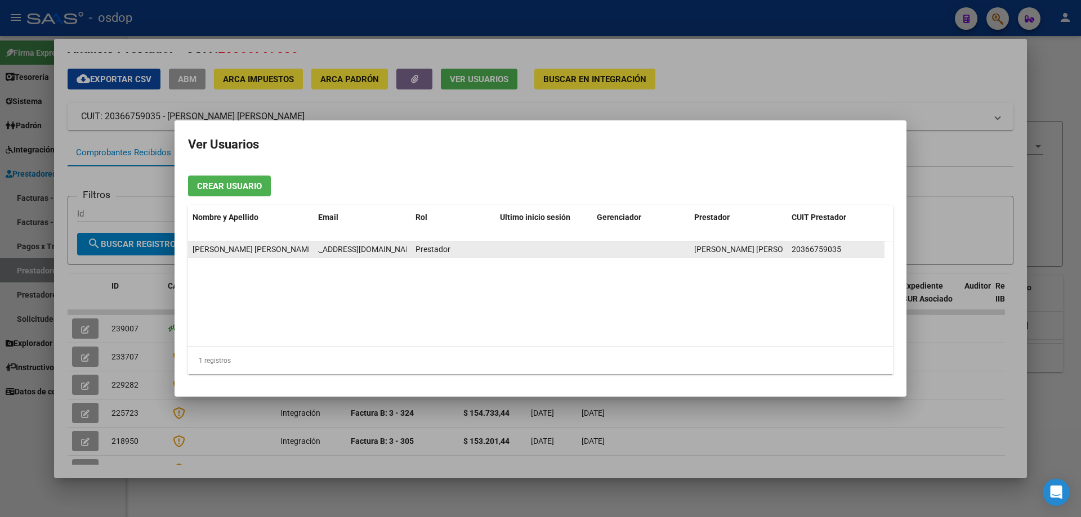
scroll to position [0, 38]
drag, startPoint x: 317, startPoint y: 250, endPoint x: 413, endPoint y: 249, distance: 95.1
click at [413, 249] on div "[PERSON_NAME] [PERSON_NAME] , [EMAIL_ADDRESS][DOMAIN_NAME] Prestador [PERSON_NA…" at bounding box center [536, 249] width 696 height 17
copy span "[EMAIL_ADDRESS][DOMAIN_NAME]"
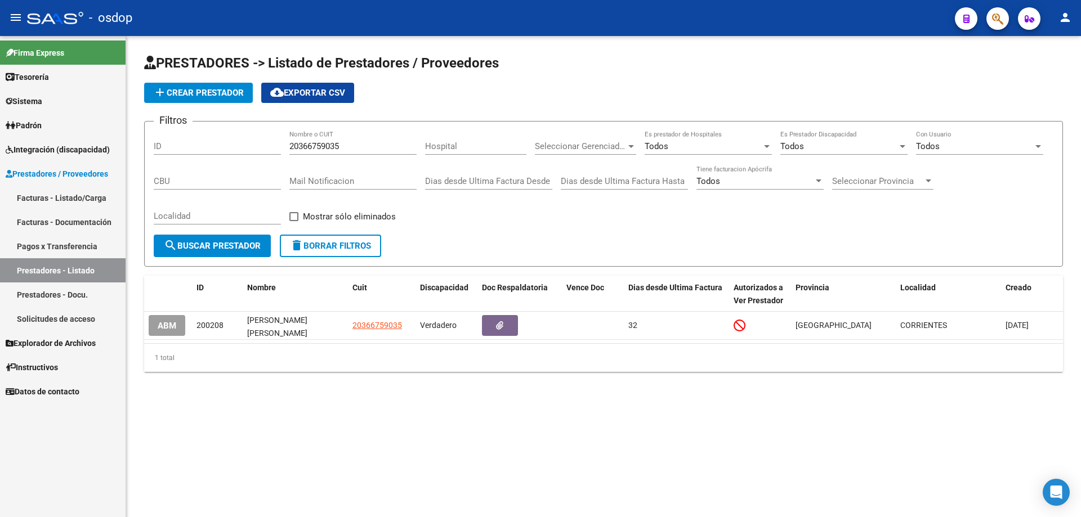
click at [306, 239] on button "delete Borrar Filtros" at bounding box center [330, 246] width 101 height 23
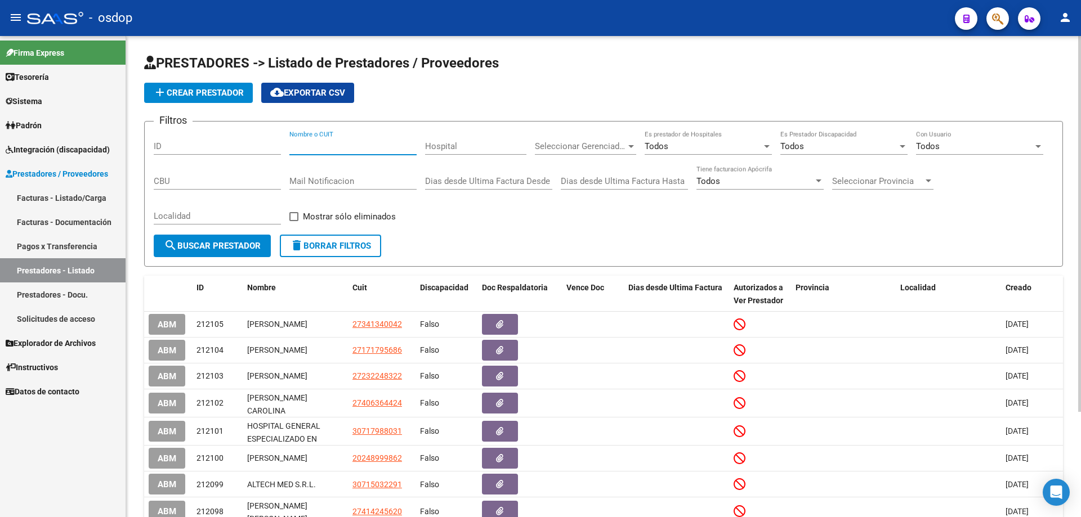
click at [289, 145] on input "Nombre o CUIT" at bounding box center [352, 146] width 127 height 10
paste input "27325160050"
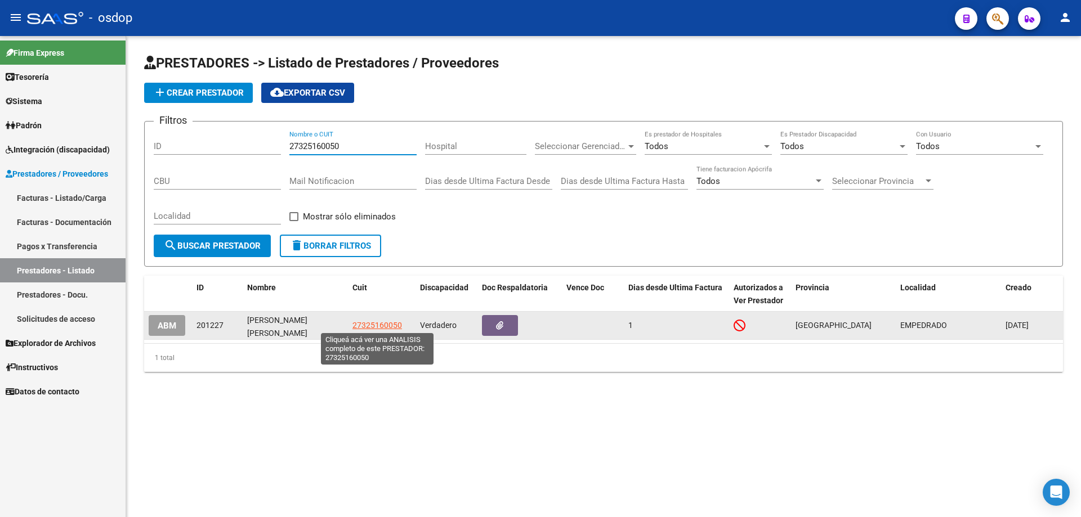
type input "27325160050"
click at [380, 323] on span "27325160050" at bounding box center [377, 325] width 50 height 9
type textarea "27325160050"
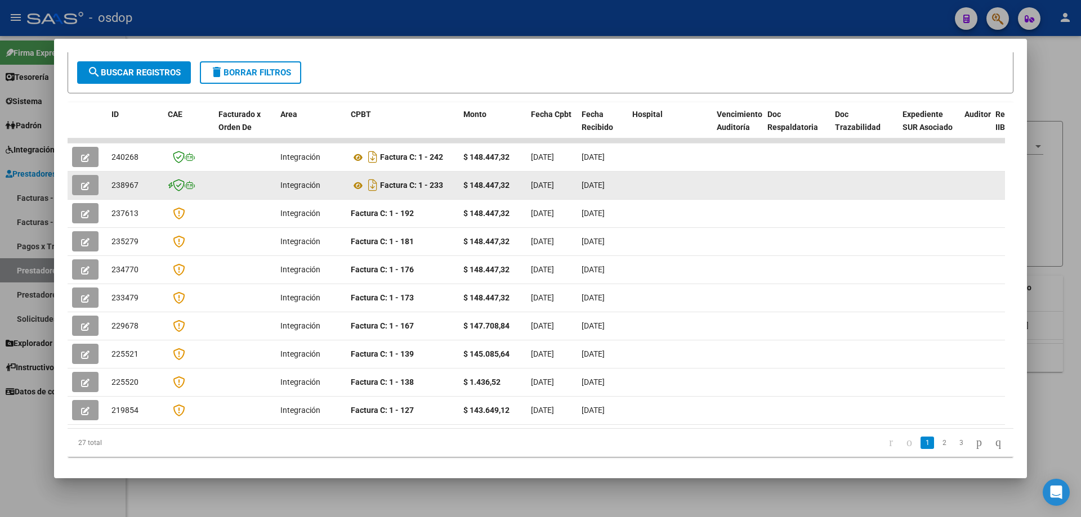
scroll to position [0, 0]
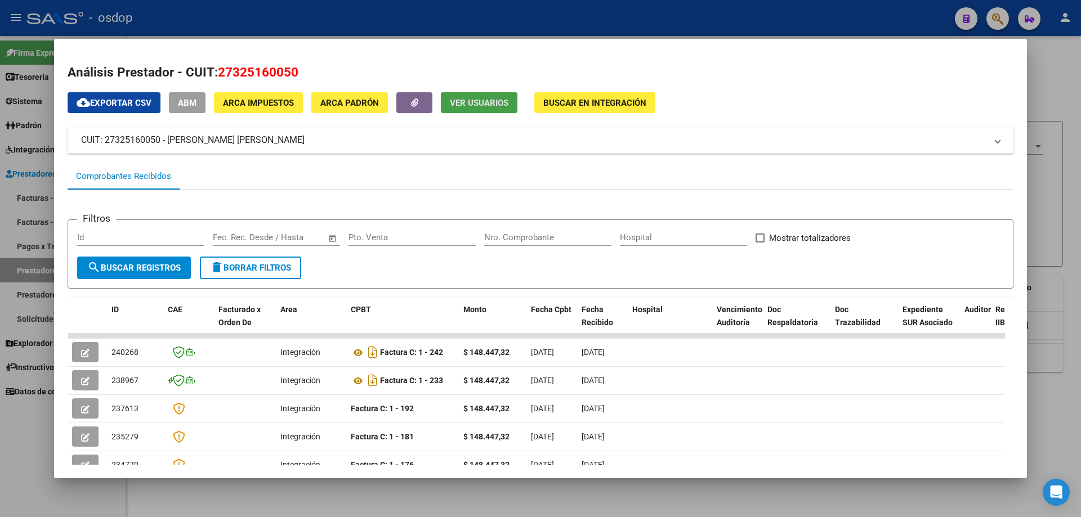
click at [474, 103] on span "Ver Usuarios" at bounding box center [479, 103] width 59 height 10
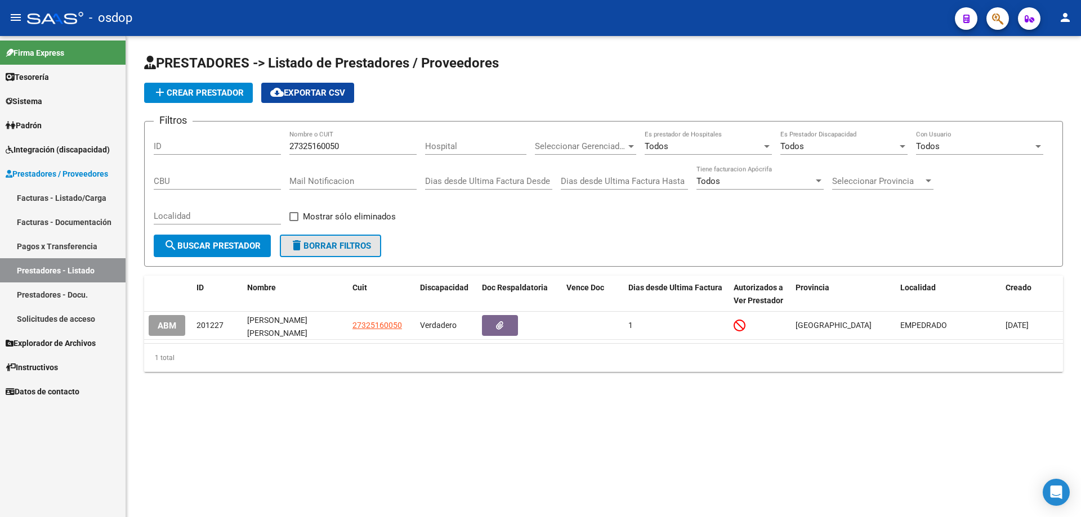
click at [316, 248] on span "delete Borrar Filtros" at bounding box center [330, 246] width 81 height 10
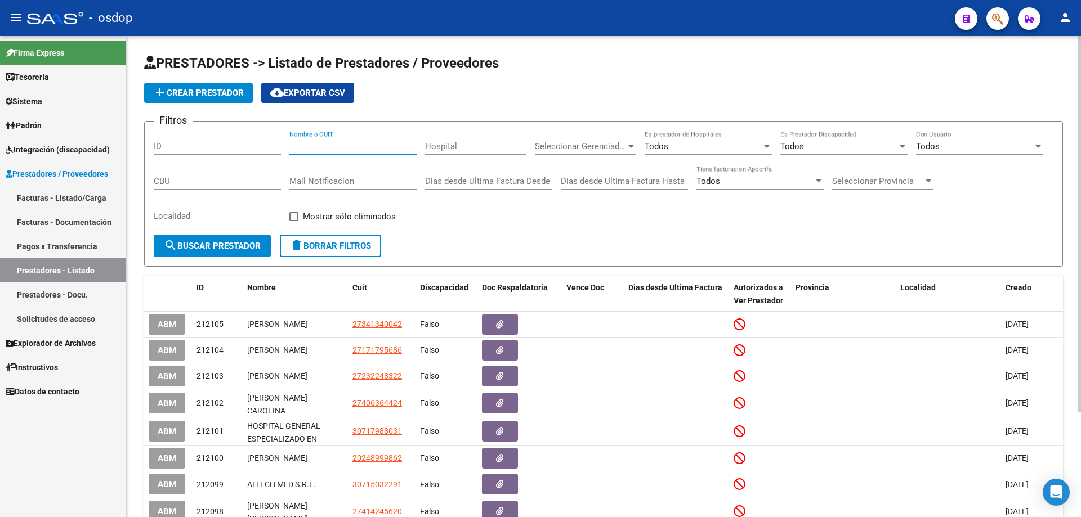
click at [290, 147] on input "Nombre o CUIT" at bounding box center [352, 146] width 127 height 10
paste input "27252073464"
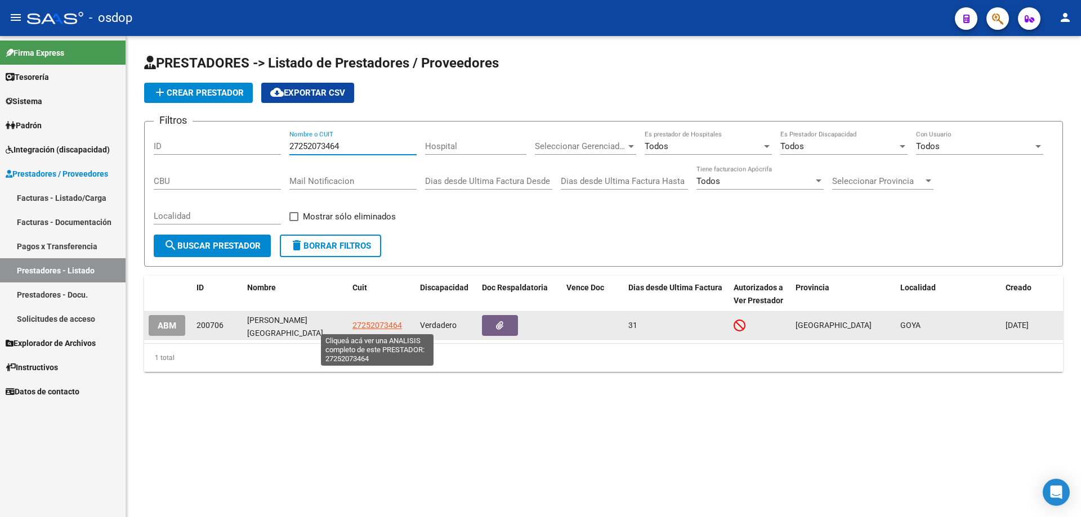
type input "27252073464"
click at [374, 326] on span "27252073464" at bounding box center [377, 325] width 50 height 9
type textarea "27252073464"
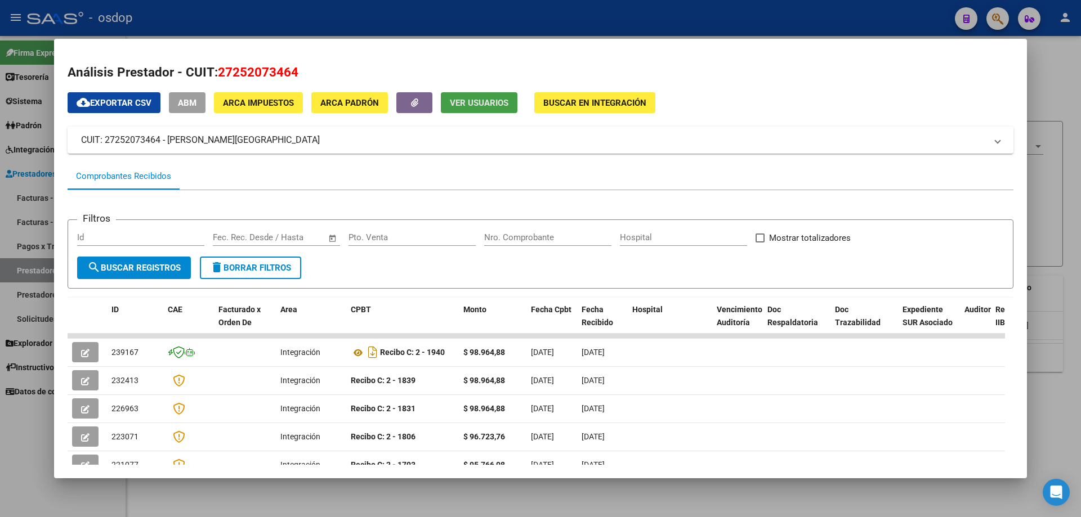
click at [472, 99] on span "Ver Usuarios" at bounding box center [479, 103] width 59 height 10
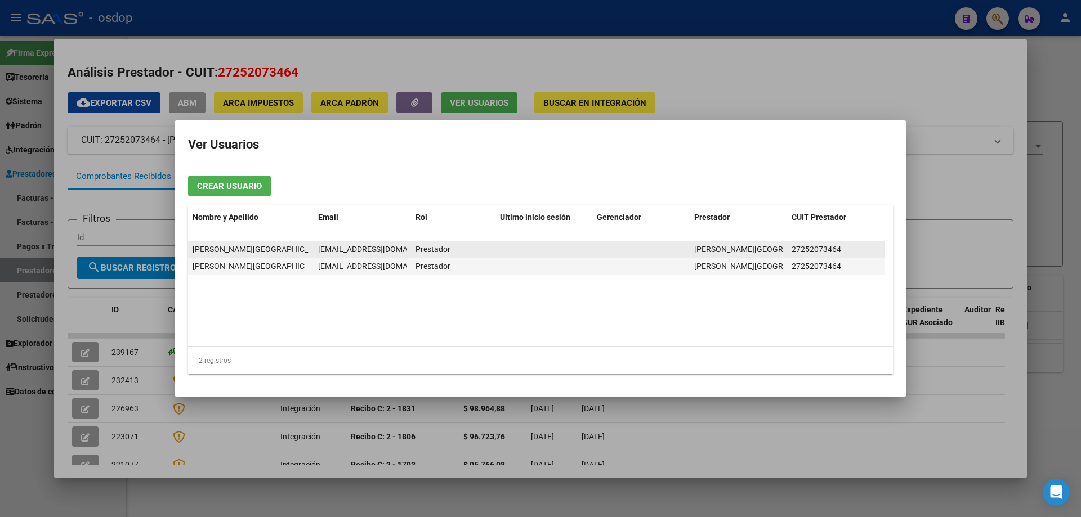
scroll to position [0, 19]
drag, startPoint x: 319, startPoint y: 250, endPoint x: 410, endPoint y: 253, distance: 91.2
click at [410, 253] on datatable-body-cell "[EMAIL_ADDRESS][DOMAIN_NAME]" at bounding box center [362, 249] width 97 height 16
copy span "[EMAIL_ADDRESS][DOMAIN_NAME]"
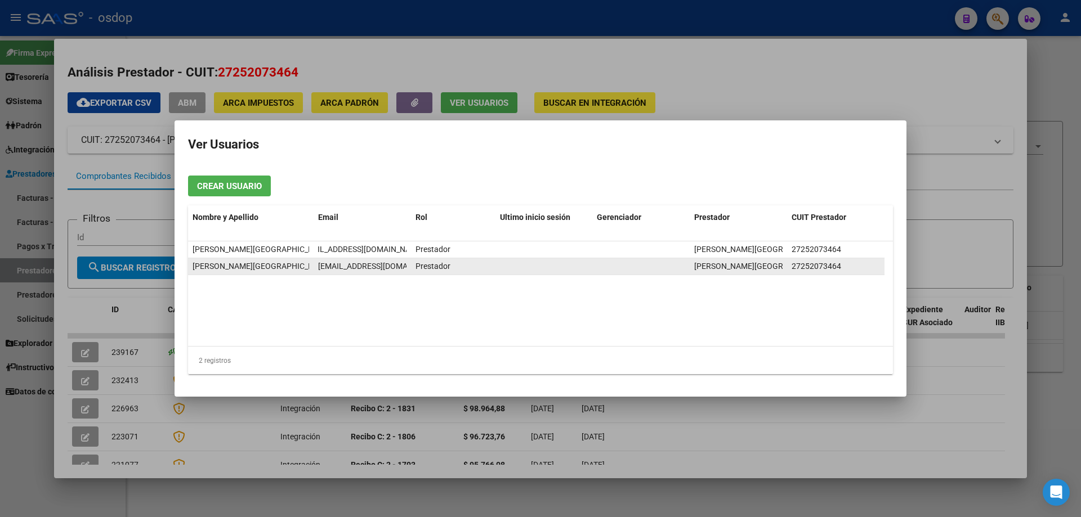
scroll to position [0, 10]
drag, startPoint x: 317, startPoint y: 266, endPoint x: 407, endPoint y: 268, distance: 90.1
click at [407, 268] on datatable-body-cell "[EMAIL_ADDRESS][DOMAIN_NAME]" at bounding box center [362, 266] width 97 height 16
copy span "[EMAIL_ADDRESS][DOMAIN_NAME]"
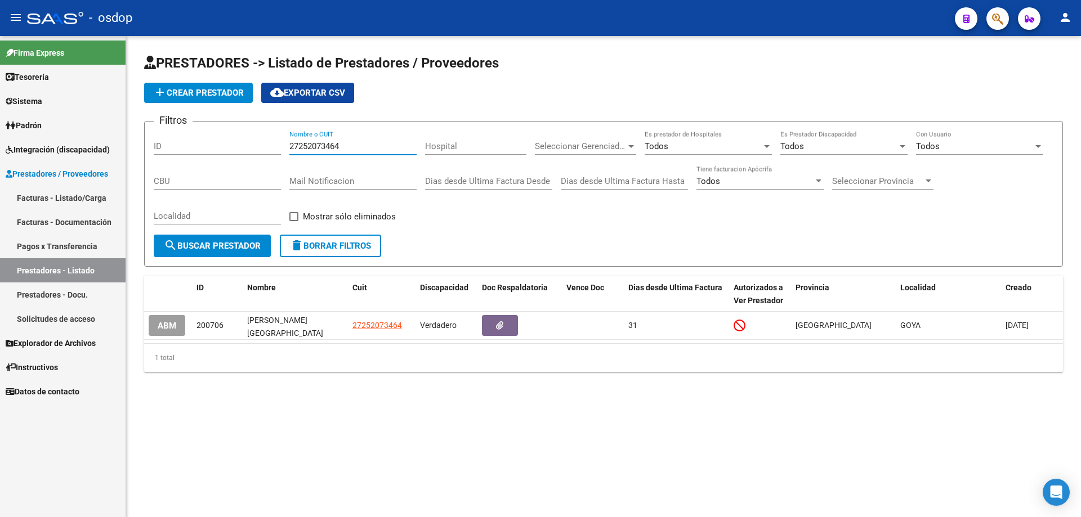
drag, startPoint x: 342, startPoint y: 146, endPoint x: 277, endPoint y: 148, distance: 64.8
click at [277, 148] on div "Filtros ID 27252073464 Nombre o CUIT Hospital Seleccionar Gerenciador Seleccion…" at bounding box center [603, 183] width 899 height 104
paste input "326478348"
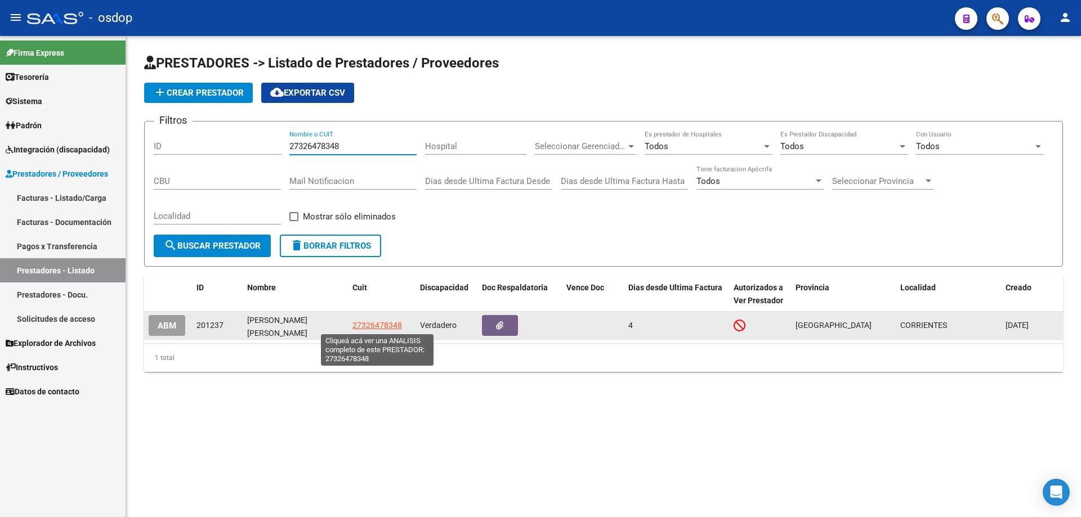
type input "27326478348"
click at [380, 328] on span "27326478348" at bounding box center [377, 325] width 50 height 9
type textarea "27326478348"
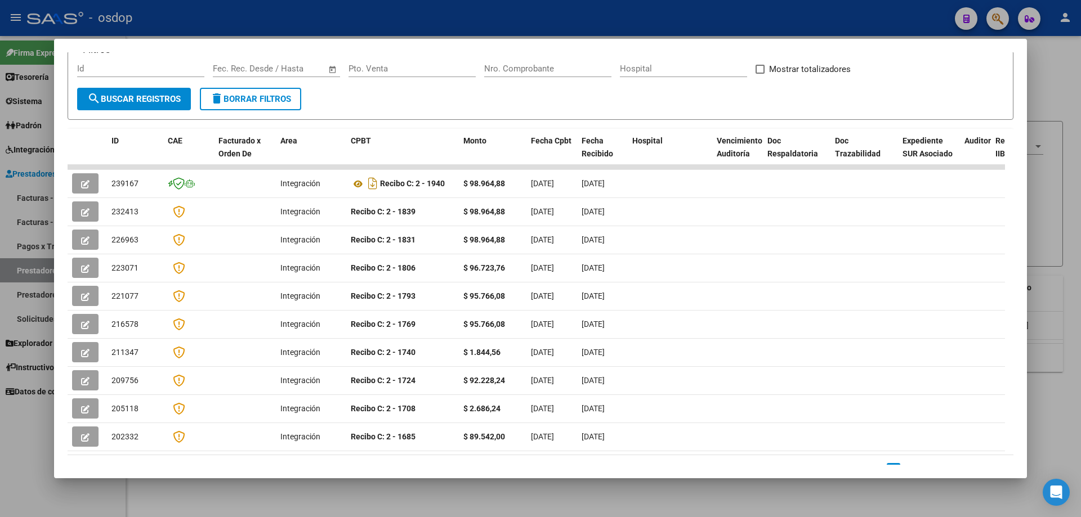
scroll to position [0, 0]
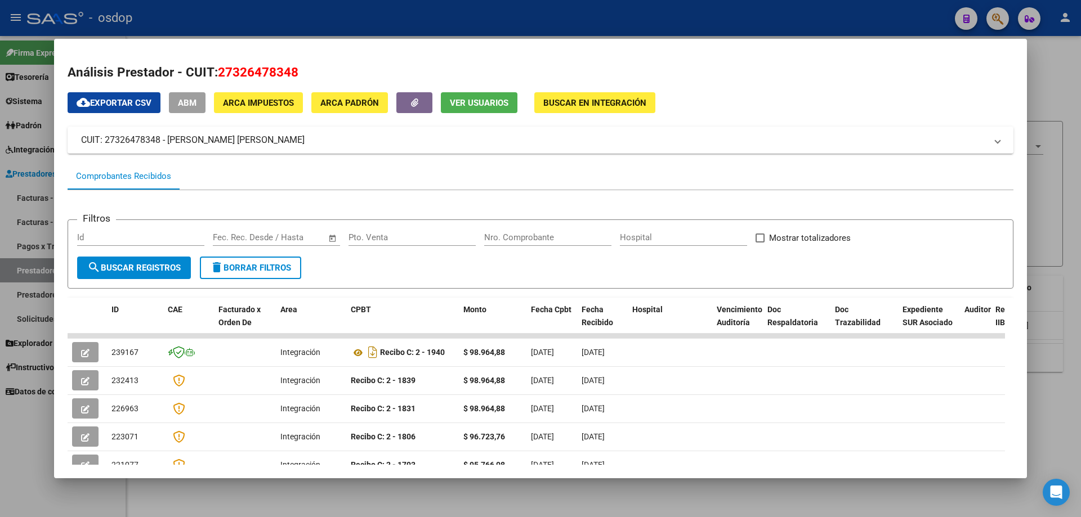
click at [464, 97] on button "Ver Usuarios" at bounding box center [479, 102] width 77 height 21
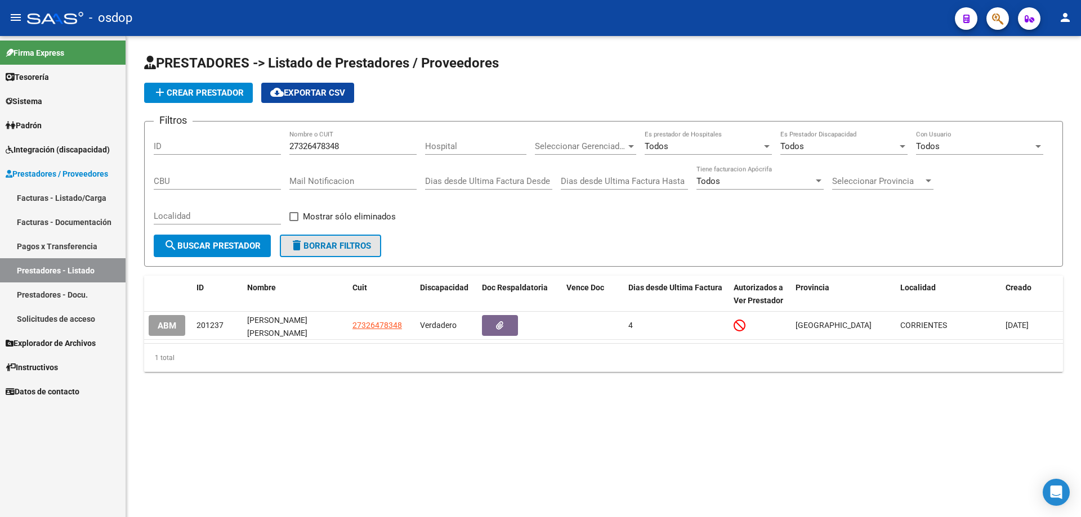
drag, startPoint x: 325, startPoint y: 252, endPoint x: 323, endPoint y: 239, distance: 13.1
click at [324, 250] on button "delete Borrar Filtros" at bounding box center [330, 246] width 101 height 23
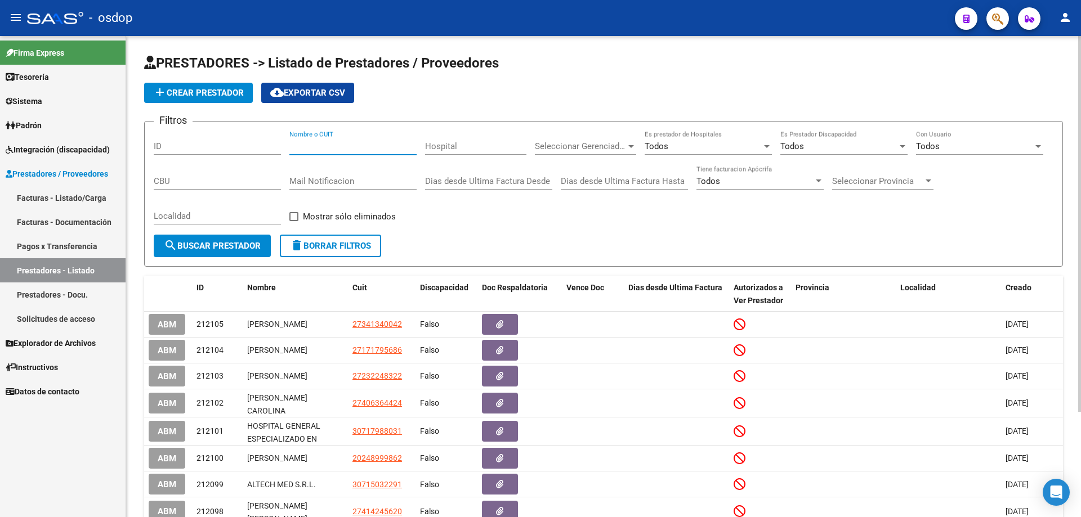
click at [290, 141] on input "Nombre o CUIT" at bounding box center [352, 146] width 127 height 10
paste input "27342080524"
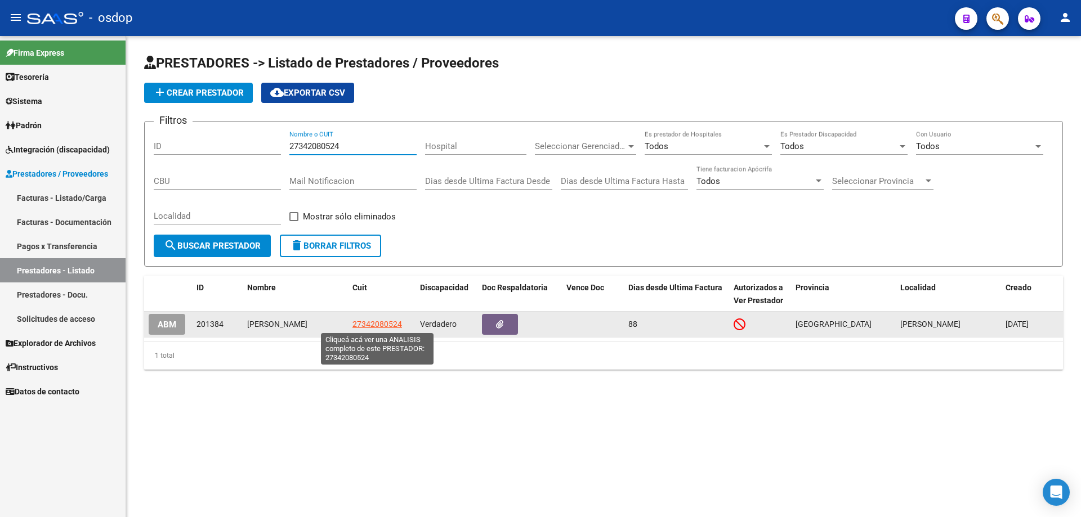
type input "27342080524"
click at [370, 324] on span "27342080524" at bounding box center [377, 324] width 50 height 9
type textarea "27342080524"
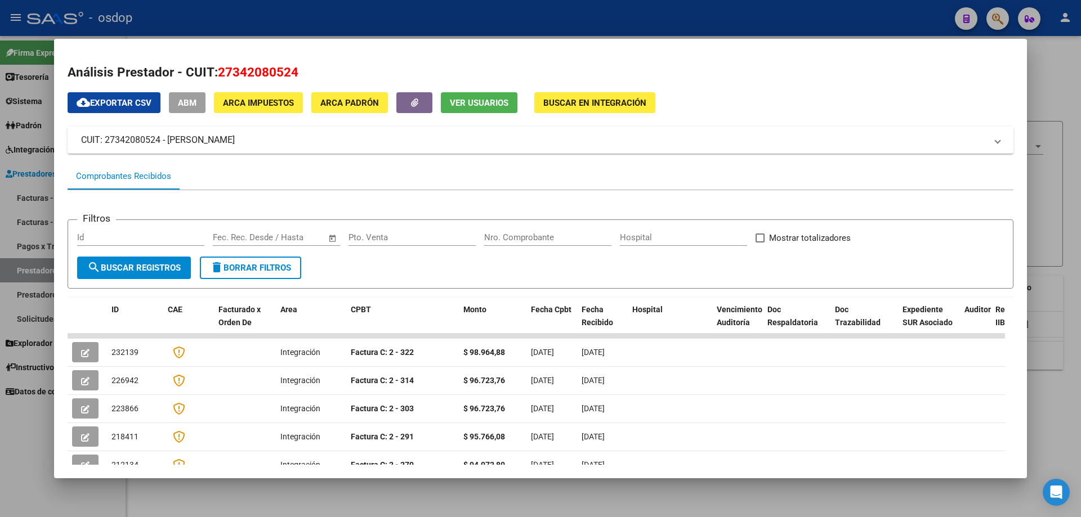
click at [470, 108] on span "Ver Usuarios" at bounding box center [479, 103] width 59 height 10
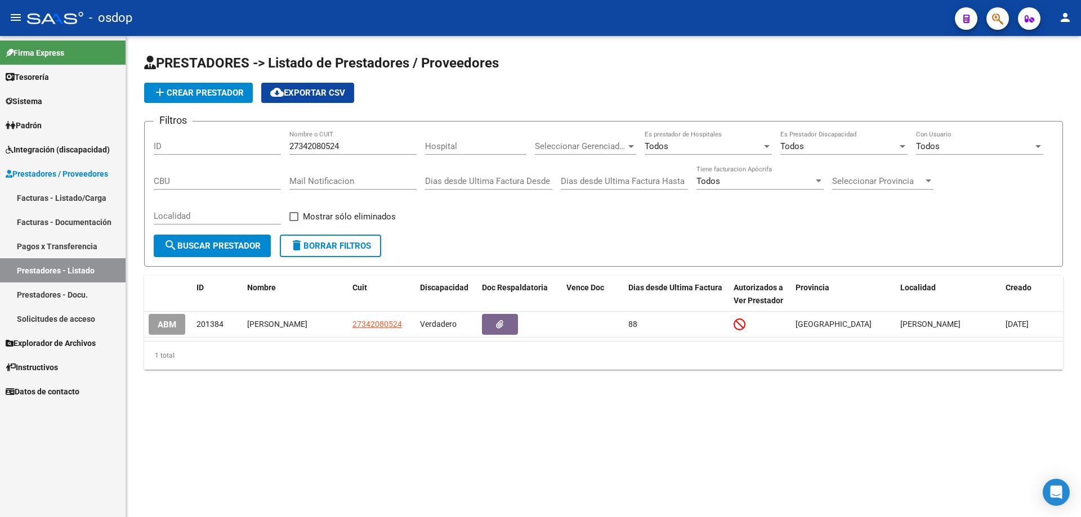
drag, startPoint x: 321, startPoint y: 245, endPoint x: 329, endPoint y: 234, distance: 13.7
click at [321, 244] on span "delete Borrar Filtros" at bounding box center [330, 246] width 81 height 10
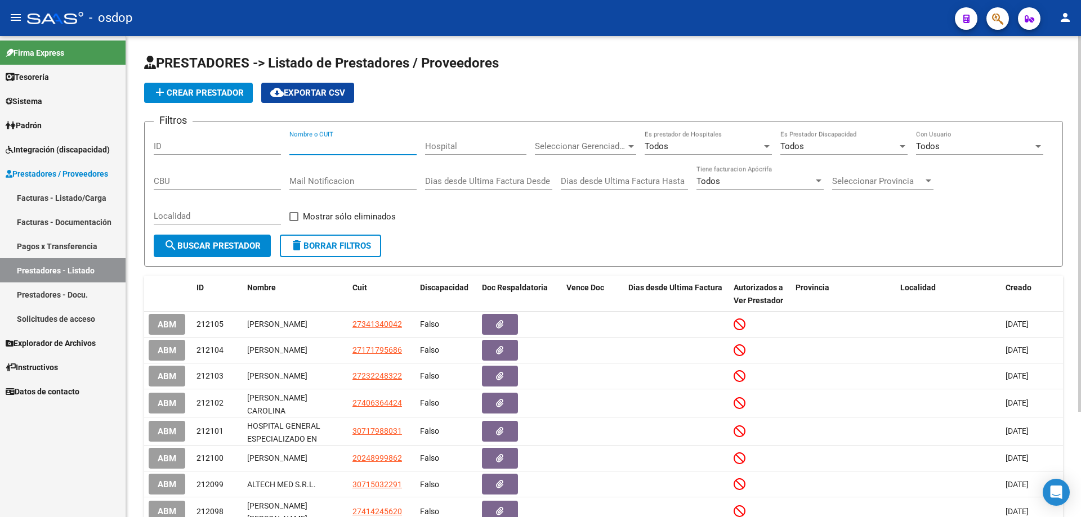
click at [290, 146] on input "Nombre o CUIT" at bounding box center [352, 146] width 127 height 10
paste input "20247712306"
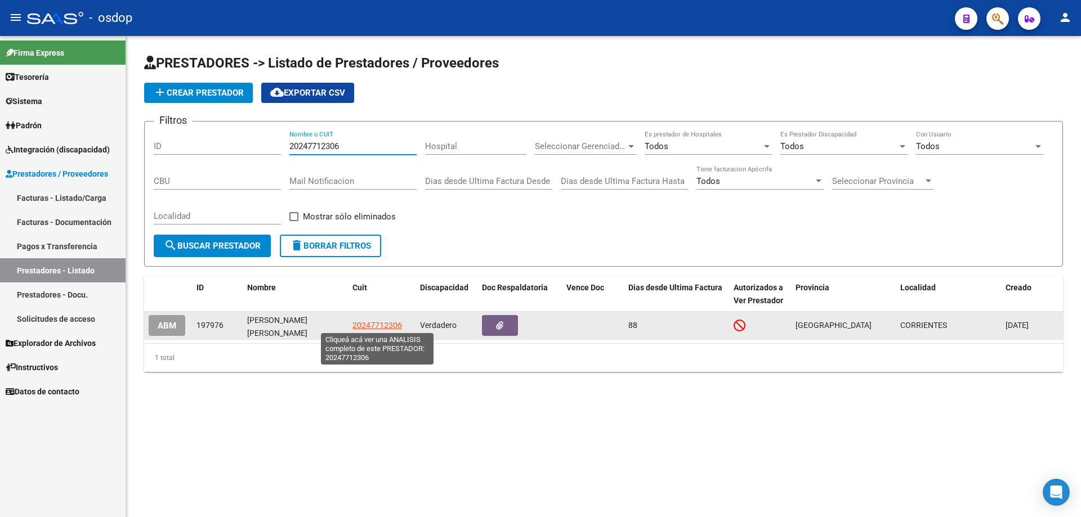
type input "20247712306"
click at [380, 323] on span "20247712306" at bounding box center [377, 325] width 50 height 9
type textarea "20247712306"
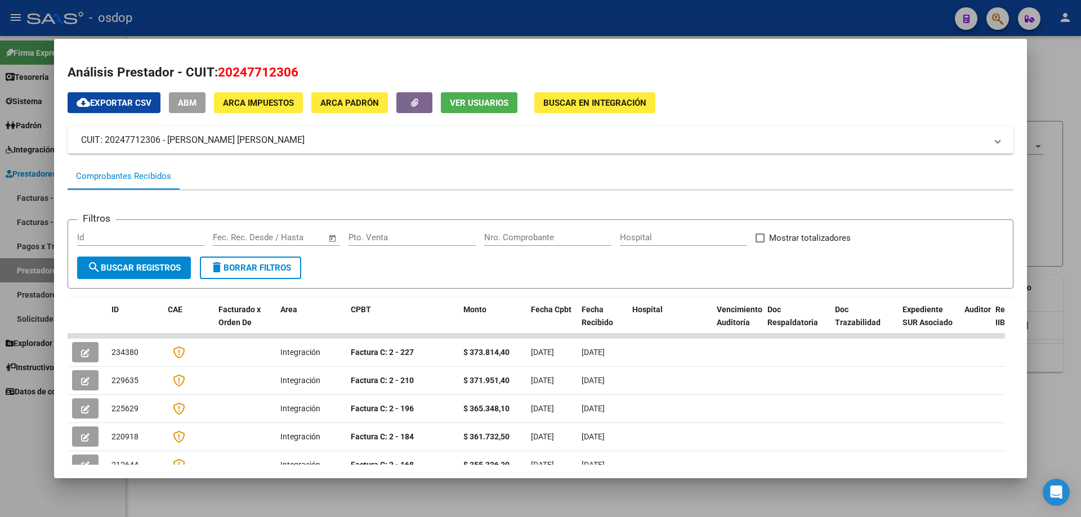
click at [483, 102] on span "Ver Usuarios" at bounding box center [479, 103] width 59 height 10
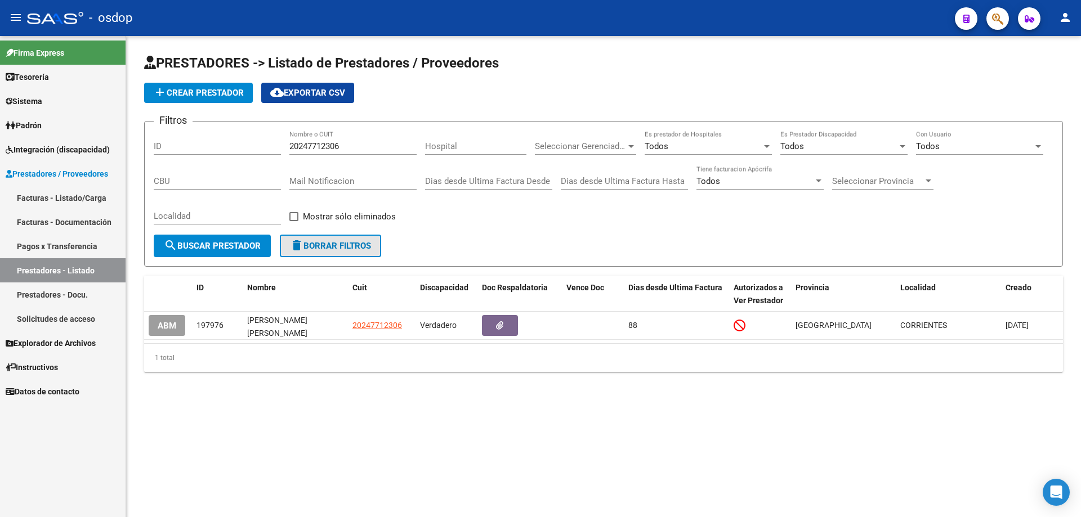
click at [331, 250] on span "delete Borrar Filtros" at bounding box center [330, 246] width 81 height 10
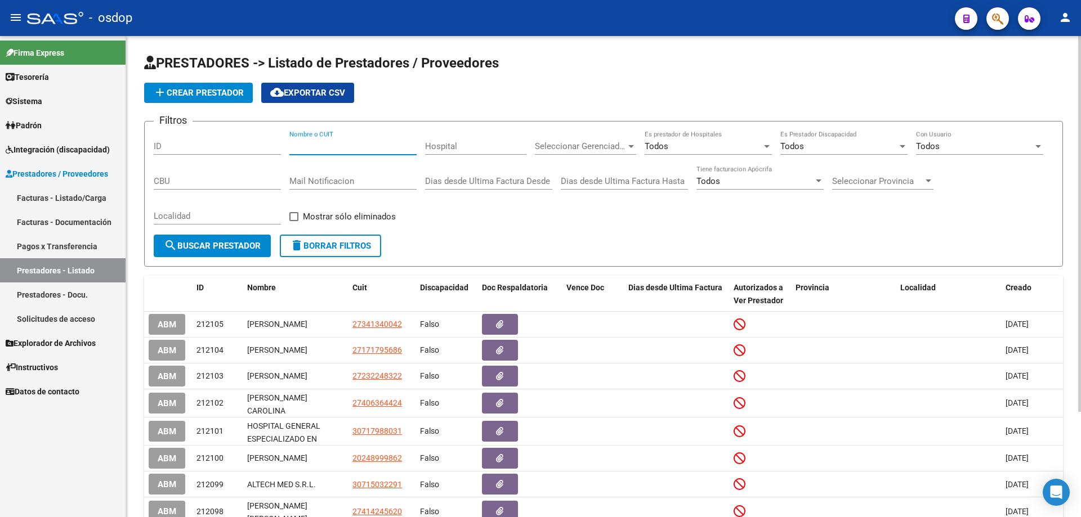
click at [291, 144] on input "Nombre o CUIT" at bounding box center [352, 146] width 127 height 10
paste input "27357013769"
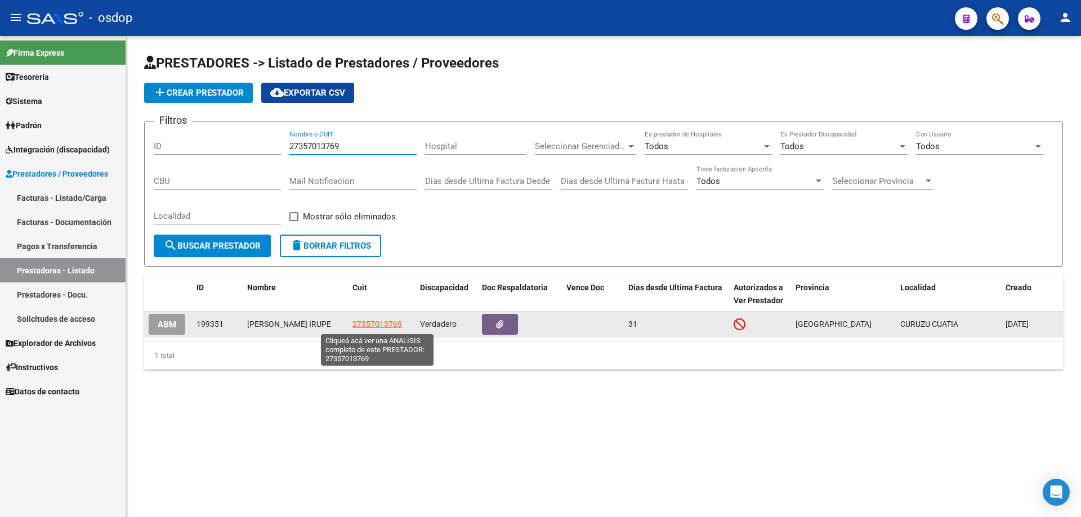
type input "27357013769"
click at [372, 323] on span "27357013769" at bounding box center [377, 324] width 50 height 9
type textarea "27357013769"
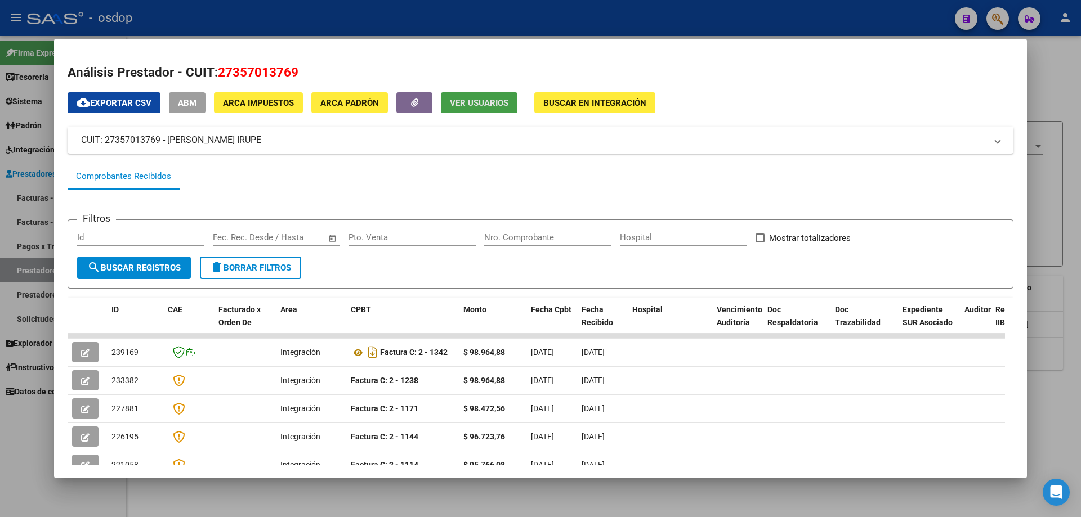
click at [474, 111] on button "Ver Usuarios" at bounding box center [479, 102] width 77 height 21
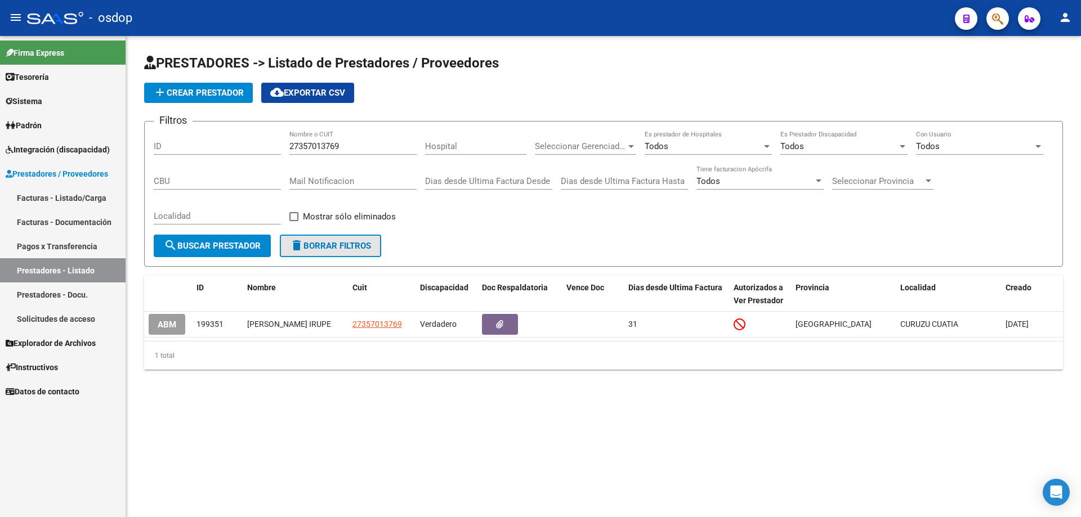
drag, startPoint x: 337, startPoint y: 250, endPoint x: 324, endPoint y: 209, distance: 43.1
click at [337, 248] on span "delete Borrar Filtros" at bounding box center [330, 246] width 81 height 10
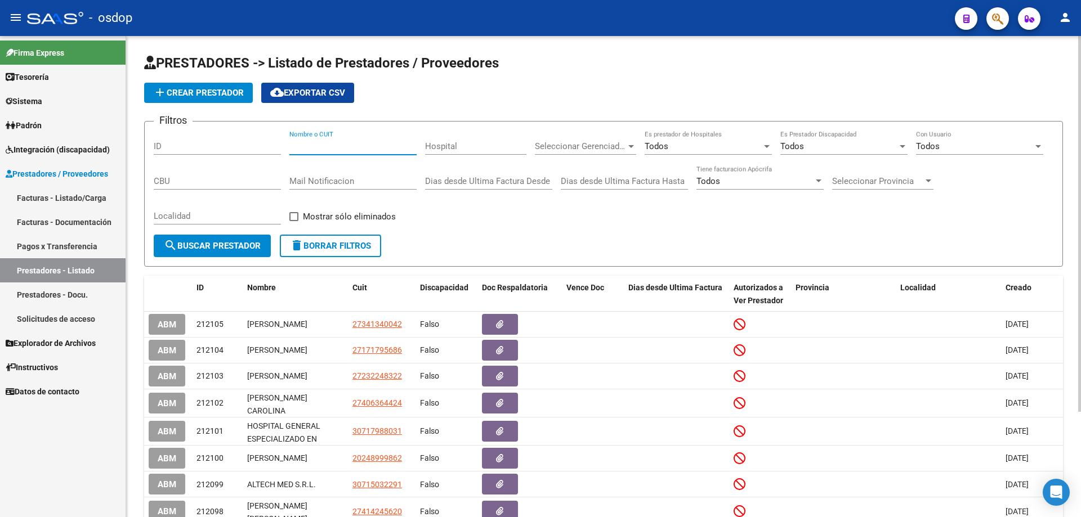
click at [291, 142] on input "Nombre o CUIT" at bounding box center [352, 146] width 127 height 10
paste input "30717317870"
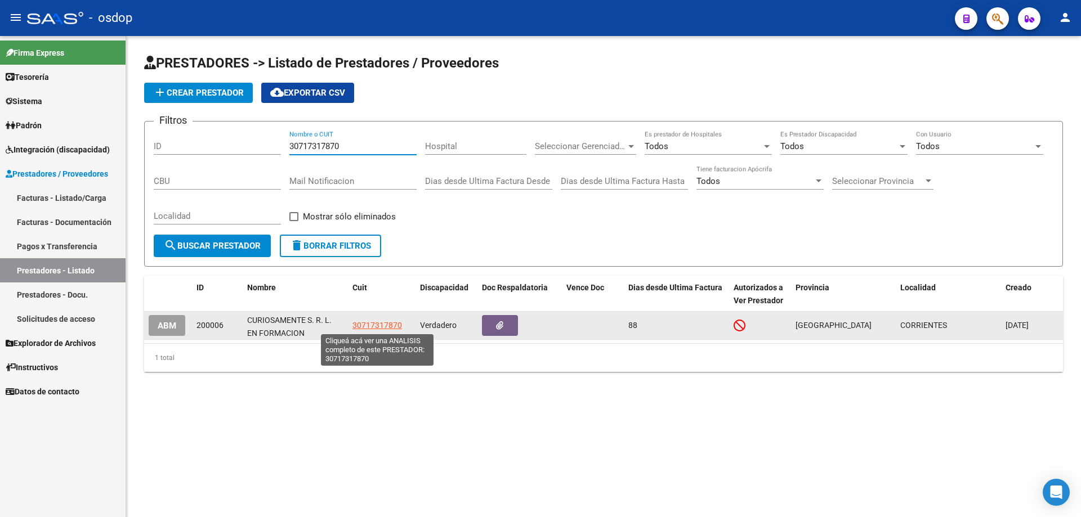
type input "30717317870"
click at [373, 327] on span "30717317870" at bounding box center [377, 325] width 50 height 9
type textarea "30717317870"
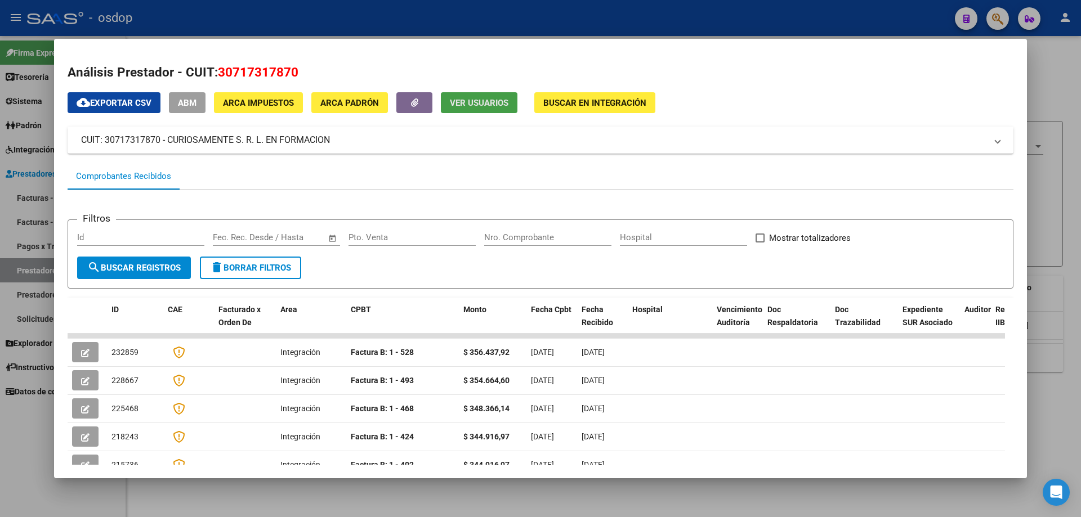
click at [464, 106] on span "Ver Usuarios" at bounding box center [479, 103] width 59 height 10
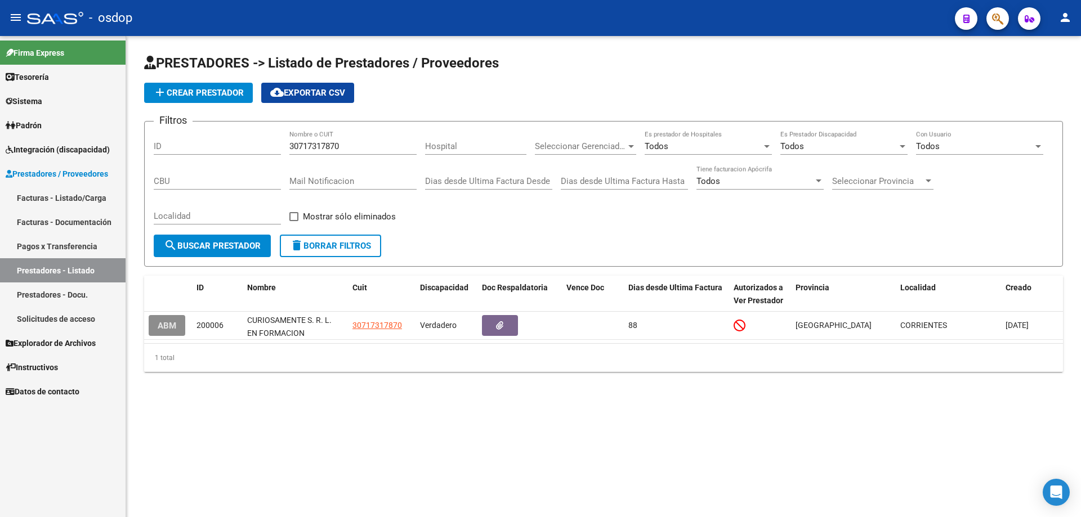
click at [168, 325] on span "ABM" at bounding box center [167, 326] width 19 height 10
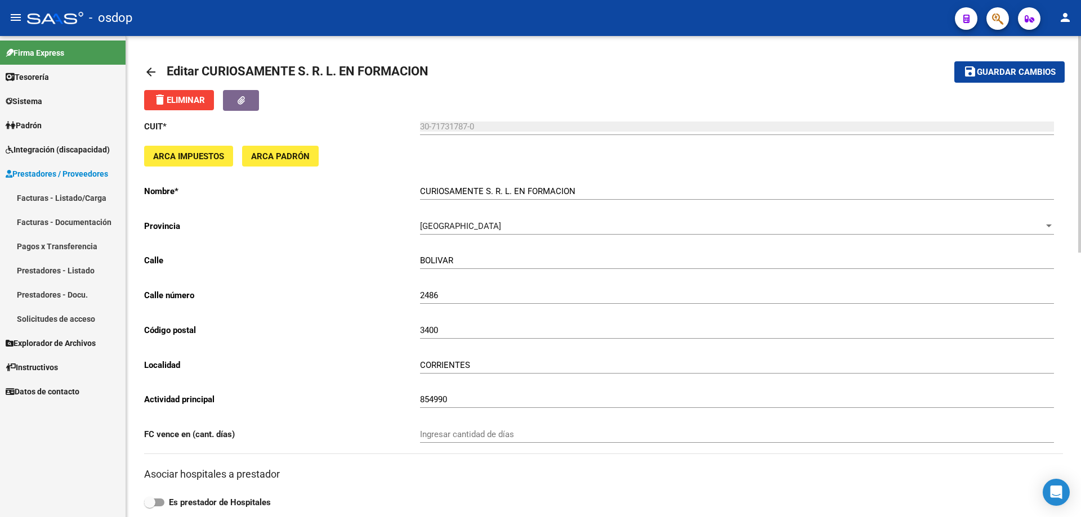
click at [150, 71] on mat-icon "arrow_back" at bounding box center [151, 72] width 14 height 14
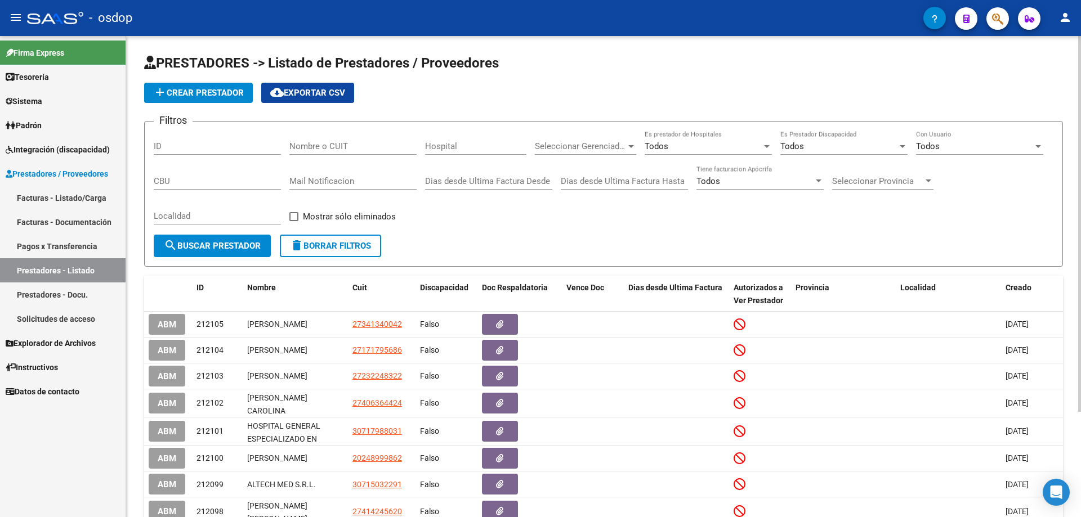
click at [333, 247] on span "delete Borrar Filtros" at bounding box center [330, 246] width 81 height 10
click at [292, 144] on input "Nombre o CUIT" at bounding box center [352, 146] width 127 height 10
paste input "30717317870"
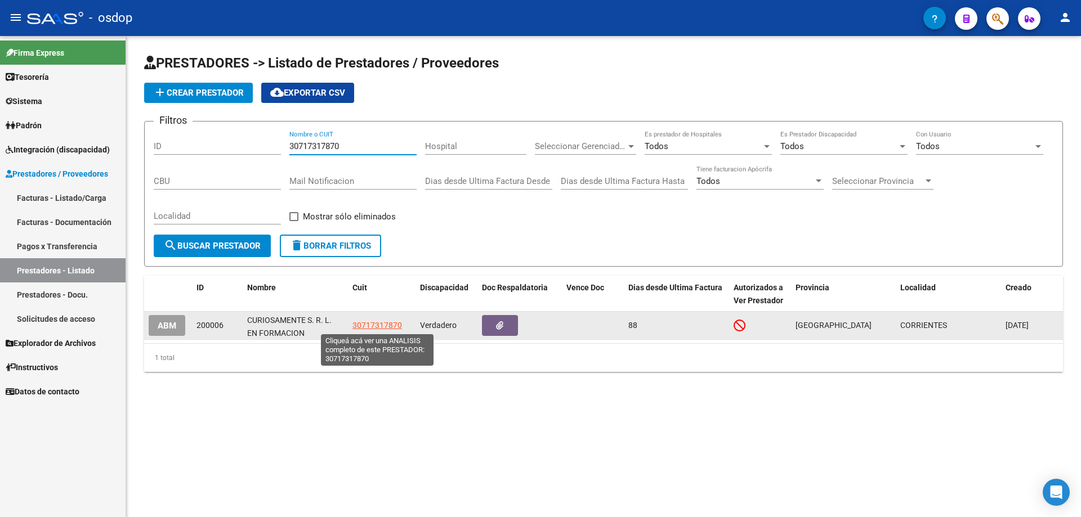
type input "30717317870"
click at [369, 329] on span "30717317870" at bounding box center [377, 325] width 50 height 9
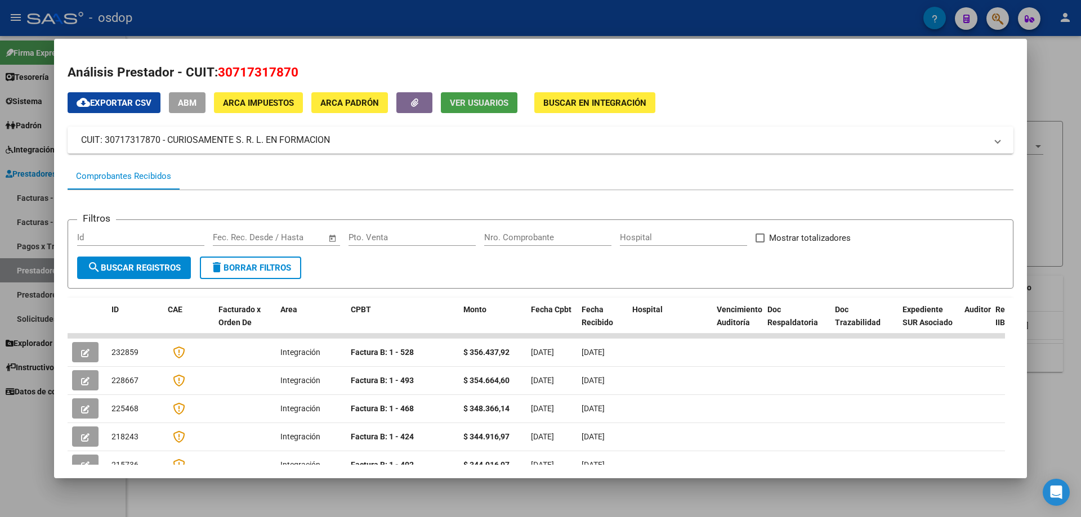
click at [469, 100] on span "Ver Usuarios" at bounding box center [479, 103] width 59 height 10
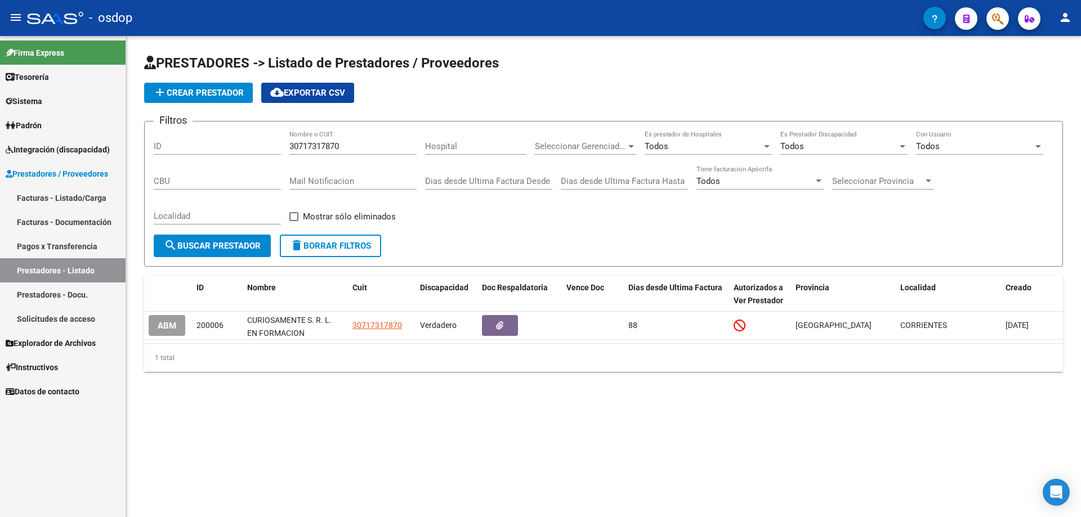
click at [329, 245] on span "delete Borrar Filtros" at bounding box center [330, 246] width 81 height 10
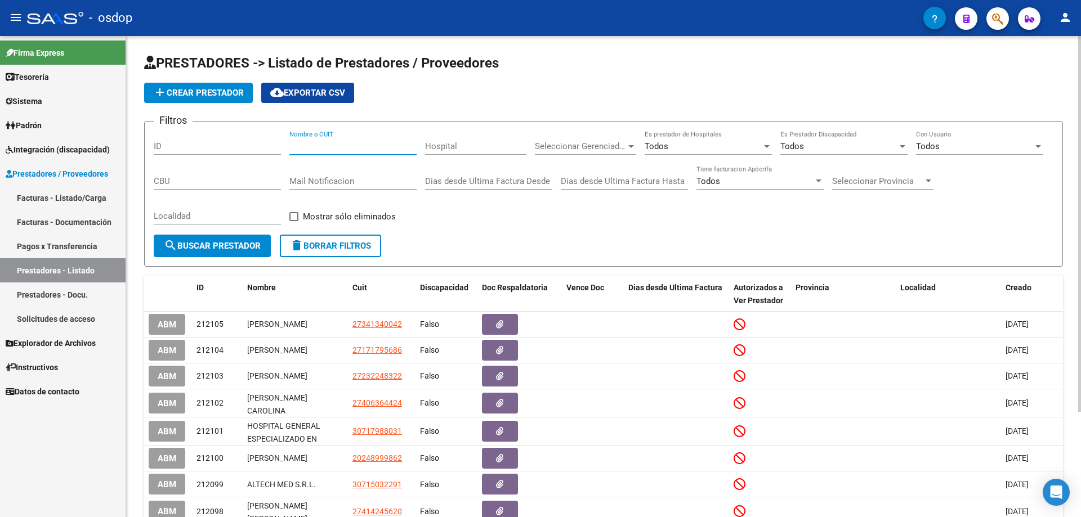
click at [290, 144] on input "Nombre o CUIT" at bounding box center [352, 146] width 127 height 10
paste input "27250520999"
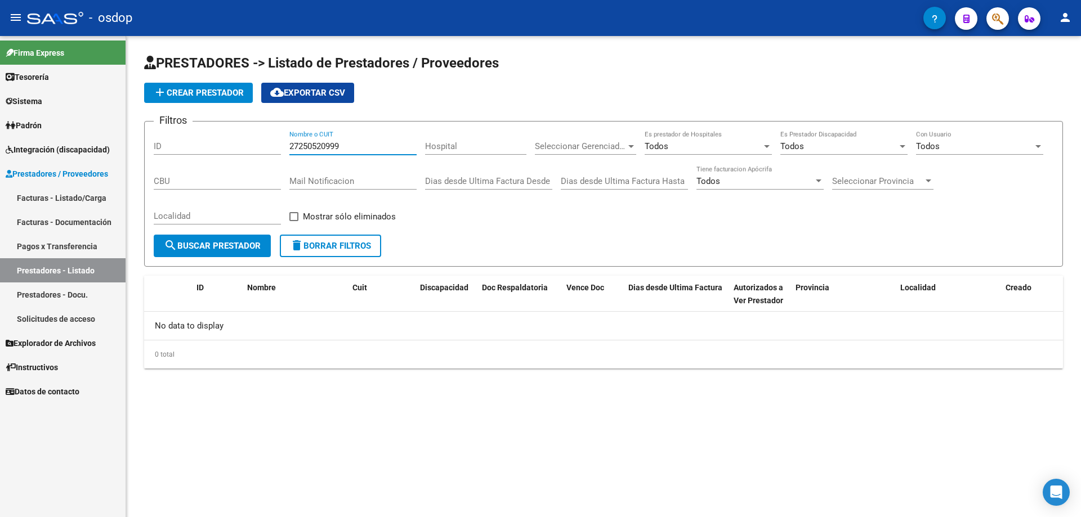
type input "27250520999"
click at [331, 248] on span "delete Borrar Filtros" at bounding box center [330, 246] width 81 height 10
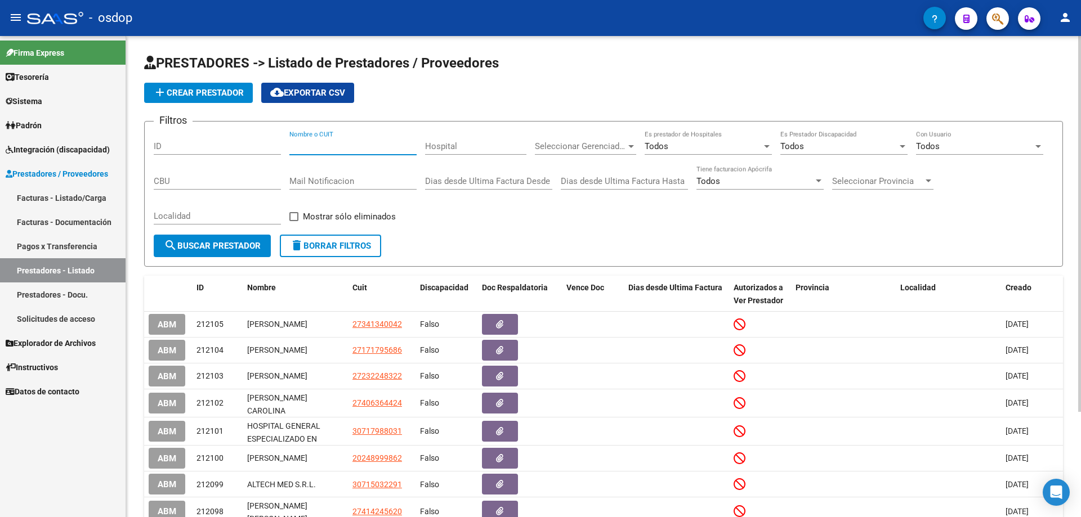
click at [293, 146] on input "Nombre o CUIT" at bounding box center [352, 146] width 127 height 10
paste input "27250520999"
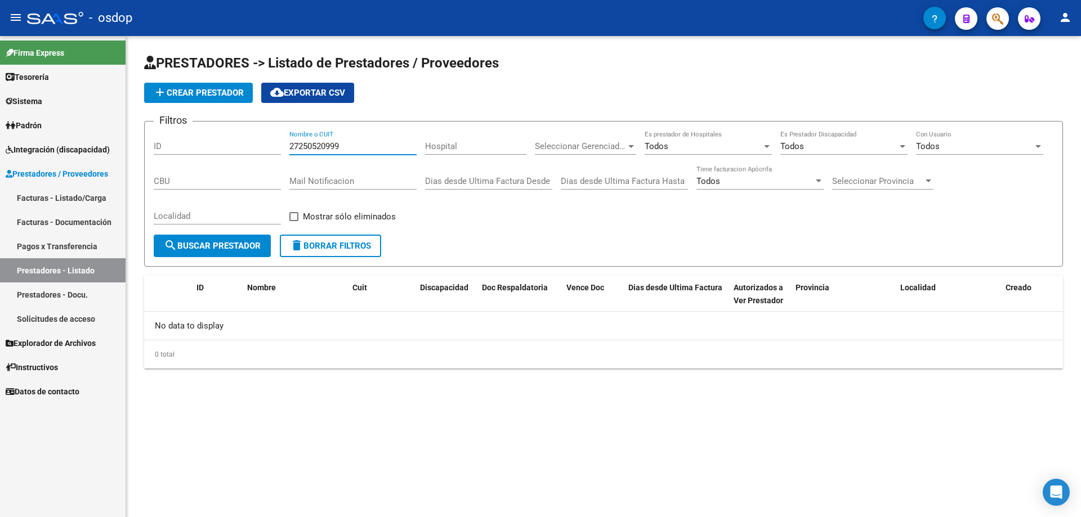
type input "27250520999"
click at [331, 246] on span "delete Borrar Filtros" at bounding box center [330, 246] width 81 height 10
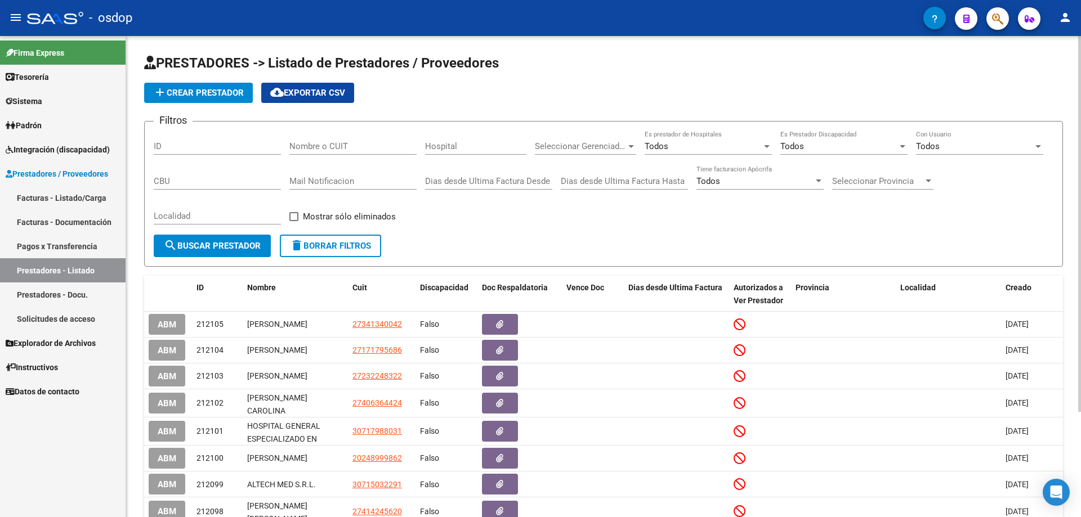
click at [289, 144] on div "Filtros ID Nombre o CUIT Hospital Seleccionar Gerenciador Seleccionar Gerenciad…" at bounding box center [603, 183] width 899 height 104
click at [290, 144] on input "Nombre o CUIT" at bounding box center [352, 146] width 127 height 10
paste input "27407525472"
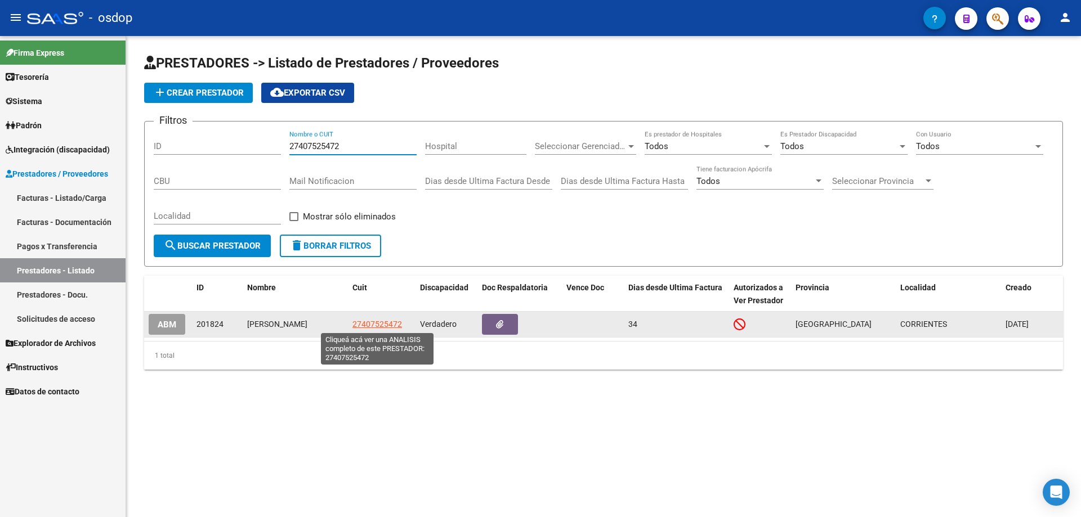
type input "27407525472"
click at [386, 324] on span "27407525472" at bounding box center [377, 324] width 50 height 9
type textarea "27407525472"
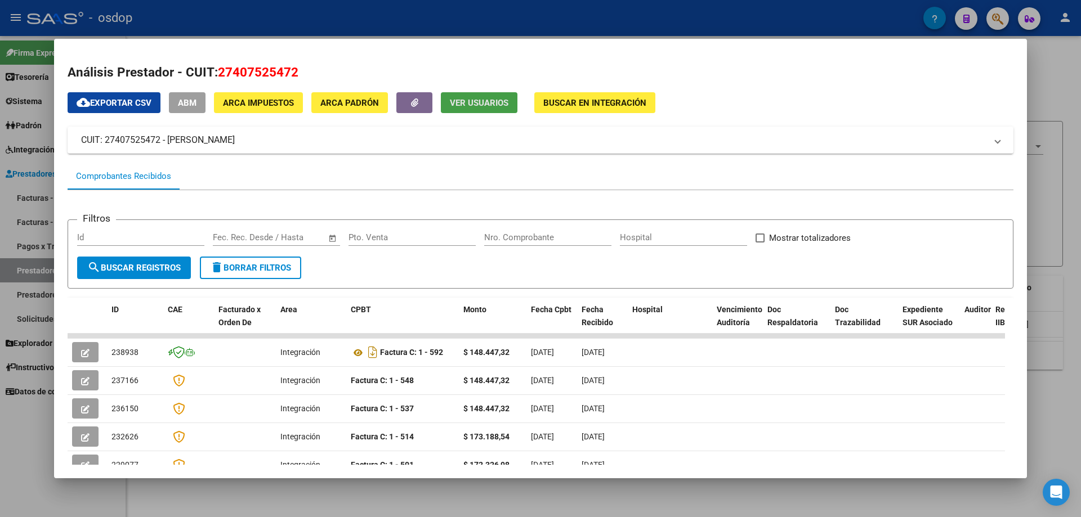
click at [473, 95] on button "Ver Usuarios" at bounding box center [479, 102] width 77 height 21
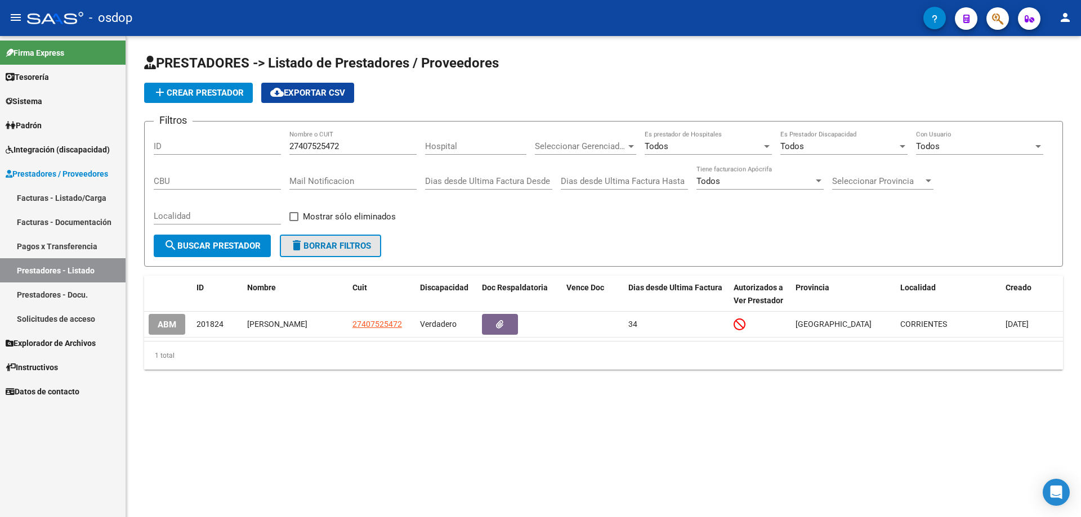
click at [322, 252] on button "delete Borrar Filtros" at bounding box center [330, 246] width 101 height 23
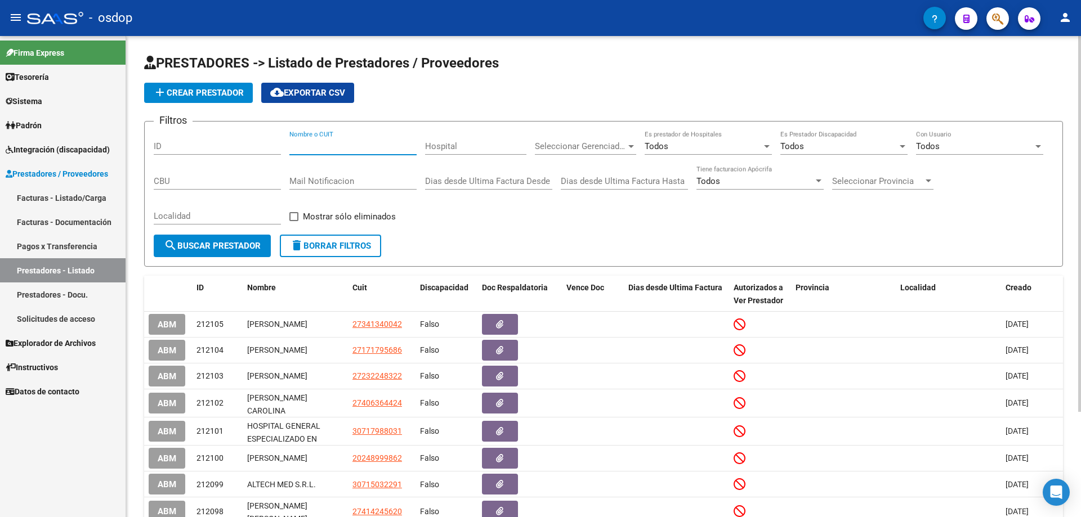
click at [290, 144] on input "Nombre o CUIT" at bounding box center [352, 146] width 127 height 10
paste input "27387132983"
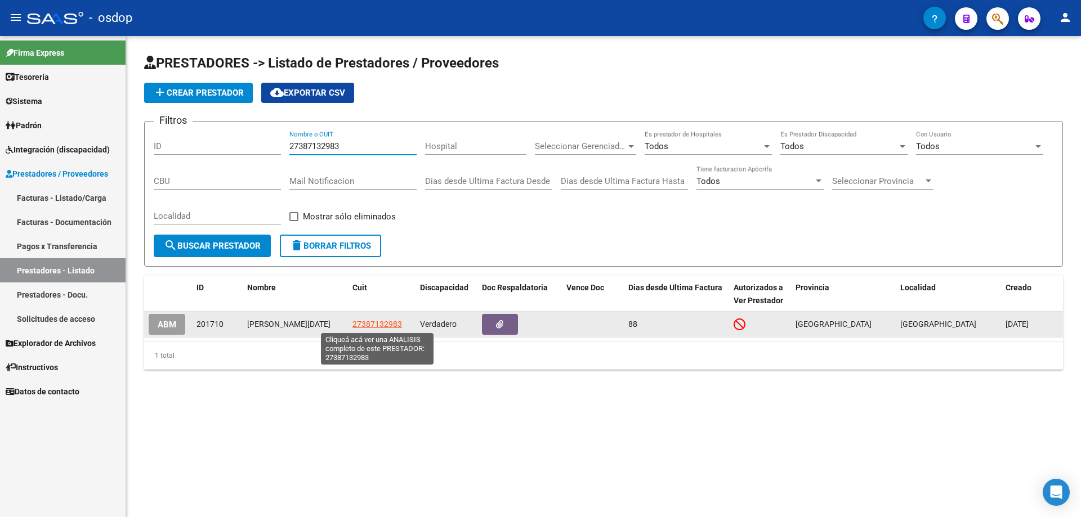
type input "27387132983"
click at [377, 325] on span "27387132983" at bounding box center [377, 324] width 50 height 9
type textarea "27387132983"
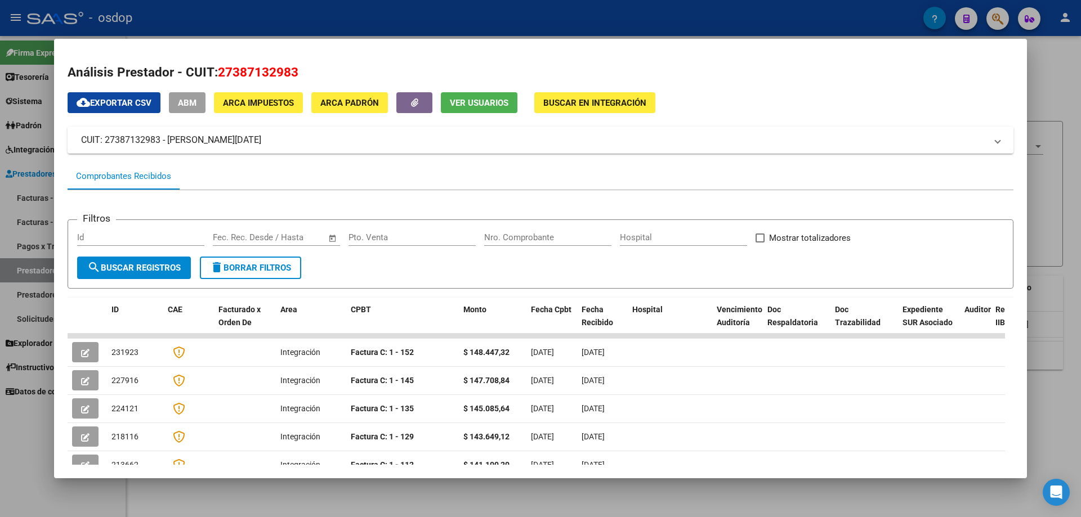
click at [469, 97] on span "Ver Usuarios" at bounding box center [479, 102] width 59 height 10
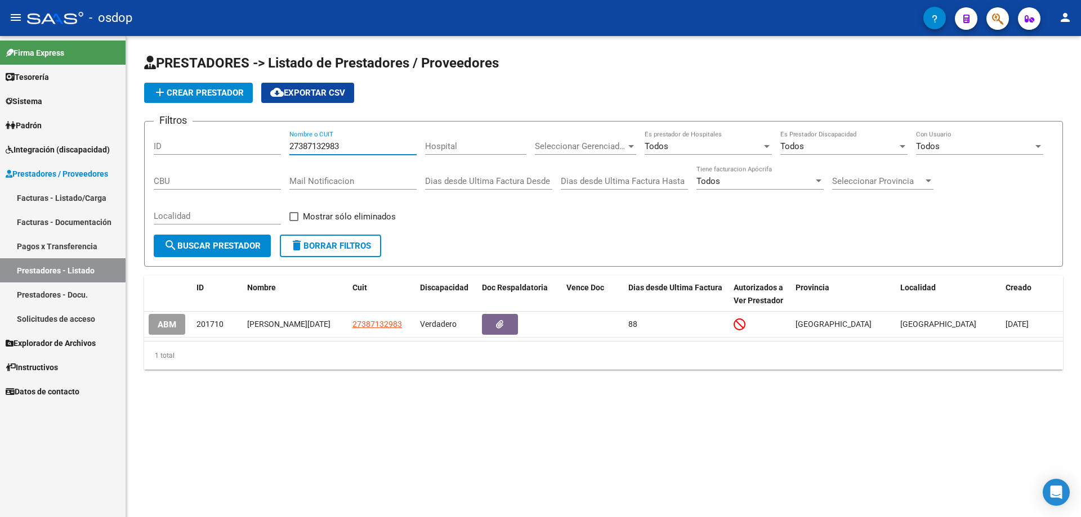
drag, startPoint x: 341, startPoint y: 147, endPoint x: 262, endPoint y: 148, distance: 78.2
click at [262, 148] on div "Filtros ID 27387132983 Nombre o CUIT Hospital Seleccionar Gerenciador Seleccion…" at bounding box center [603, 183] width 899 height 104
paste input "06392951"
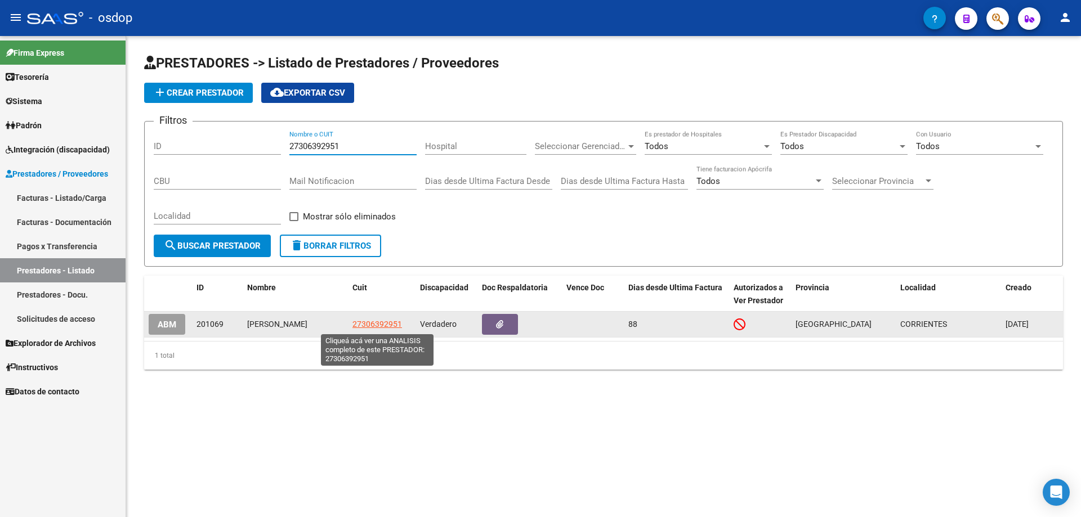
type input "27306392951"
click at [373, 325] on span "27306392951" at bounding box center [377, 324] width 50 height 9
type textarea "27306392951"
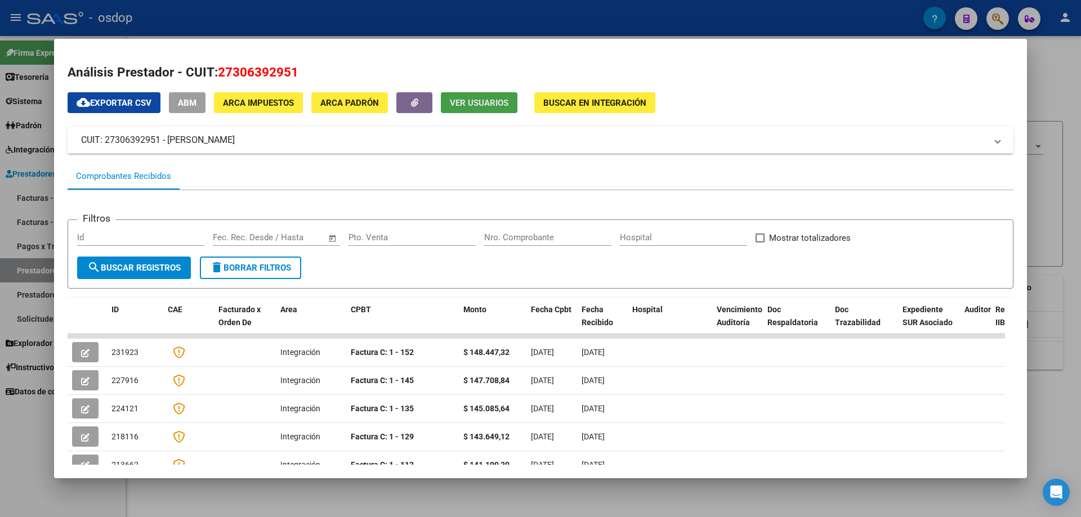
click at [451, 101] on button "Ver Usuarios" at bounding box center [479, 102] width 77 height 21
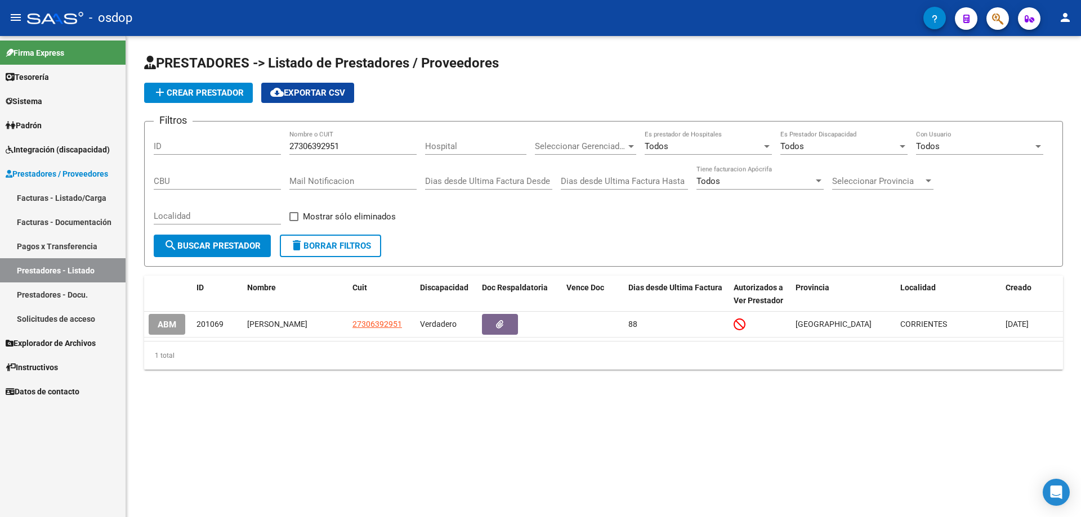
click at [343, 252] on button "delete Borrar Filtros" at bounding box center [330, 246] width 101 height 23
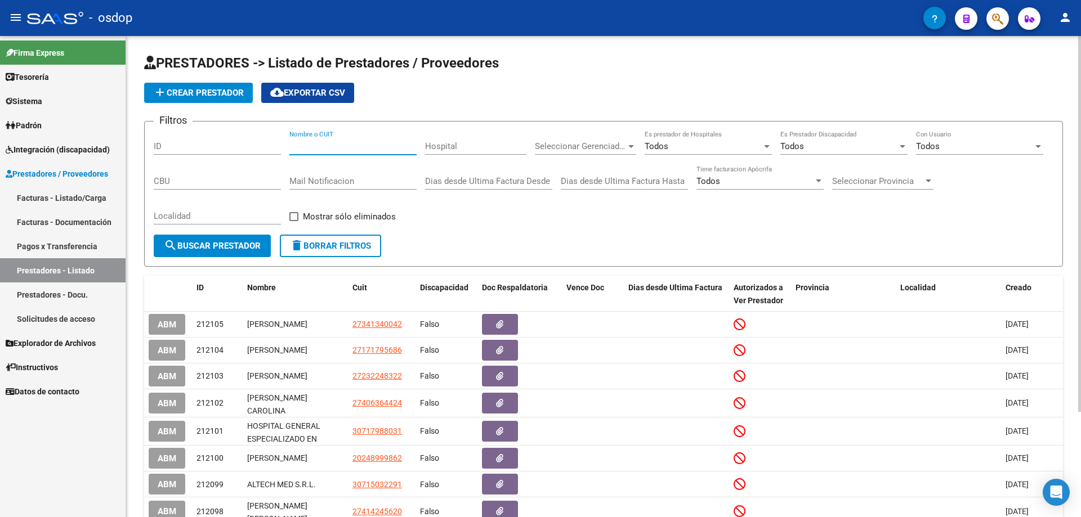
click at [290, 145] on input "Nombre o CUIT" at bounding box center [352, 146] width 127 height 10
paste input "27258893811"
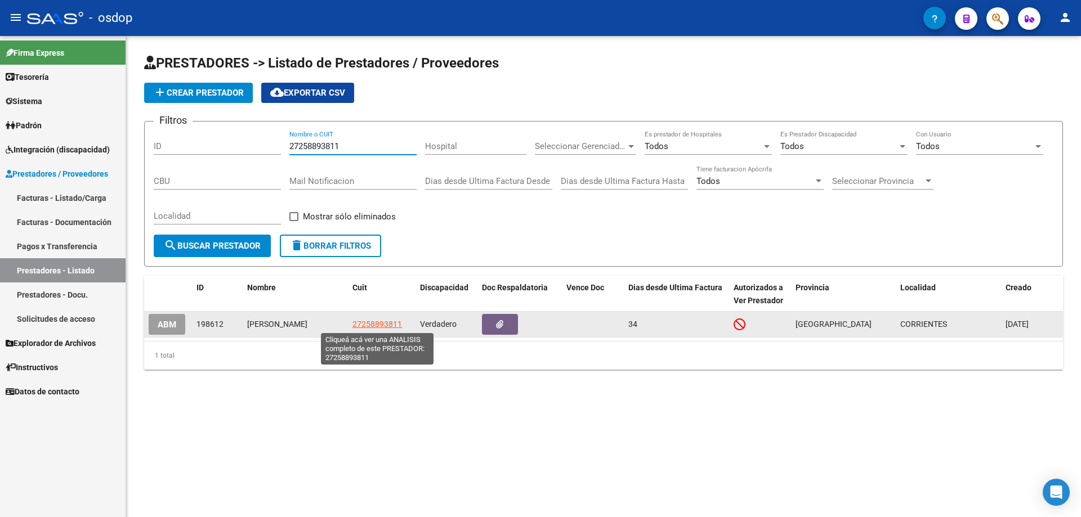
type input "27258893811"
click at [368, 323] on span "27258893811" at bounding box center [377, 324] width 50 height 9
type textarea "27258893811"
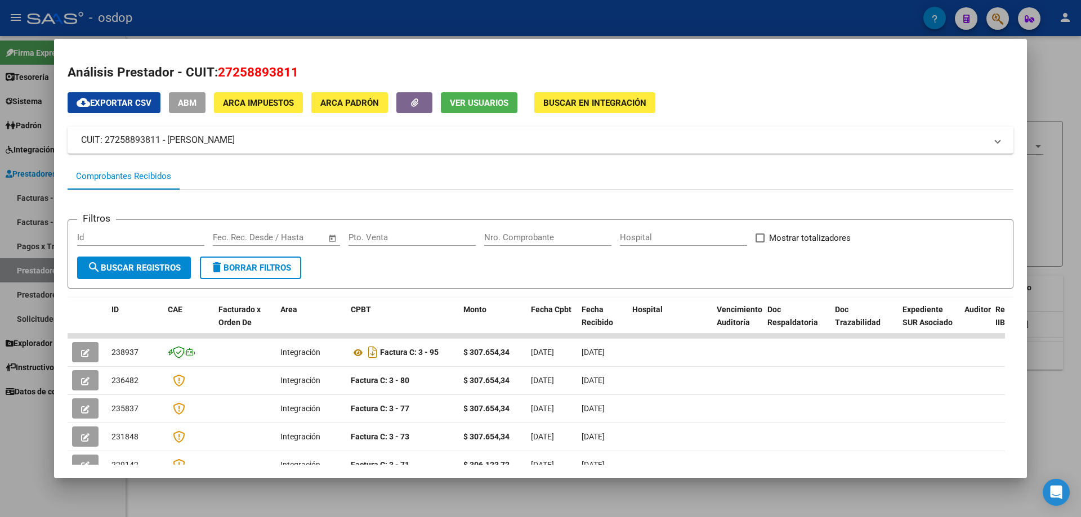
click at [472, 99] on span "Ver Usuarios" at bounding box center [479, 103] width 59 height 10
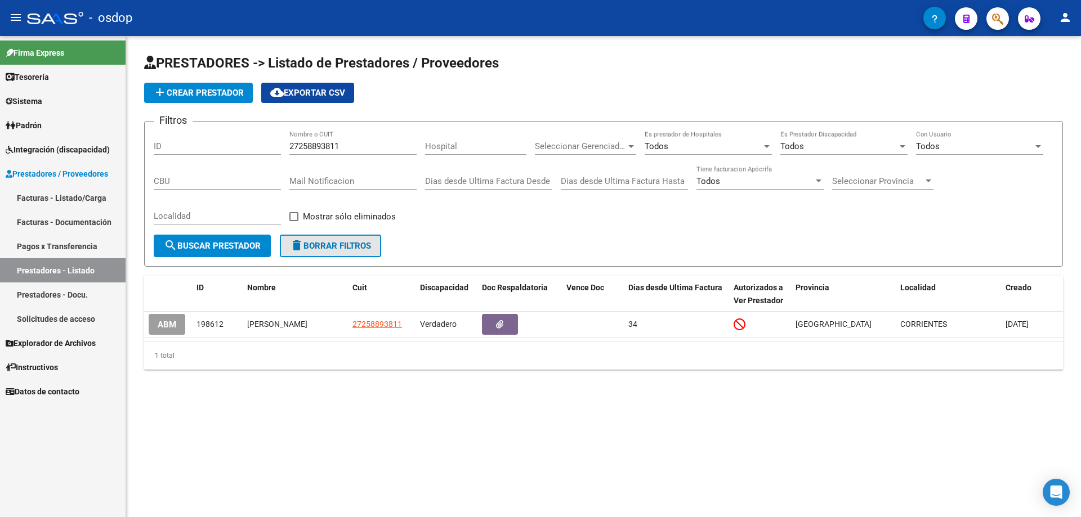
click at [343, 254] on button "delete Borrar Filtros" at bounding box center [330, 246] width 101 height 23
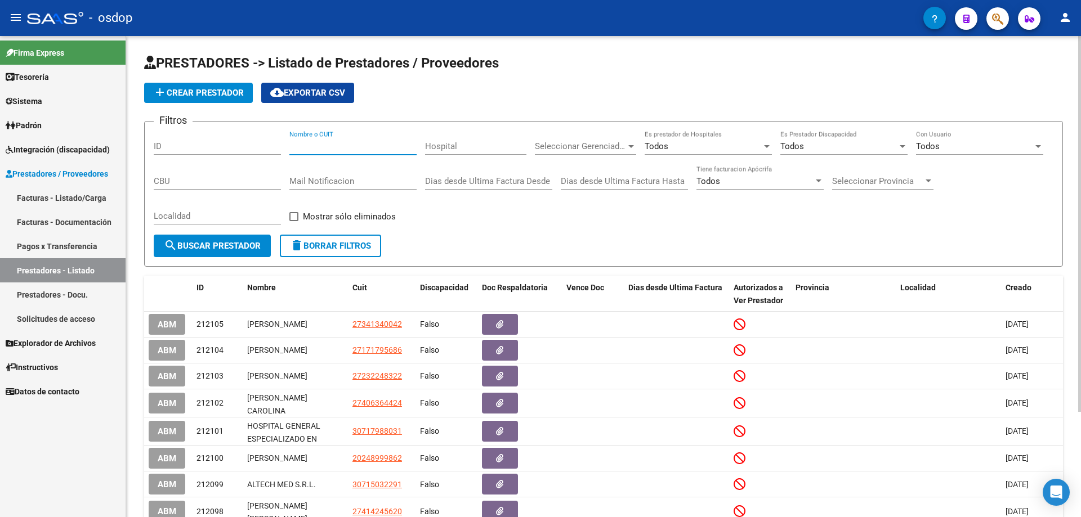
click at [293, 142] on input "Nombre o CUIT" at bounding box center [352, 146] width 127 height 10
paste input "27258893811"
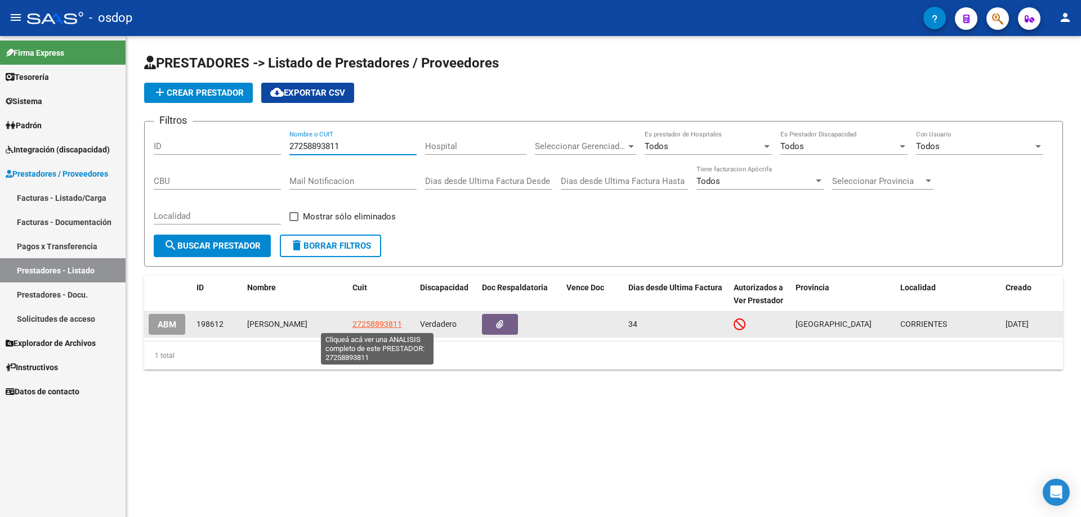
type input "27258893811"
click at [373, 323] on span "27258893811" at bounding box center [377, 324] width 50 height 9
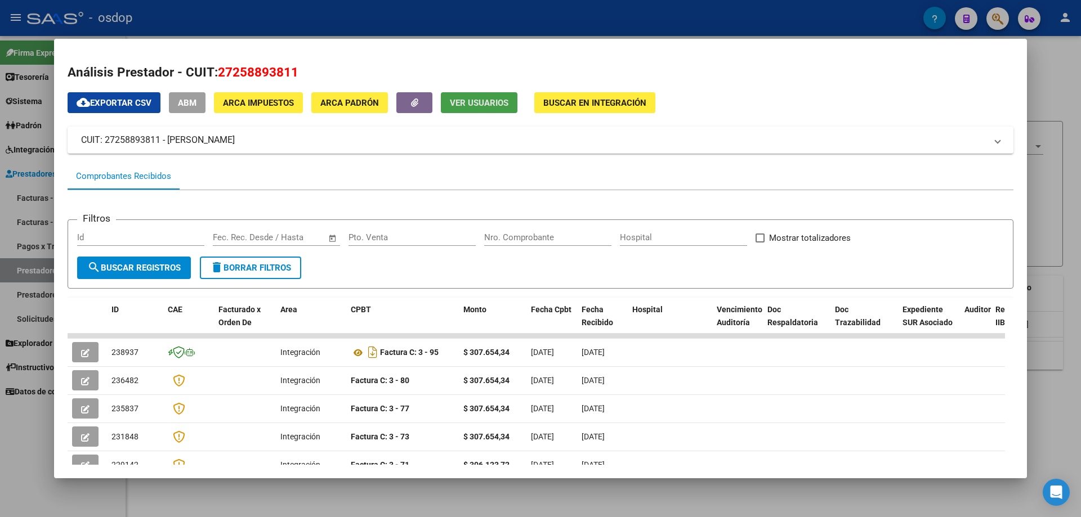
click at [488, 96] on button "Ver Usuarios" at bounding box center [479, 102] width 77 height 21
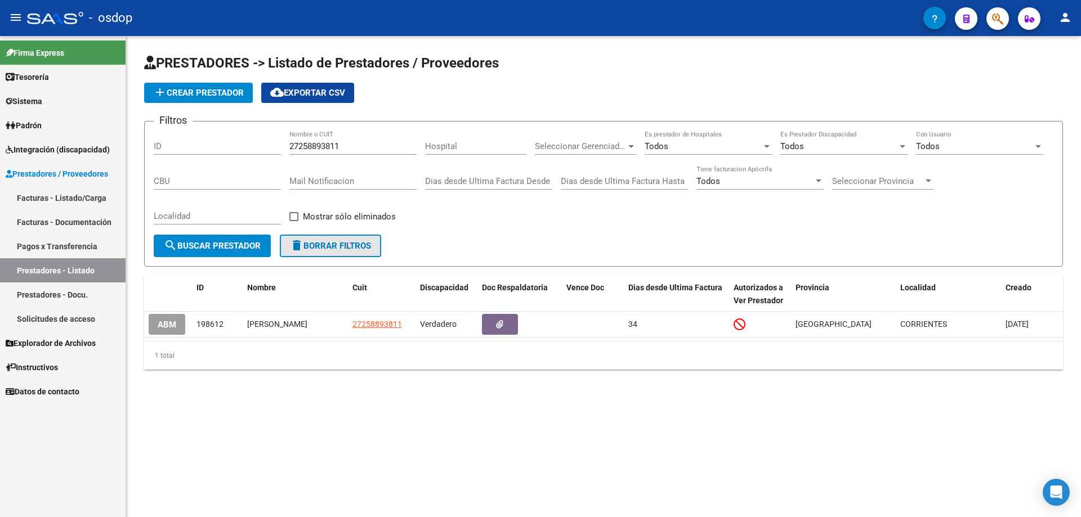
click at [316, 249] on span "delete Borrar Filtros" at bounding box center [330, 246] width 81 height 10
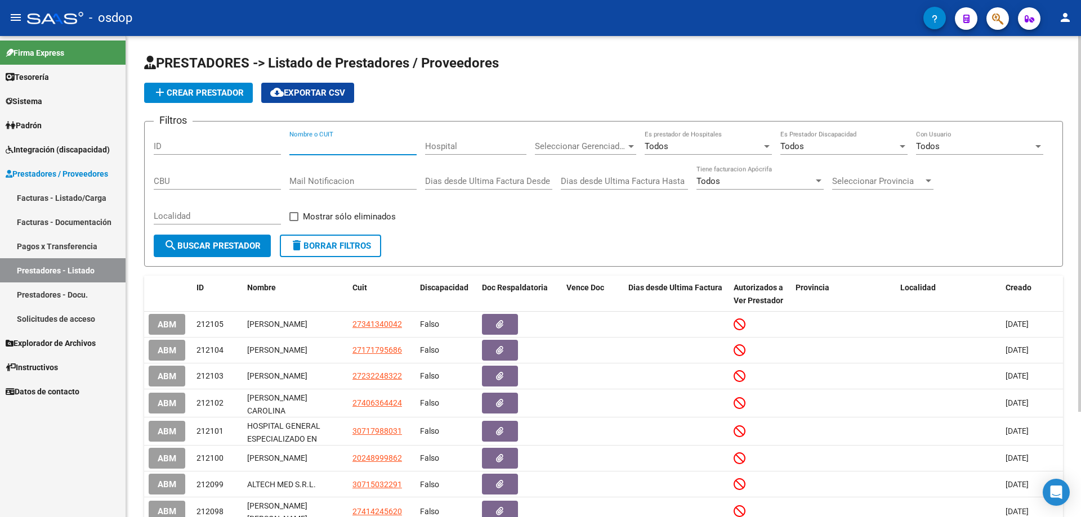
click at [293, 144] on input "Nombre o CUIT" at bounding box center [352, 146] width 127 height 10
paste input "27359395731"
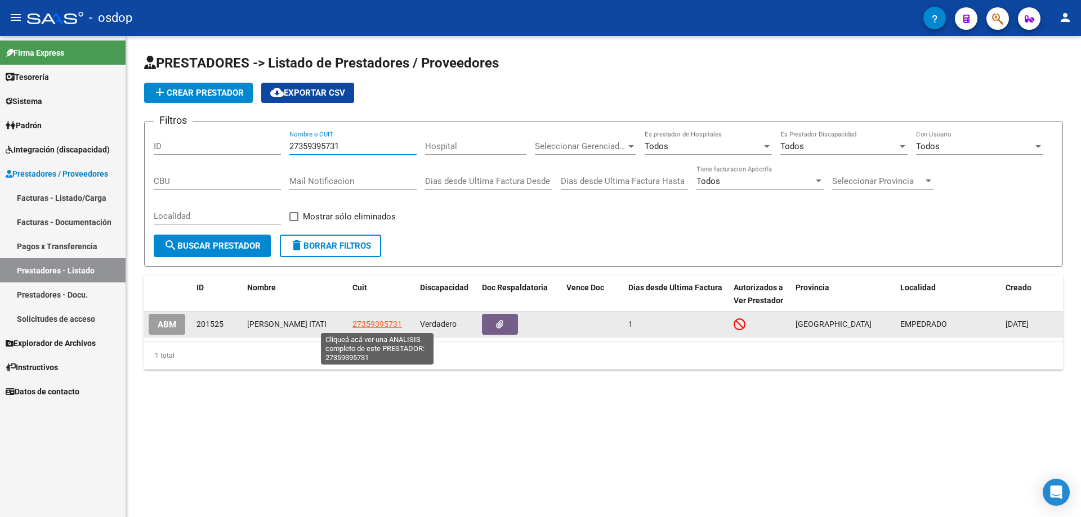
type input "27359395731"
click at [378, 326] on span "27359395731" at bounding box center [377, 324] width 50 height 9
type textarea "27359395731"
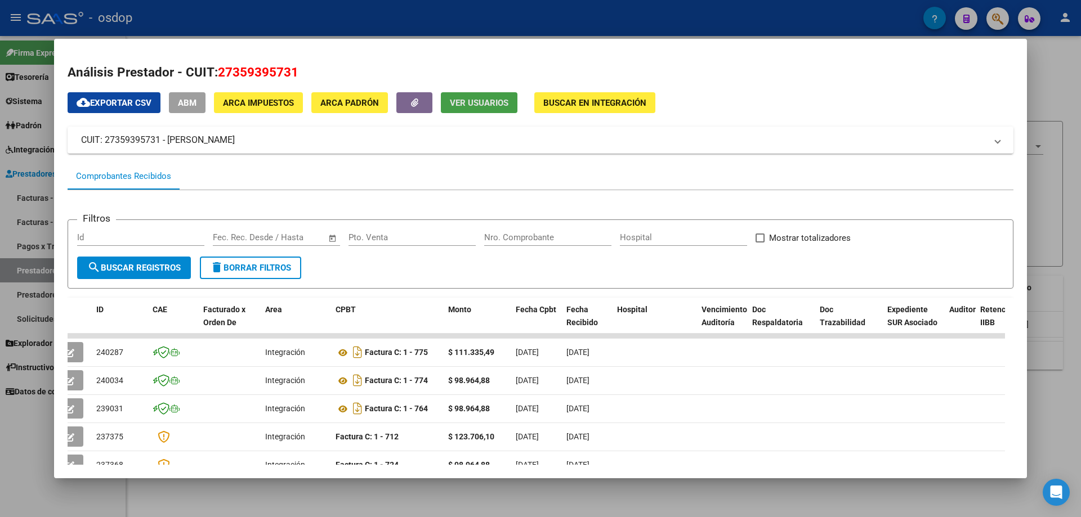
click at [459, 104] on span "Ver Usuarios" at bounding box center [479, 103] width 59 height 10
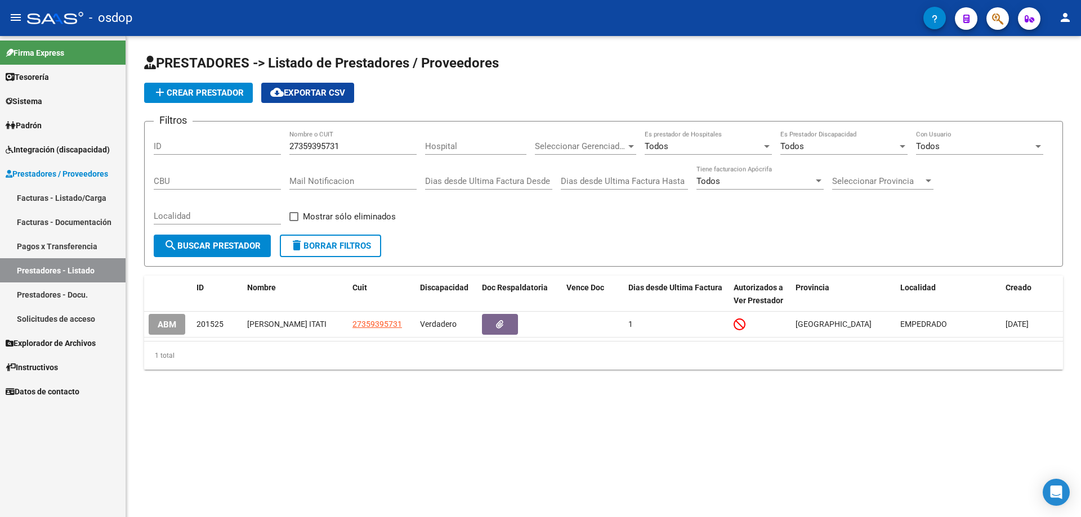
click at [325, 234] on div "Filtros ID 27359395731 Nombre o CUIT Hospital Seleccionar Gerenciador Seleccion…" at bounding box center [603, 183] width 899 height 104
click at [319, 245] on span "delete Borrar Filtros" at bounding box center [330, 246] width 81 height 10
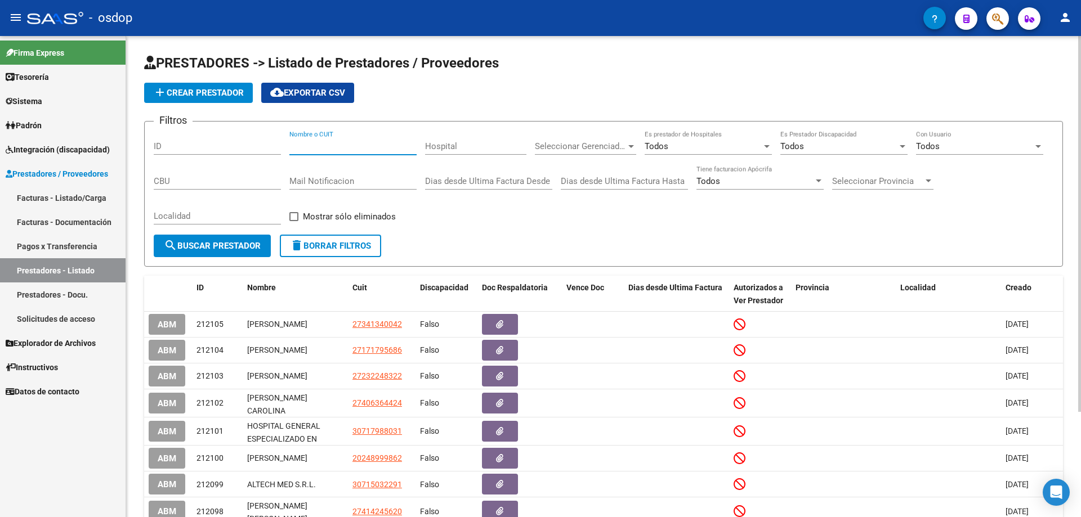
click at [290, 144] on input "Nombre o CUIT" at bounding box center [352, 146] width 127 height 10
paste input "27261641521"
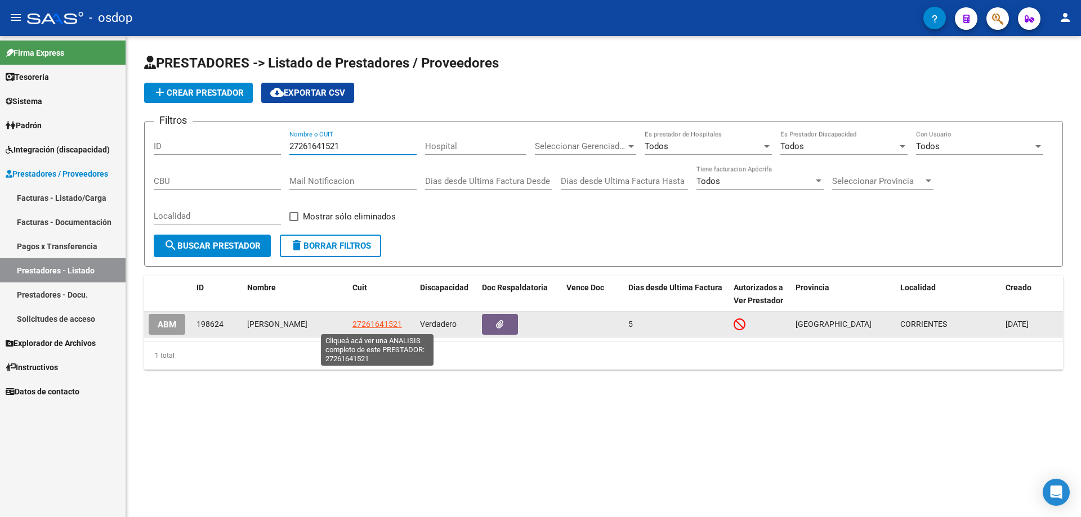
type input "27261641521"
click at [374, 323] on span "27261641521" at bounding box center [377, 324] width 50 height 9
type textarea "27261641521"
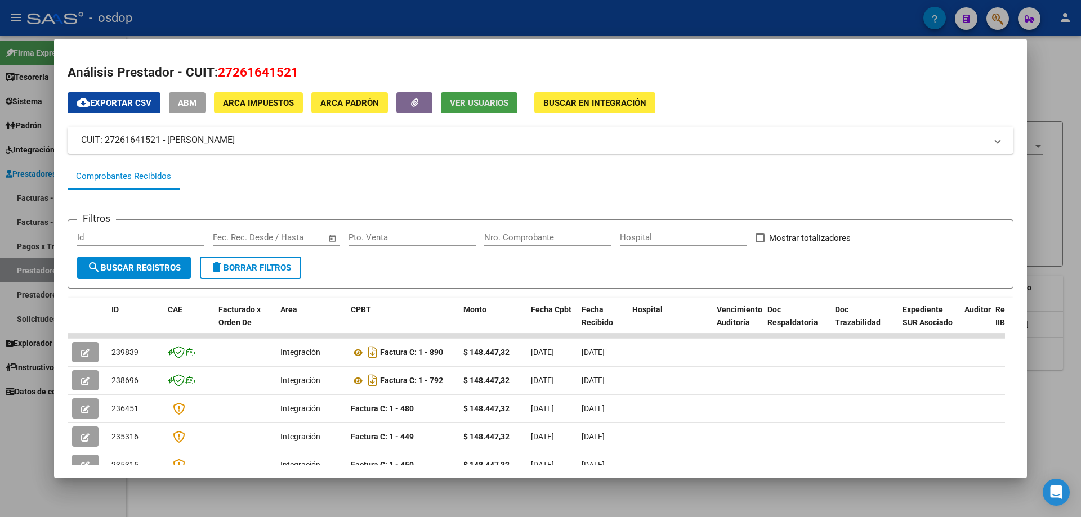
click at [478, 104] on span "Ver Usuarios" at bounding box center [479, 103] width 59 height 10
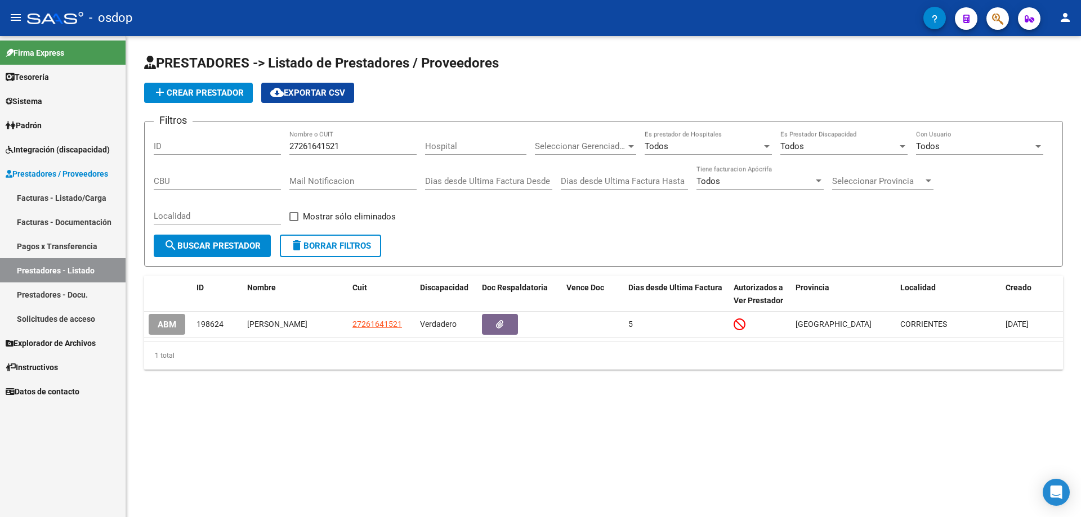
click at [324, 255] on button "delete Borrar Filtros" at bounding box center [330, 246] width 101 height 23
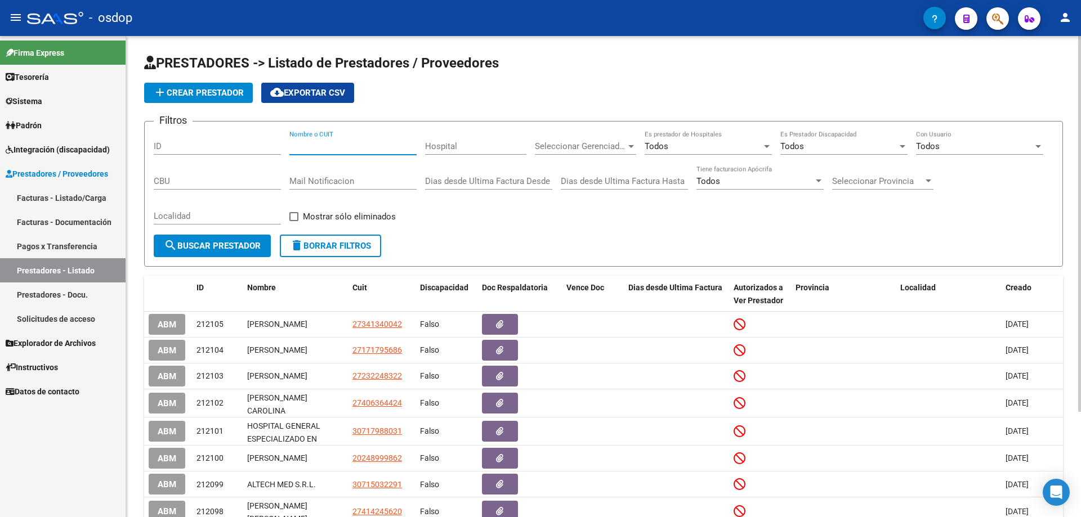
click at [292, 144] on input "Nombre o CUIT" at bounding box center [352, 146] width 127 height 10
paste input "30645751007"
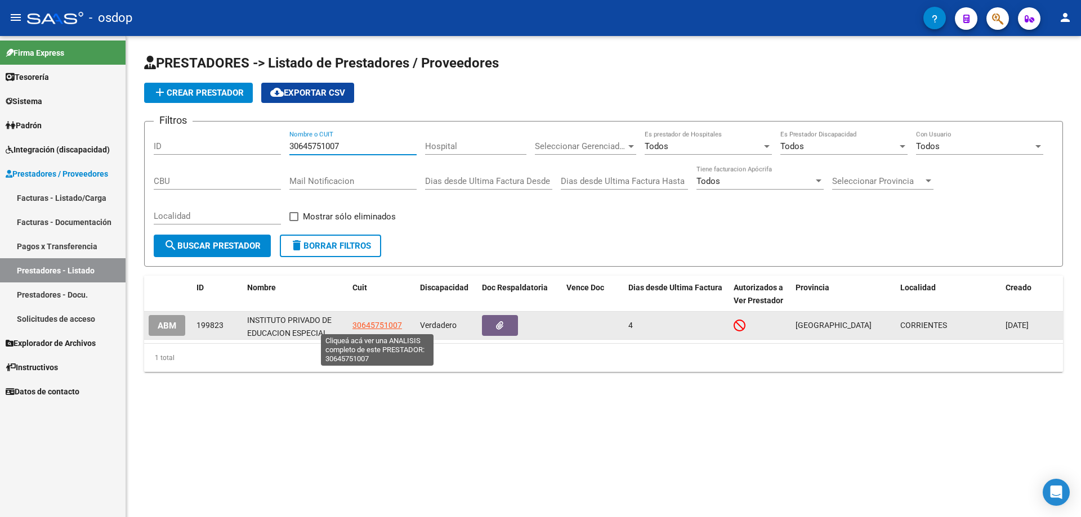
type input "30645751007"
click at [379, 323] on span "30645751007" at bounding box center [377, 325] width 50 height 9
type textarea "30645751007"
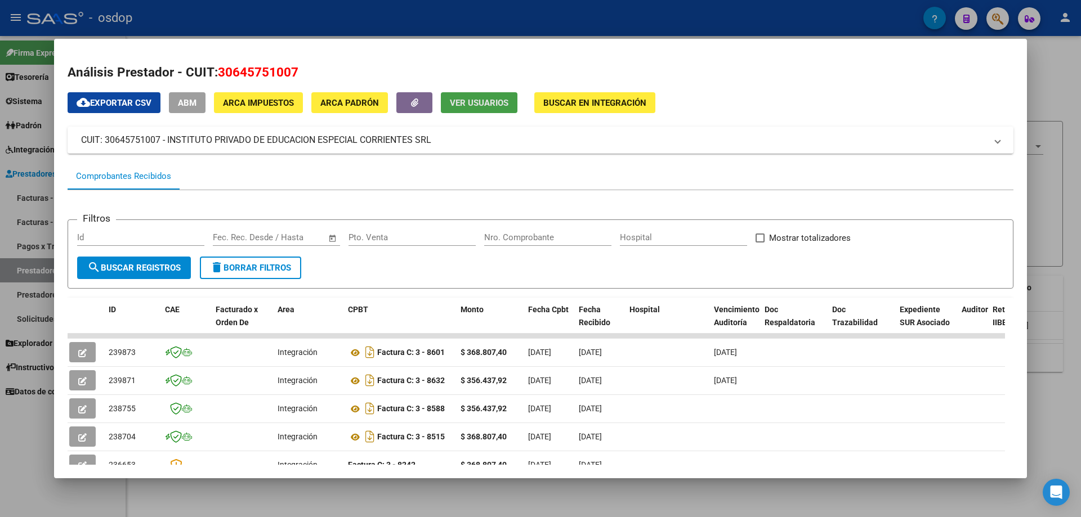
click at [490, 106] on span "Ver Usuarios" at bounding box center [479, 103] width 59 height 10
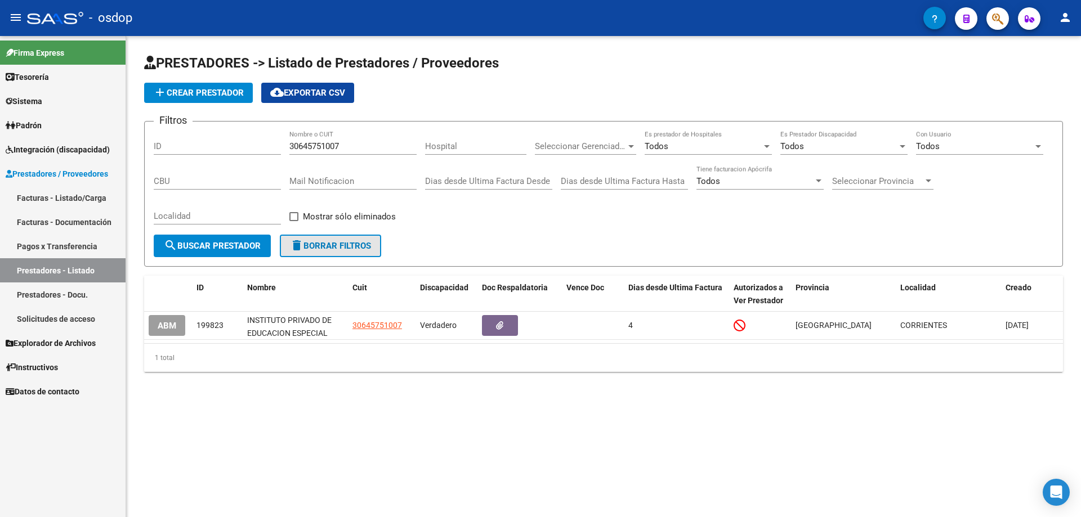
click at [321, 249] on span "delete Borrar Filtros" at bounding box center [330, 246] width 81 height 10
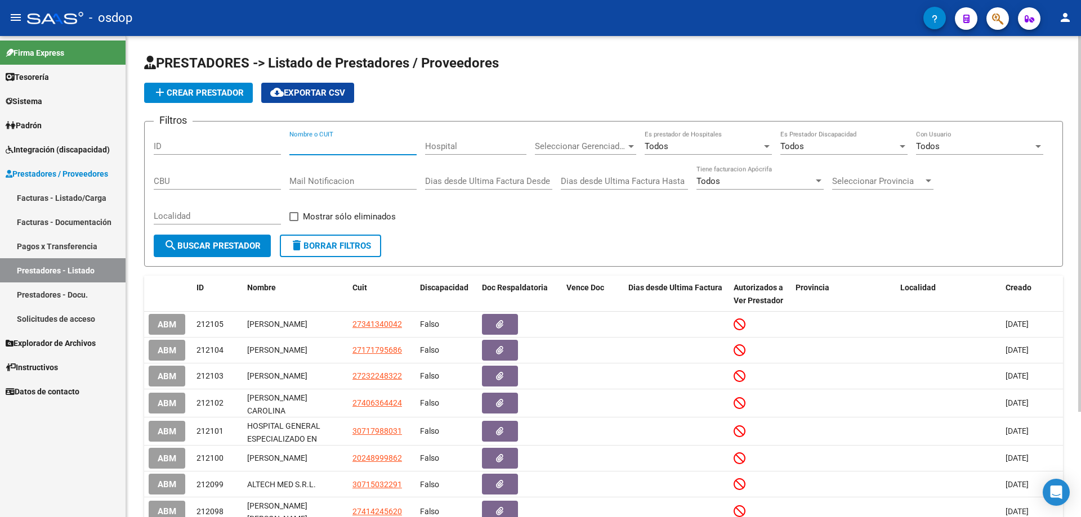
click at [295, 146] on input "Nombre o CUIT" at bounding box center [352, 146] width 127 height 10
paste input "27303489466"
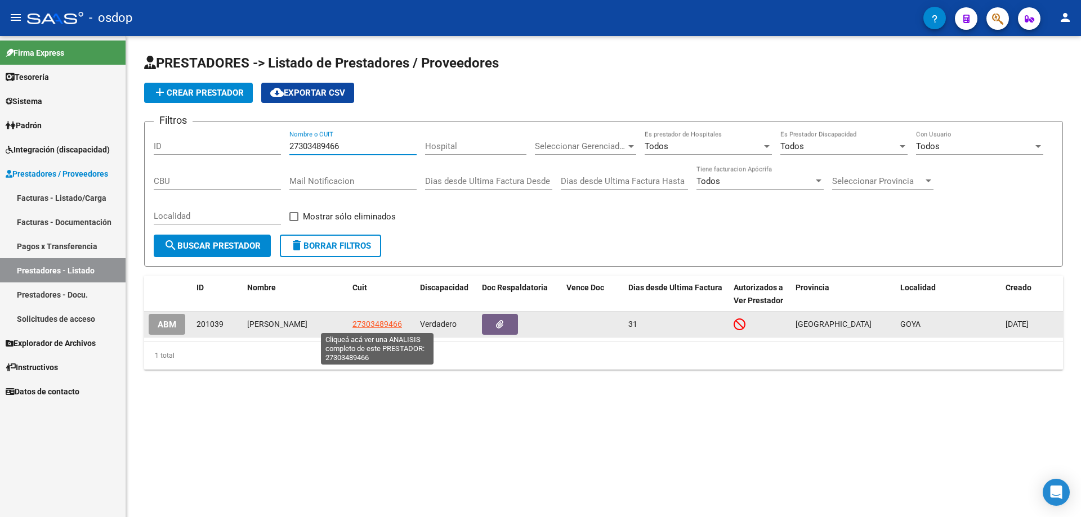
type input "27303489466"
click at [382, 326] on span "27303489466" at bounding box center [377, 324] width 50 height 9
type textarea "27303489466"
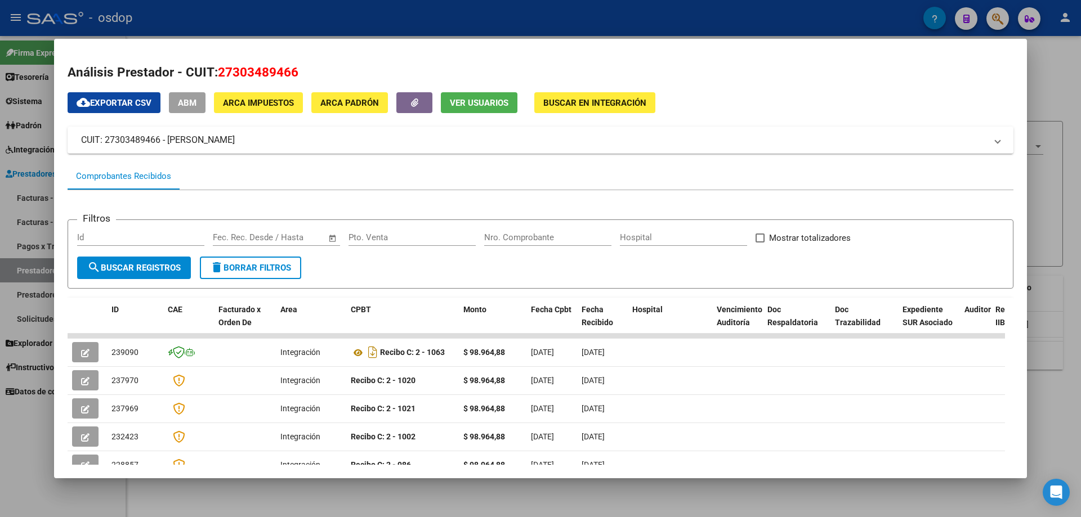
click at [459, 97] on button "Ver Usuarios" at bounding box center [479, 102] width 77 height 21
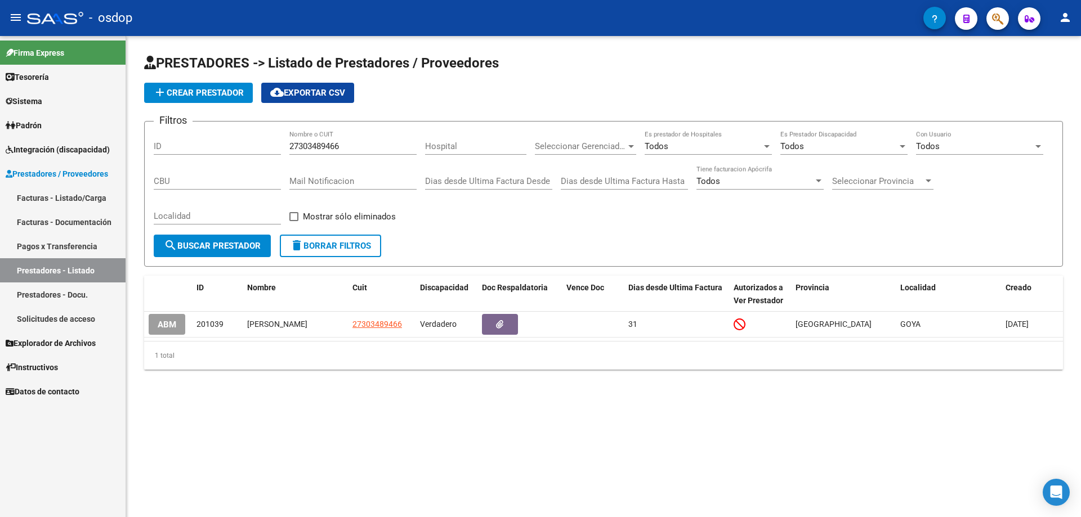
click at [333, 244] on span "delete Borrar Filtros" at bounding box center [330, 246] width 81 height 10
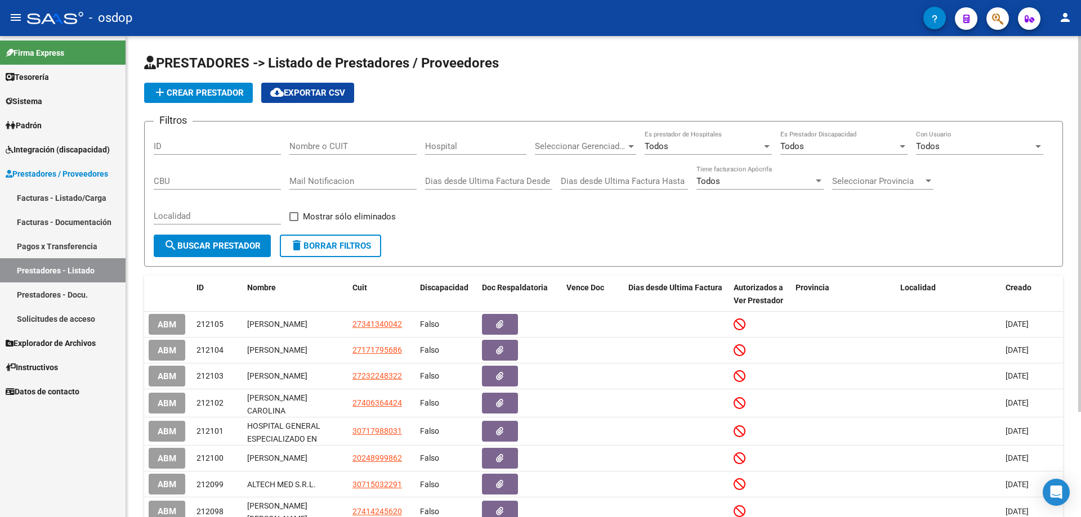
click at [291, 143] on input "Nombre o CUIT" at bounding box center [352, 146] width 127 height 10
paste input "23267395144"
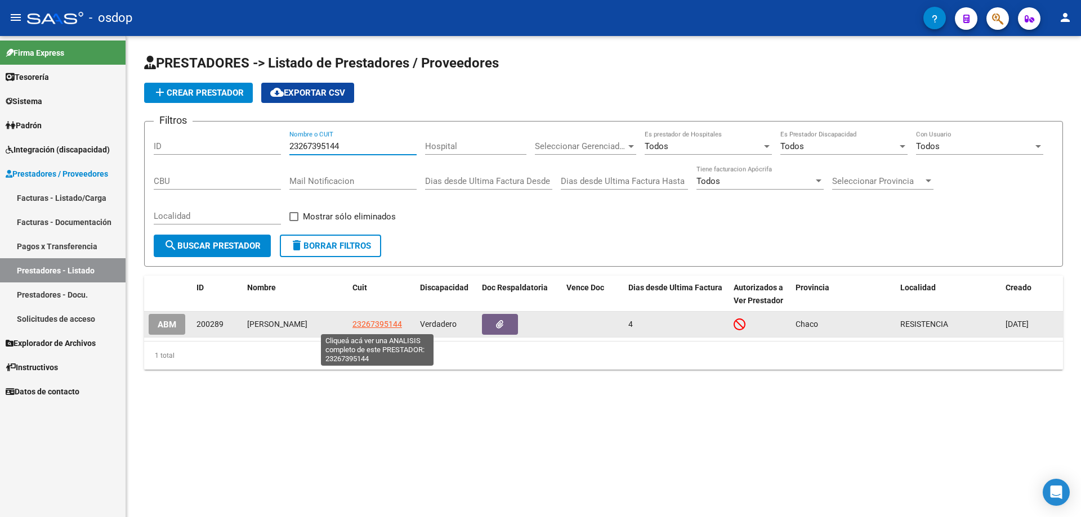
type input "23267395144"
click at [372, 323] on span "23267395144" at bounding box center [377, 324] width 50 height 9
type textarea "23267395144"
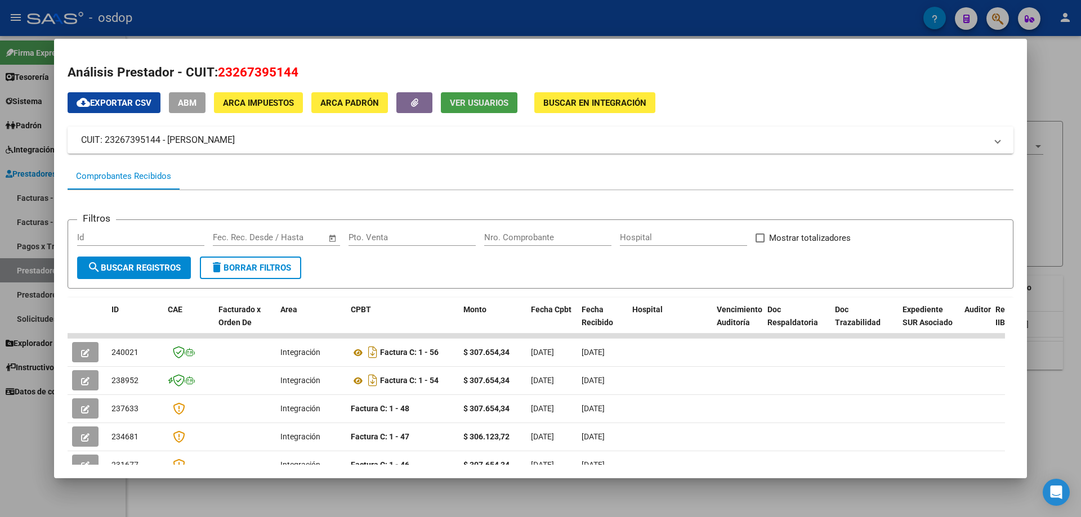
click at [473, 94] on button "Ver Usuarios" at bounding box center [479, 102] width 77 height 21
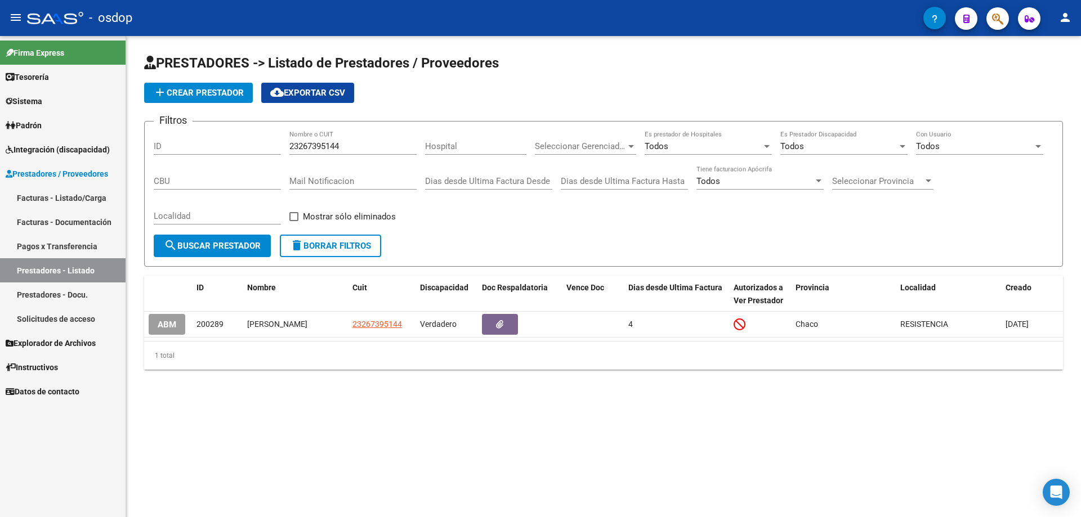
click at [319, 244] on span "delete Borrar Filtros" at bounding box center [330, 246] width 81 height 10
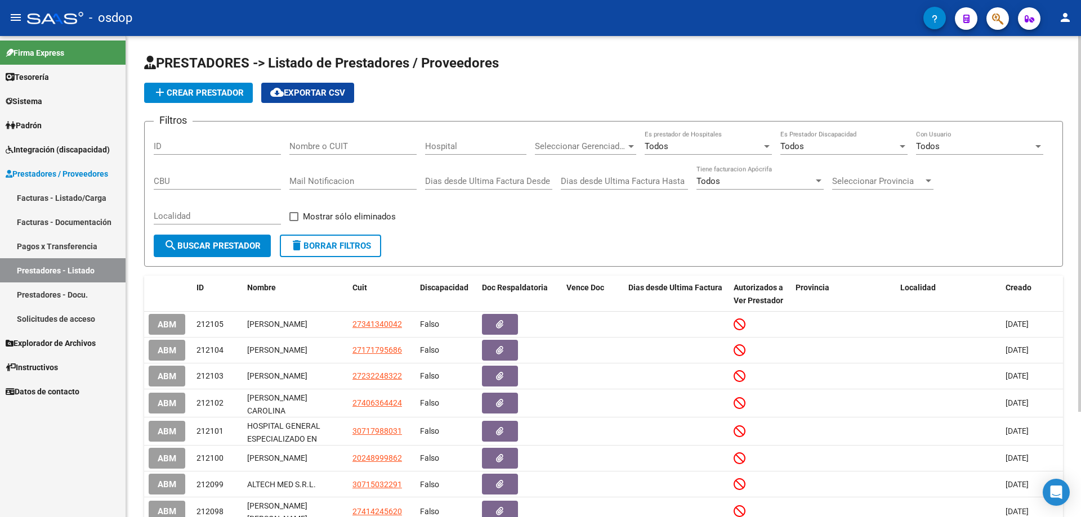
click at [285, 142] on div "Filtros ID Nombre o CUIT Hospital Seleccionar Gerenciador Seleccionar Gerenciad…" at bounding box center [603, 183] width 899 height 104
click at [291, 147] on input "Nombre o CUIT" at bounding box center [352, 146] width 127 height 10
paste input "27065511792"
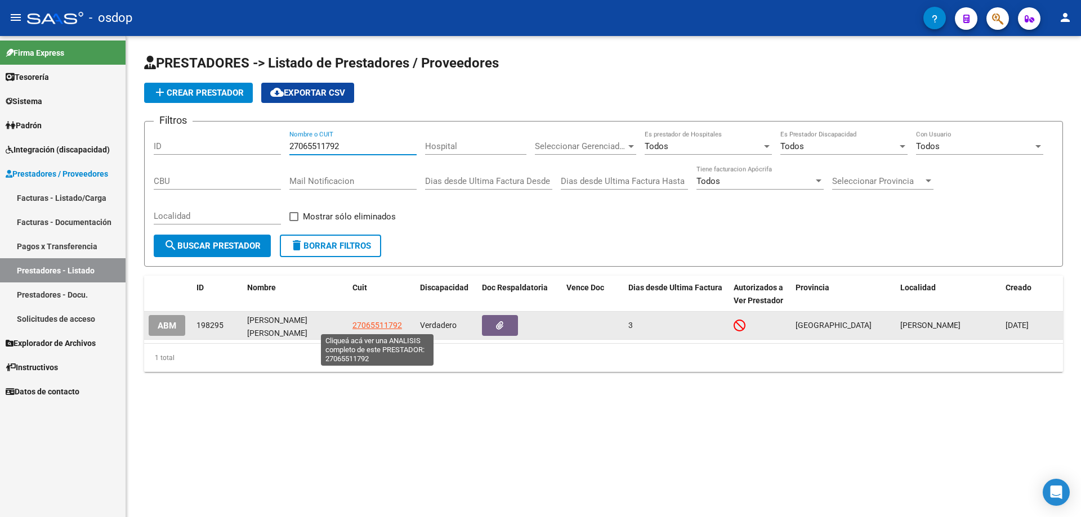
type input "27065511792"
click at [376, 327] on span "27065511792" at bounding box center [377, 325] width 50 height 9
type textarea "27065511792"
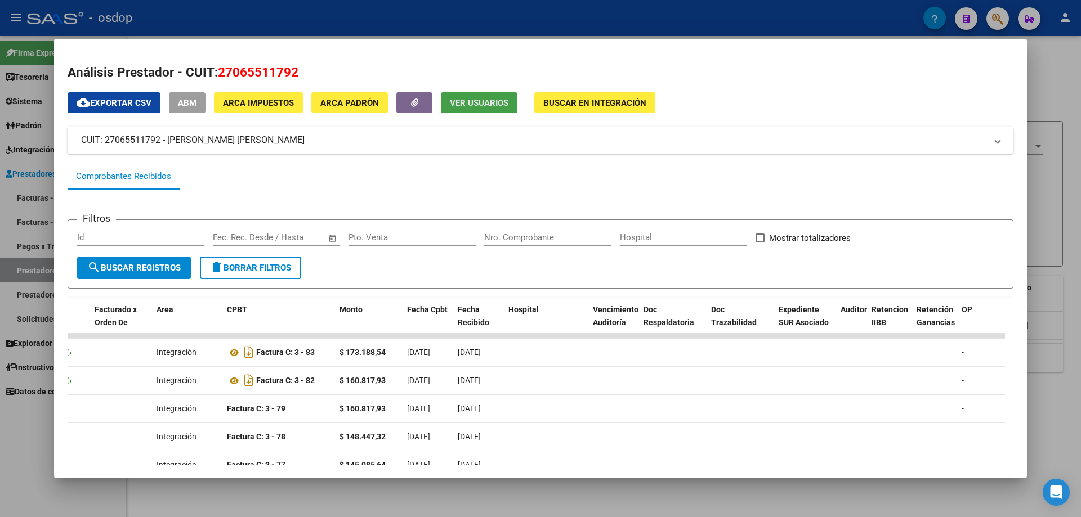
click at [468, 101] on span "Ver Usuarios" at bounding box center [479, 103] width 59 height 10
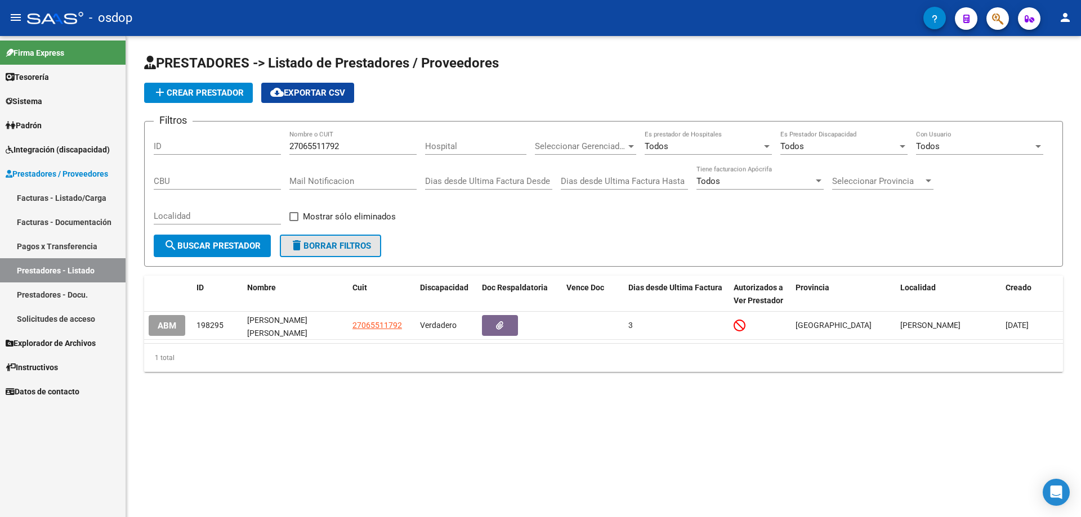
click at [328, 246] on span "delete Borrar Filtros" at bounding box center [330, 246] width 81 height 10
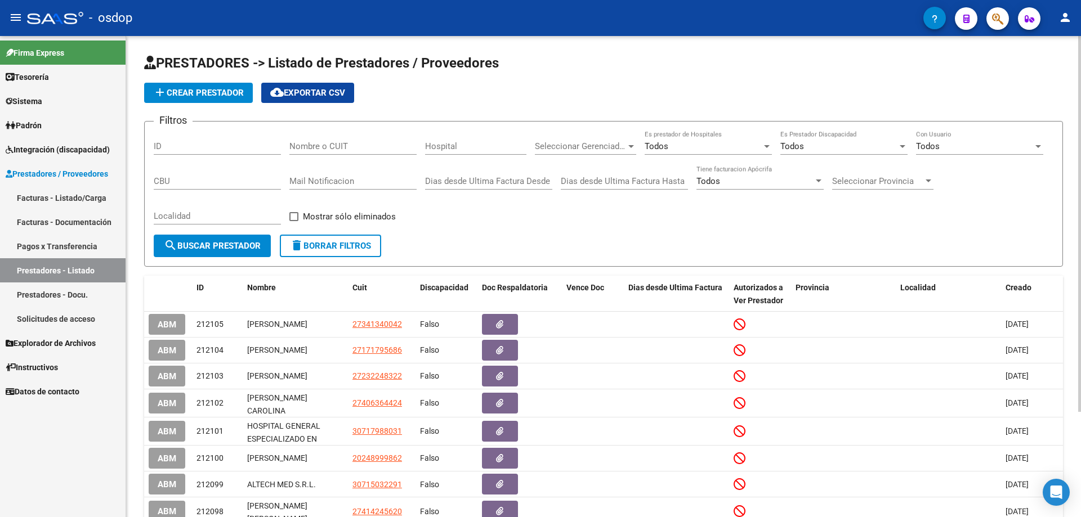
click at [292, 145] on input "Nombre o CUIT" at bounding box center [352, 146] width 127 height 10
paste input "27427912081"
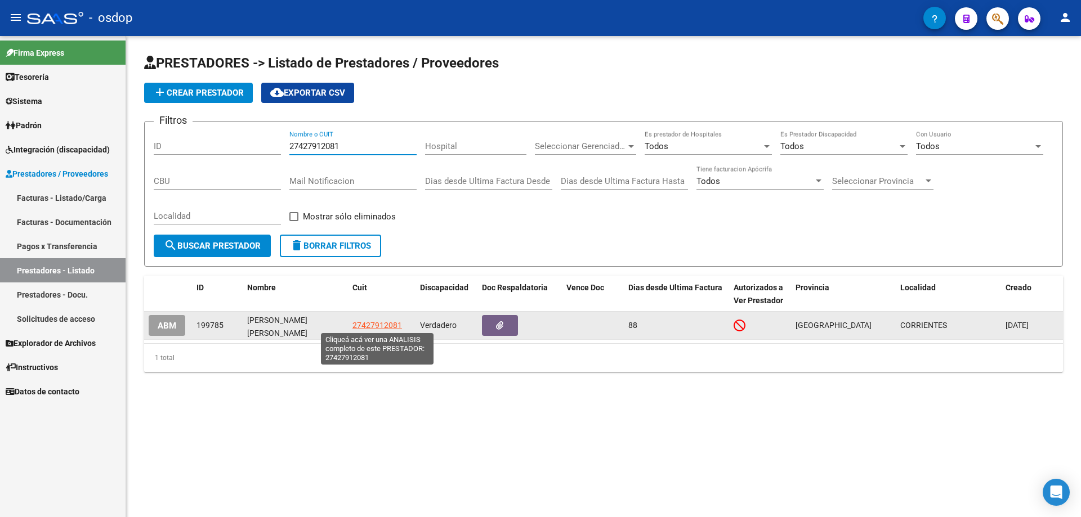
type input "27427912081"
click at [382, 325] on span "27427912081" at bounding box center [377, 325] width 50 height 9
type textarea "27427912081"
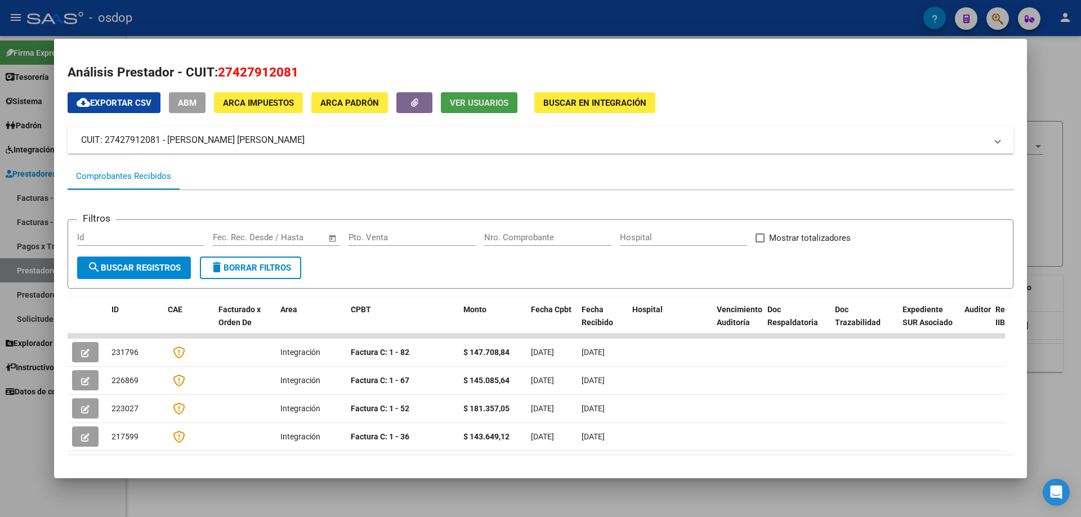
click at [476, 107] on span "Ver Usuarios" at bounding box center [479, 103] width 59 height 10
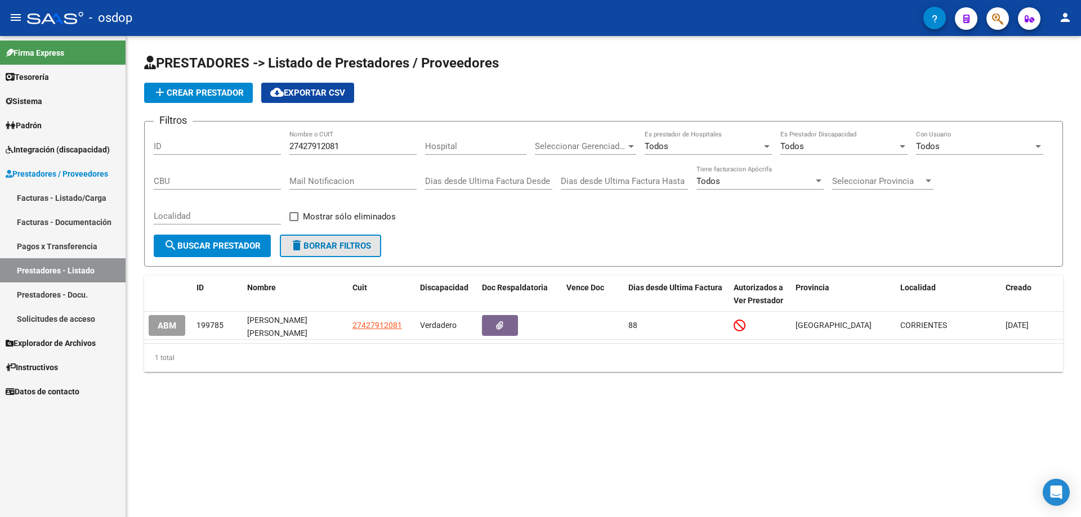
click at [320, 250] on span "delete Borrar Filtros" at bounding box center [330, 246] width 81 height 10
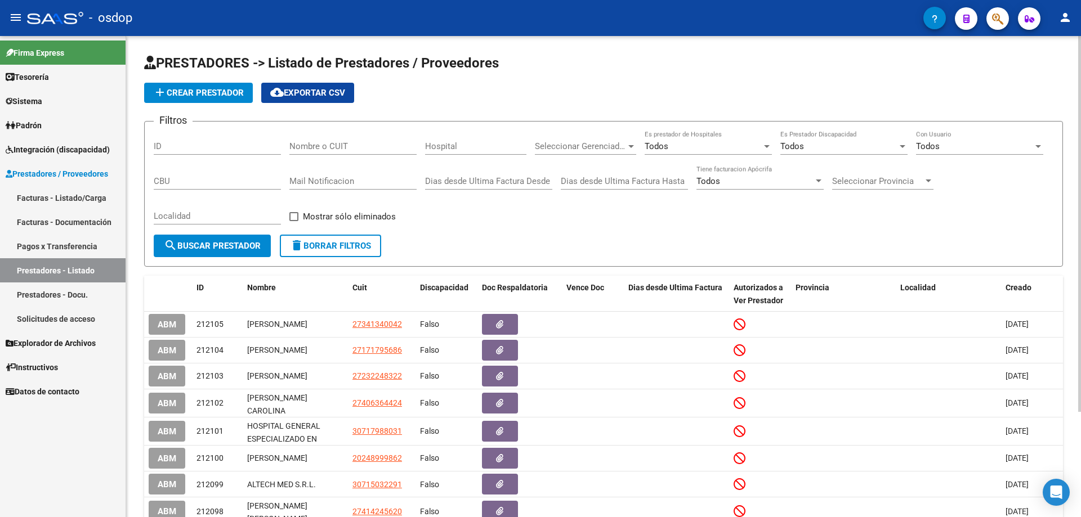
click at [292, 145] on input "Nombre o CUIT" at bounding box center [352, 146] width 127 height 10
paste input "27264321757"
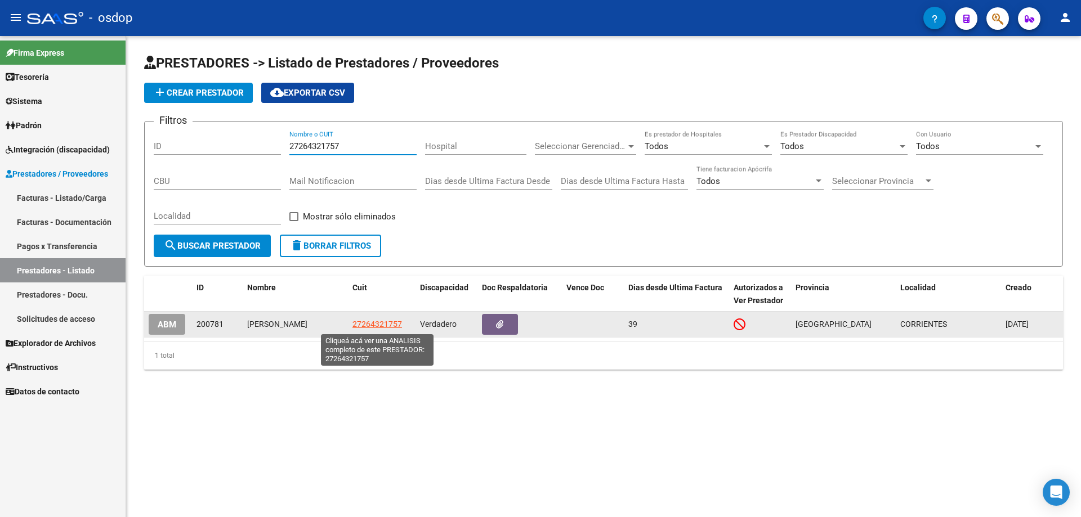
type input "27264321757"
click at [373, 325] on span "27264321757" at bounding box center [377, 324] width 50 height 9
type textarea "27264321757"
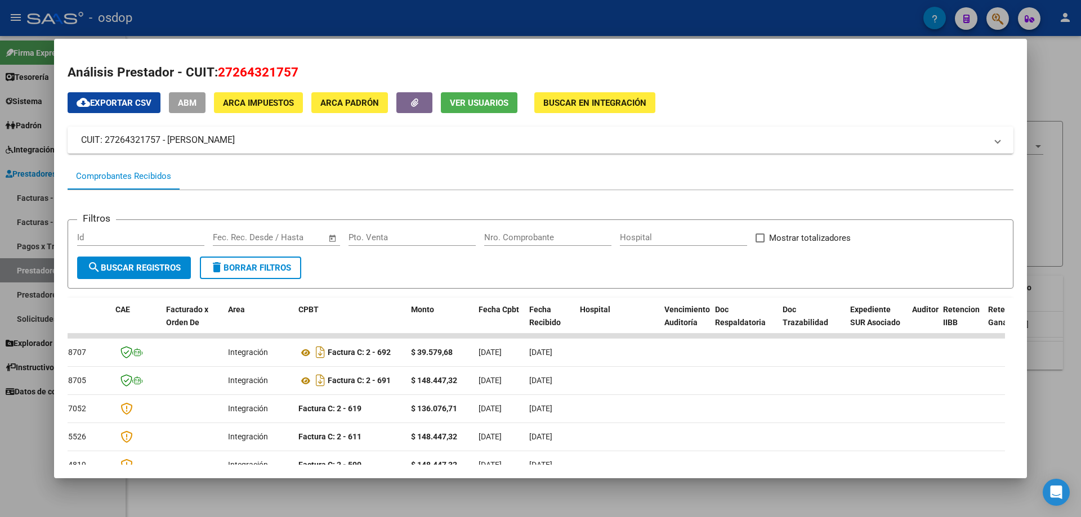
click at [474, 114] on div "cloud_download Exportar CSV ABM ARCA Impuestos ARCA Padrón Ver Usuarios Buscar …" at bounding box center [541, 376] width 946 height 569
click at [474, 103] on span "Ver Usuarios" at bounding box center [479, 103] width 59 height 10
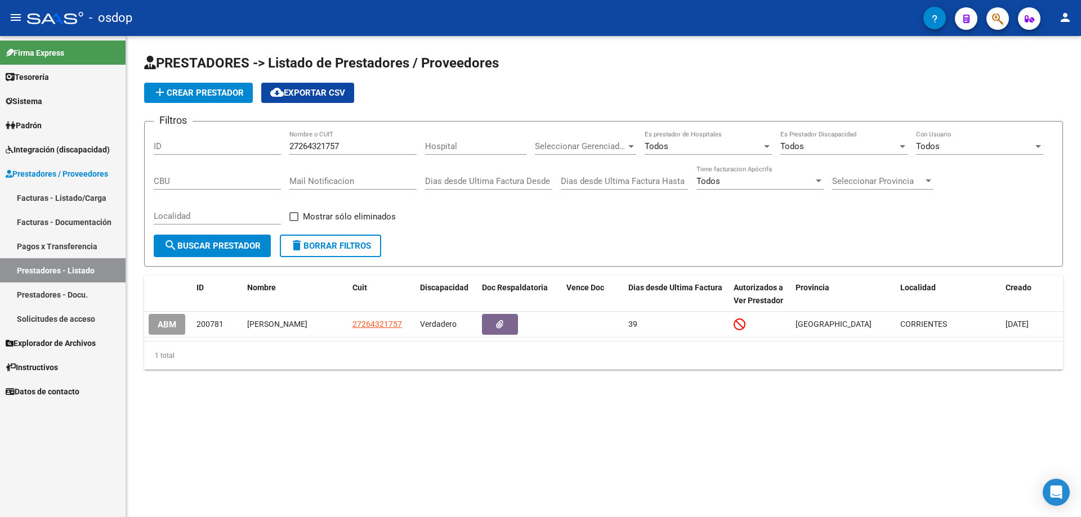
click at [330, 244] on span "delete Borrar Filtros" at bounding box center [330, 246] width 81 height 10
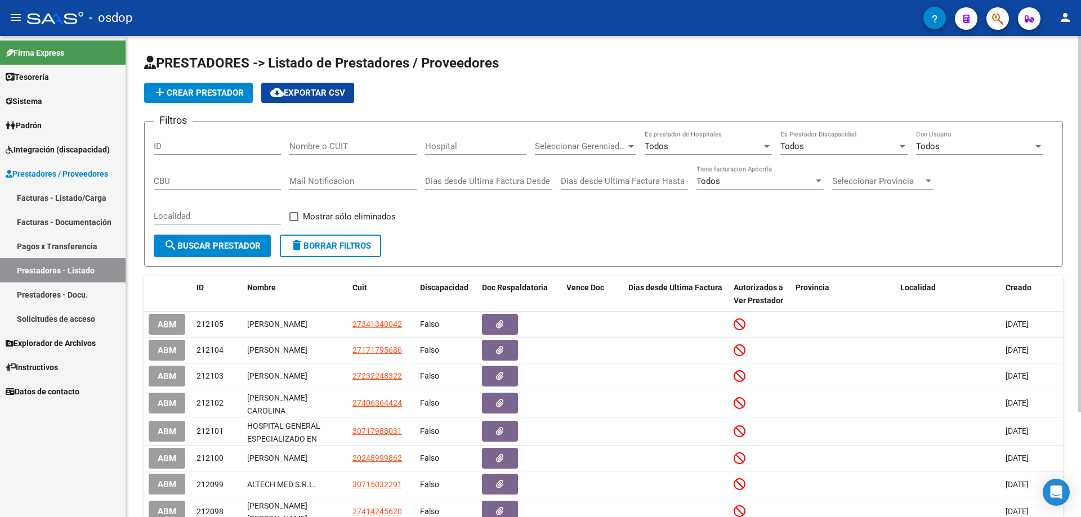
click at [289, 144] on input "Nombre o CUIT" at bounding box center [352, 146] width 127 height 10
paste input "27333534741"
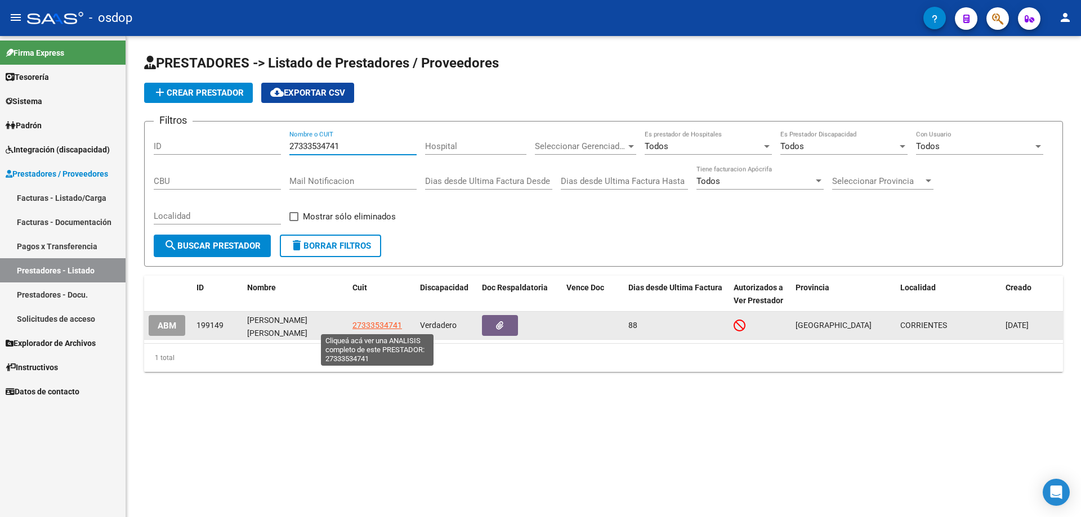
type input "27333534741"
click at [385, 324] on span "27333534741" at bounding box center [377, 325] width 50 height 9
type textarea "27333534741"
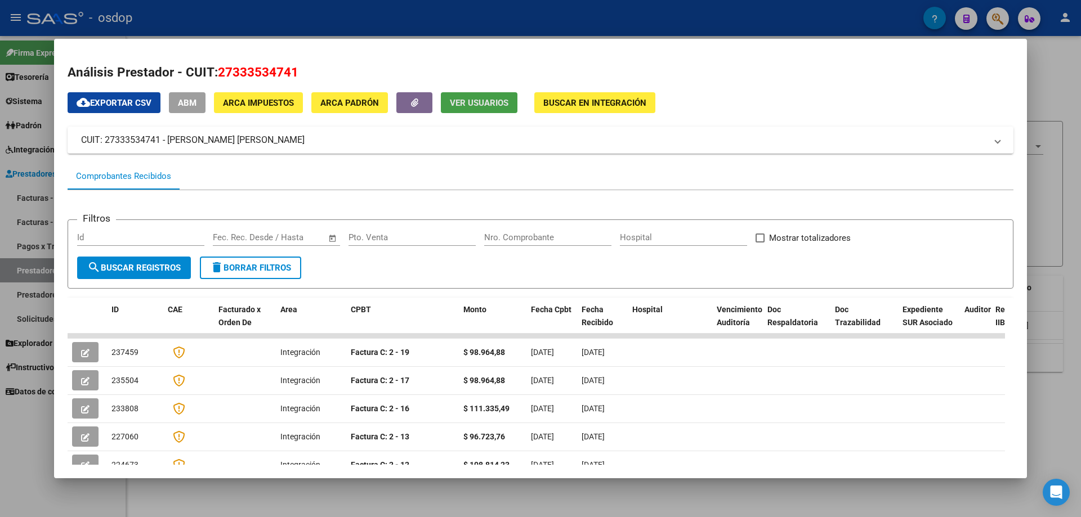
click at [477, 102] on span "Ver Usuarios" at bounding box center [479, 103] width 59 height 10
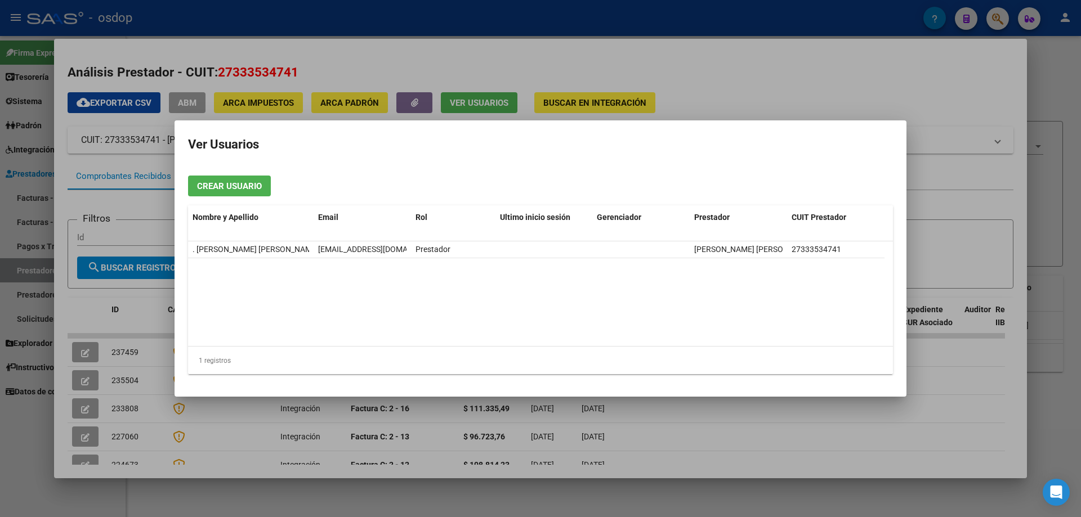
click at [385, 147] on h2 "Ver Usuarios" at bounding box center [540, 144] width 705 height 21
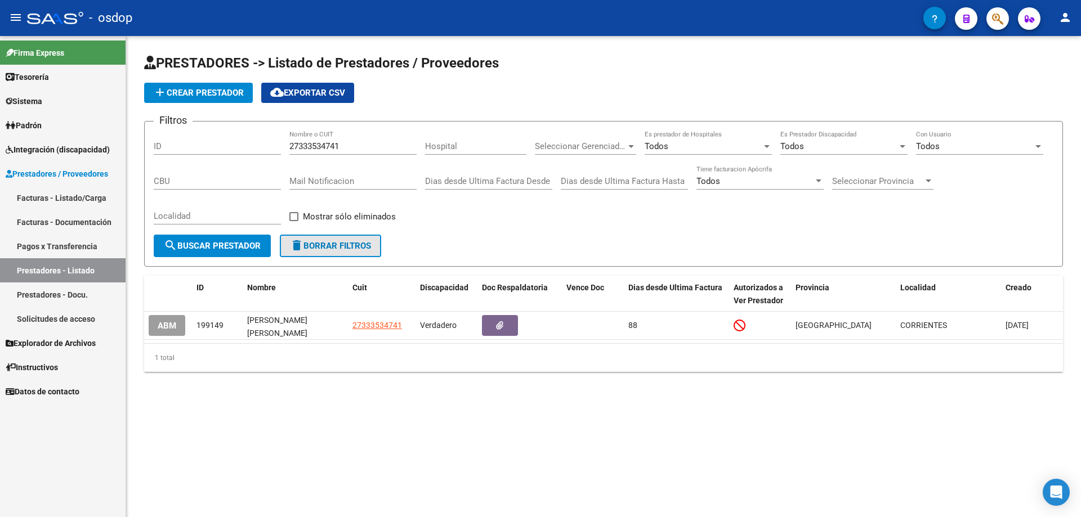
click at [337, 243] on span "delete Borrar Filtros" at bounding box center [330, 246] width 81 height 10
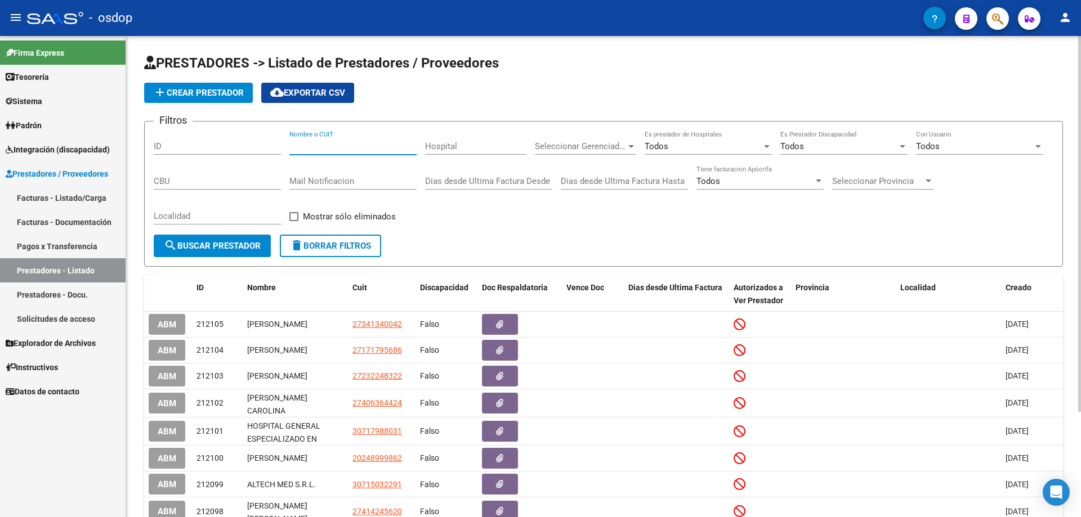
click at [292, 142] on input "Nombre o CUIT" at bounding box center [352, 146] width 127 height 10
paste input "27336442600"
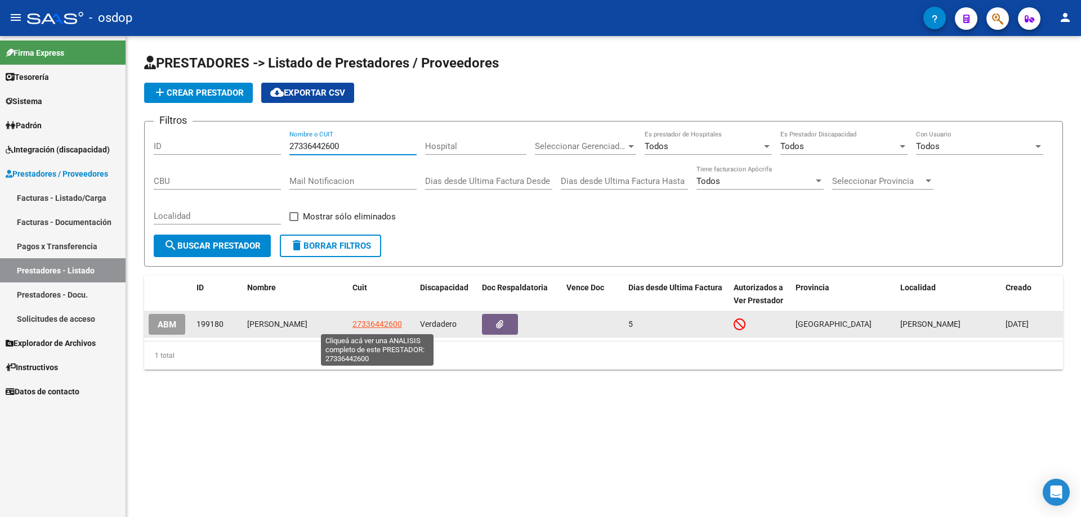
type input "27336442600"
click at [366, 325] on span "27336442600" at bounding box center [377, 324] width 50 height 9
type textarea "27336442600"
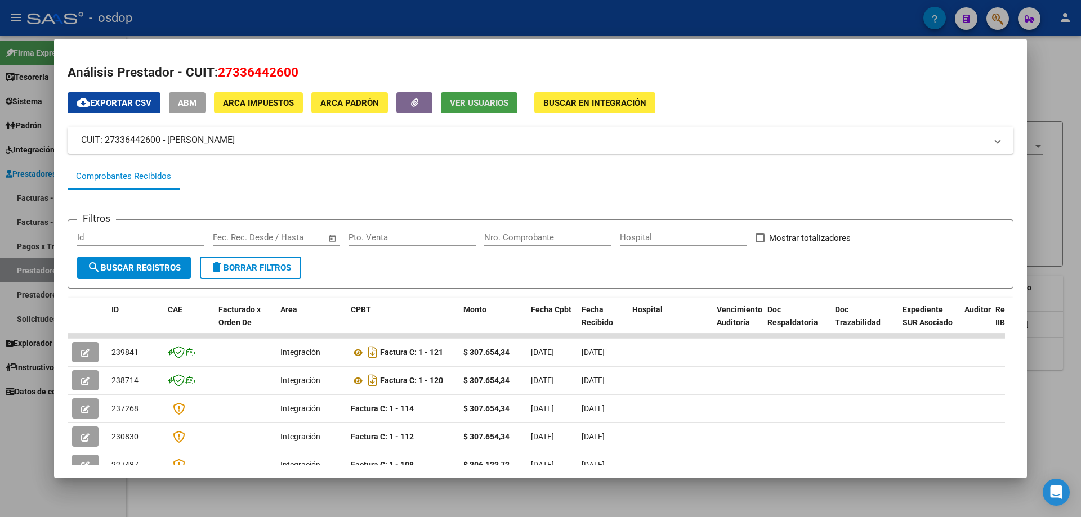
click at [478, 100] on span "Ver Usuarios" at bounding box center [479, 103] width 59 height 10
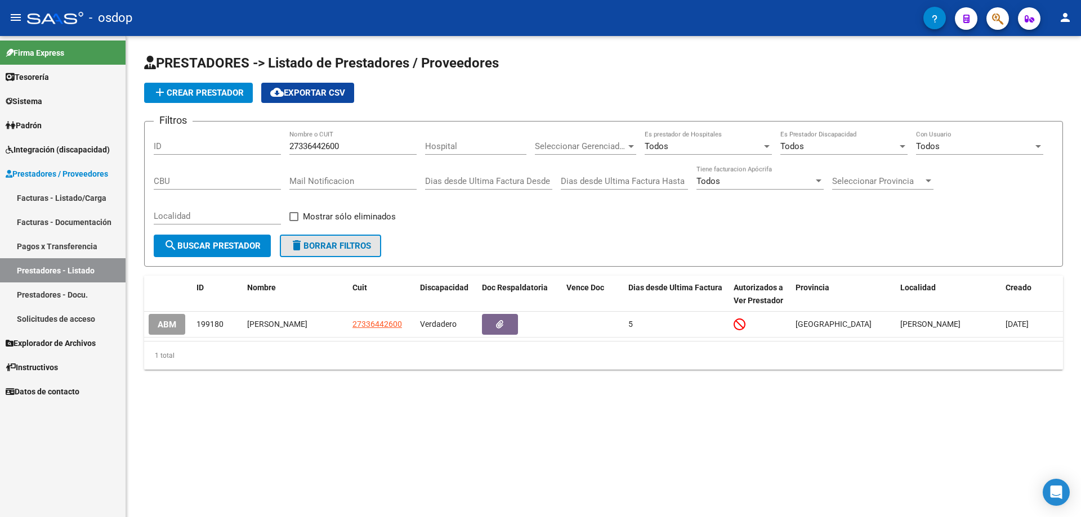
click at [330, 243] on span "delete Borrar Filtros" at bounding box center [330, 246] width 81 height 10
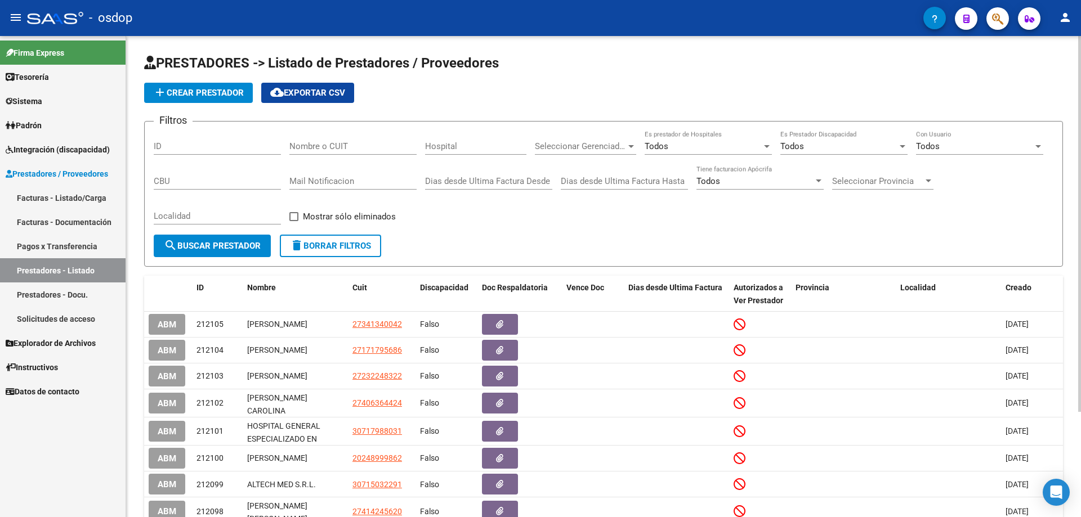
click at [292, 144] on input "Nombre o CUIT" at bounding box center [352, 146] width 127 height 10
paste input "30715848550"
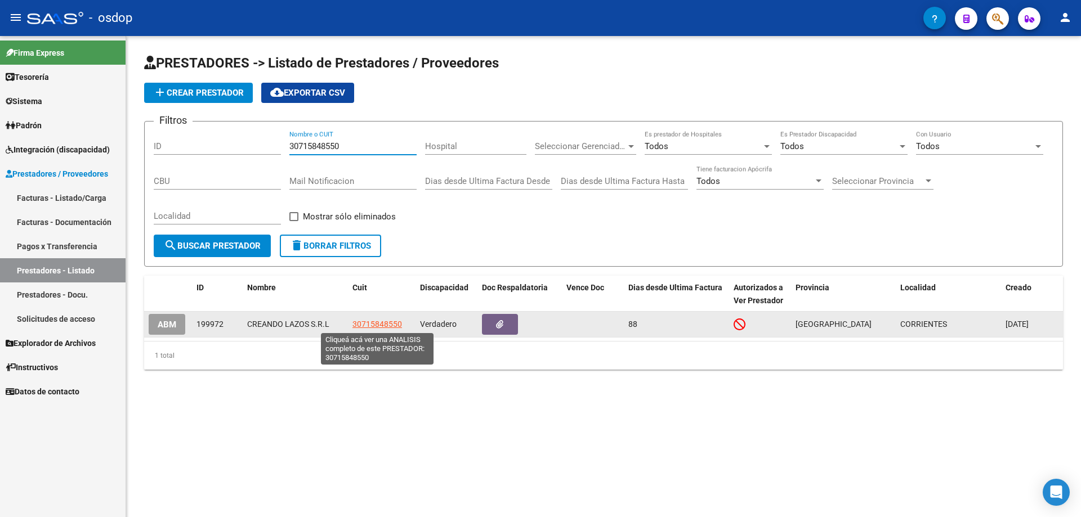
type input "30715848550"
click at [379, 324] on span "30715848550" at bounding box center [377, 324] width 50 height 9
type textarea "30715848550"
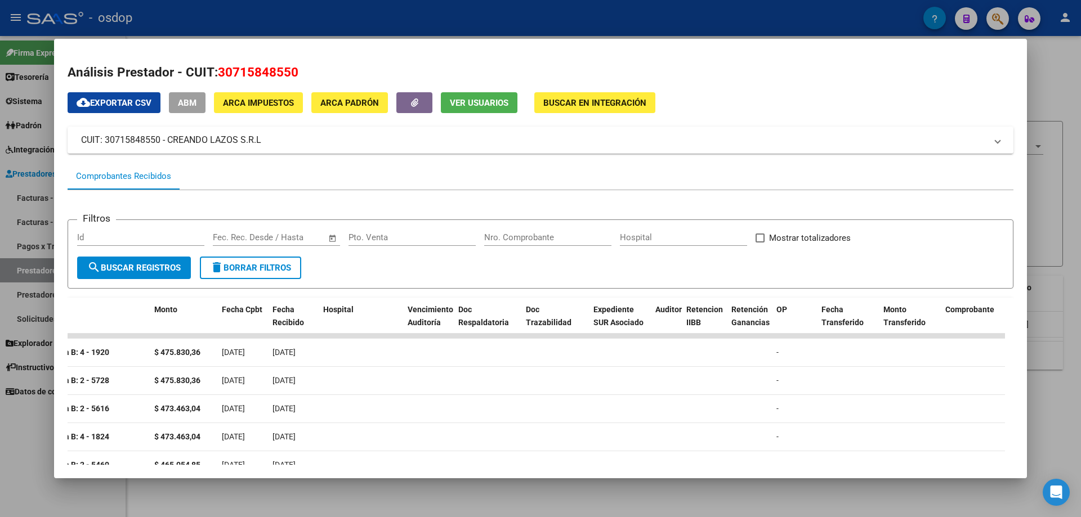
click at [489, 102] on span "Ver Usuarios" at bounding box center [479, 103] width 59 height 10
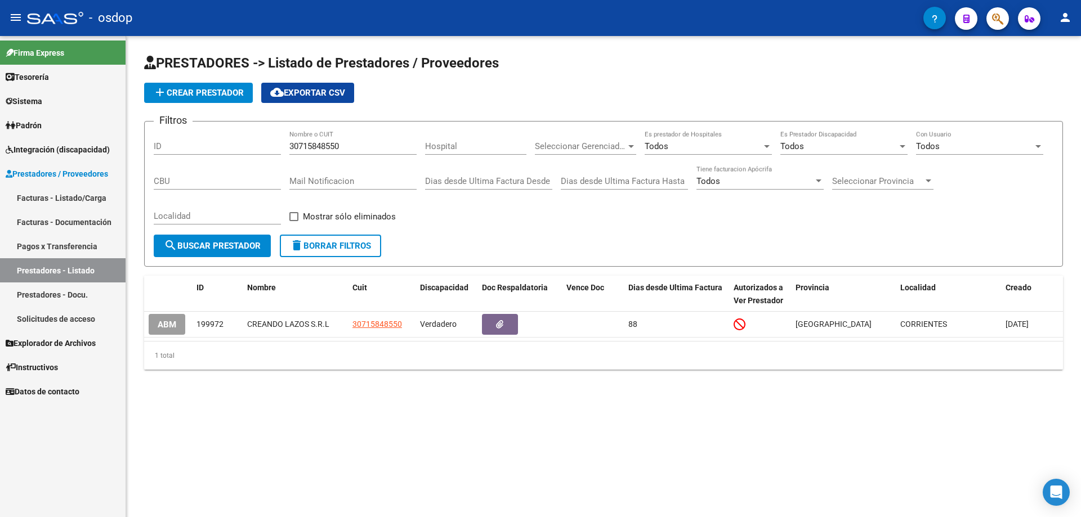
click at [320, 247] on span "delete Borrar Filtros" at bounding box center [330, 246] width 81 height 10
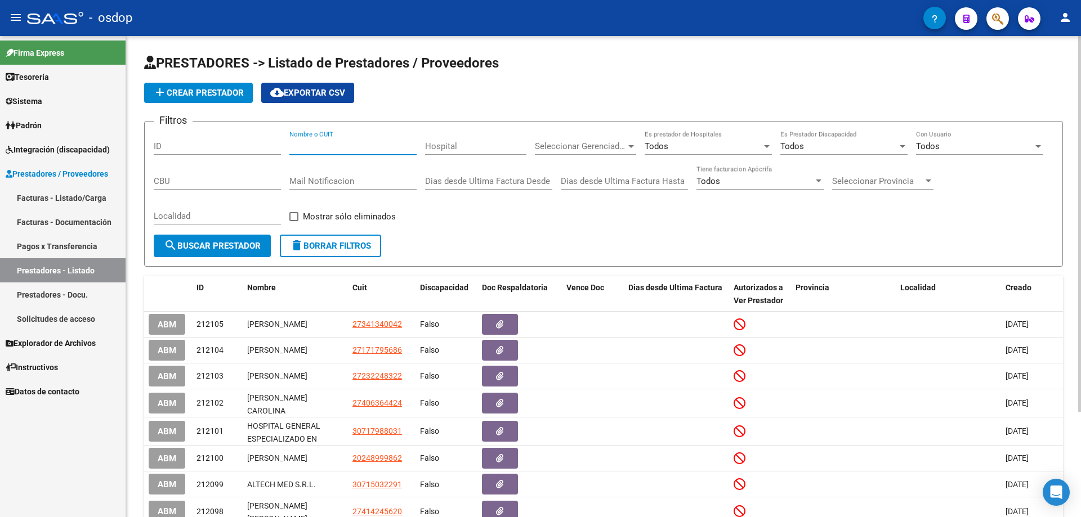
click at [292, 145] on input "Nombre o CUIT" at bounding box center [352, 146] width 127 height 10
paste input "27413351133"
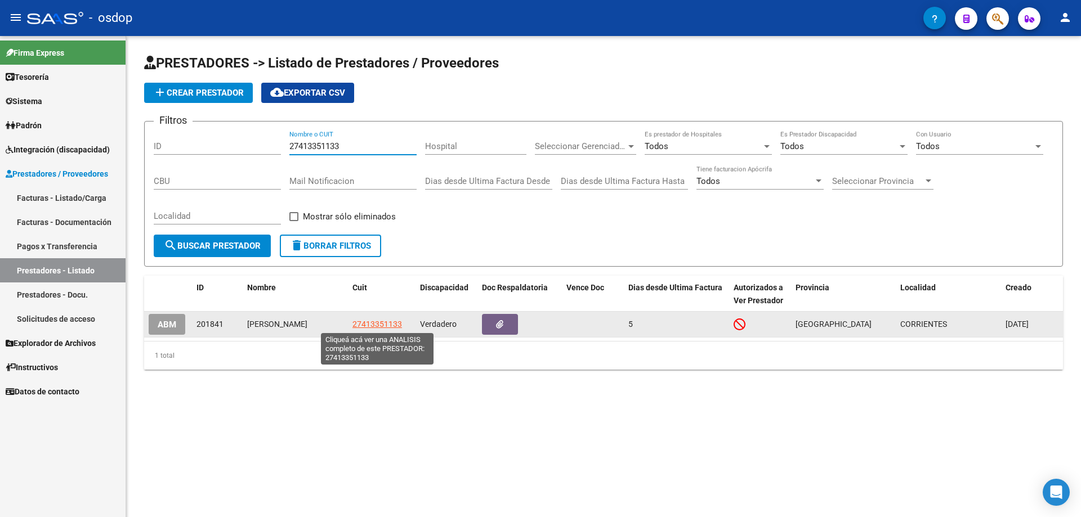
type input "27413351133"
click at [369, 323] on span "27413351133" at bounding box center [377, 324] width 50 height 9
type textarea "27413351133"
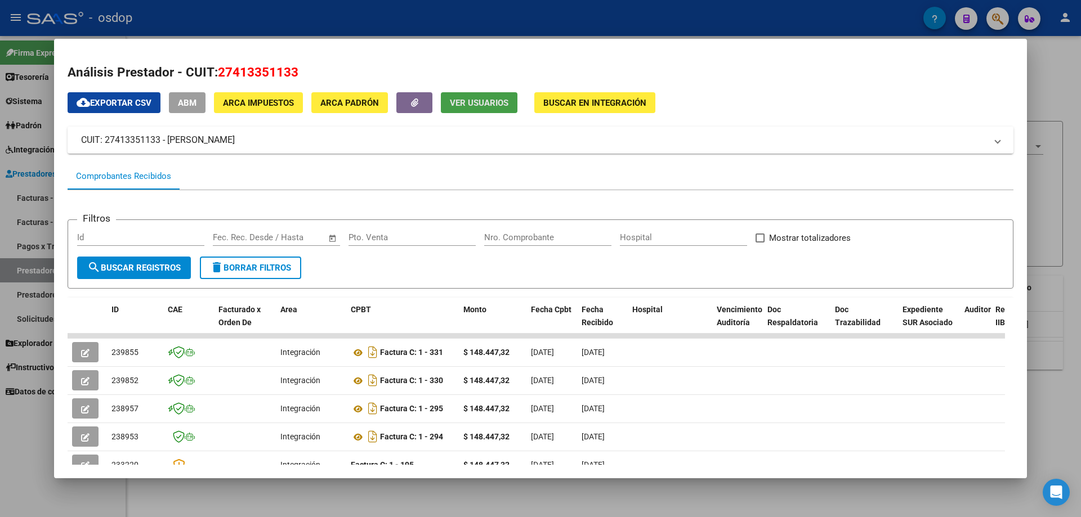
click at [477, 102] on span "Ver Usuarios" at bounding box center [479, 103] width 59 height 10
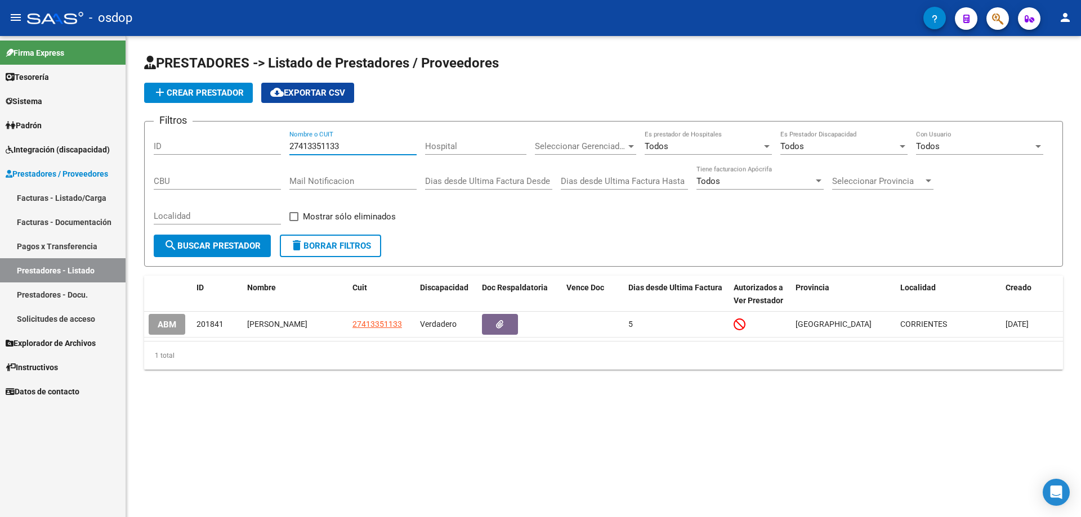
click at [341, 146] on input "27413351133" at bounding box center [352, 146] width 127 height 10
click at [331, 244] on span "delete Borrar Filtros" at bounding box center [330, 246] width 81 height 10
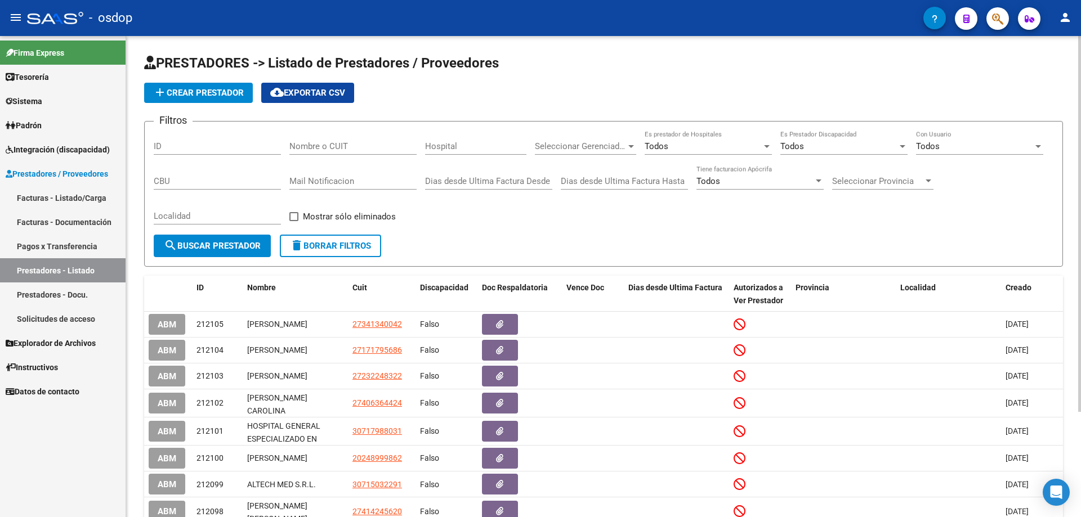
click at [297, 146] on input "Nombre o CUIT" at bounding box center [352, 146] width 127 height 10
paste input "27396352090"
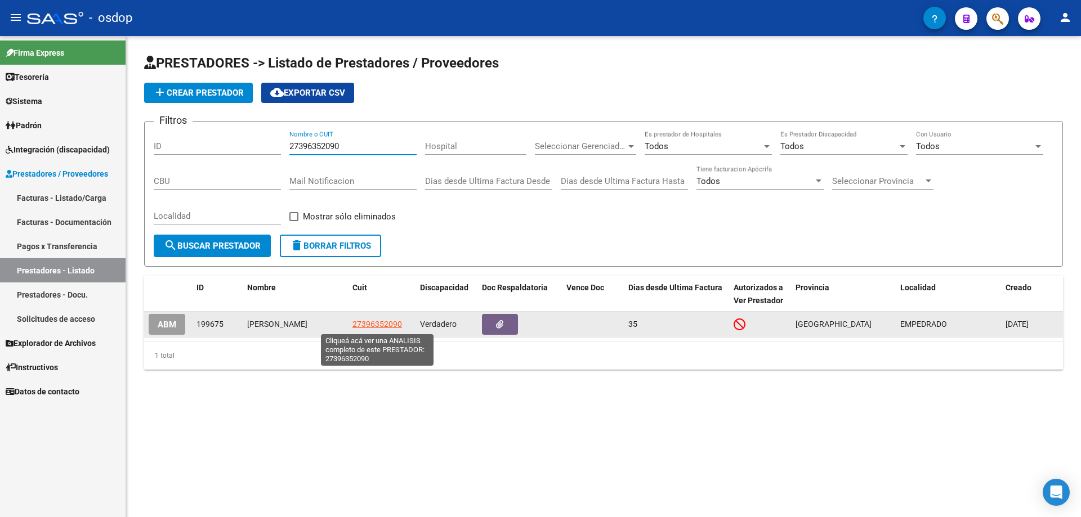
type input "27396352090"
click at [380, 325] on span "27396352090" at bounding box center [377, 324] width 50 height 9
type textarea "27396352090"
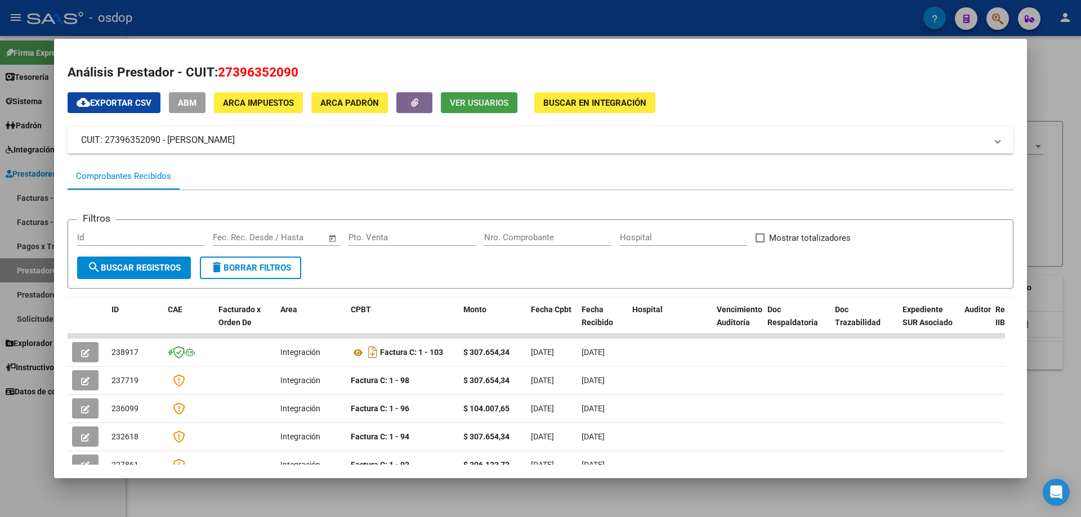
click at [473, 107] on span "Ver Usuarios" at bounding box center [479, 103] width 59 height 10
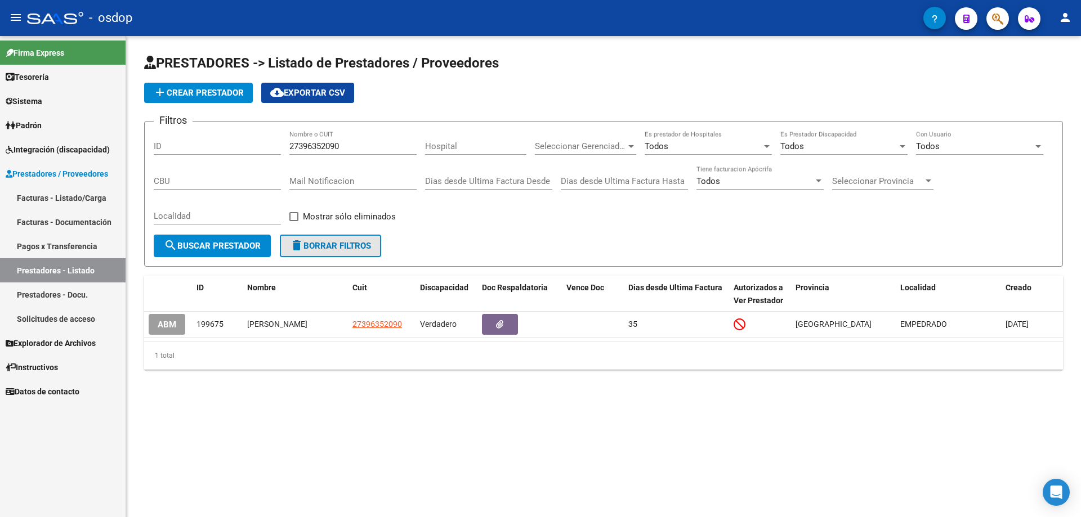
click at [318, 249] on span "delete Borrar Filtros" at bounding box center [330, 246] width 81 height 10
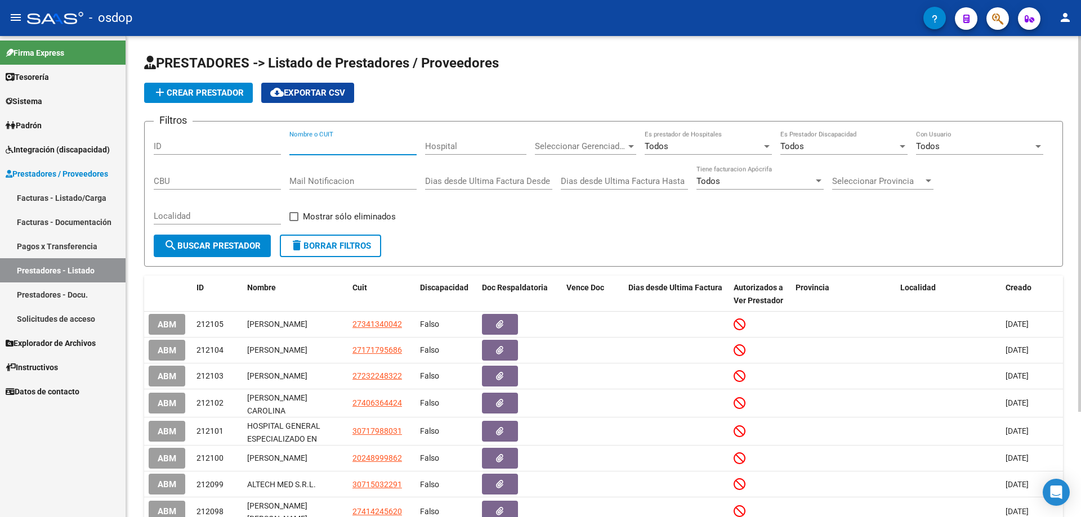
click at [291, 144] on input "Nombre o CUIT" at bounding box center [352, 146] width 127 height 10
paste input "27405861904"
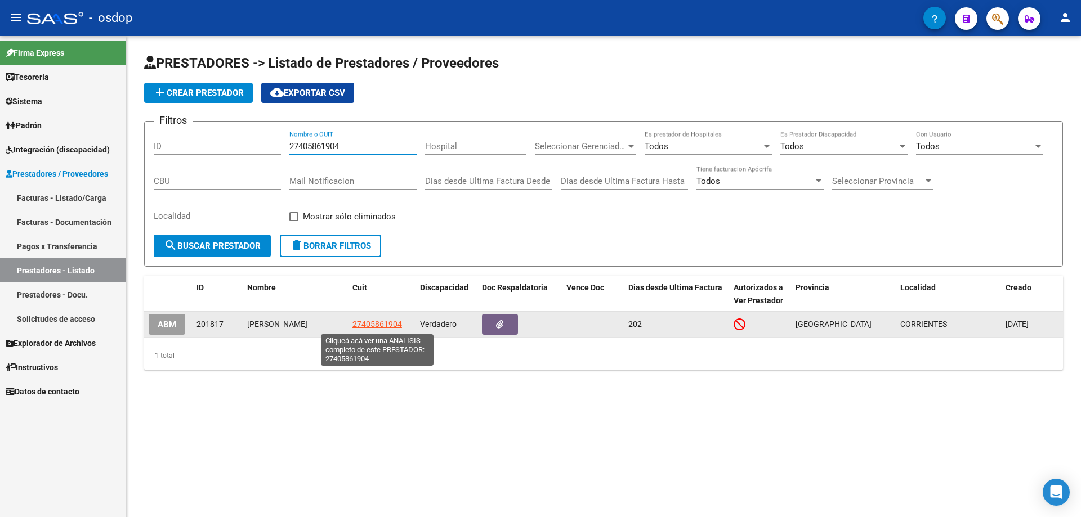
type input "27405861904"
click at [379, 326] on span "27405861904" at bounding box center [377, 324] width 50 height 9
type textarea "27405861904"
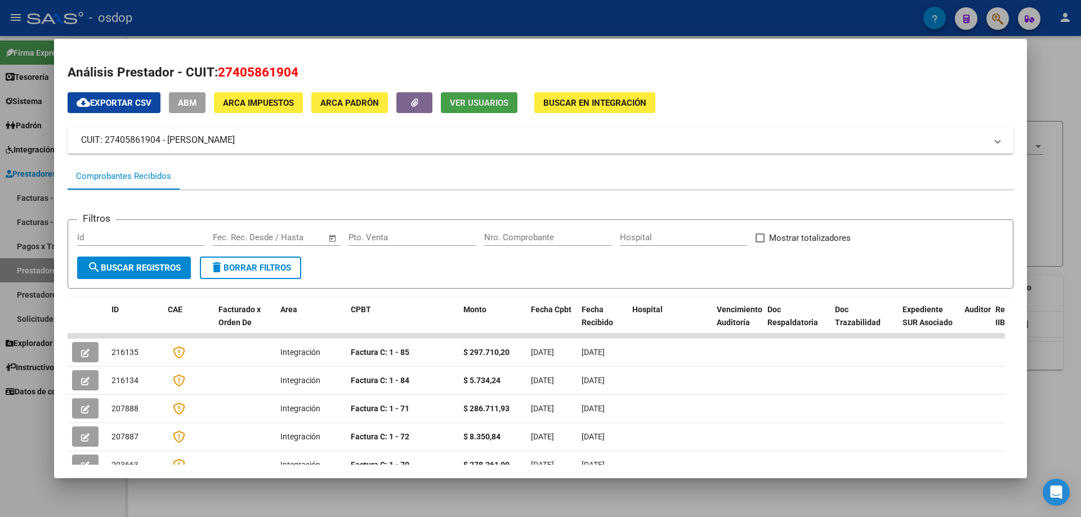
click at [464, 96] on button "Ver Usuarios" at bounding box center [479, 102] width 77 height 21
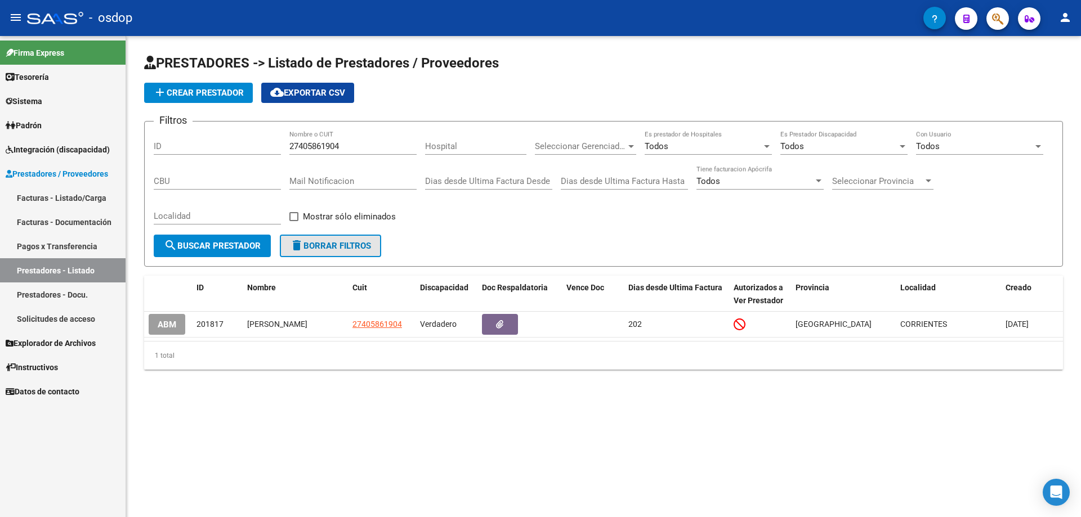
click at [341, 248] on span "delete Borrar Filtros" at bounding box center [330, 246] width 81 height 10
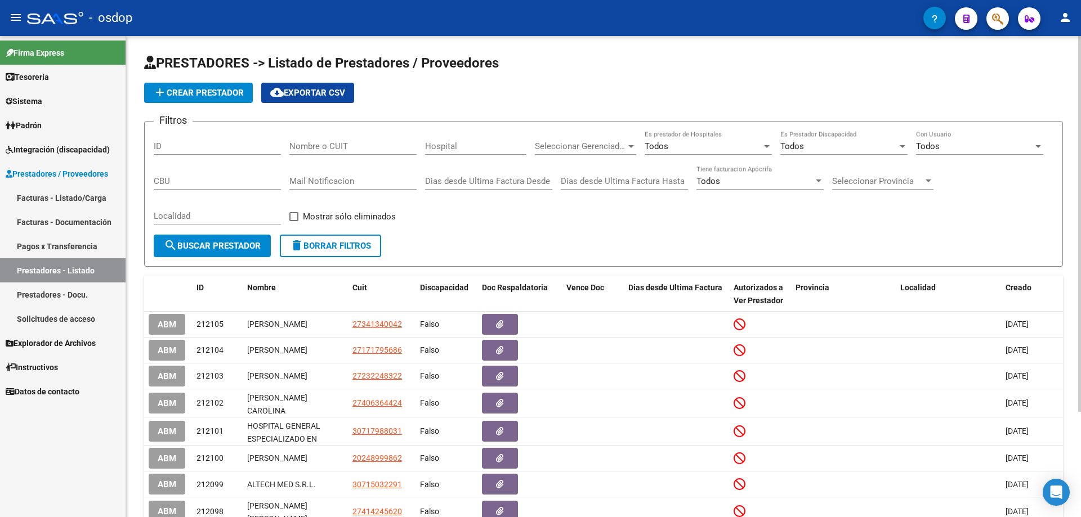
click at [291, 140] on div "Nombre o CUIT" at bounding box center [352, 143] width 127 height 24
click at [292, 145] on input "Nombre o CUIT" at bounding box center [352, 146] width 127 height 10
paste input "23183284584"
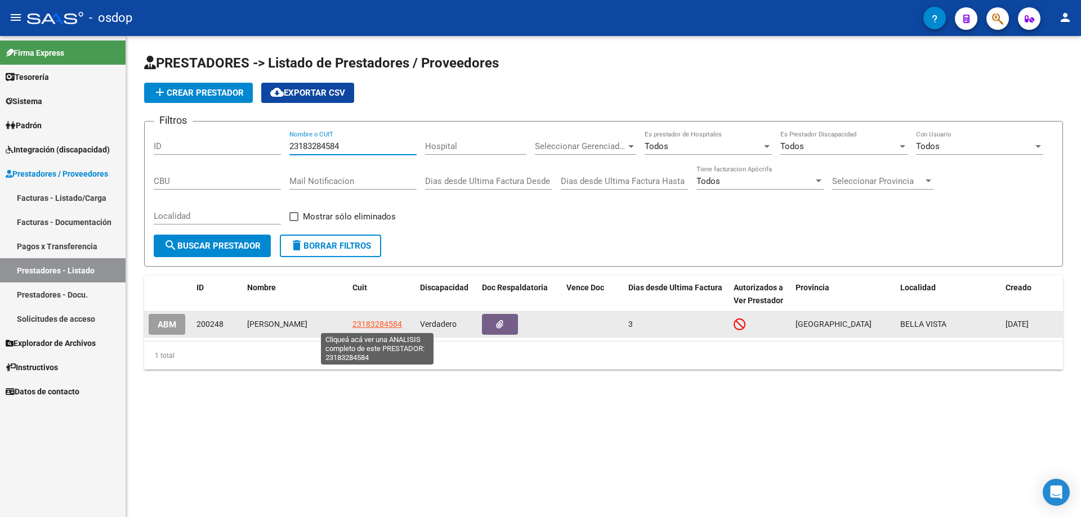
type input "23183284584"
click at [373, 326] on span "23183284584" at bounding box center [377, 324] width 50 height 9
type textarea "23183284584"
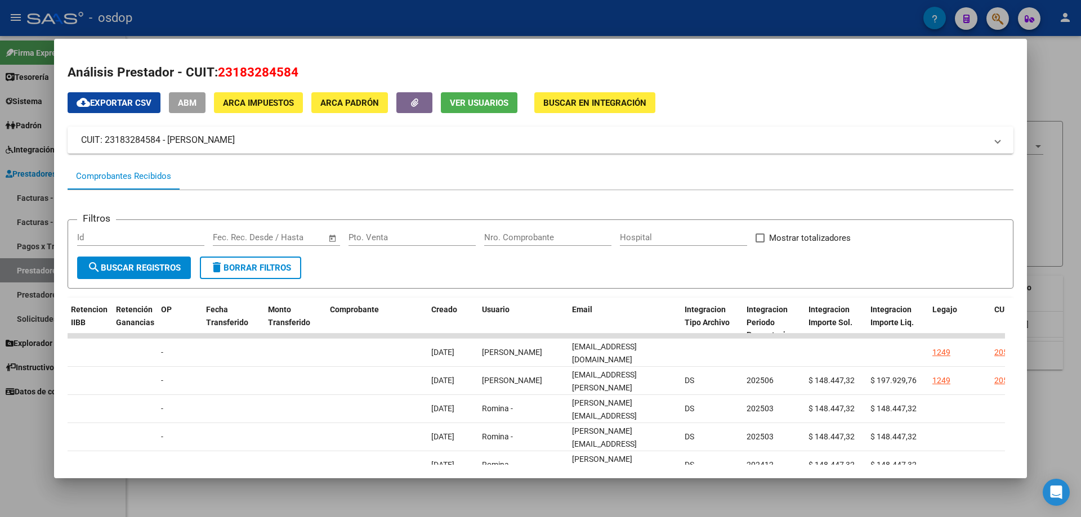
click at [464, 101] on span "Ver Usuarios" at bounding box center [479, 103] width 59 height 10
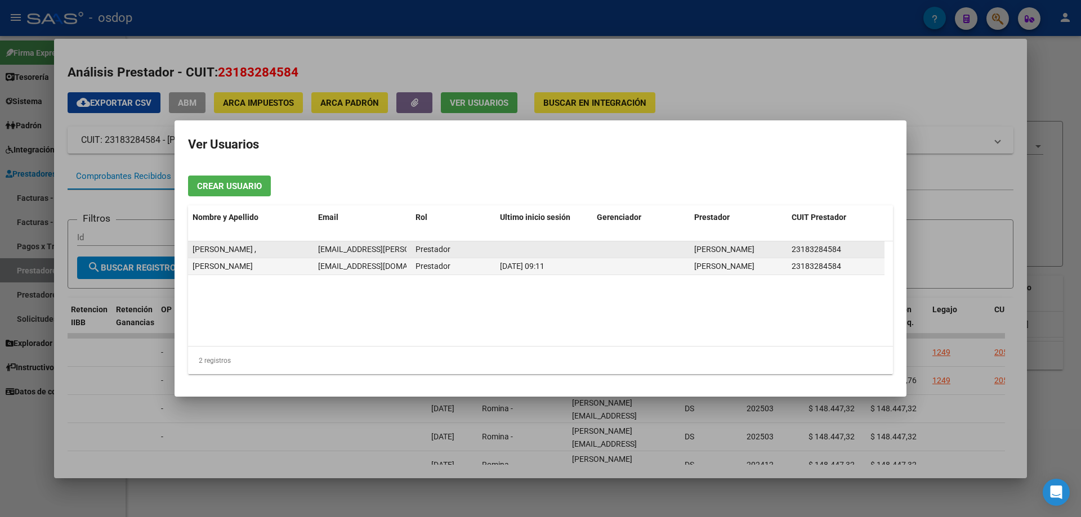
drag, startPoint x: 317, startPoint y: 252, endPoint x: 407, endPoint y: 252, distance: 90.1
click at [407, 252] on datatable-body-cell "[EMAIL_ADDRESS][PERSON_NAME][DOMAIN_NAME]" at bounding box center [362, 249] width 97 height 16
copy span "[EMAIL_ADDRESS][PERSON_NAME][DOMAIN_NAME]"
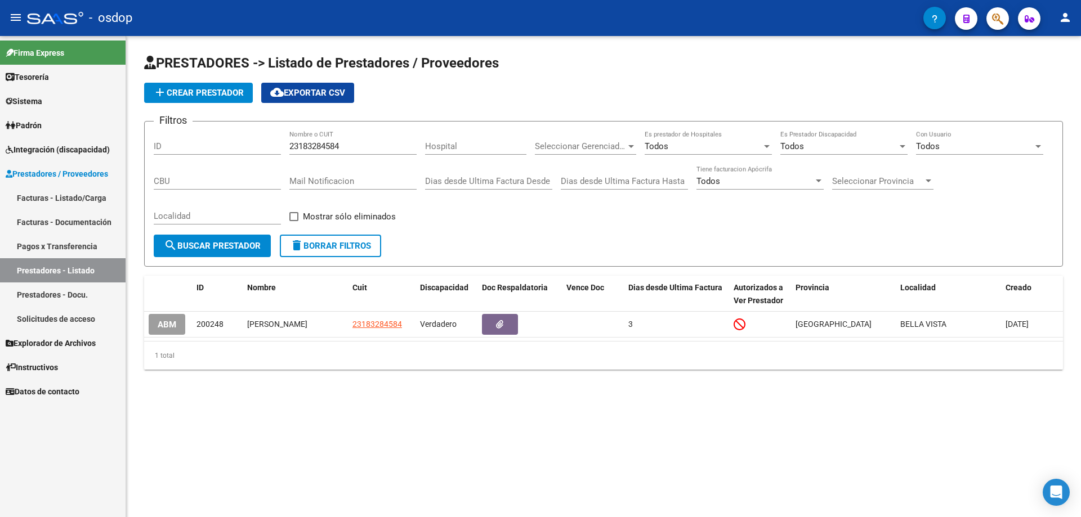
click at [329, 244] on span "delete Borrar Filtros" at bounding box center [330, 246] width 81 height 10
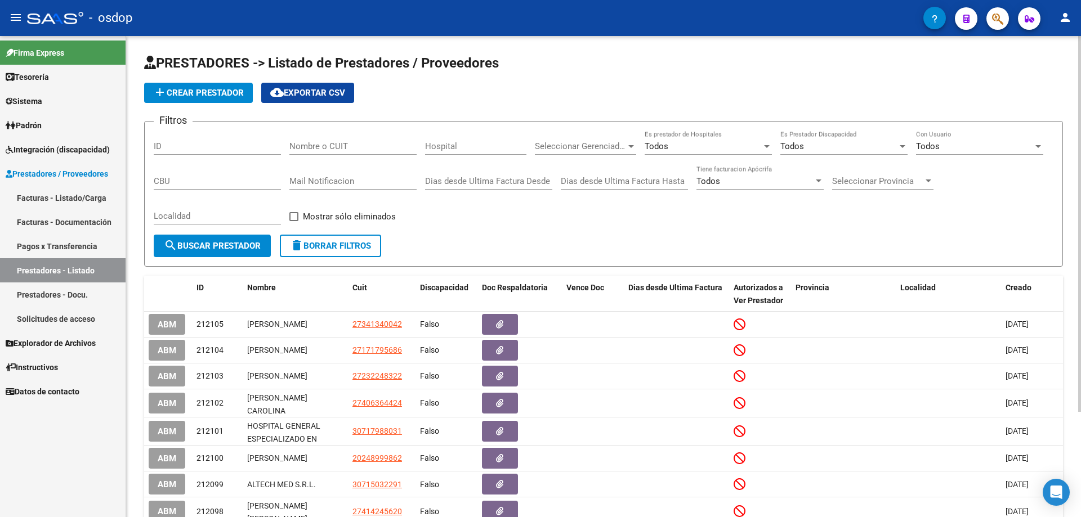
click at [290, 145] on input "Nombre o CUIT" at bounding box center [352, 146] width 127 height 10
paste input "27417885914"
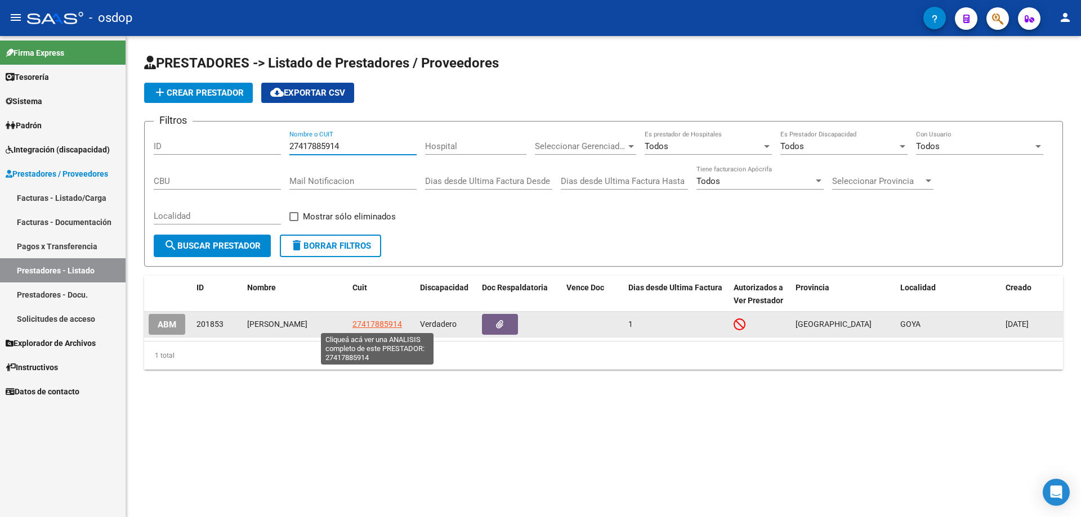
type input "27417885914"
click at [374, 321] on span "27417885914" at bounding box center [377, 324] width 50 height 9
type textarea "27417885914"
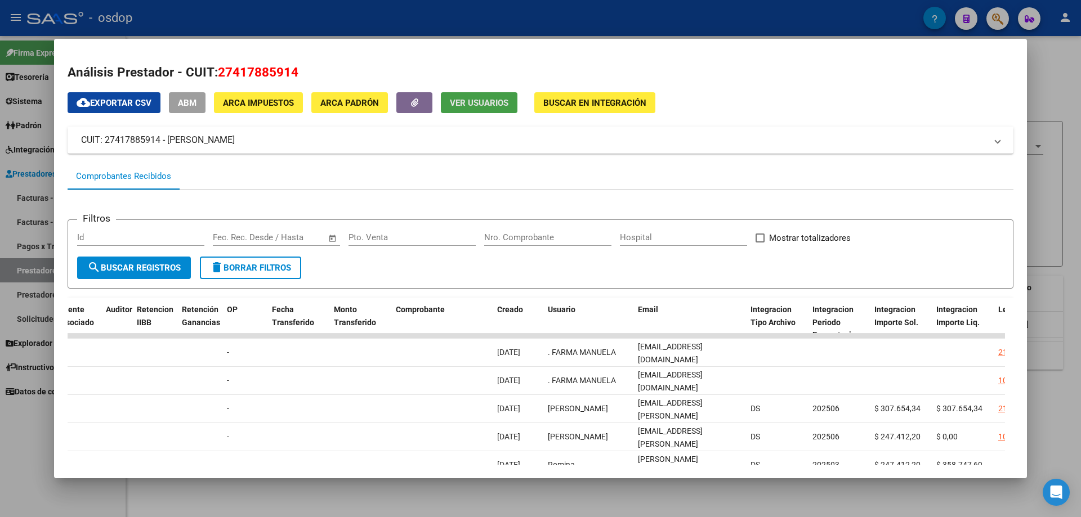
click at [483, 106] on span "Ver Usuarios" at bounding box center [479, 103] width 59 height 10
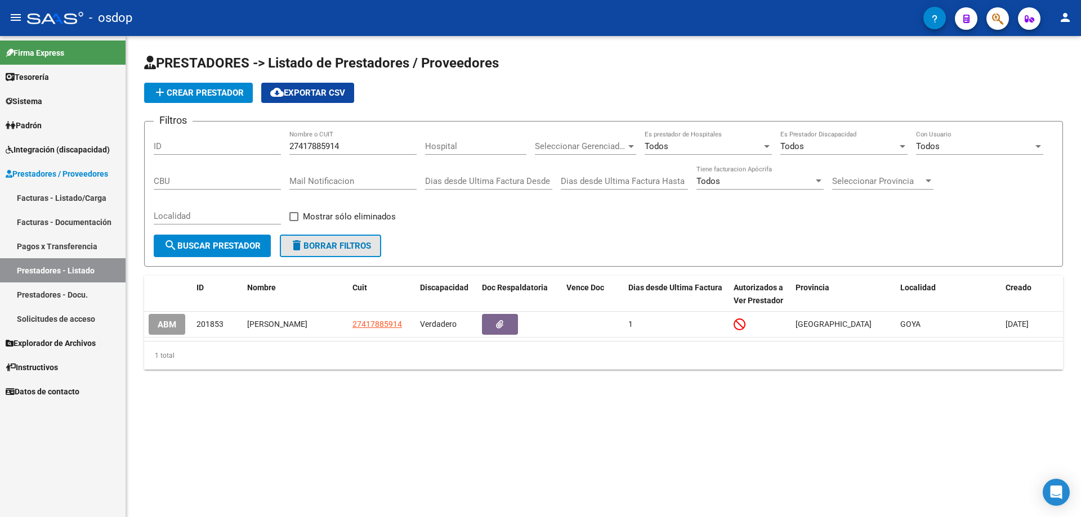
click at [319, 248] on span "delete Borrar Filtros" at bounding box center [330, 246] width 81 height 10
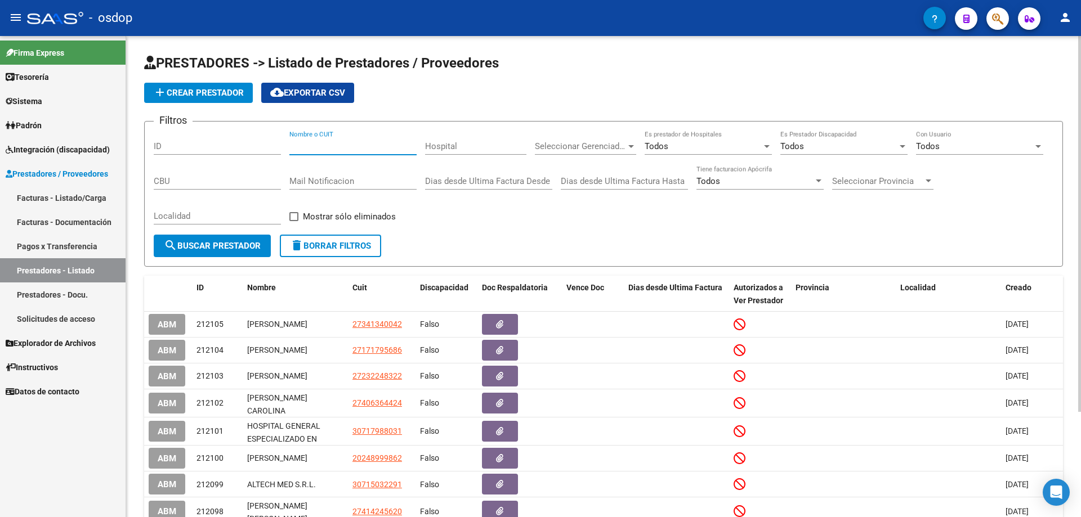
click at [291, 144] on input "Nombre o CUIT" at bounding box center [352, 146] width 127 height 10
paste input "27363890127"
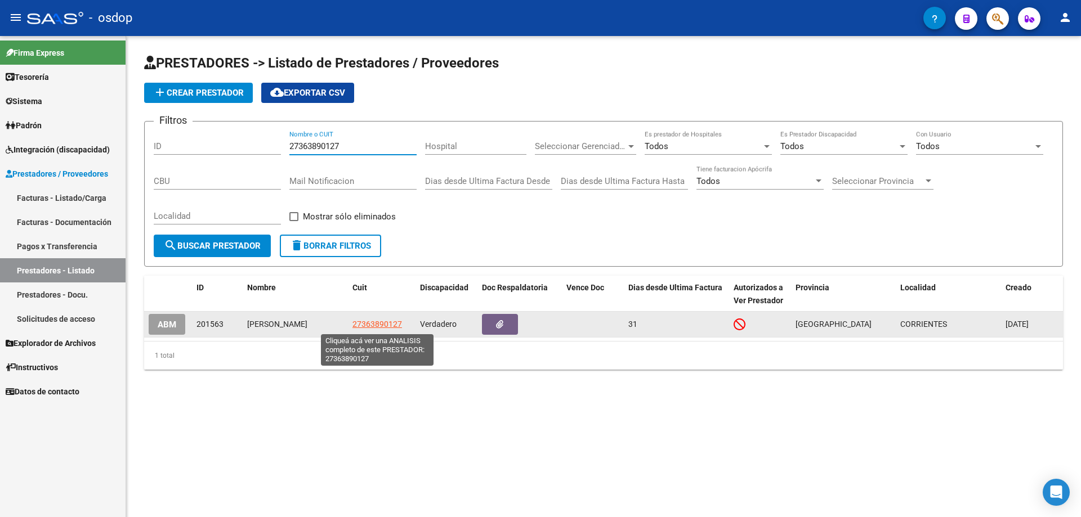
type input "27363890127"
click at [373, 326] on span "27363890127" at bounding box center [377, 324] width 50 height 9
type textarea "27363890127"
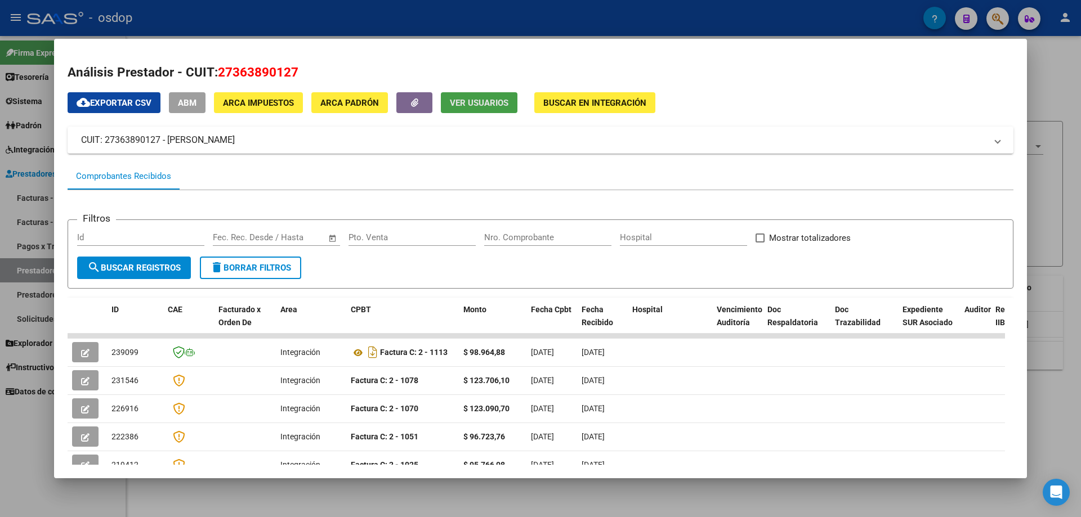
click at [455, 102] on span "Ver Usuarios" at bounding box center [479, 103] width 59 height 10
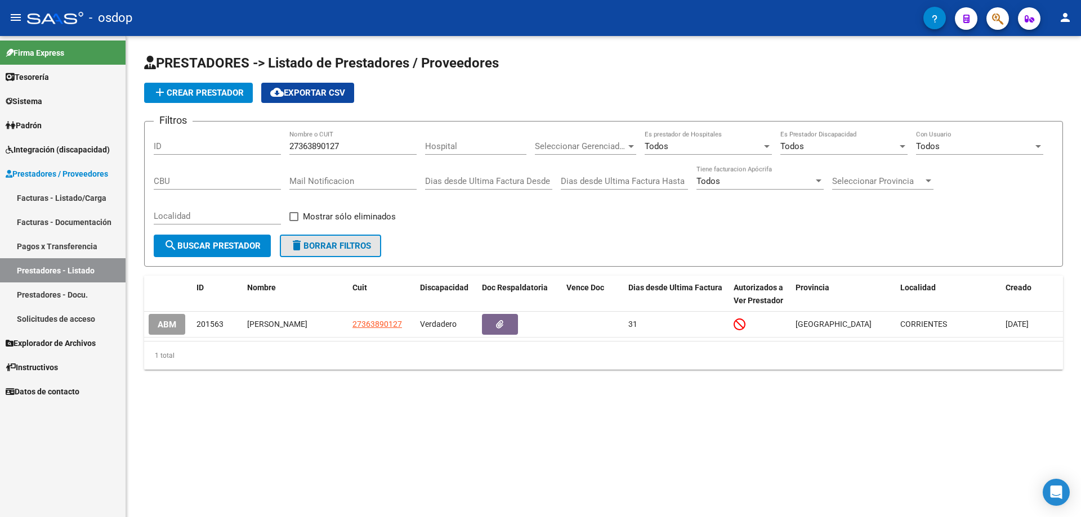
drag, startPoint x: 332, startPoint y: 247, endPoint x: 323, endPoint y: 211, distance: 37.1
click at [332, 247] on span "delete Borrar Filtros" at bounding box center [330, 246] width 81 height 10
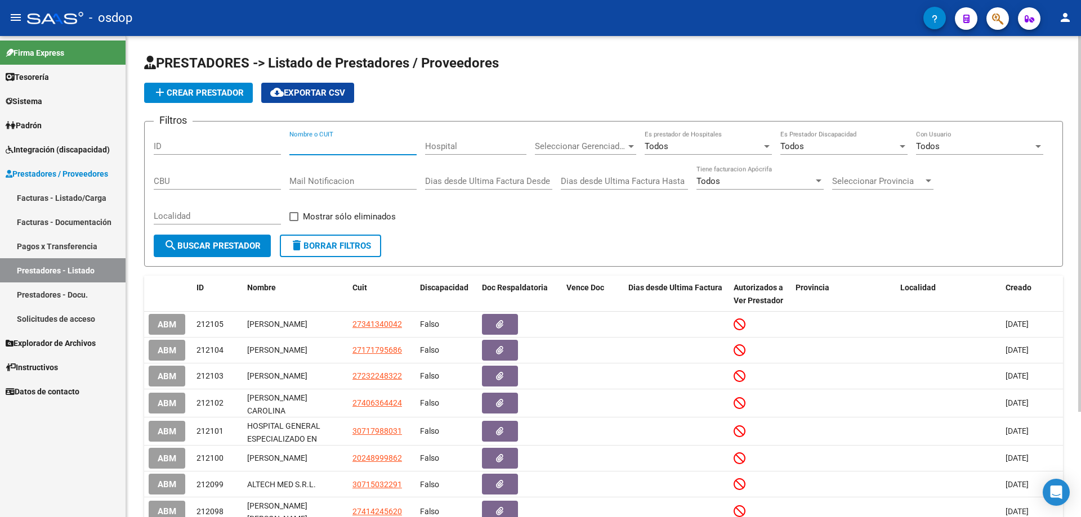
click at [290, 144] on input "Nombre o CUIT" at bounding box center [352, 146] width 127 height 10
paste input "27355701430"
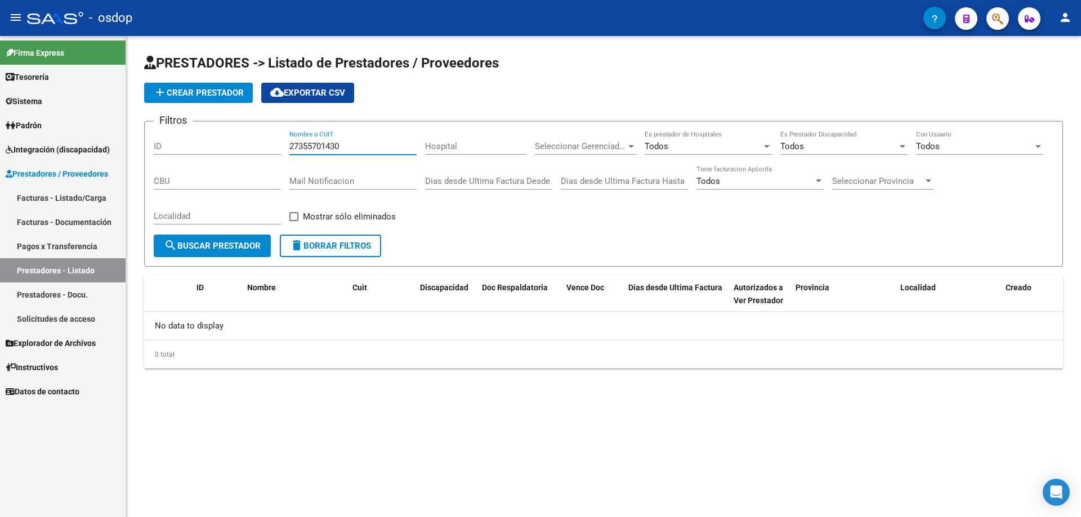
type input "27355701430"
drag, startPoint x: 336, startPoint y: 243, endPoint x: 330, endPoint y: 208, distance: 35.4
click at [335, 243] on span "delete Borrar Filtros" at bounding box center [330, 246] width 81 height 10
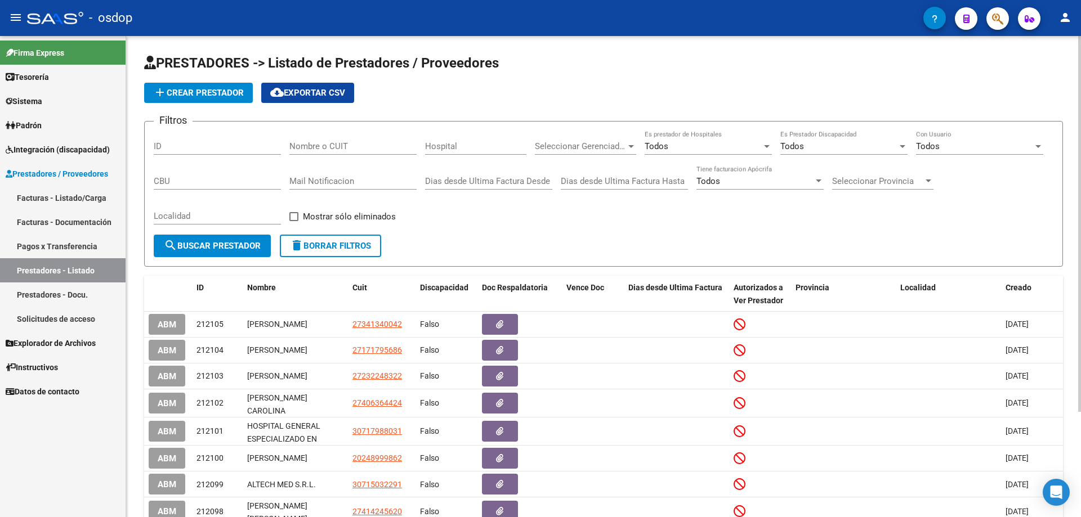
click at [290, 146] on input "Nombre o CUIT" at bounding box center [352, 146] width 127 height 10
paste input "27355701430"
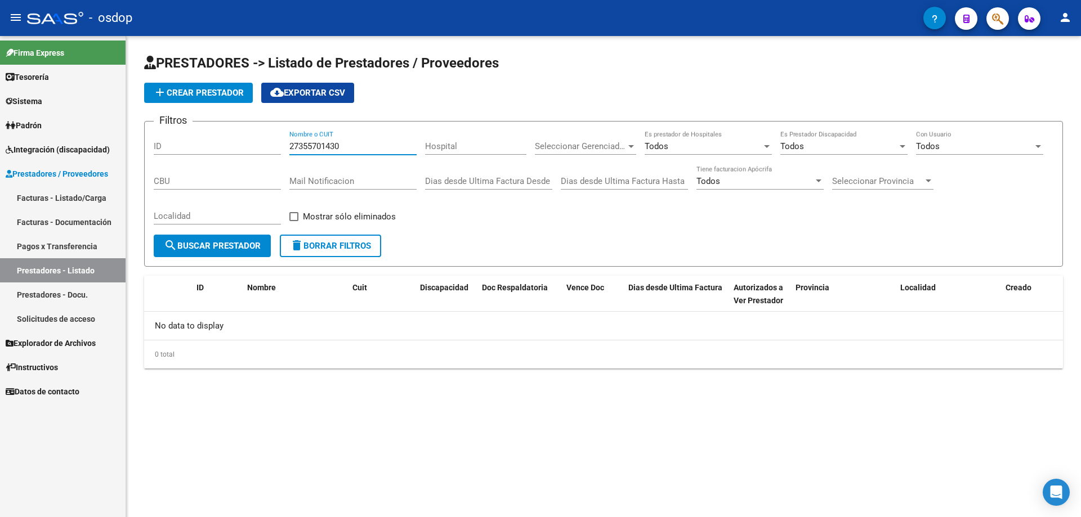
drag, startPoint x: 343, startPoint y: 145, endPoint x: 263, endPoint y: 145, distance: 80.5
click at [263, 145] on div "Filtros ID 27355701430 Nombre o CUIT Hospital Seleccionar Gerenciador Seleccion…" at bounding box center [603, 183] width 899 height 104
paste input "3071731787"
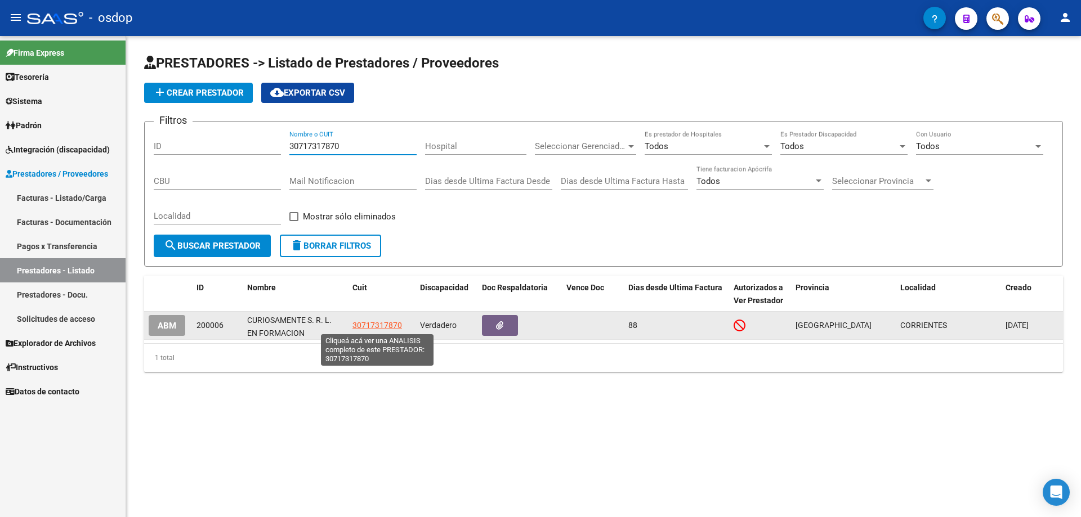
type input "30717317870"
click at [380, 324] on span "30717317870" at bounding box center [377, 325] width 50 height 9
type textarea "30717317870"
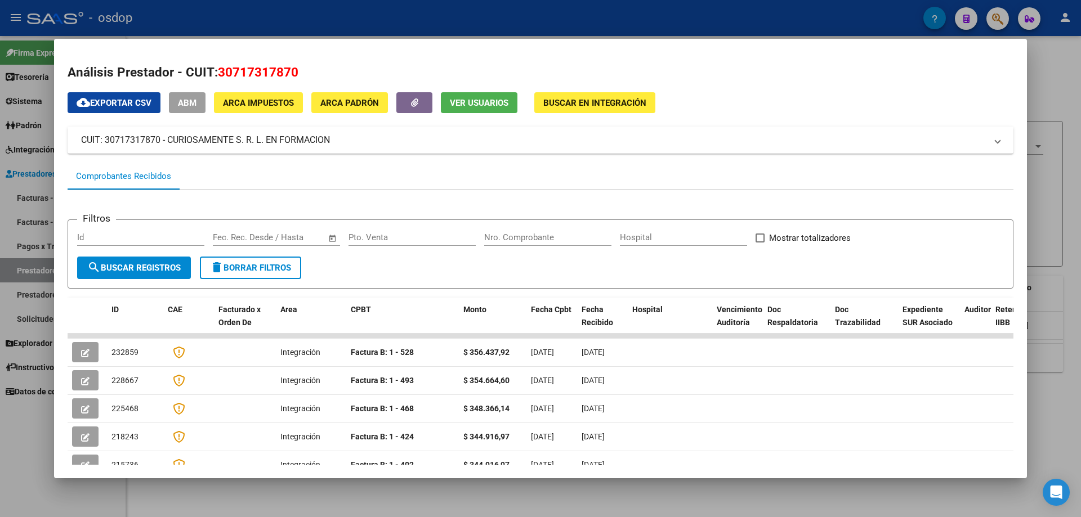
click at [472, 104] on span "Ver Usuarios" at bounding box center [479, 103] width 59 height 10
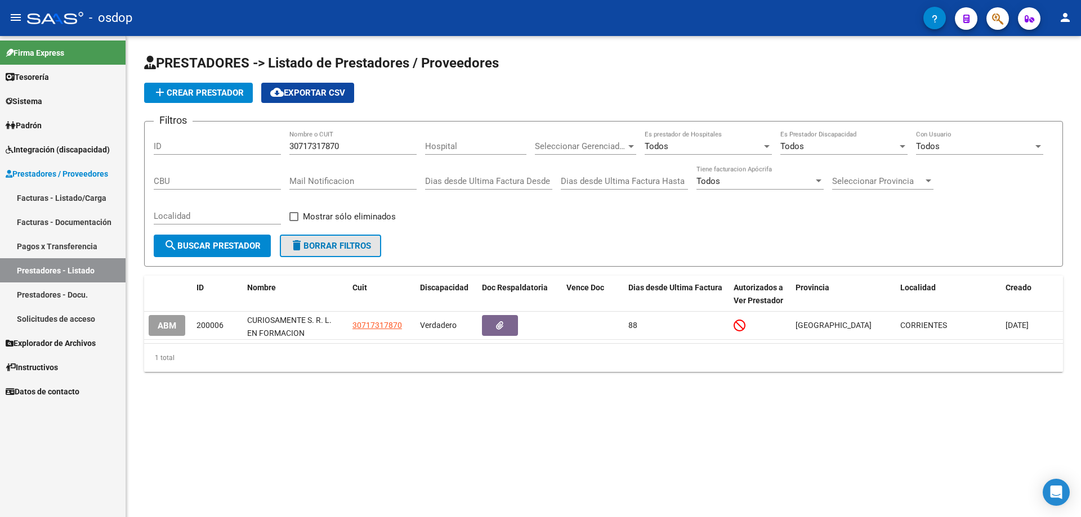
click at [338, 244] on span "delete Borrar Filtros" at bounding box center [330, 246] width 81 height 10
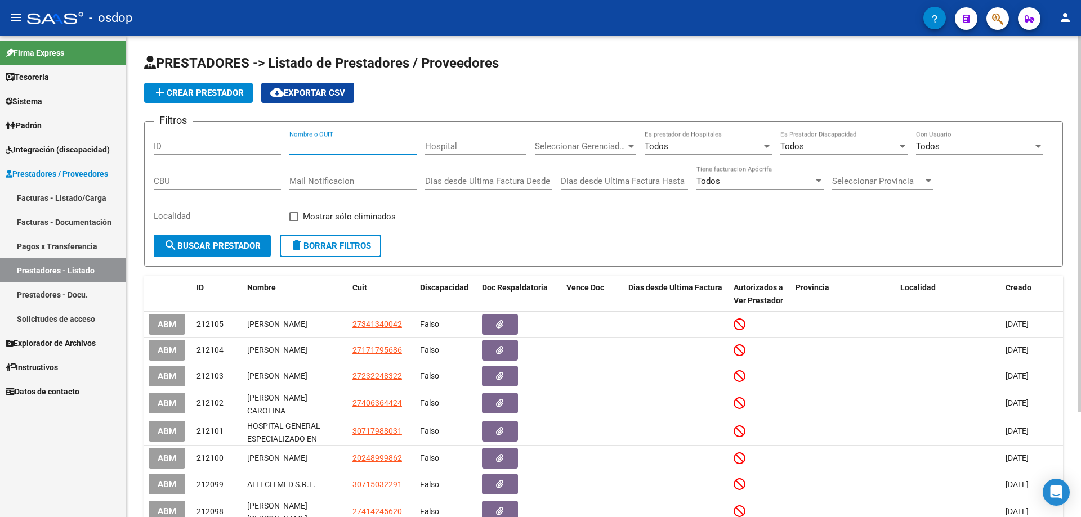
click at [289, 147] on input "Nombre o CUIT" at bounding box center [352, 146] width 127 height 10
paste input "27355701430"
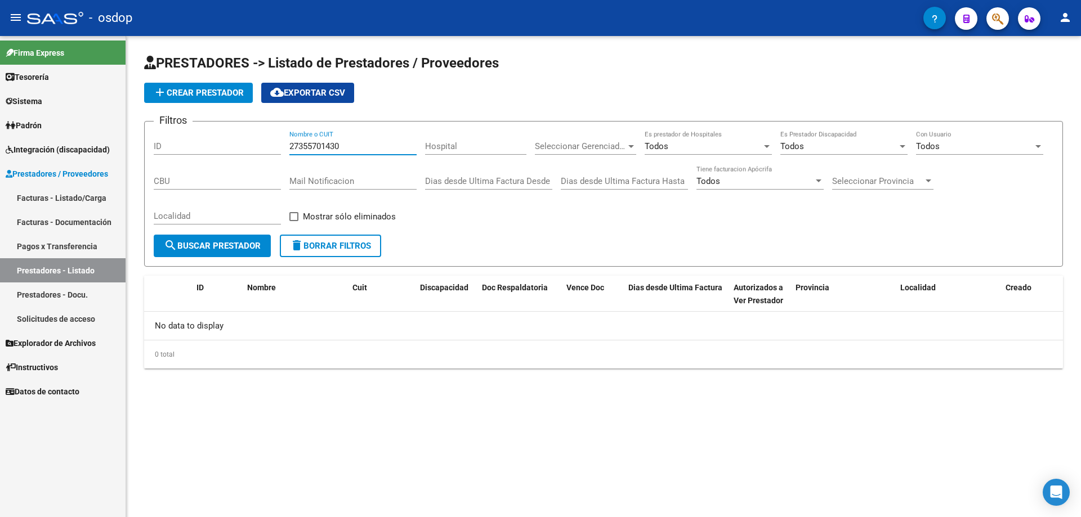
type input "27355701430"
click at [312, 246] on span "delete Borrar Filtros" at bounding box center [330, 246] width 81 height 10
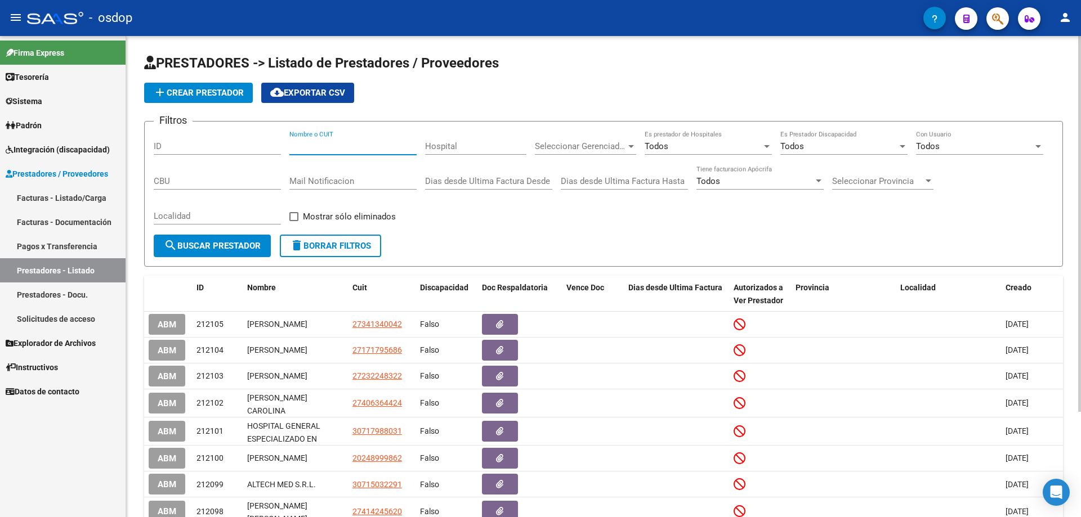
click at [292, 144] on input "Nombre o CUIT" at bounding box center [352, 146] width 127 height 10
paste input "27355701430"
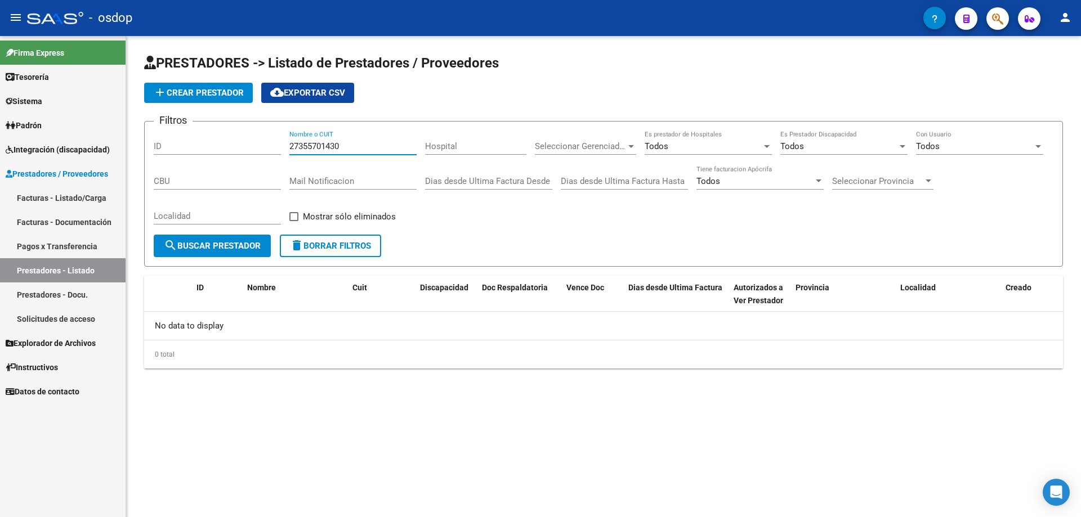
type input "27355701430"
click at [319, 246] on span "delete Borrar Filtros" at bounding box center [330, 246] width 81 height 10
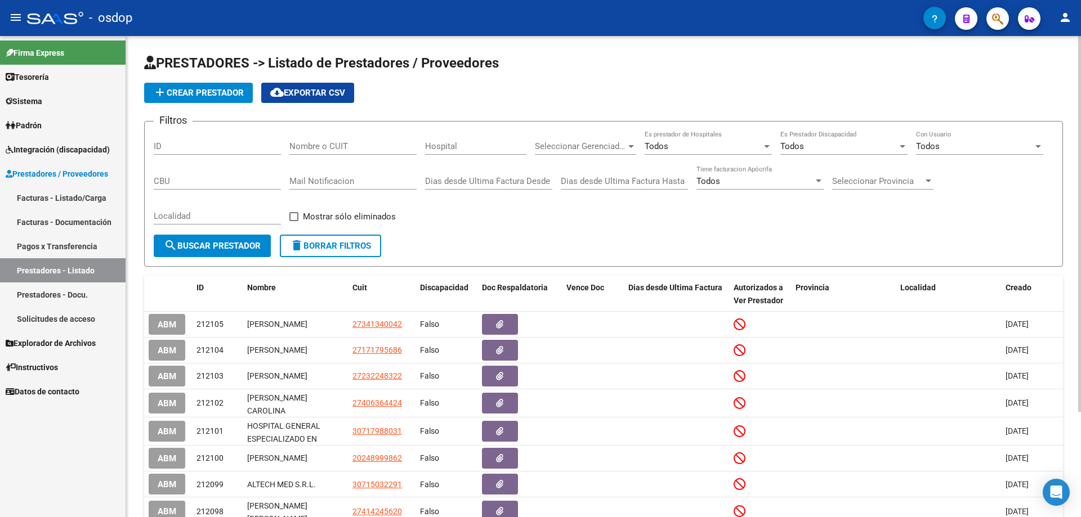
click at [292, 145] on input "Nombre o CUIT" at bounding box center [352, 146] width 127 height 10
paste input "27395645779"
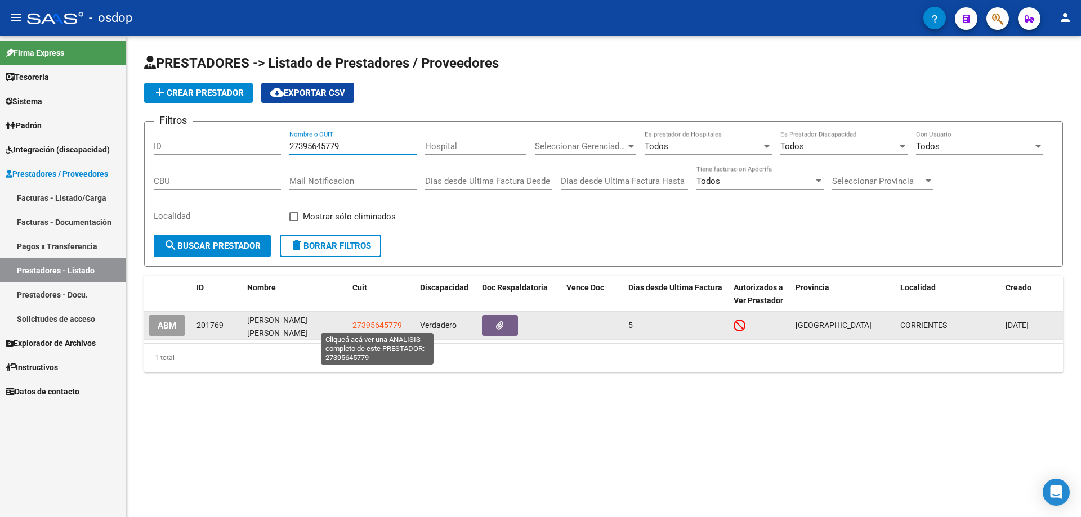
type input "27395645779"
click at [370, 326] on span "27395645779" at bounding box center [377, 325] width 50 height 9
type textarea "27395645779"
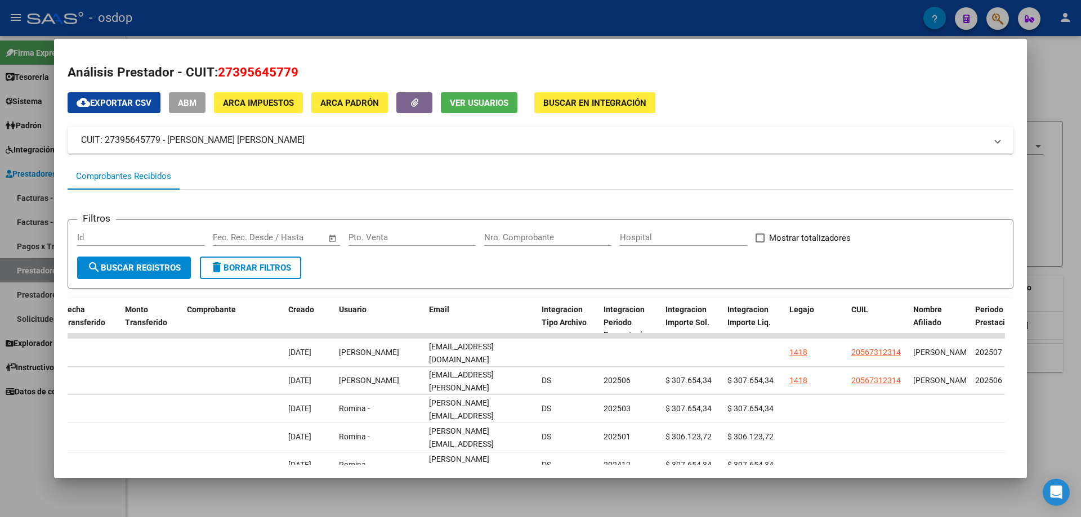
click at [461, 105] on span "Ver Usuarios" at bounding box center [479, 103] width 59 height 10
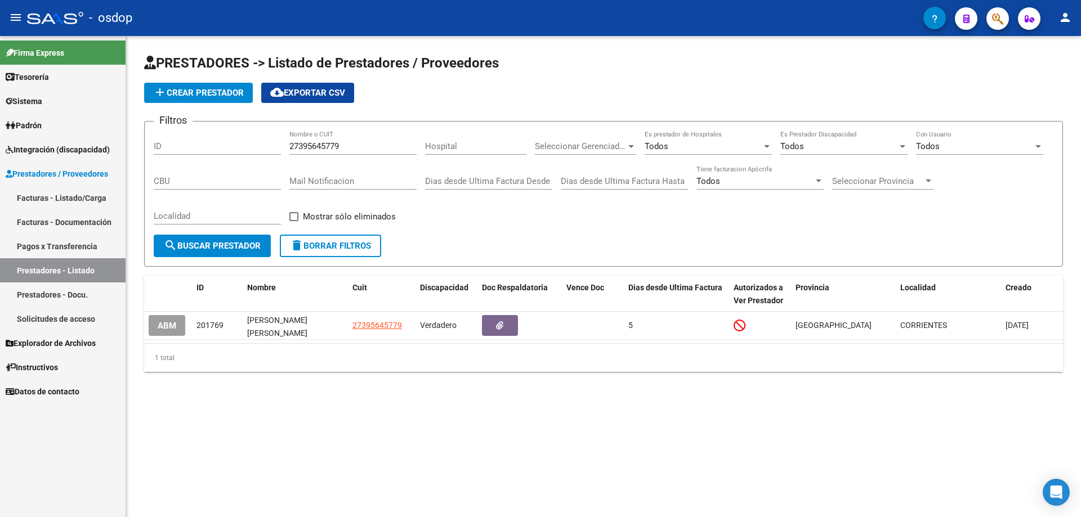
click at [311, 244] on span "delete Borrar Filtros" at bounding box center [330, 246] width 81 height 10
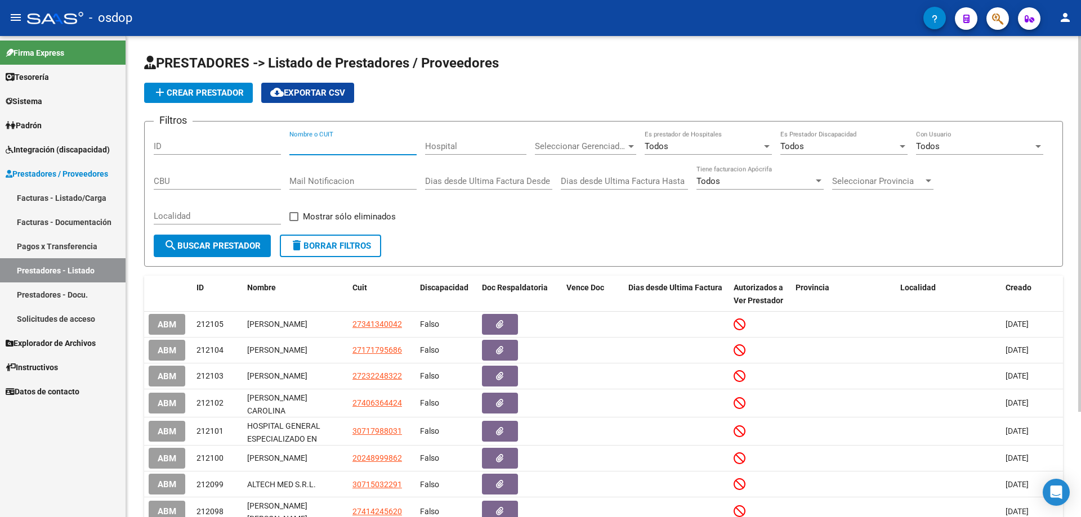
click at [289, 144] on input "Nombre o CUIT" at bounding box center [352, 146] width 127 height 10
paste input "27392434092"
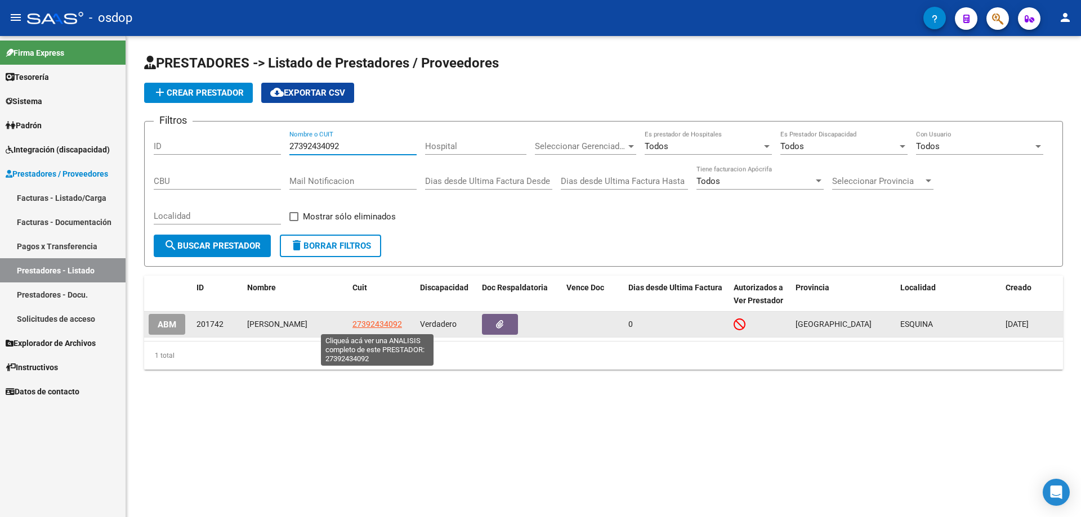
type input "27392434092"
click at [378, 324] on span "27392434092" at bounding box center [377, 324] width 50 height 9
type textarea "27392434092"
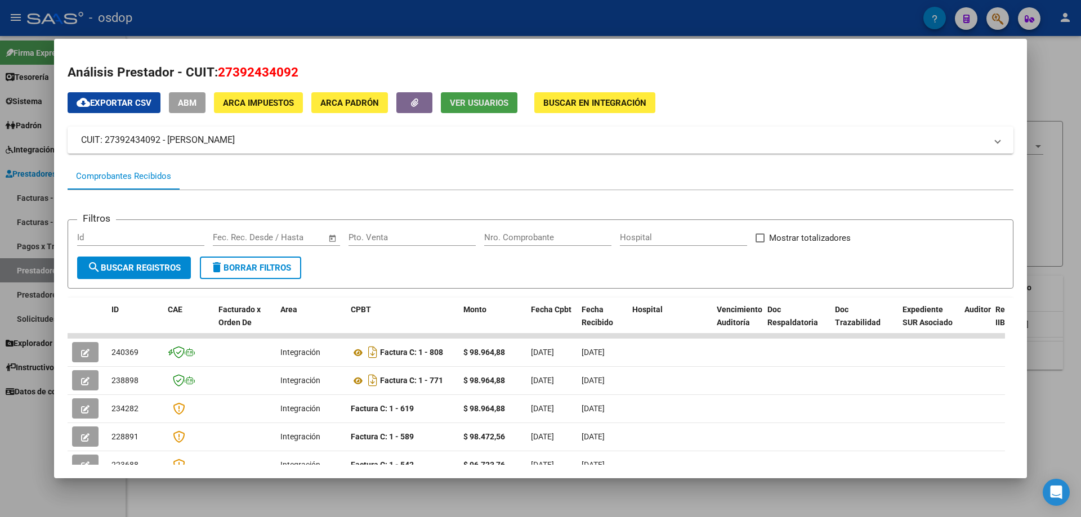
click at [468, 100] on span "Ver Usuarios" at bounding box center [479, 103] width 59 height 10
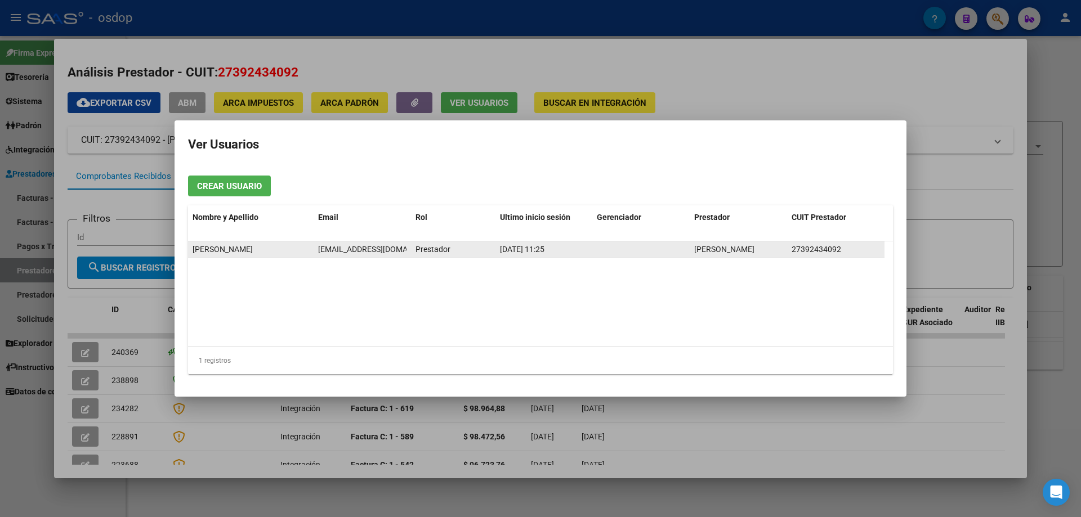
scroll to position [0, 12]
drag, startPoint x: 319, startPoint y: 250, endPoint x: 407, endPoint y: 249, distance: 88.9
click at [407, 249] on datatable-body-cell "[EMAIL_ADDRESS][DOMAIN_NAME]" at bounding box center [362, 249] width 97 height 16
copy span "[EMAIL_ADDRESS][DOMAIN_NAME]"
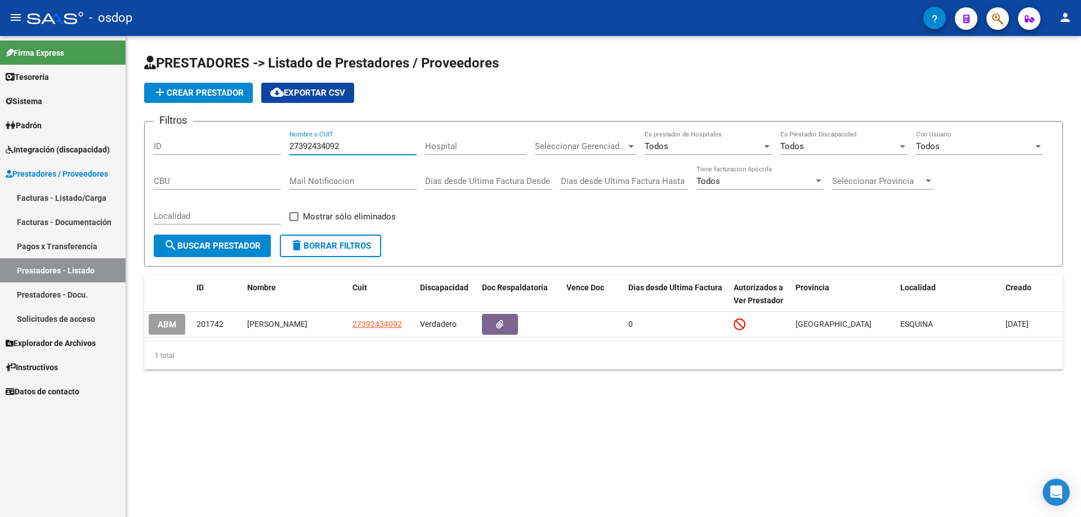
drag, startPoint x: 341, startPoint y: 148, endPoint x: 250, endPoint y: 145, distance: 90.1
click at [250, 145] on div "Filtros ID 27392434092 Nombre o CUIT Hospital Seleccionar Gerenciador Seleccion…" at bounding box center [603, 183] width 899 height 104
click at [326, 245] on span "delete Borrar Filtros" at bounding box center [330, 246] width 81 height 10
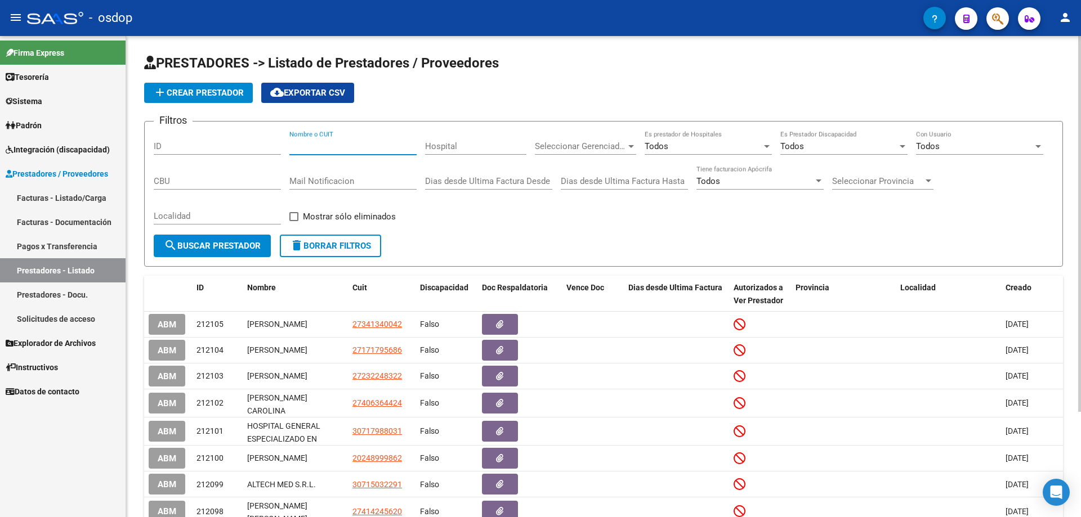
click at [290, 144] on input "Nombre o CUIT" at bounding box center [352, 146] width 127 height 10
paste input "27213676968"
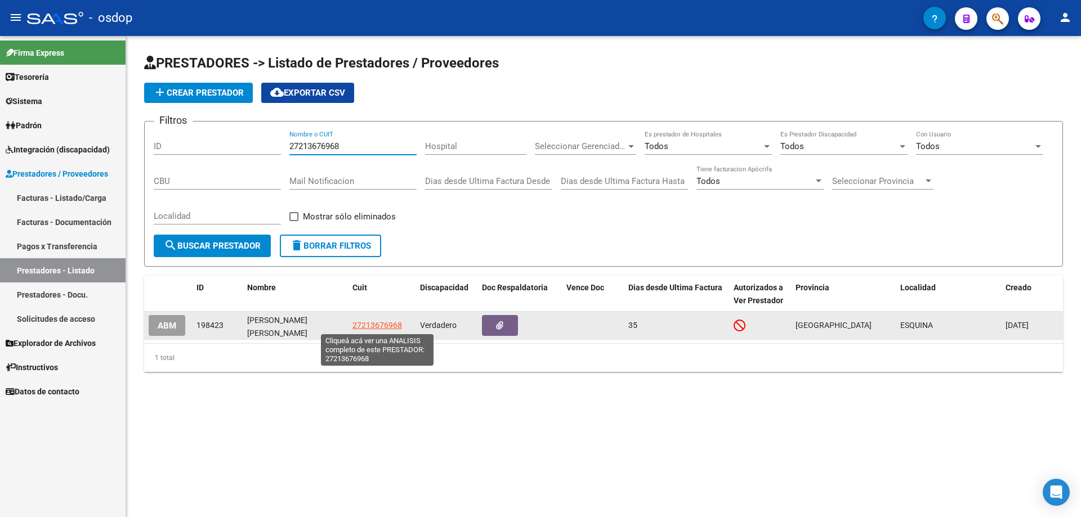
type input "27213676968"
click at [373, 326] on span "27213676968" at bounding box center [377, 325] width 50 height 9
type textarea "27213676968"
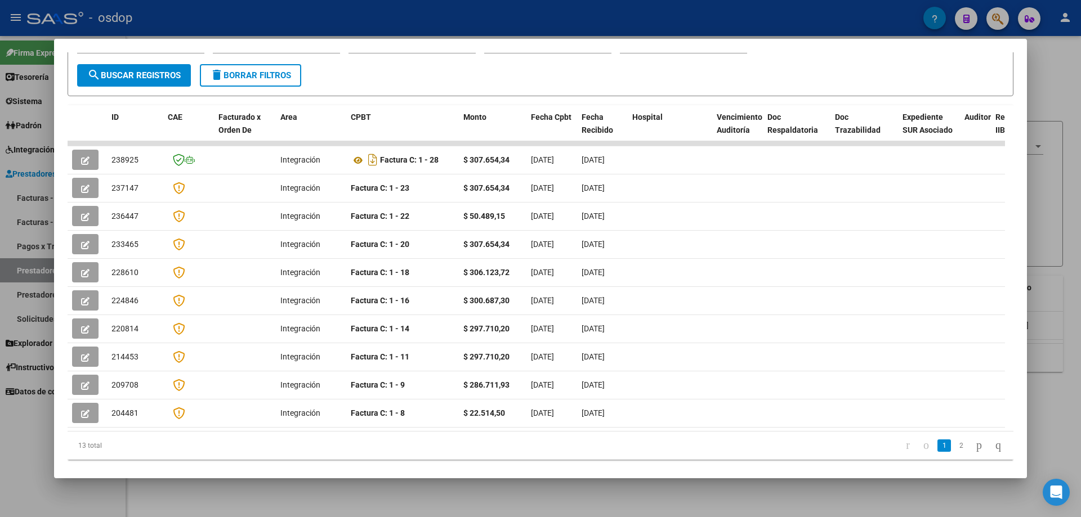
scroll to position [0, 0]
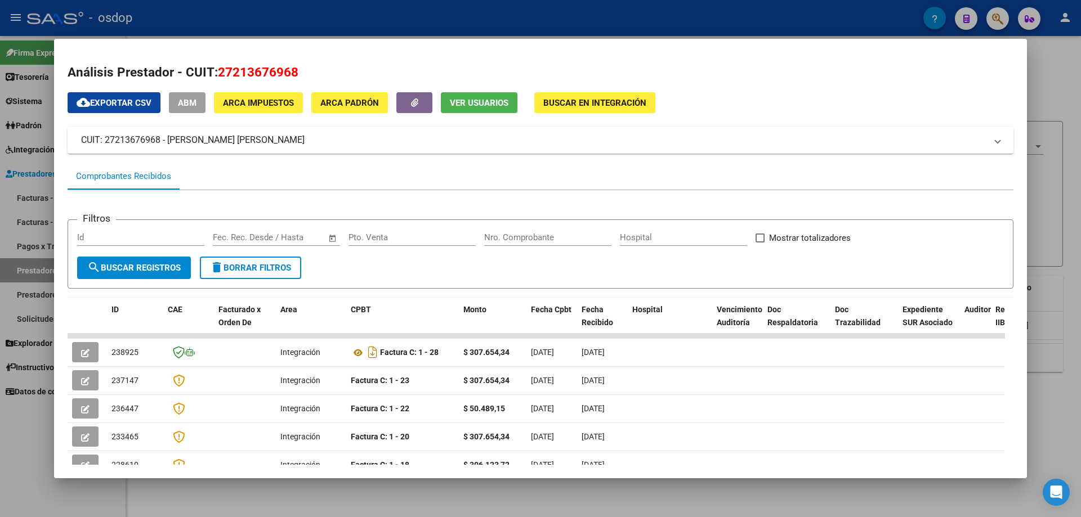
click at [462, 97] on span "Ver Usuarios" at bounding box center [479, 102] width 59 height 10
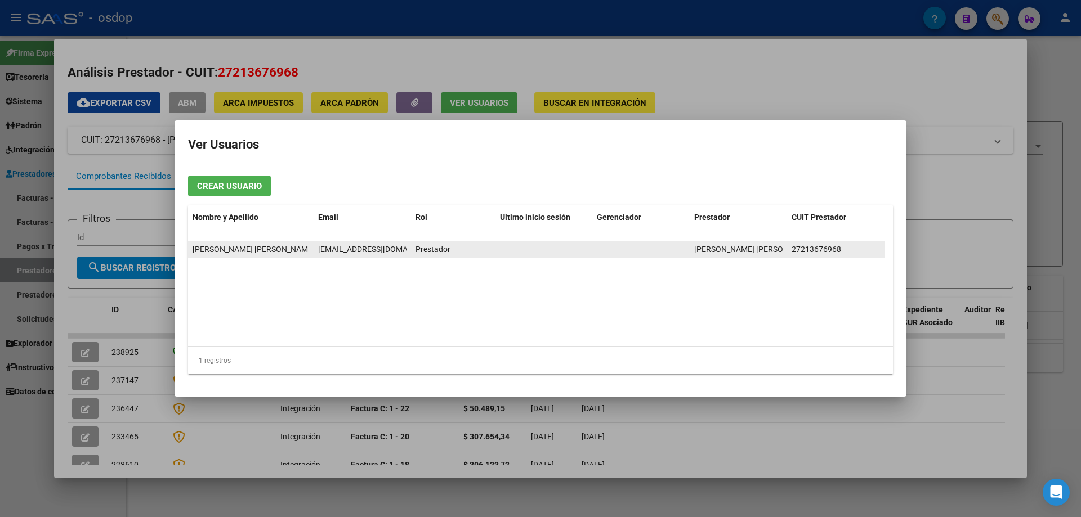
scroll to position [0, 10]
drag, startPoint x: 318, startPoint y: 247, endPoint x: 407, endPoint y: 250, distance: 89.5
click at [407, 250] on datatable-body-cell "[EMAIL_ADDRESS][DOMAIN_NAME]" at bounding box center [362, 249] width 97 height 16
copy span "[EMAIL_ADDRESS][DOMAIN_NAME]"
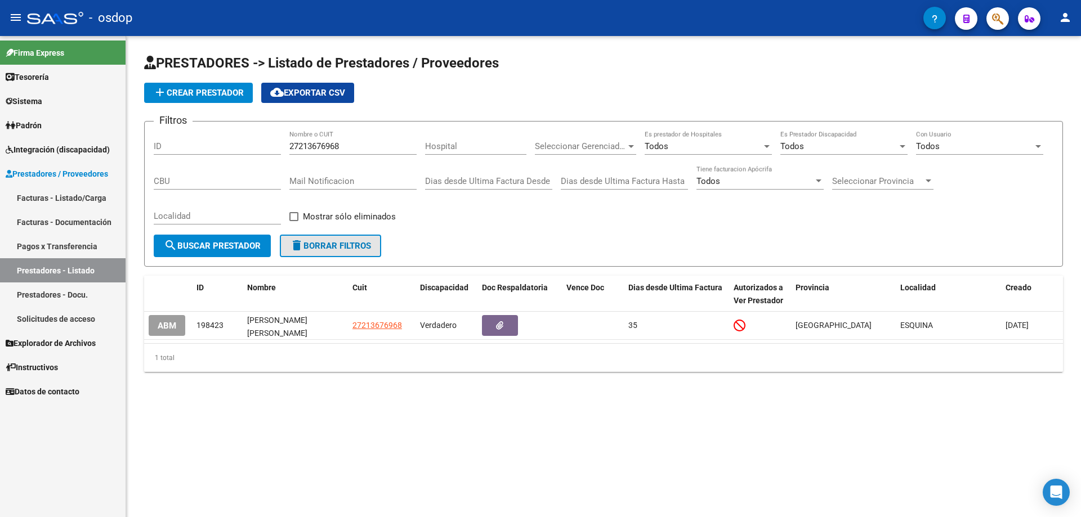
click at [334, 253] on button "delete Borrar Filtros" at bounding box center [330, 246] width 101 height 23
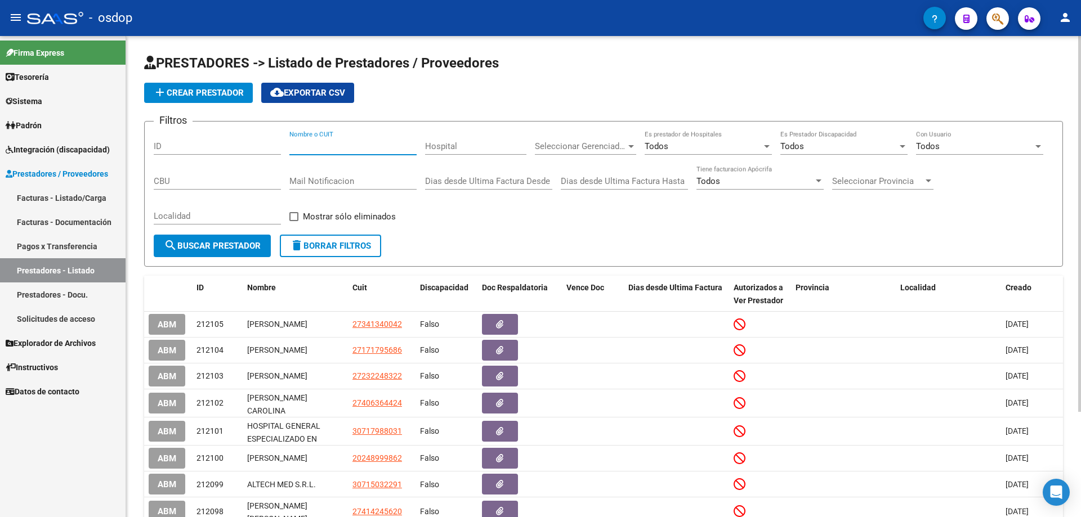
click at [289, 145] on input "Nombre o CUIT" at bounding box center [352, 146] width 127 height 10
paste input "27395191964"
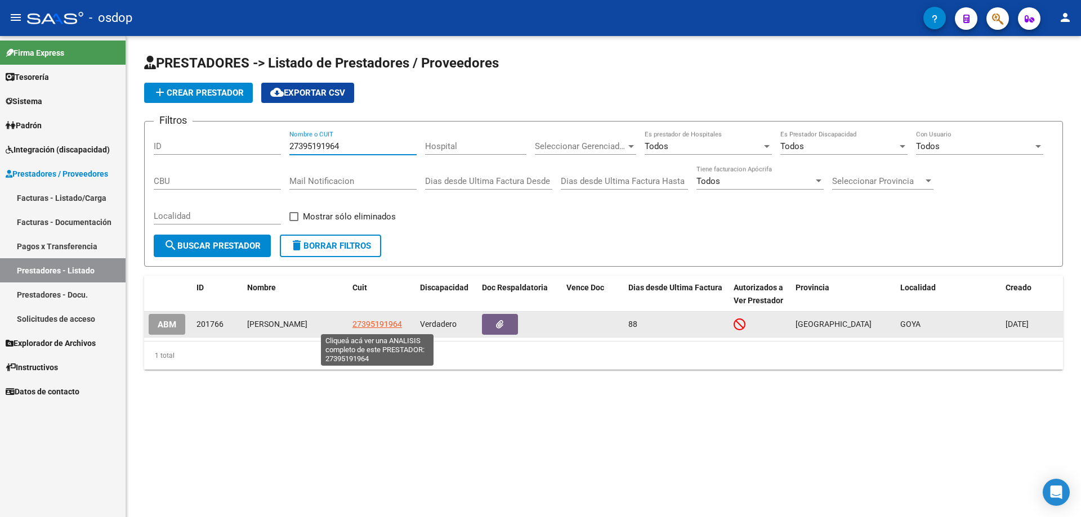
type input "27395191964"
click at [374, 324] on span "27395191964" at bounding box center [377, 324] width 50 height 9
type textarea "27395191964"
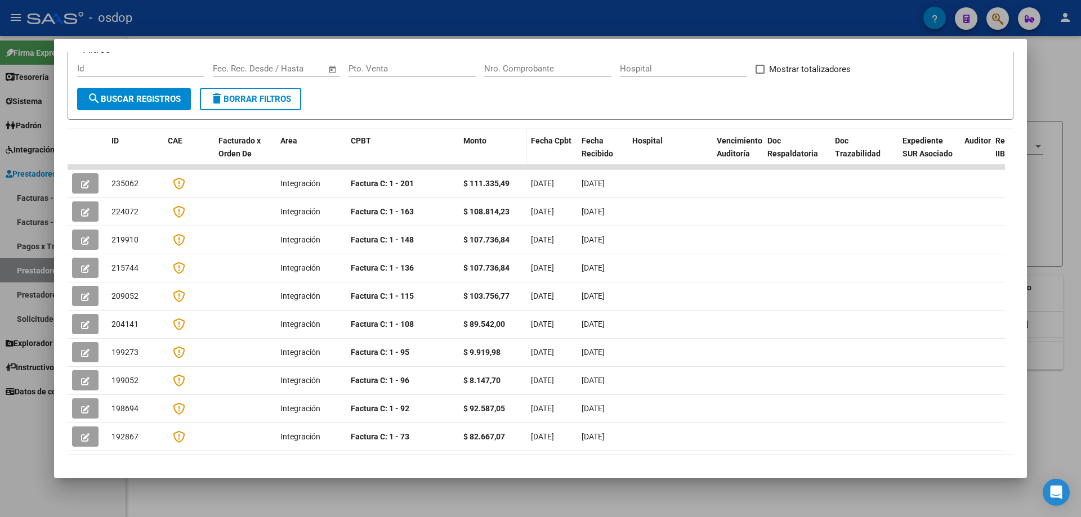
scroll to position [0, 0]
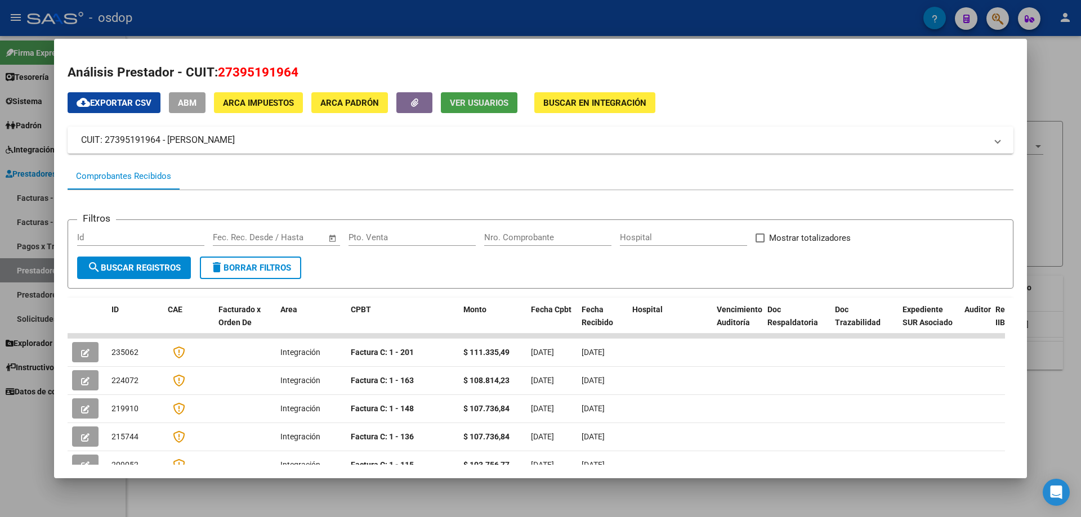
click at [482, 105] on span "Ver Usuarios" at bounding box center [479, 103] width 59 height 10
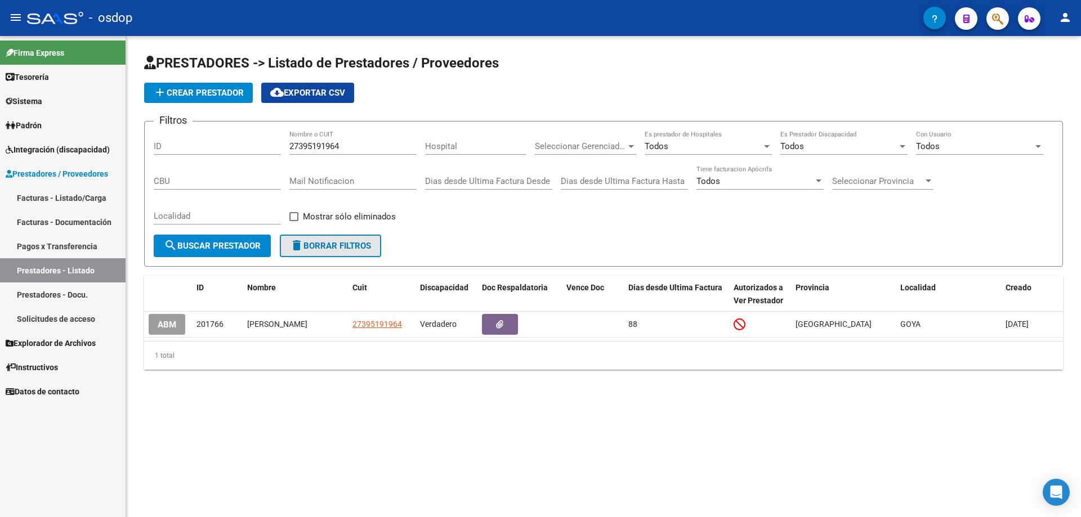
drag, startPoint x: 335, startPoint y: 248, endPoint x: 330, endPoint y: 229, distance: 20.3
click at [334, 248] on span "delete Borrar Filtros" at bounding box center [330, 246] width 81 height 10
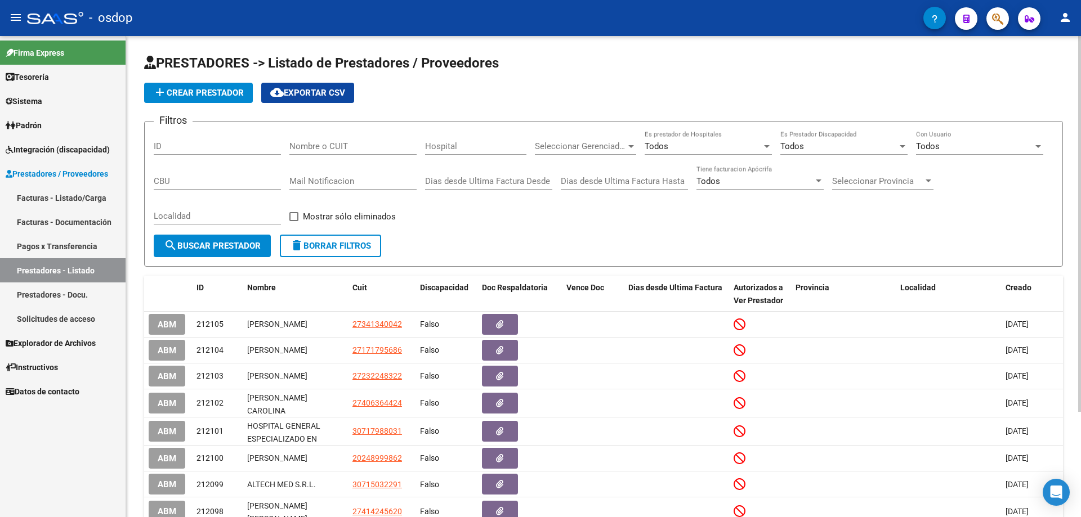
click at [292, 145] on input "Nombre o CUIT" at bounding box center [352, 146] width 127 height 10
paste input "23337917534"
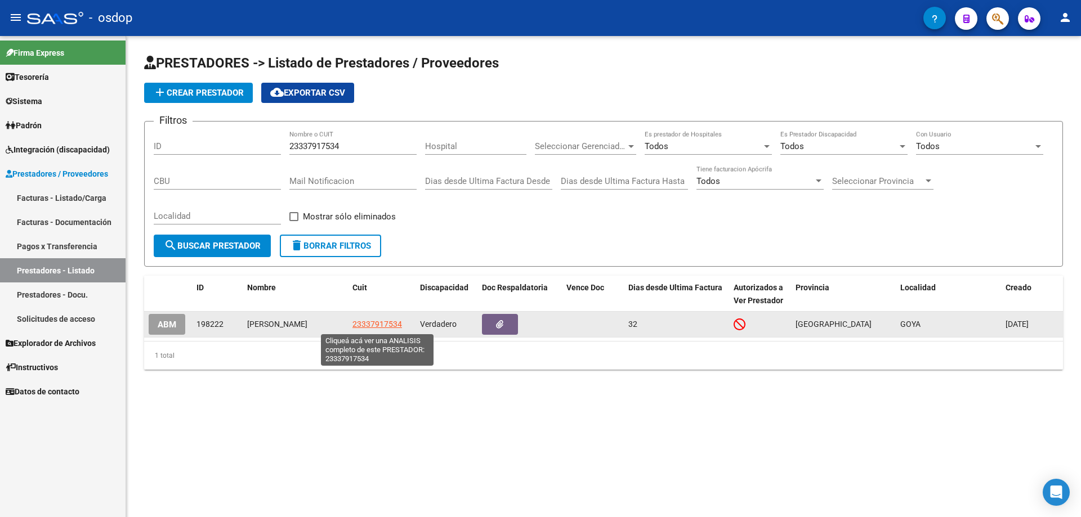
click at [371, 324] on span "23337917534" at bounding box center [377, 324] width 50 height 9
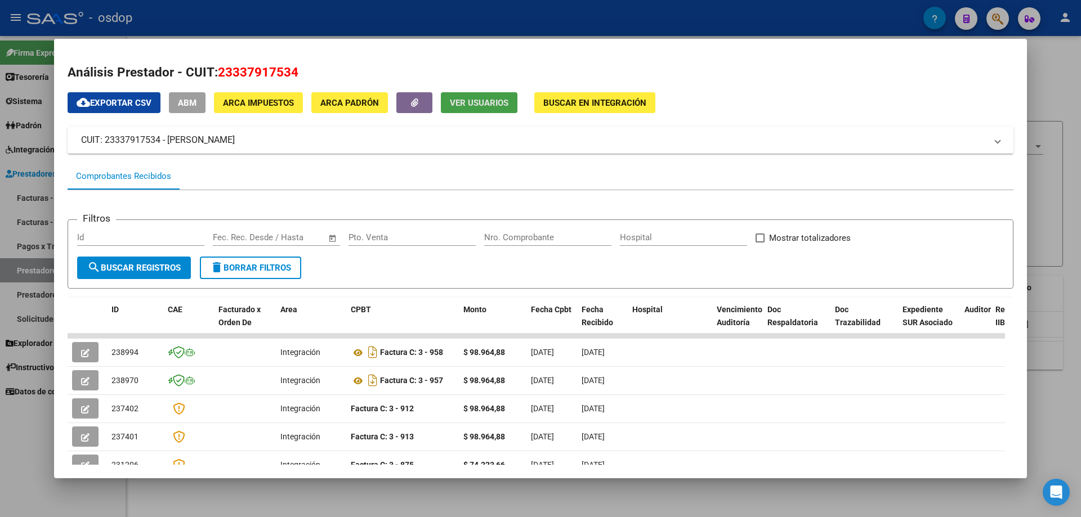
click at [486, 103] on span "Ver Usuarios" at bounding box center [479, 103] width 59 height 10
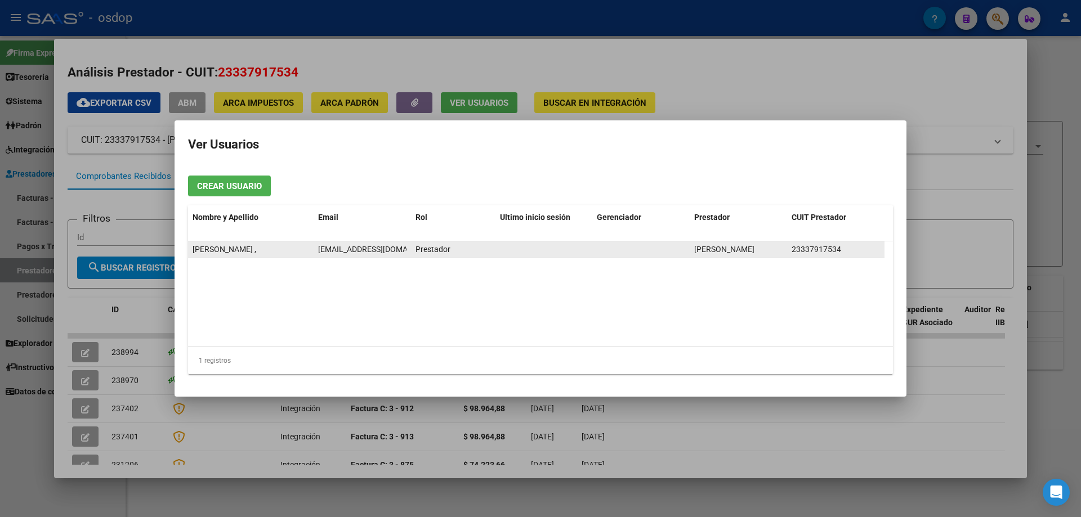
scroll to position [0, 1]
drag, startPoint x: 318, startPoint y: 250, endPoint x: 406, endPoint y: 251, distance: 87.8
click at [406, 251] on span "[EMAIL_ADDRESS][DOMAIN_NAME]" at bounding box center [379, 249] width 125 height 9
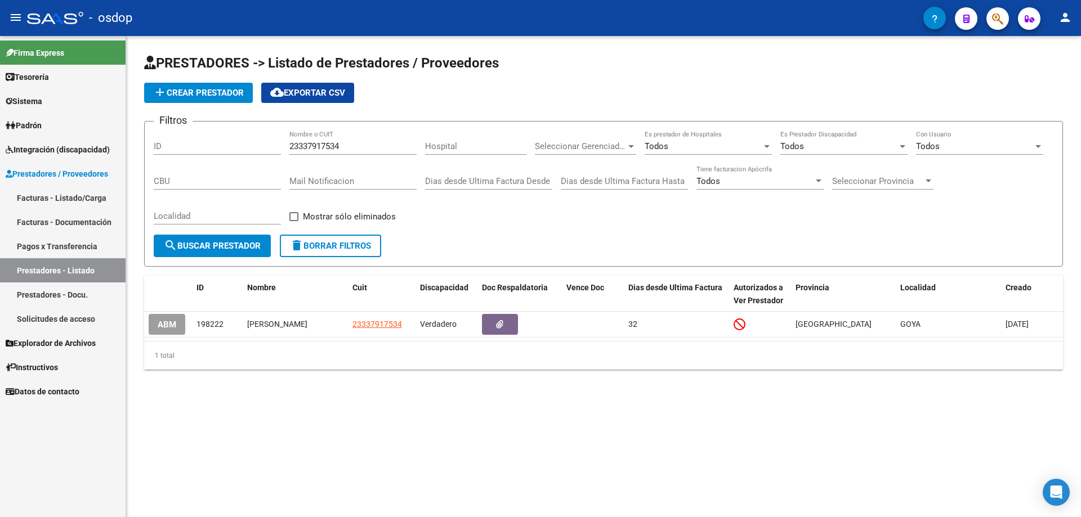
click at [315, 243] on span "delete Borrar Filtros" at bounding box center [330, 246] width 81 height 10
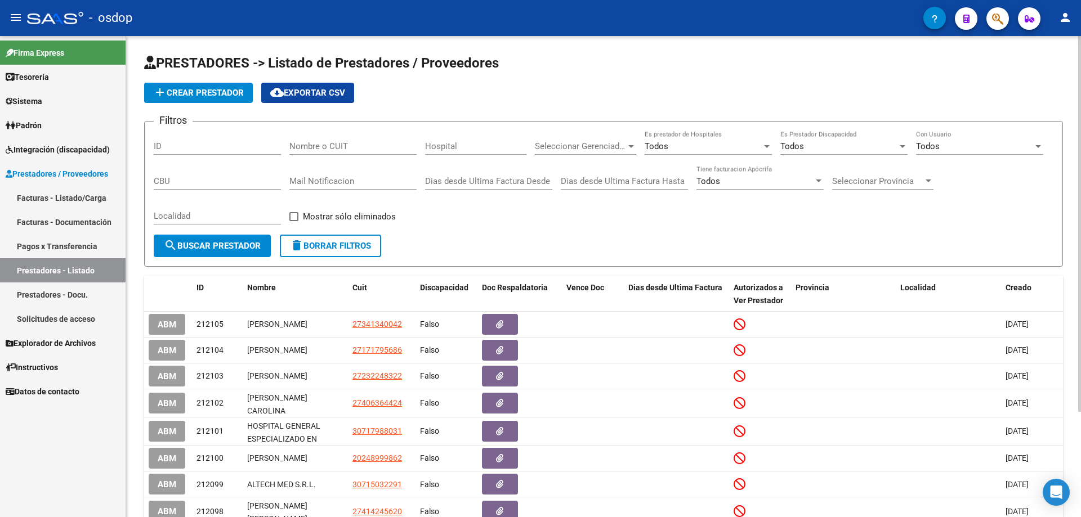
click at [291, 146] on input "Nombre o CUIT" at bounding box center [352, 146] width 127 height 10
paste input "27339831985"
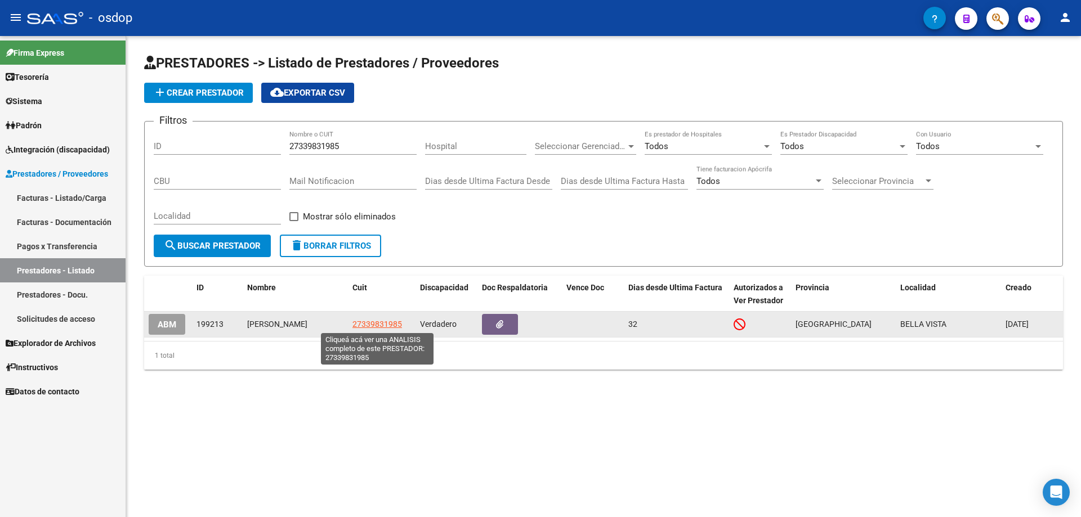
click at [383, 324] on span "27339831985" at bounding box center [377, 324] width 50 height 9
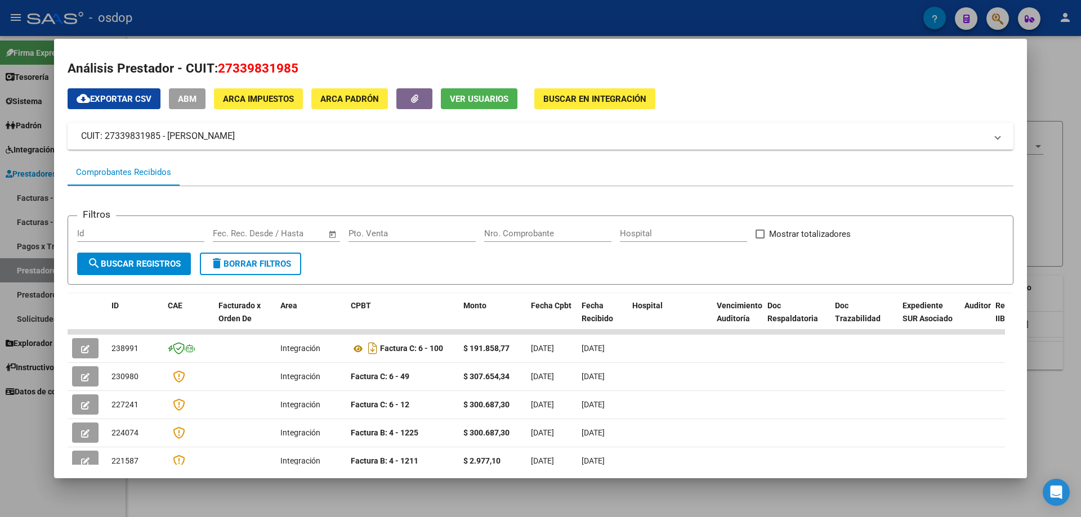
scroll to position [0, 0]
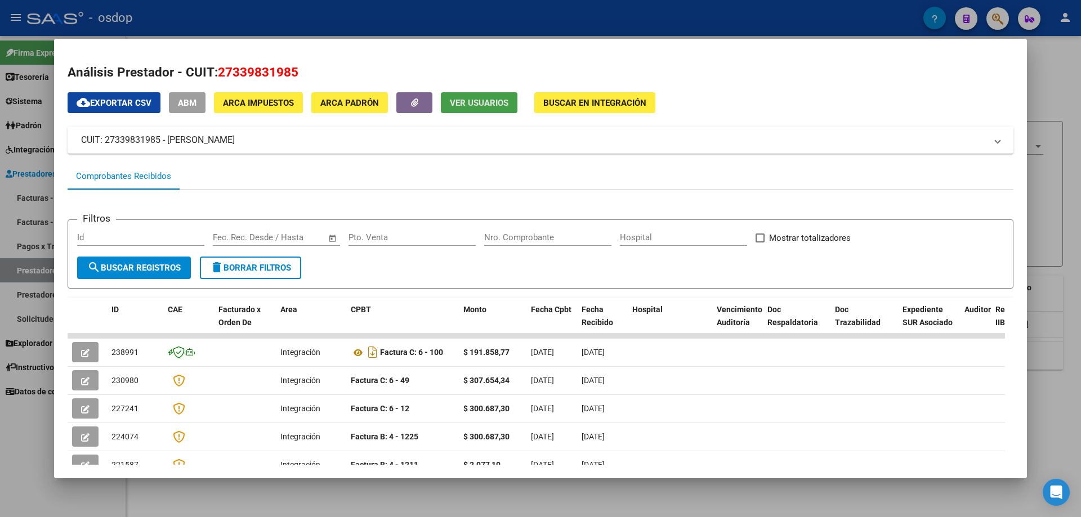
click at [480, 106] on span "Ver Usuarios" at bounding box center [479, 103] width 59 height 10
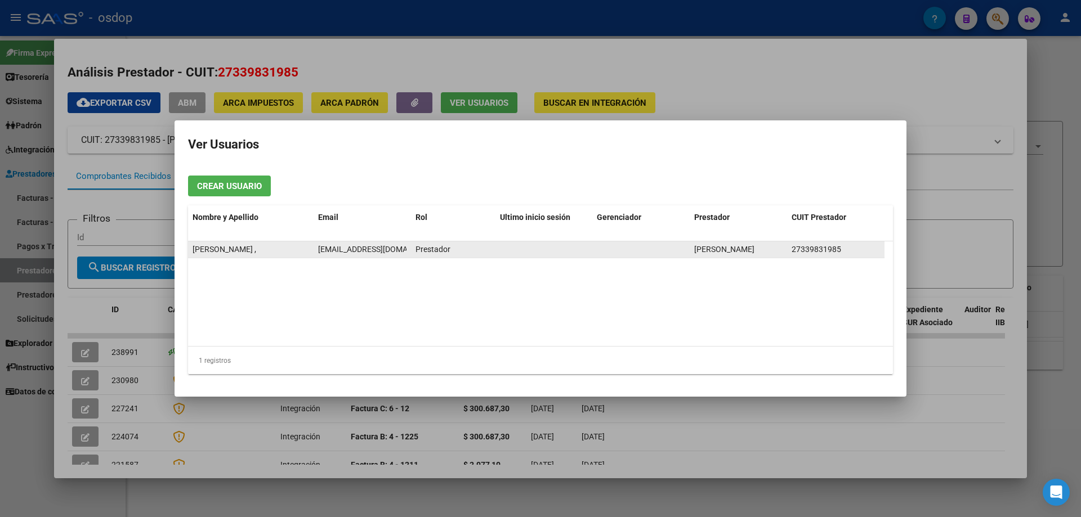
drag, startPoint x: 317, startPoint y: 249, endPoint x: 396, endPoint y: 250, distance: 78.2
click at [396, 250] on div "[EMAIL_ADDRESS][DOMAIN_NAME]" at bounding box center [362, 249] width 88 height 13
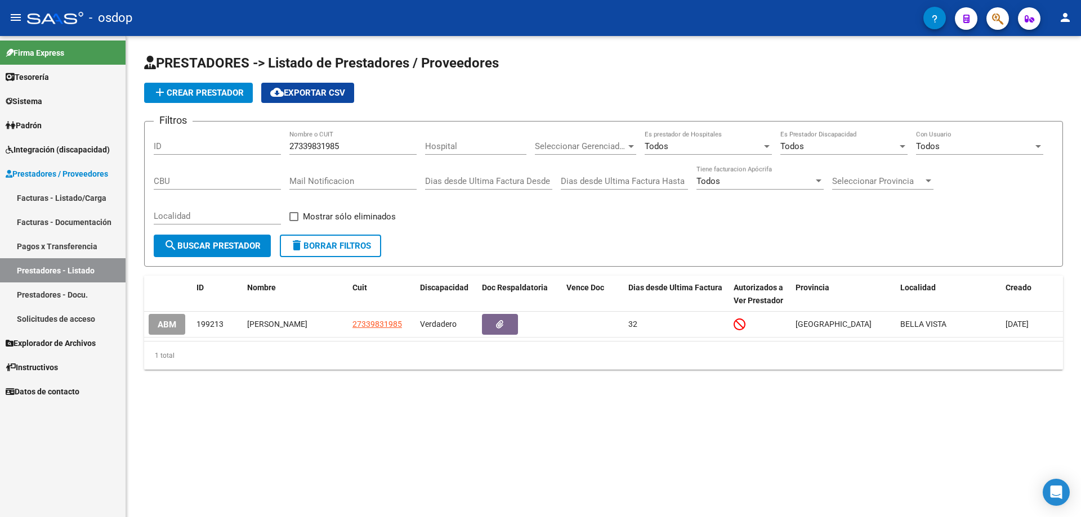
click at [323, 252] on button "delete Borrar Filtros" at bounding box center [330, 246] width 101 height 23
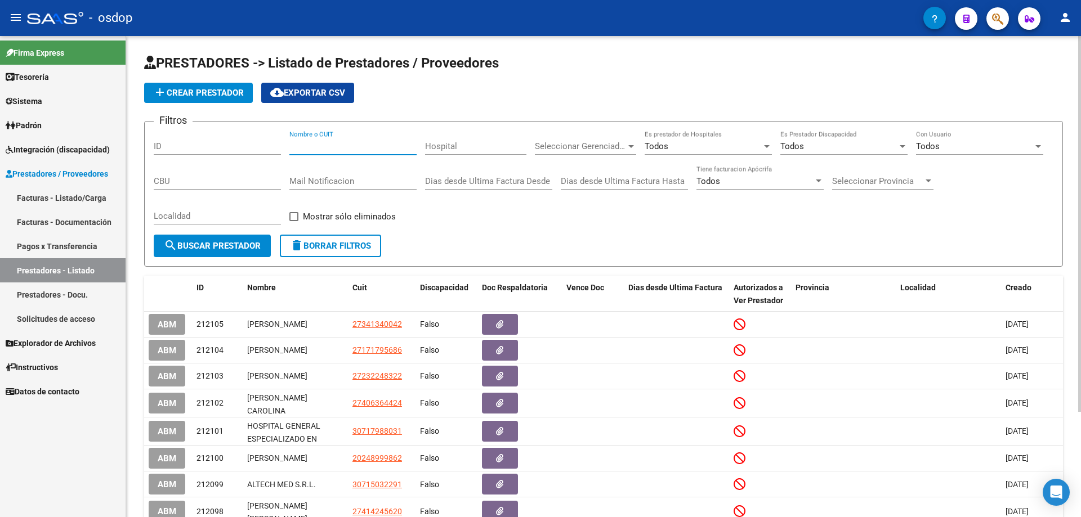
click at [292, 147] on input "Nombre o CUIT" at bounding box center [352, 146] width 127 height 10
paste input "27294213150"
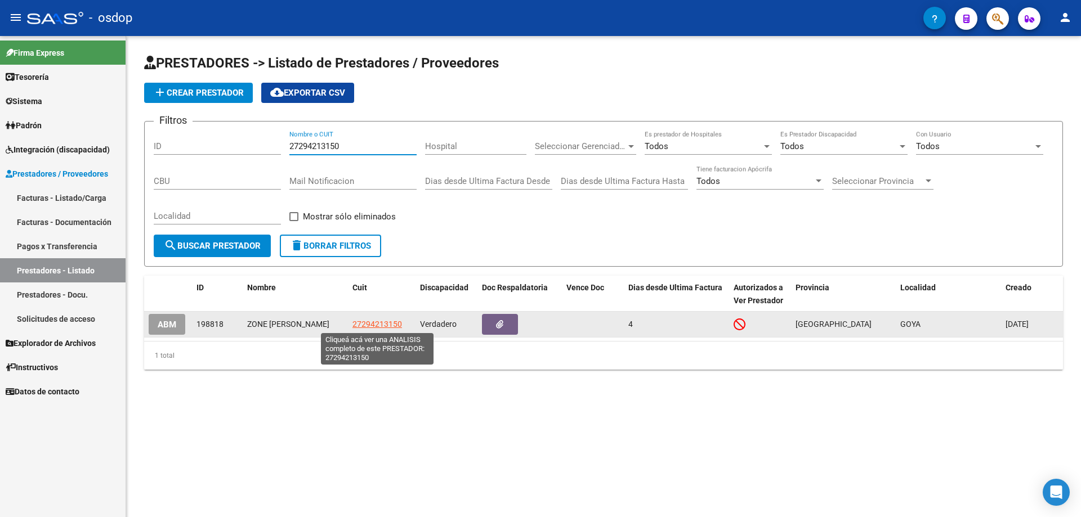
click at [368, 323] on span "27294213150" at bounding box center [377, 324] width 50 height 9
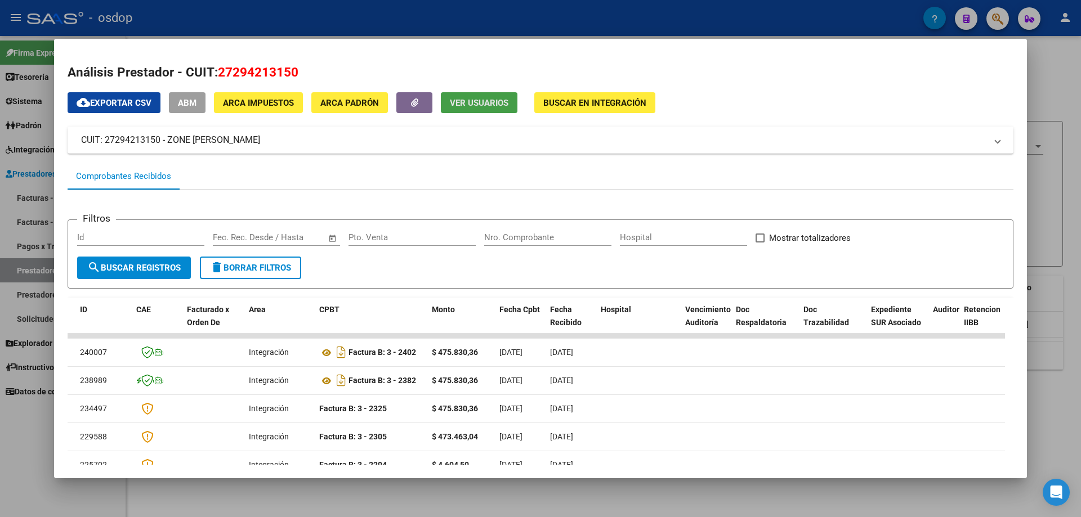
click at [478, 107] on span "Ver Usuarios" at bounding box center [479, 103] width 59 height 10
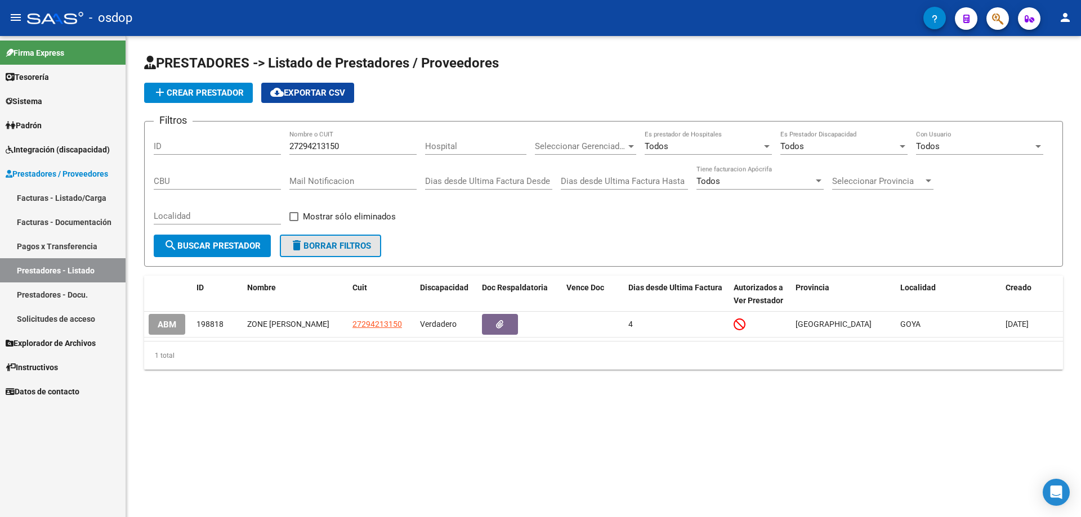
click at [339, 250] on span "delete Borrar Filtros" at bounding box center [330, 246] width 81 height 10
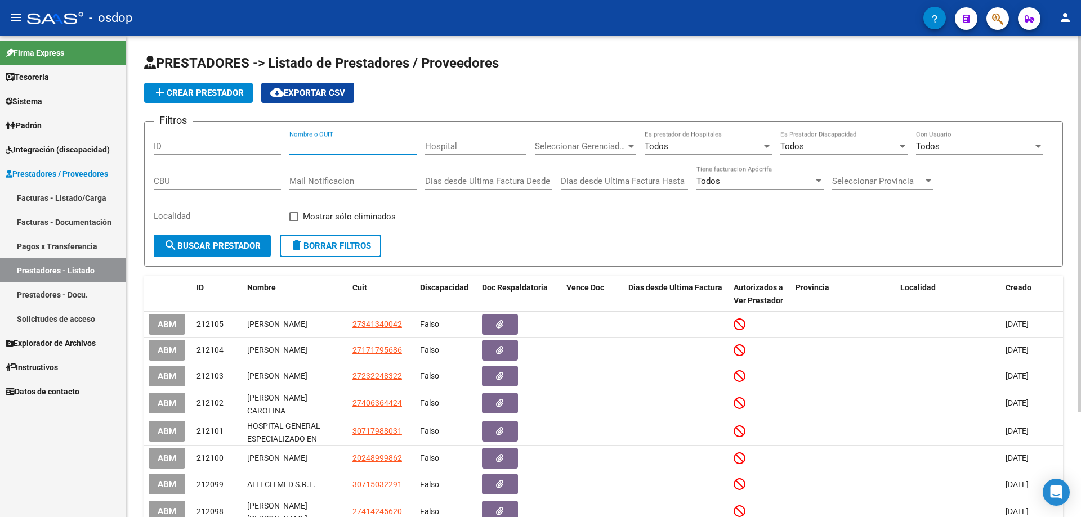
click at [289, 144] on input "Nombre o CUIT" at bounding box center [352, 146] width 127 height 10
paste input "27378815695"
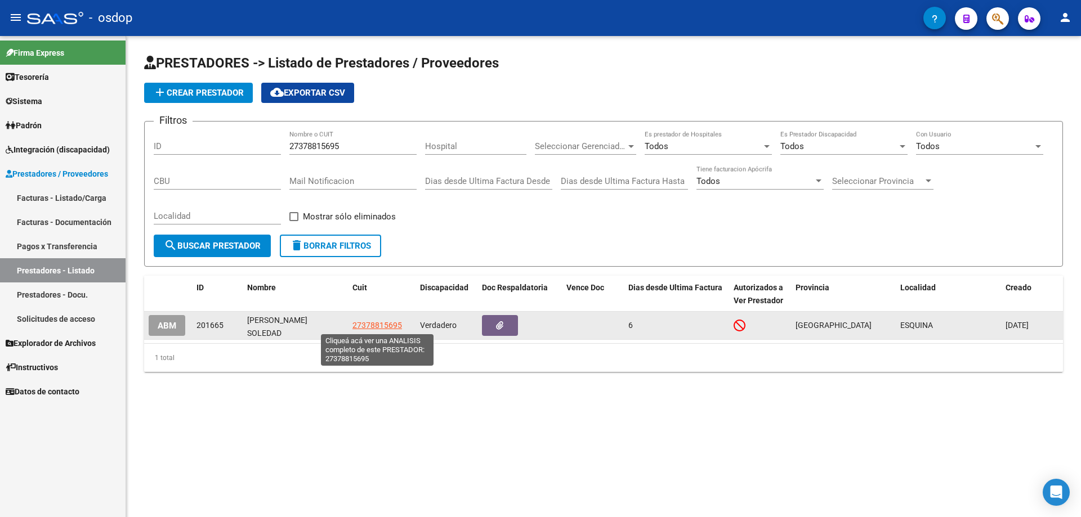
click at [374, 324] on span "27378815695" at bounding box center [377, 325] width 50 height 9
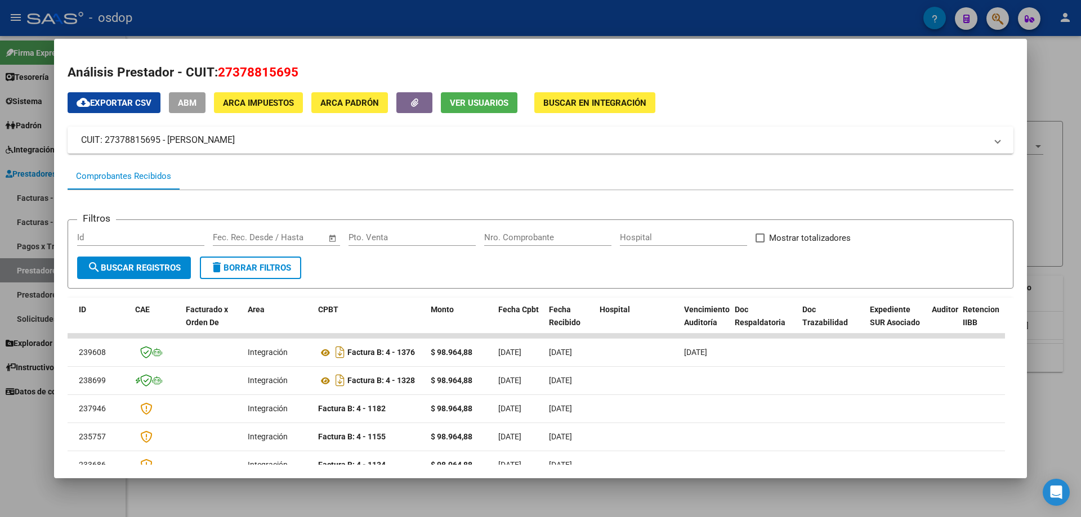
click at [474, 100] on span "Ver Usuarios" at bounding box center [479, 103] width 59 height 10
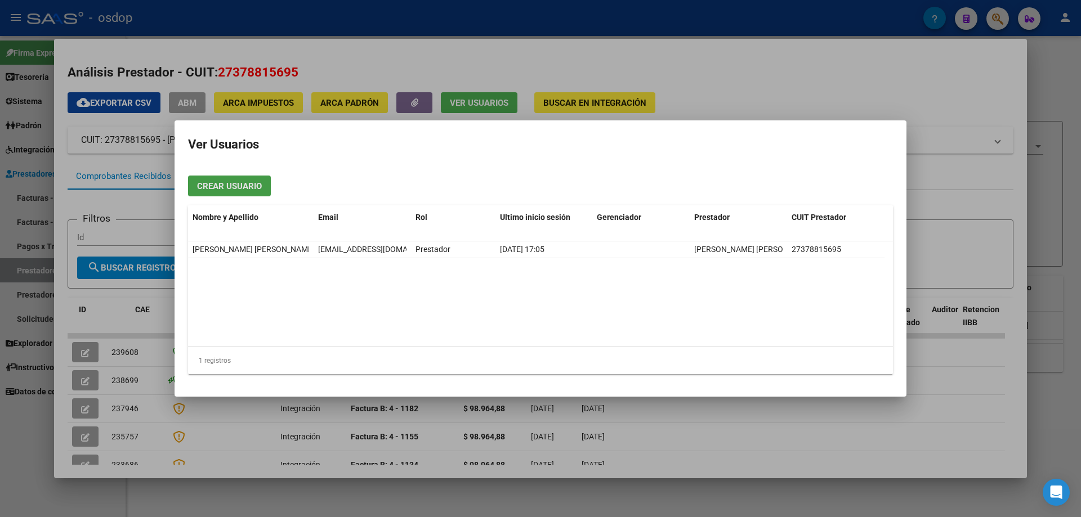
scroll to position [0, 33]
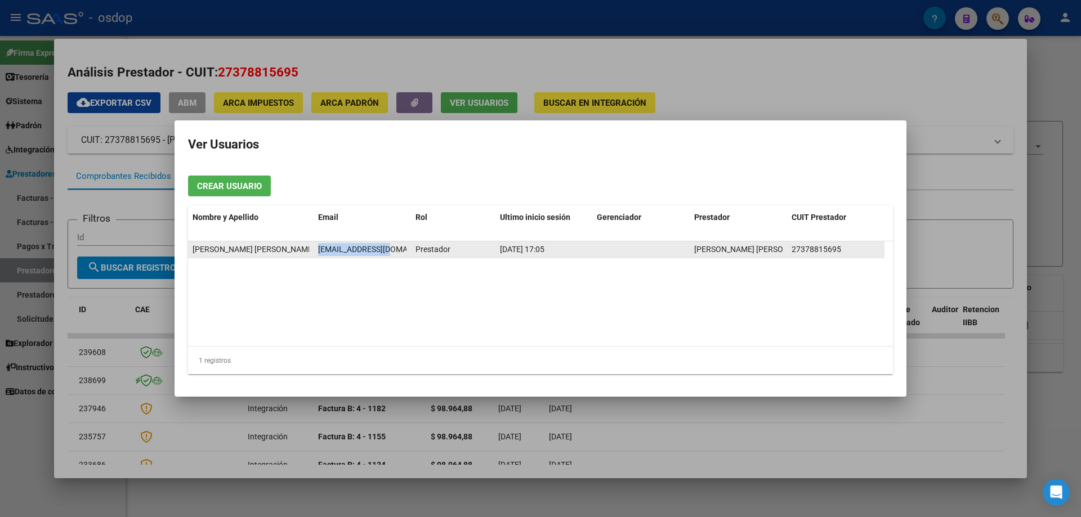
drag, startPoint x: 318, startPoint y: 249, endPoint x: 395, endPoint y: 249, distance: 76.5
click at [395, 249] on div "toledsm@gmail.com" at bounding box center [362, 249] width 88 height 13
copy span "toledsm@gmail.com"
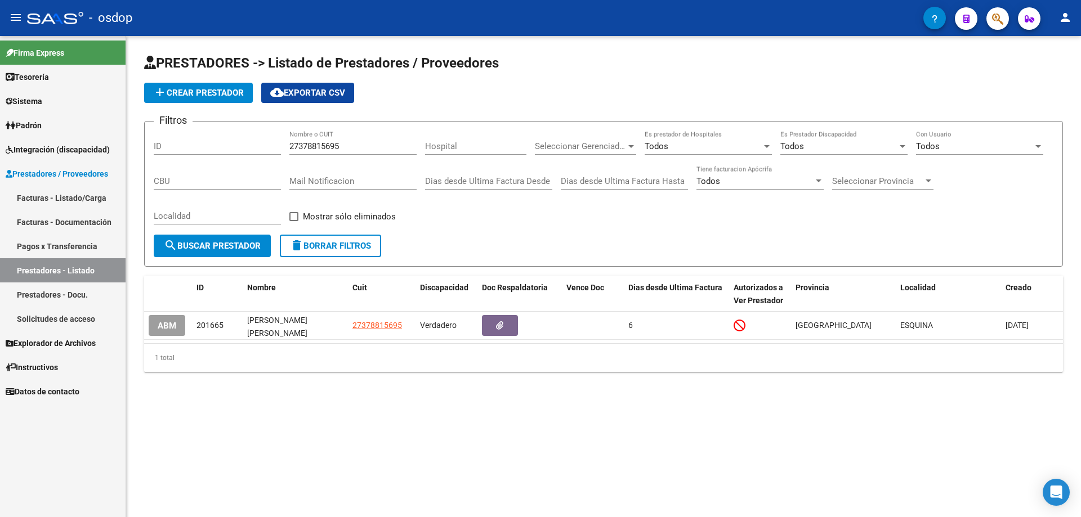
click at [326, 247] on span "delete Borrar Filtros" at bounding box center [330, 246] width 81 height 10
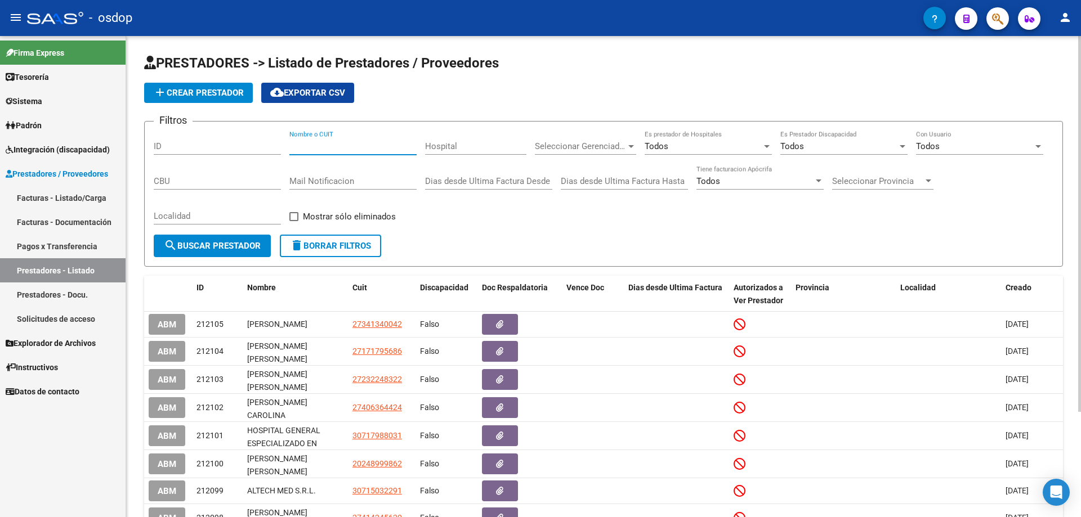
click at [292, 144] on input "Nombre o CUIT" at bounding box center [352, 146] width 127 height 10
paste input "27402848230"
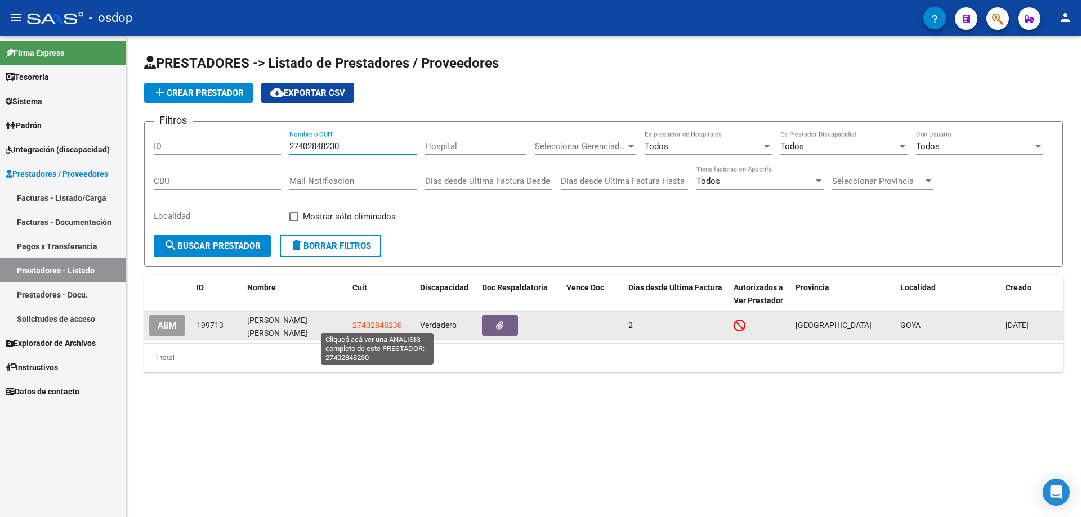
type input "27402848230"
click at [384, 326] on span "27402848230" at bounding box center [377, 325] width 50 height 9
type textarea "27402848230"
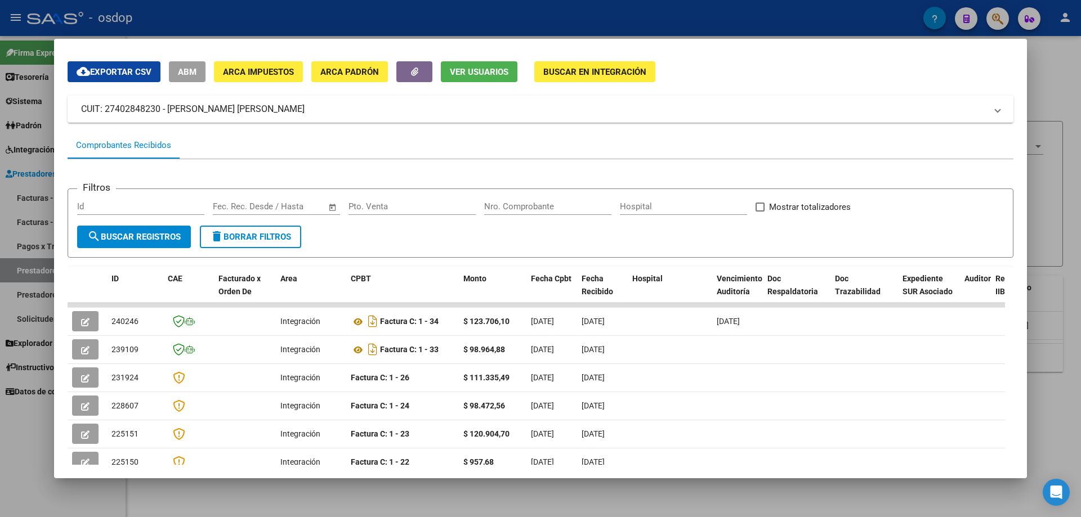
scroll to position [0, 0]
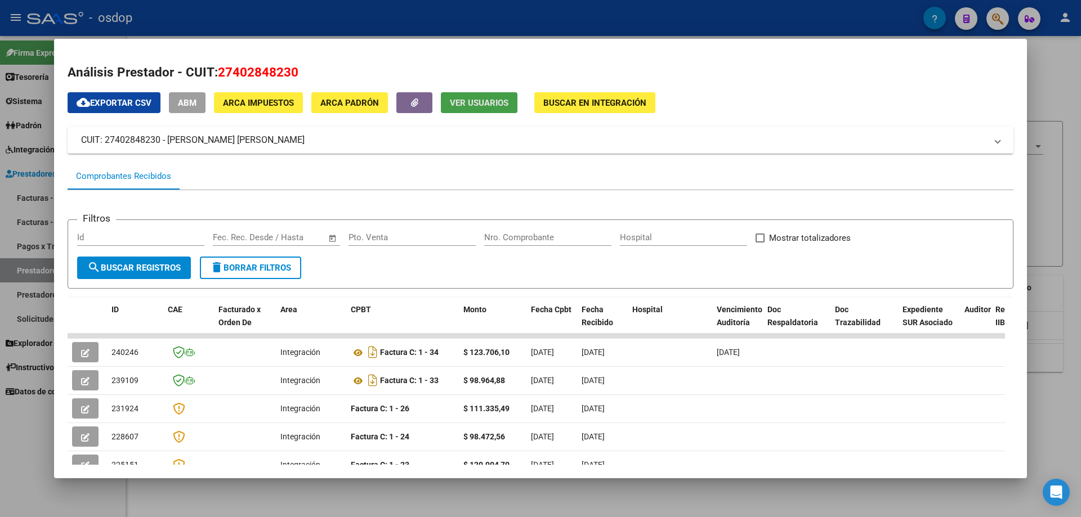
click at [470, 106] on span "Ver Usuarios" at bounding box center [479, 103] width 59 height 10
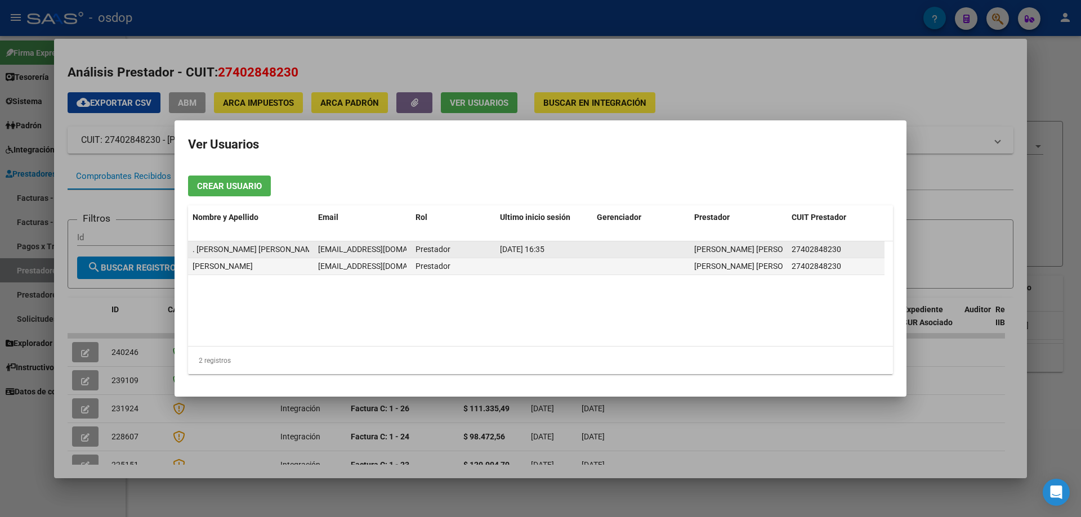
scroll to position [0, 33]
drag, startPoint x: 318, startPoint y: 251, endPoint x: 412, endPoint y: 257, distance: 94.2
click at [412, 257] on div ". GONZALEZ MARIA PAZ mariapazgonzalezpsp@gmail.com Prestador 10/08/2025 16:35 G…" at bounding box center [536, 249] width 696 height 17
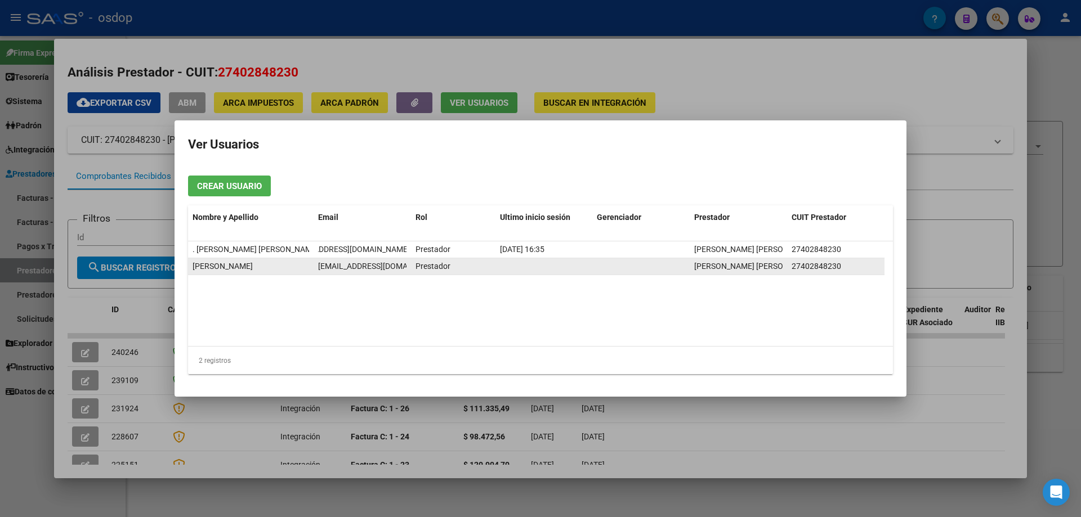
scroll to position [0, 35]
drag, startPoint x: 320, startPoint y: 266, endPoint x: 409, endPoint y: 274, distance: 88.7
click at [412, 274] on div "Maria Paz Gonzalez Mariapazgonzalez.psp@gmail.com Prestador GONZALEZ MARIA PAZ …" at bounding box center [536, 266] width 696 height 17
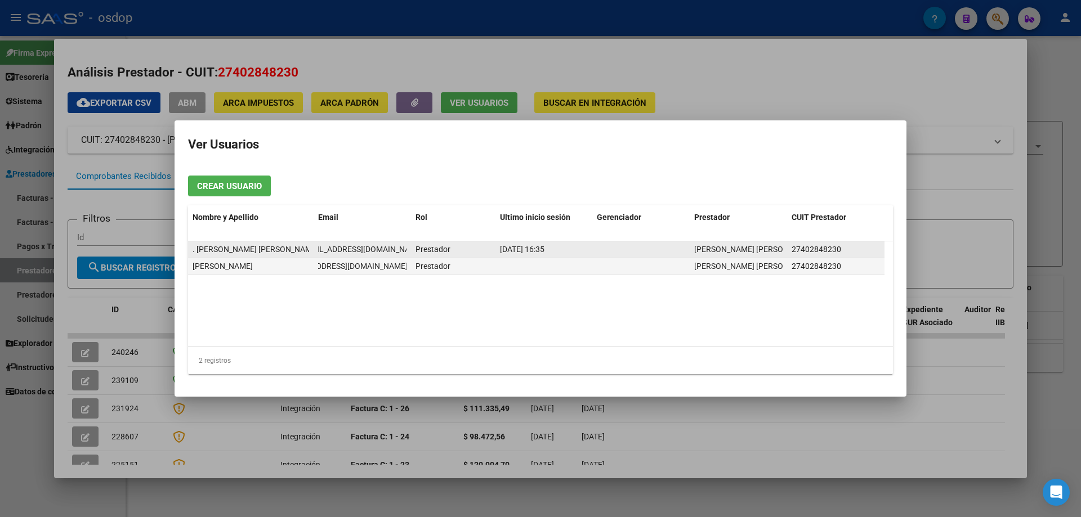
scroll to position [0, 33]
drag, startPoint x: 318, startPoint y: 250, endPoint x: 420, endPoint y: 252, distance: 101.9
click at [420, 252] on div ". GONZALEZ MARIA PAZ mariapazgonzalezpsp@gmail.com Prestador 10/08/2025 16:35 G…" at bounding box center [536, 249] width 696 height 17
click at [303, 247] on div ". GONZALEZ MARIA PAZ" at bounding box center [250, 249] width 117 height 13
drag, startPoint x: 318, startPoint y: 250, endPoint x: 404, endPoint y: 250, distance: 85.6
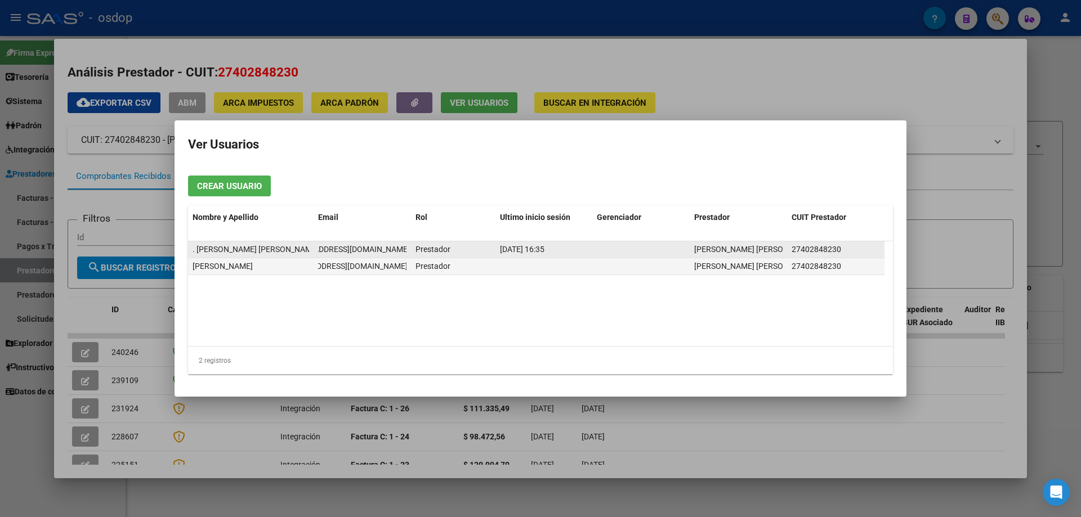
click at [404, 250] on span "mariapazgonzalezpsp@gmail.com" at bounding box center [347, 249] width 125 height 9
copy span "gonzalezpsp@gmail.com"
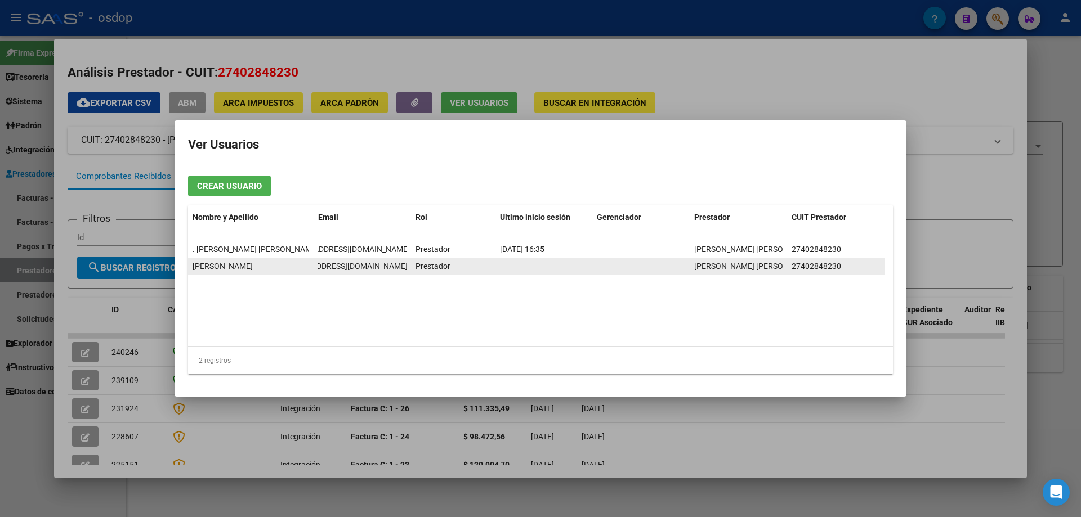
click at [316, 263] on datatable-body-cell "Mariapazgonzalez.psp@gmail.com" at bounding box center [362, 266] width 97 height 16
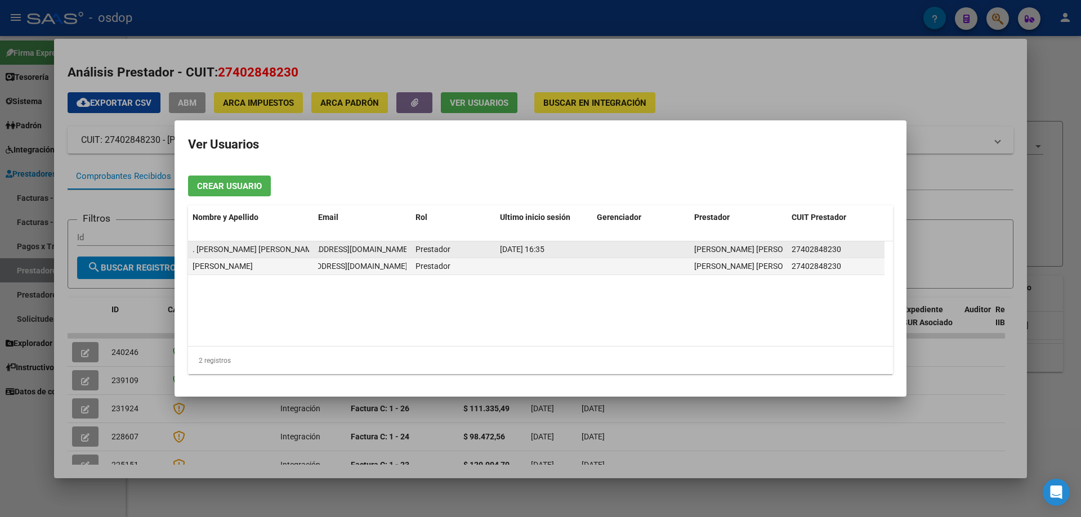
click at [326, 256] on datatable-body-cell "mariapazgonzalezpsp@gmail.com" at bounding box center [362, 249] width 97 height 16
drag, startPoint x: 325, startPoint y: 249, endPoint x: 311, endPoint y: 248, distance: 13.6
click at [311, 248] on div ". GONZALEZ MARIA PAZ mariapazgonzalezpsp@gmail.com Prestador 10/08/2025 16:35 G…" at bounding box center [536, 249] width 696 height 17
click at [320, 247] on span "mariapazgonzalezpsp@gmail.com" at bounding box center [380, 249] width 125 height 9
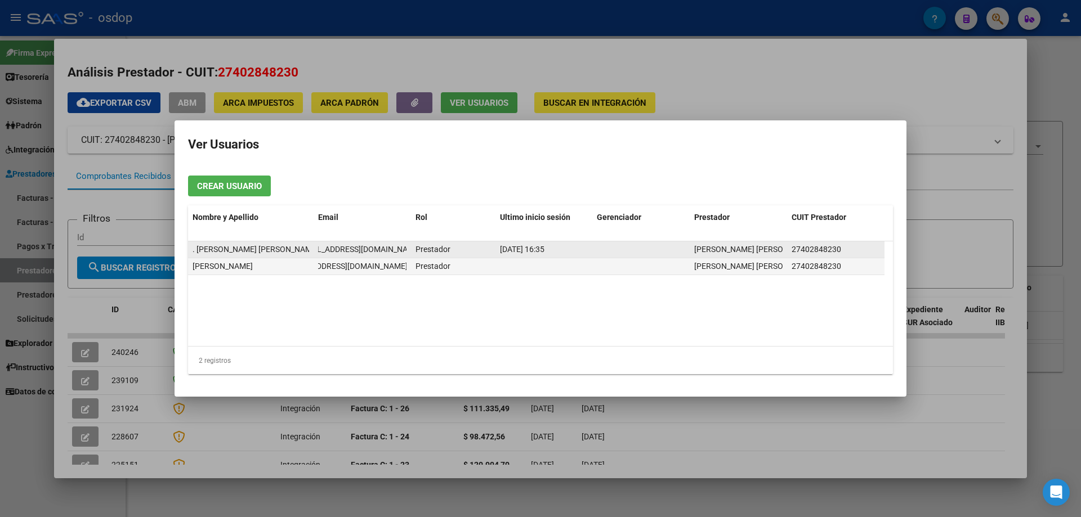
scroll to position [0, 33]
drag, startPoint x: 319, startPoint y: 247, endPoint x: 406, endPoint y: 249, distance: 87.3
click at [406, 249] on span "mariapazgonzalezpsp@gmail.com" at bounding box center [347, 249] width 125 height 9
copy span "mariapazgonzalezpsp@gmail.com"
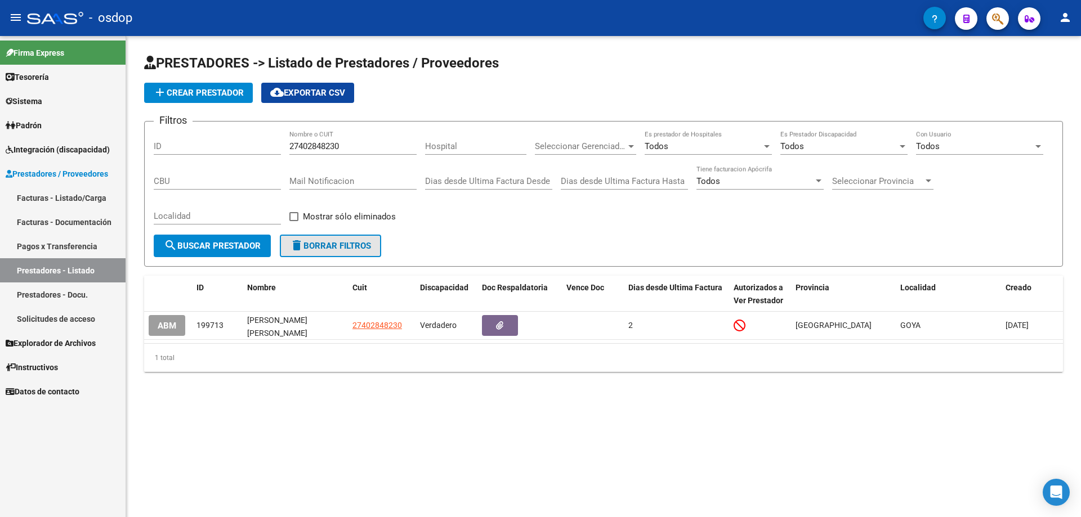
drag, startPoint x: 311, startPoint y: 248, endPoint x: 311, endPoint y: 225, distance: 23.1
click at [311, 248] on span "delete Borrar Filtros" at bounding box center [330, 246] width 81 height 10
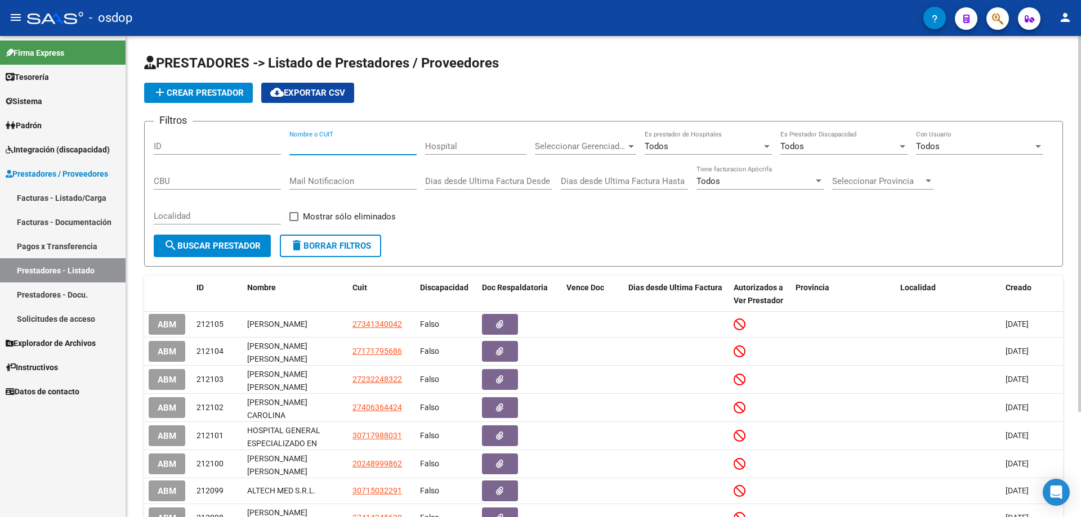
click at [292, 144] on input "Nombre o CUIT" at bounding box center [352, 146] width 127 height 10
paste input "27220249374"
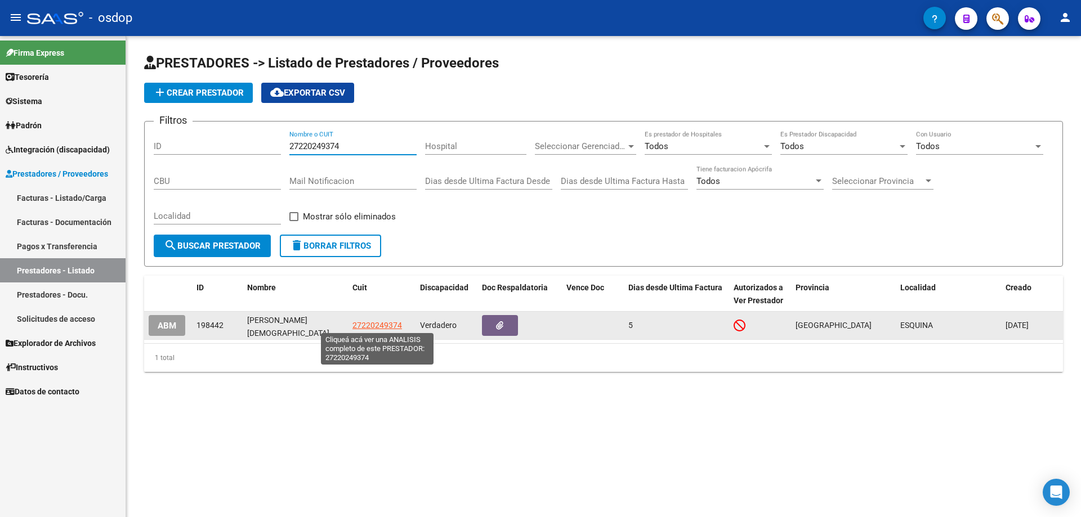
type input "27220249374"
click at [382, 325] on span "27220249374" at bounding box center [377, 325] width 50 height 9
type textarea "27220249374"
